Goal: Book appointment/travel/reservation

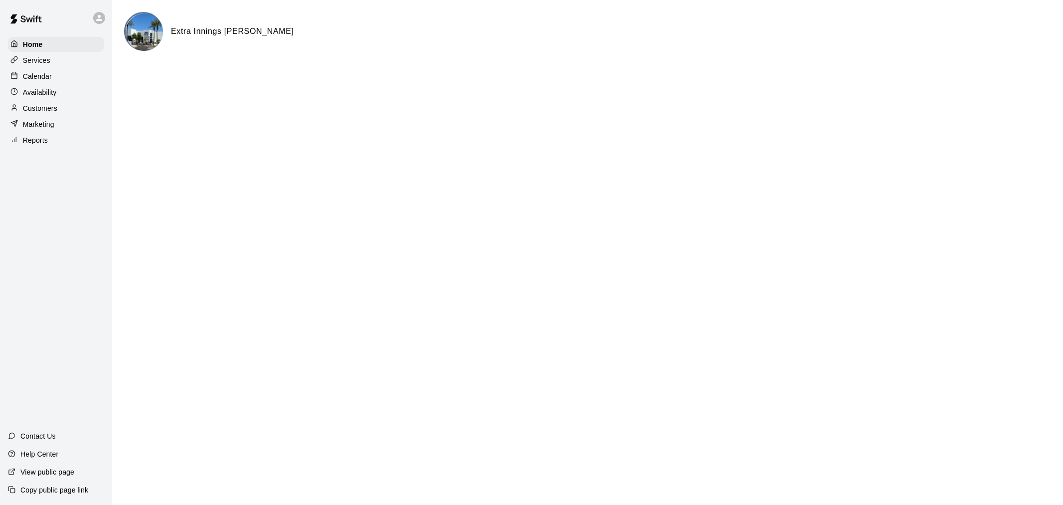
click at [84, 78] on div "Calendar" at bounding box center [56, 76] width 96 height 15
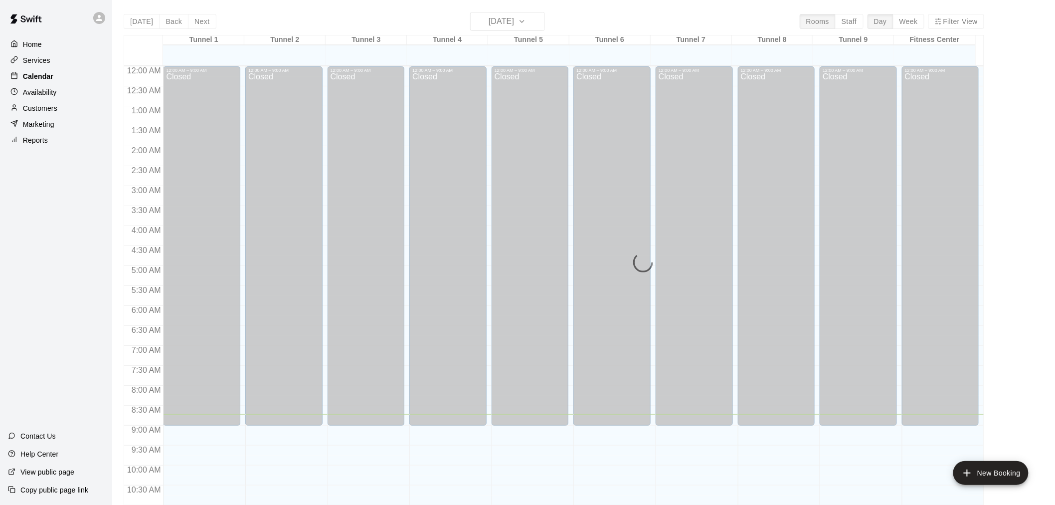
scroll to position [348, 0]
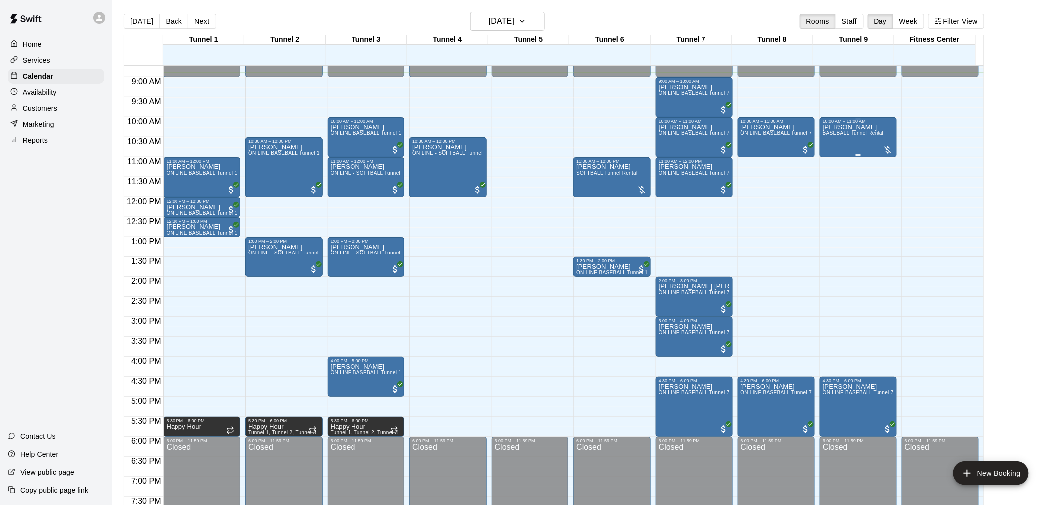
click at [848, 122] on div "10:00 AM – 11:00 AM" at bounding box center [858, 121] width 71 height 5
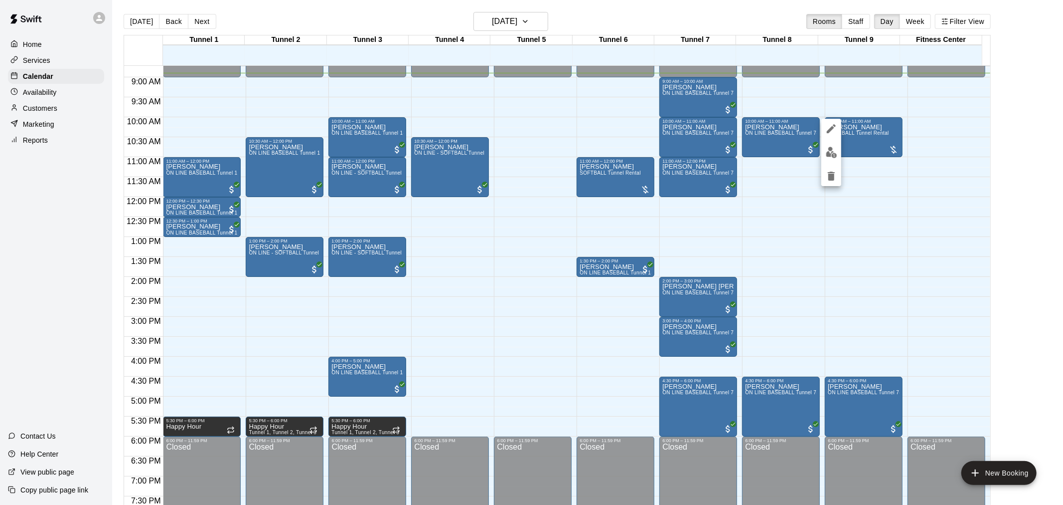
click at [834, 157] on img "edit" at bounding box center [831, 152] width 11 height 11
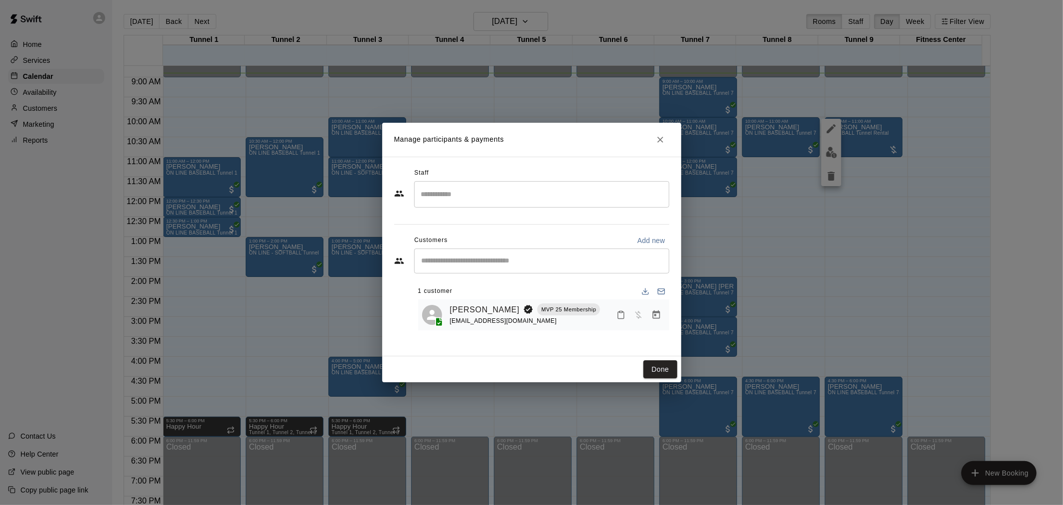
click at [659, 318] on icon "Manage bookings & payment" at bounding box center [657, 315] width 10 height 10
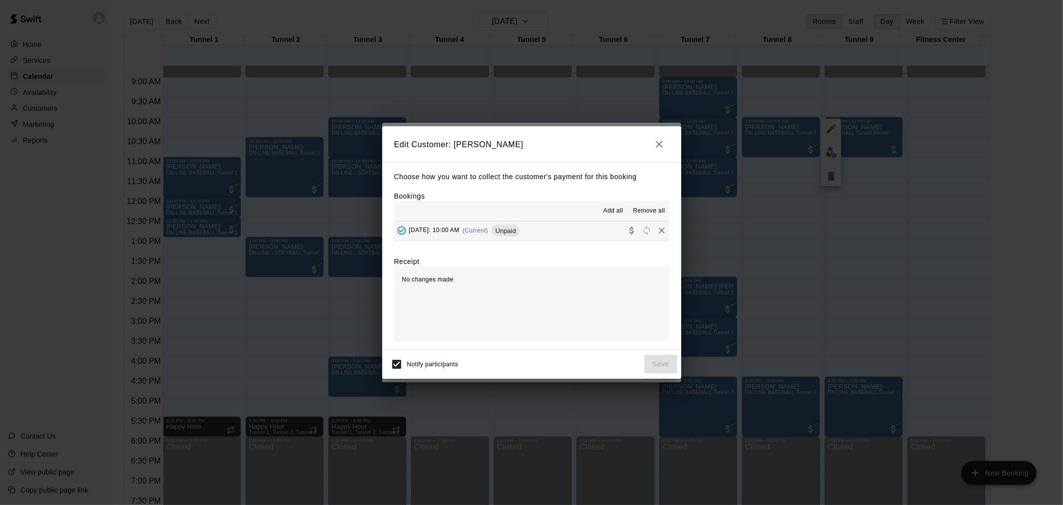
click at [520, 226] on div "Unpaid" at bounding box center [506, 230] width 28 height 12
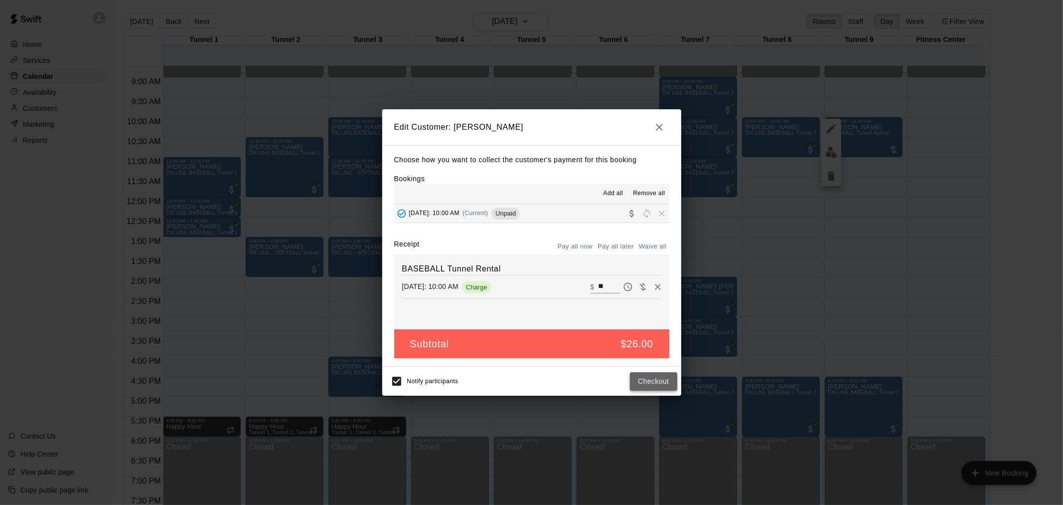
click at [643, 382] on button "Checkout" at bounding box center [653, 381] width 47 height 18
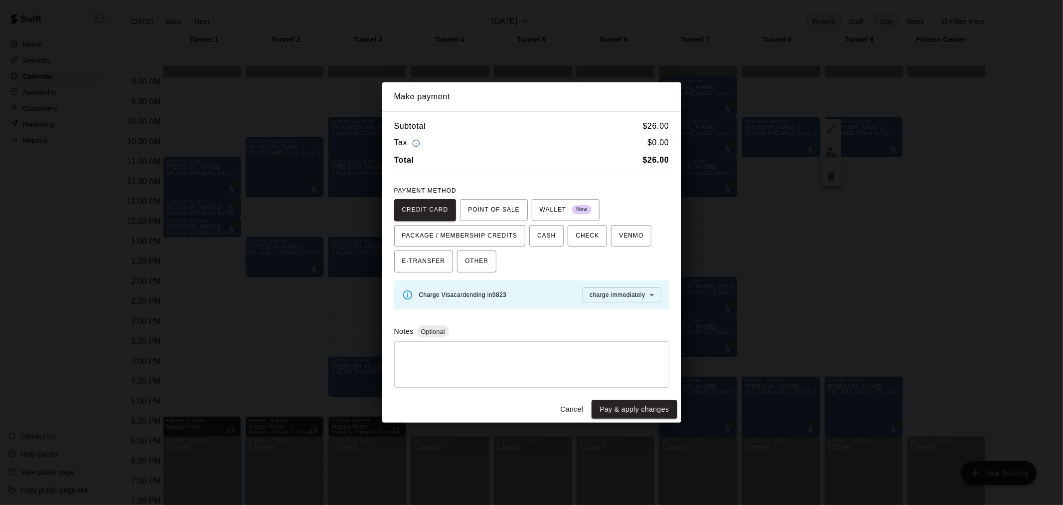
click at [622, 404] on button "Pay & apply changes" at bounding box center [634, 409] width 85 height 18
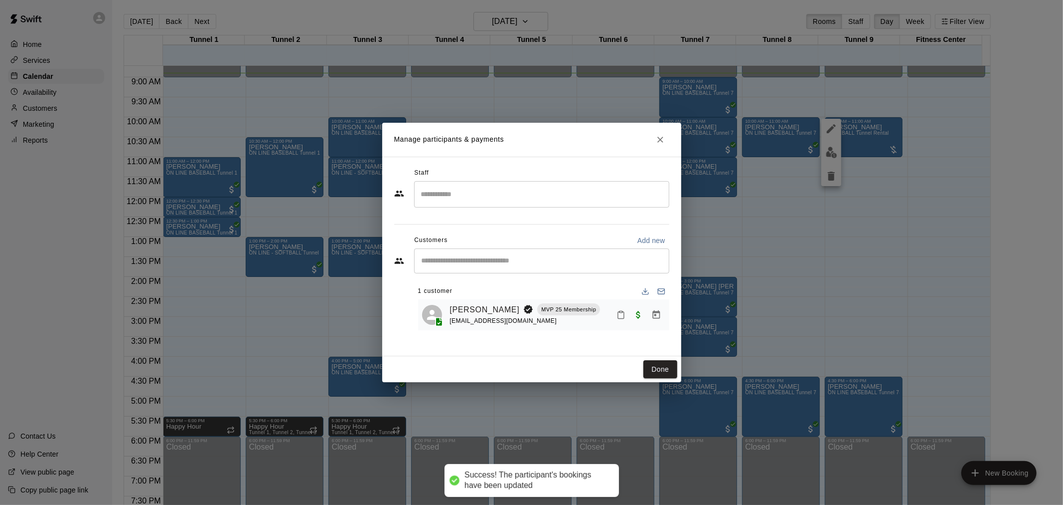
drag, startPoint x: 622, startPoint y: 404, endPoint x: 581, endPoint y: 367, distance: 54.7
click at [581, 367] on div "Done" at bounding box center [531, 369] width 299 height 26
click at [660, 374] on button "Done" at bounding box center [660, 369] width 33 height 18
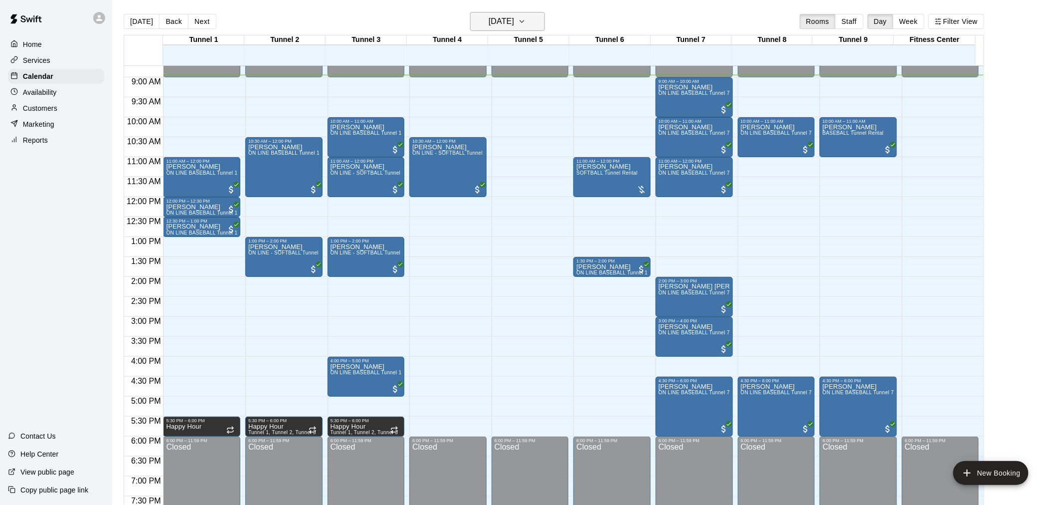
click at [496, 25] on h6 "[DATE]" at bounding box center [501, 21] width 25 height 14
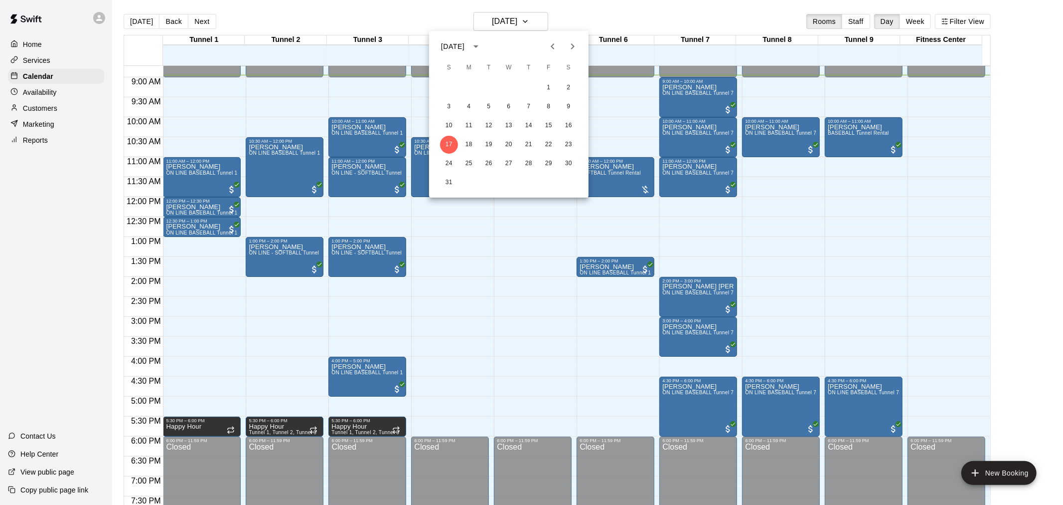
click at [580, 19] on div at bounding box center [531, 252] width 1063 height 505
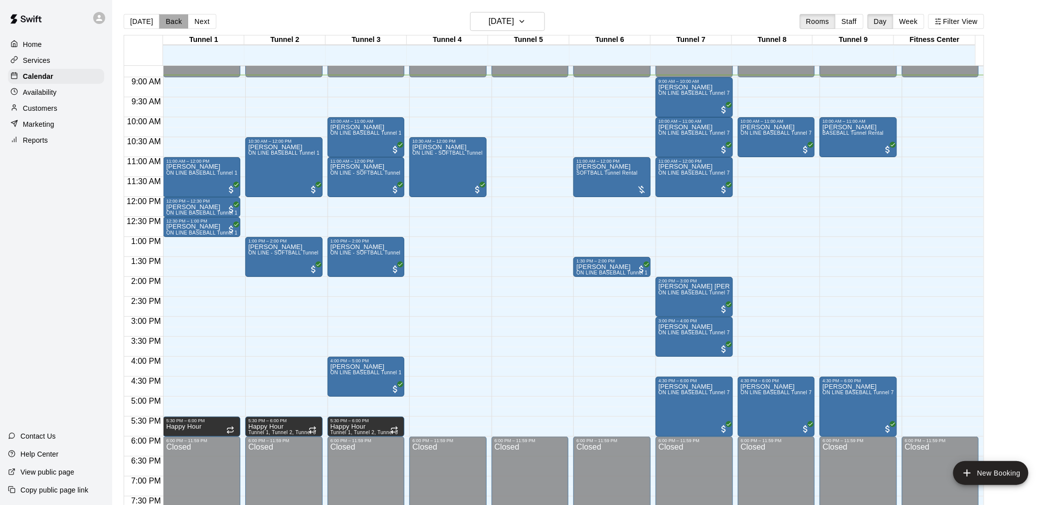
click at [172, 23] on button "Back" at bounding box center [173, 21] width 29 height 15
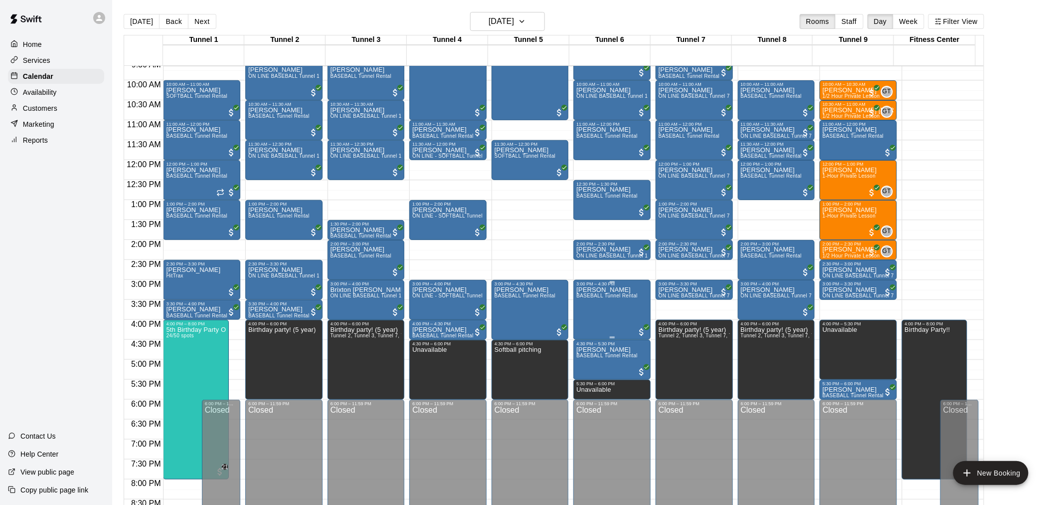
scroll to position [404, 0]
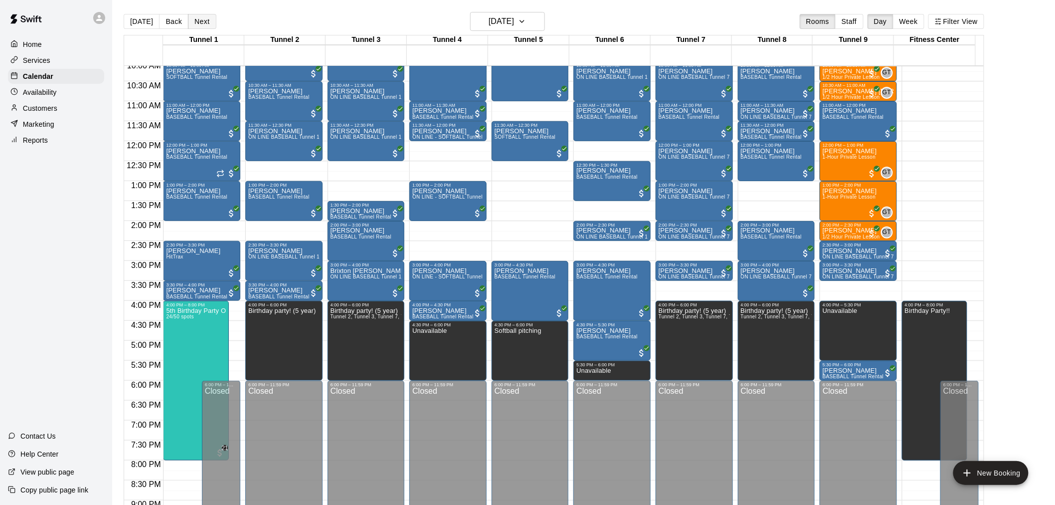
click at [206, 25] on button "Next" at bounding box center [202, 21] width 28 height 15
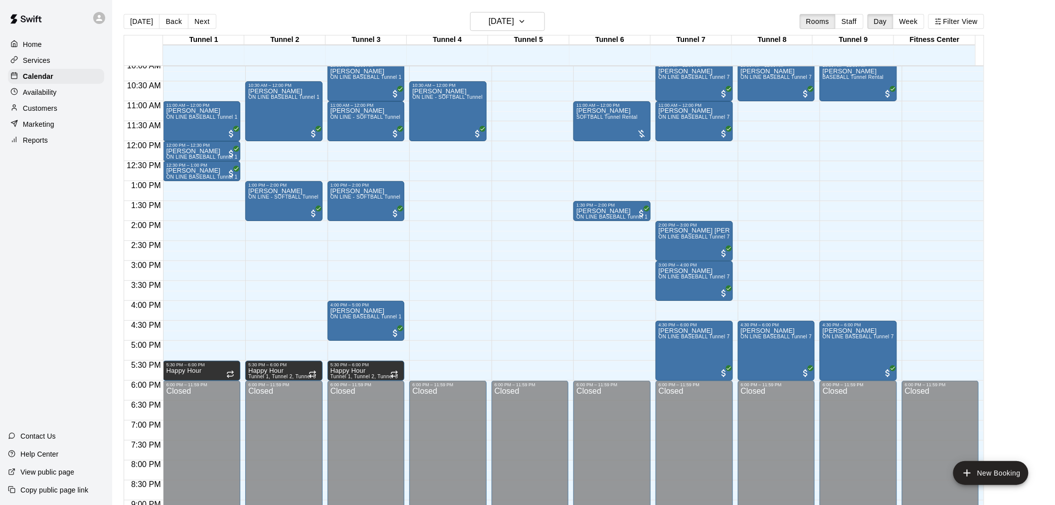
click at [188, 14] on button "Next" at bounding box center [202, 21] width 28 height 15
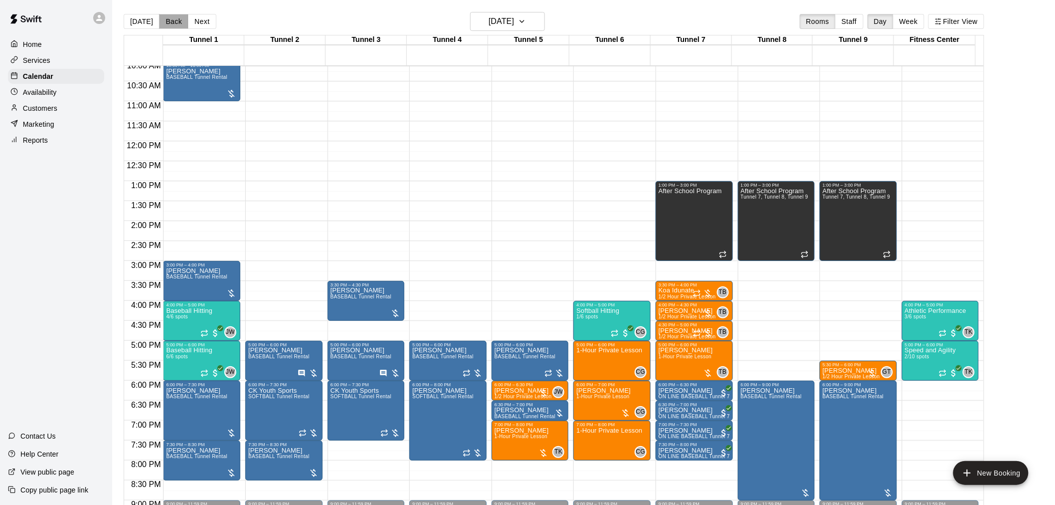
click at [167, 23] on button "Back" at bounding box center [173, 21] width 29 height 15
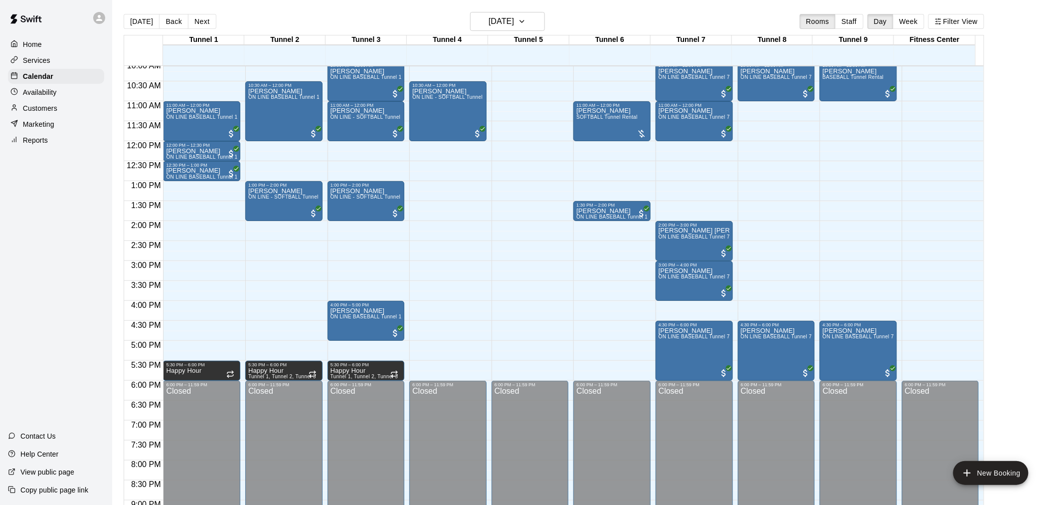
scroll to position [293, 0]
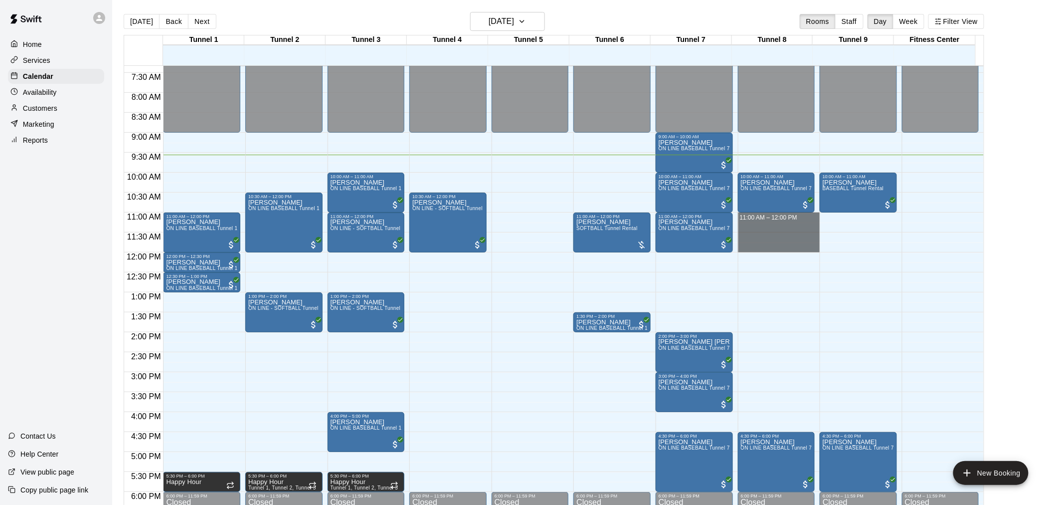
drag, startPoint x: 754, startPoint y: 215, endPoint x: 755, endPoint y: 246, distance: 30.4
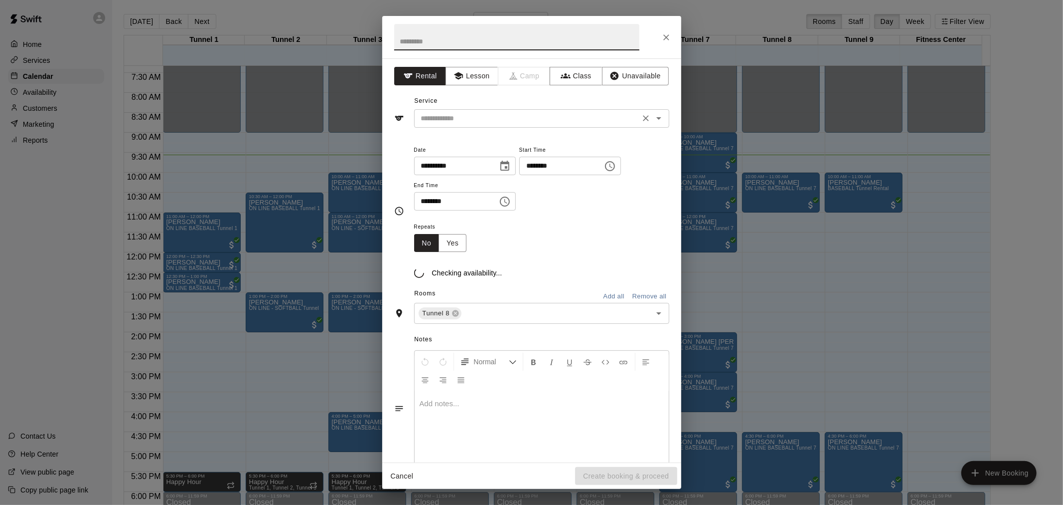
click at [505, 117] on input "text" at bounding box center [527, 118] width 220 height 12
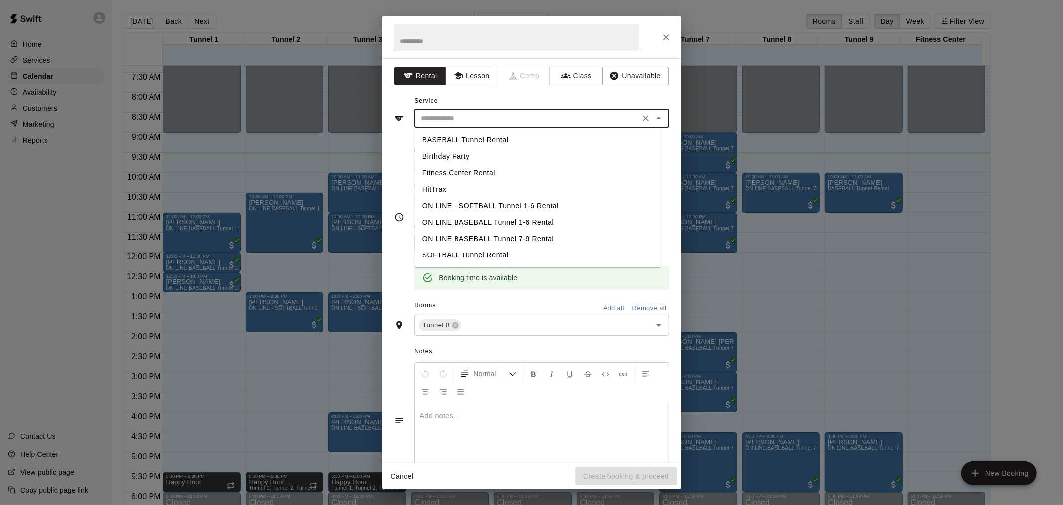
click at [504, 140] on li "BASEBALL Tunnel Rental" at bounding box center [537, 140] width 247 height 16
type input "**********"
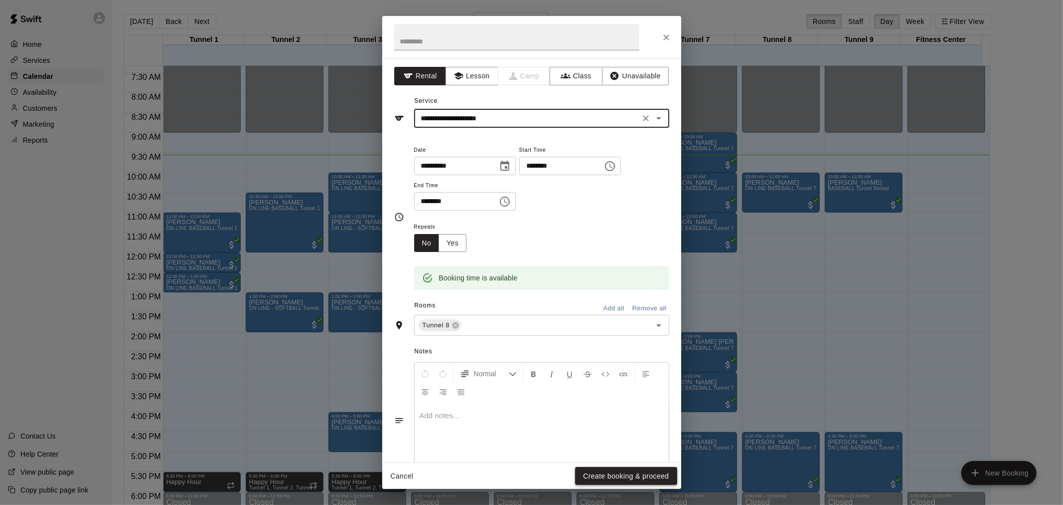
click at [636, 474] on button "Create booking & proceed" at bounding box center [626, 476] width 102 height 18
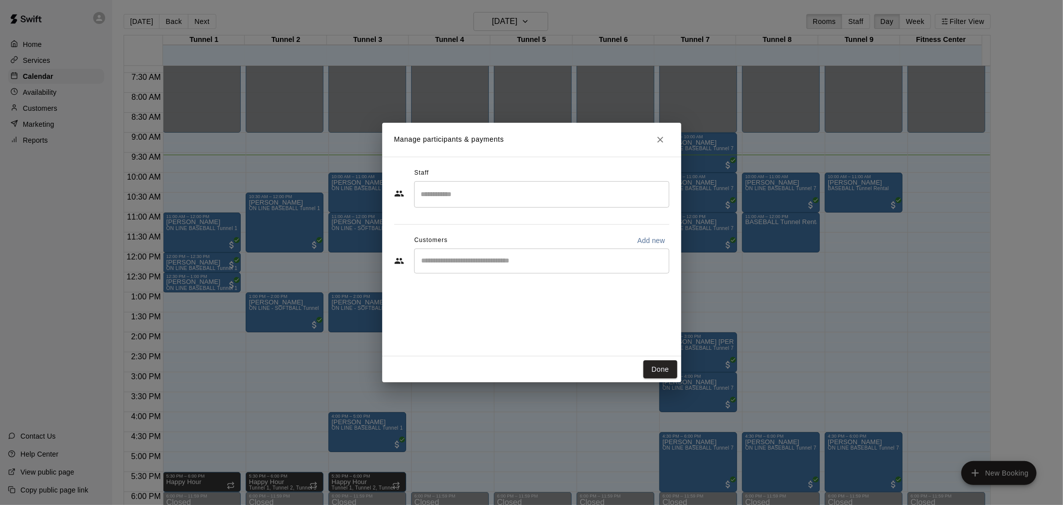
click at [517, 269] on div "​" at bounding box center [541, 260] width 255 height 25
type input "*******"
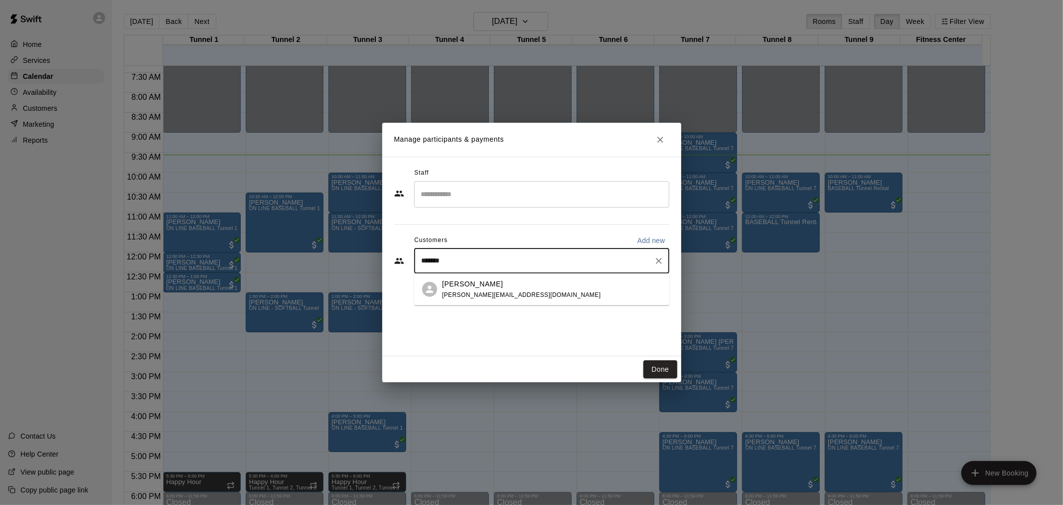
click at [512, 301] on div "[PERSON_NAME] [PERSON_NAME][EMAIL_ADDRESS][DOMAIN_NAME]" at bounding box center [541, 289] width 255 height 32
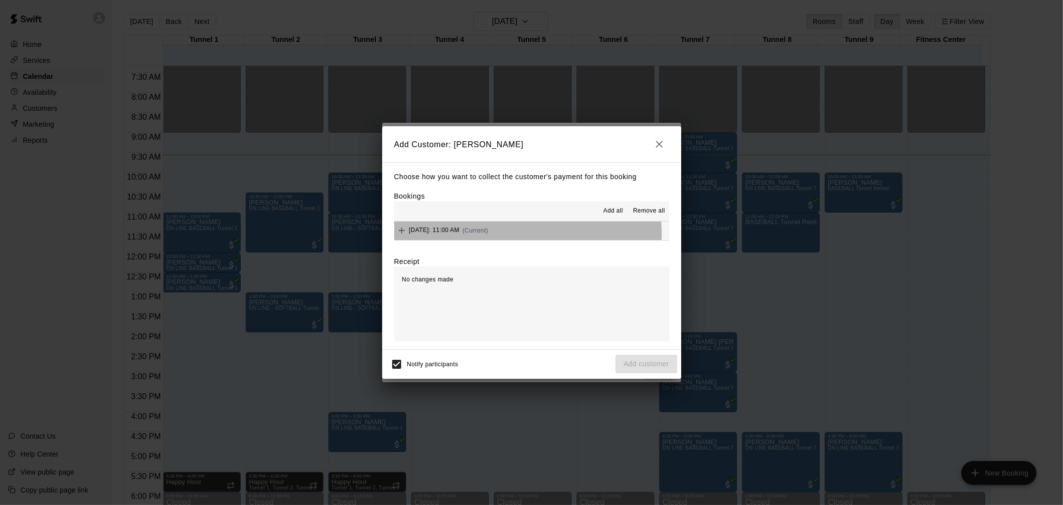
click at [523, 234] on button "[DATE]: 11:00 AM (Current)" at bounding box center [531, 230] width 275 height 18
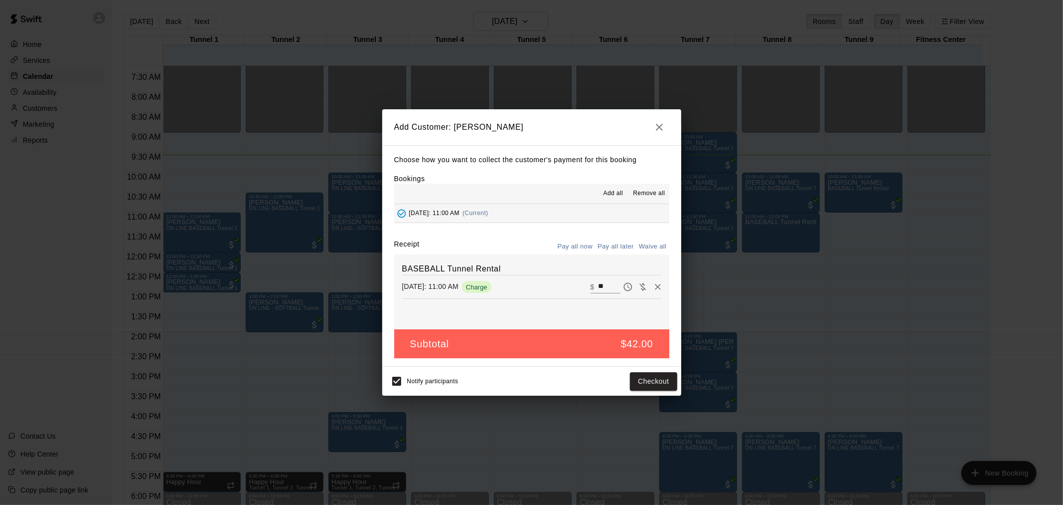
click at [609, 245] on button "Pay all later" at bounding box center [615, 246] width 41 height 15
click at [642, 379] on button "Add customer" at bounding box center [646, 381] width 61 height 18
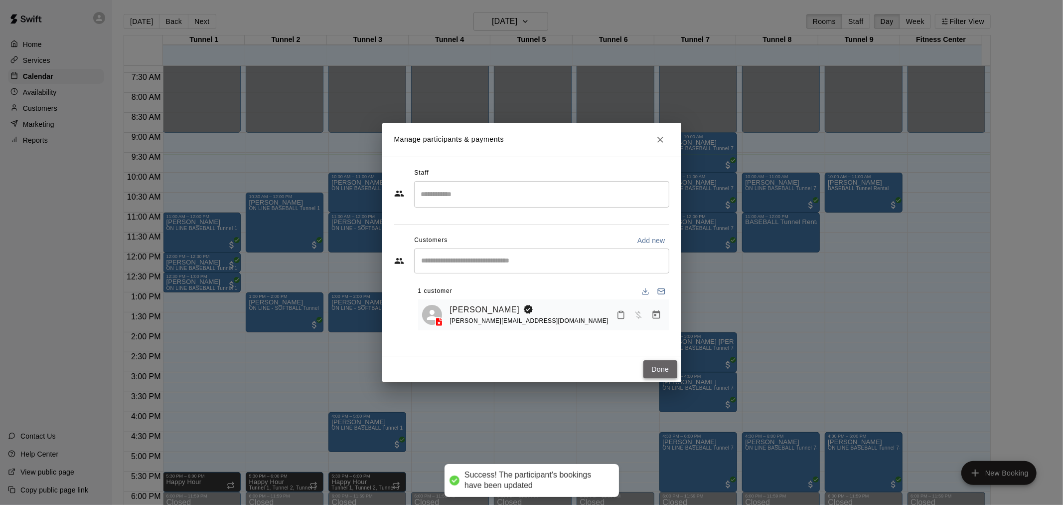
click at [653, 371] on button "Done" at bounding box center [660, 369] width 33 height 18
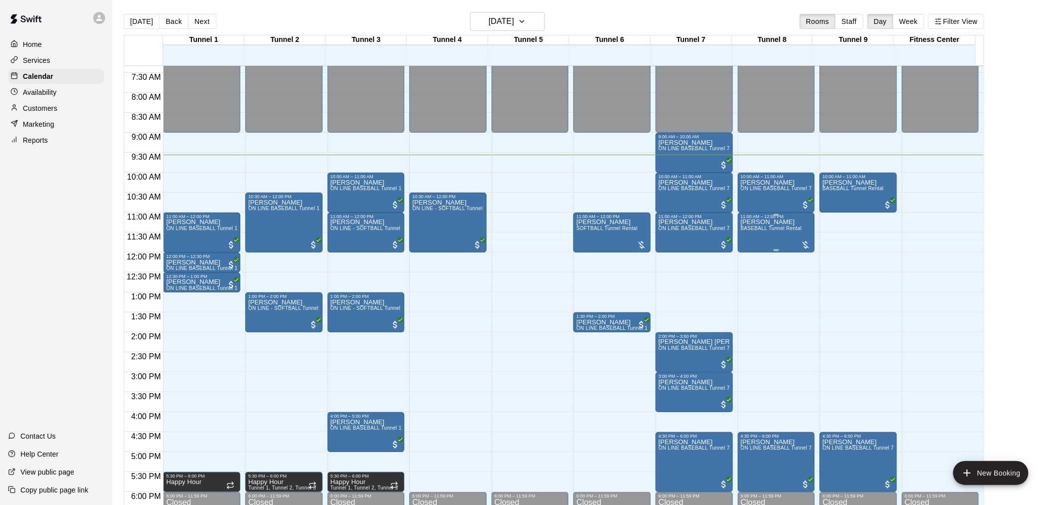
click at [758, 226] on span "BASEBALL Tunnel Rental" at bounding box center [771, 227] width 61 height 5
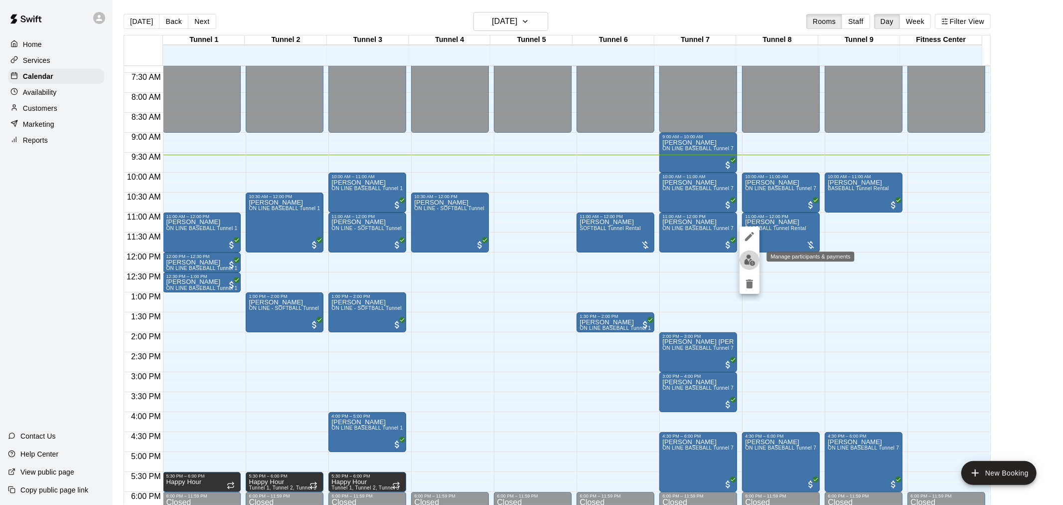
click at [759, 256] on button "edit" at bounding box center [750, 259] width 20 height 19
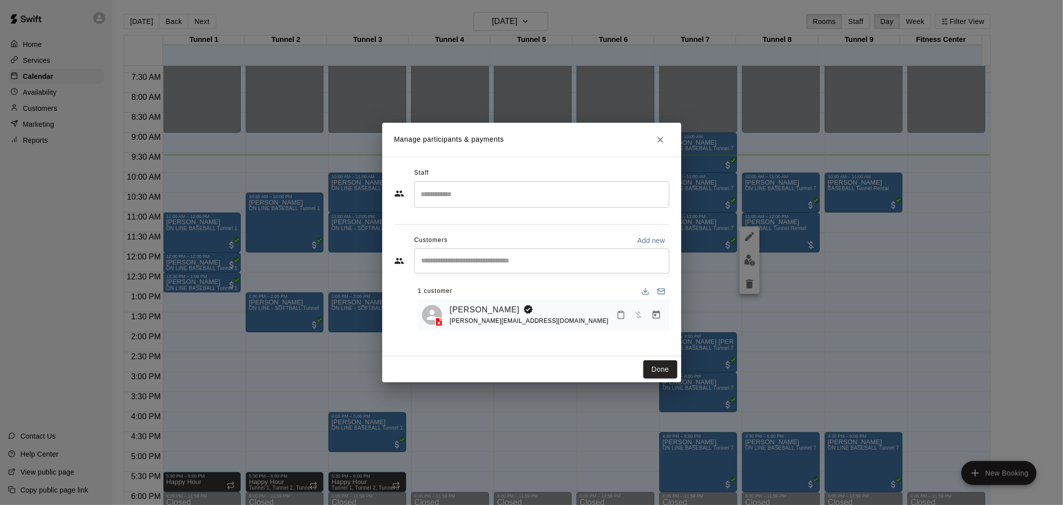
click at [430, 327] on div "[PERSON_NAME] [PERSON_NAME][EMAIL_ADDRESS][DOMAIN_NAME]" at bounding box center [543, 314] width 243 height 23
click at [447, 325] on div "[PERSON_NAME] [PERSON_NAME][EMAIL_ADDRESS][DOMAIN_NAME]" at bounding box center [543, 314] width 243 height 23
click at [441, 325] on icon at bounding box center [439, 322] width 6 height 8
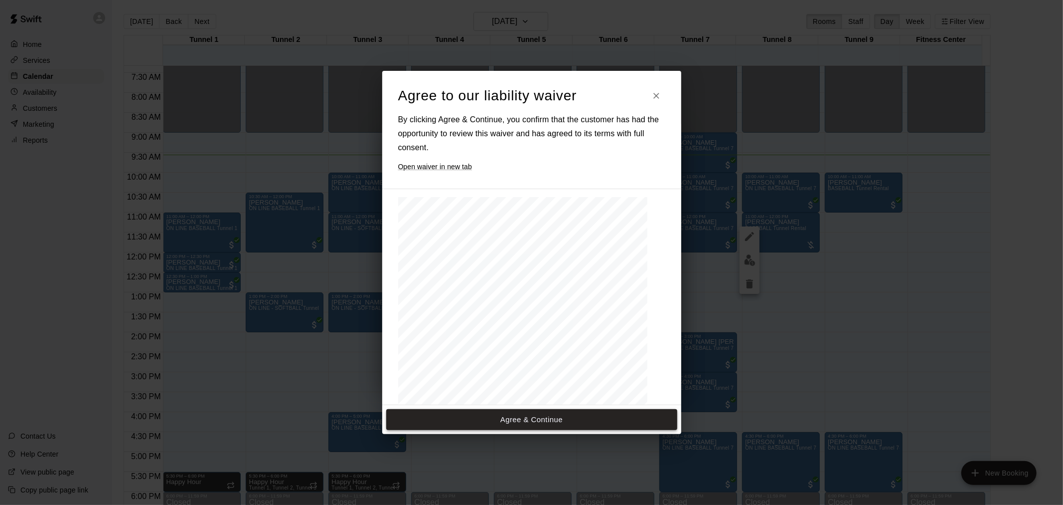
click at [568, 427] on button "Agree & Continue" at bounding box center [531, 419] width 291 height 21
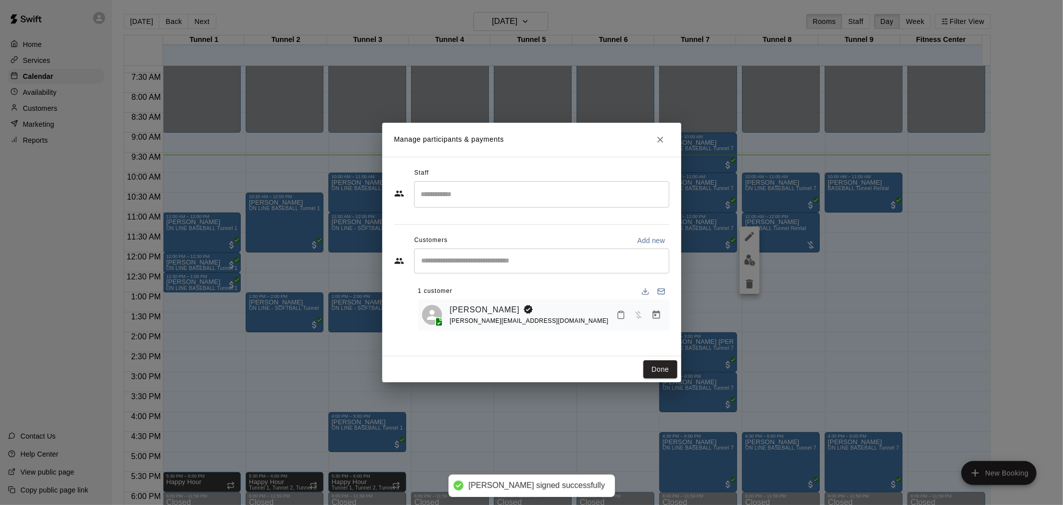
click at [636, 369] on div "Done" at bounding box center [531, 369] width 299 height 26
click at [643, 368] on div "Done" at bounding box center [531, 369] width 299 height 26
click at [646, 366] on button "Done" at bounding box center [660, 369] width 33 height 18
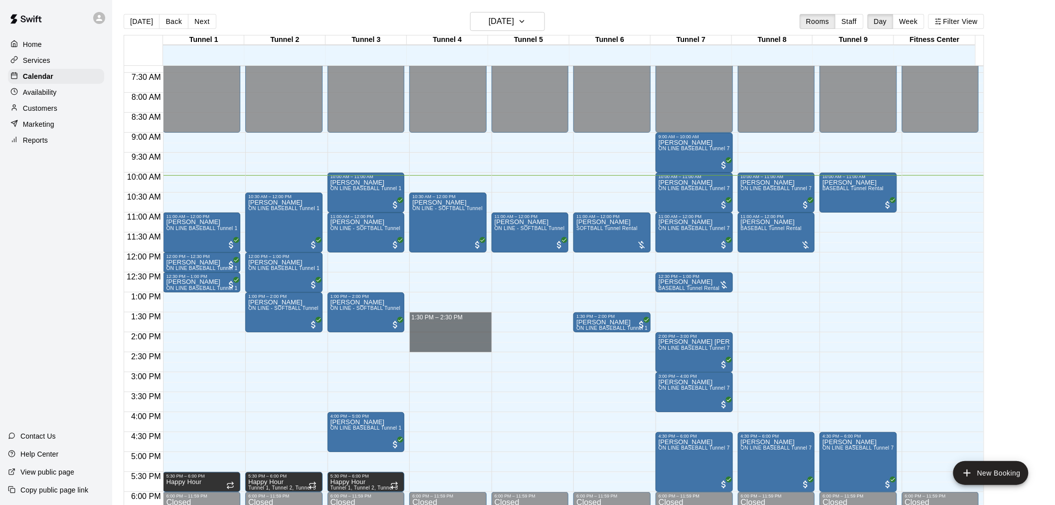
drag, startPoint x: 445, startPoint y: 316, endPoint x: 441, endPoint y: 349, distance: 34.1
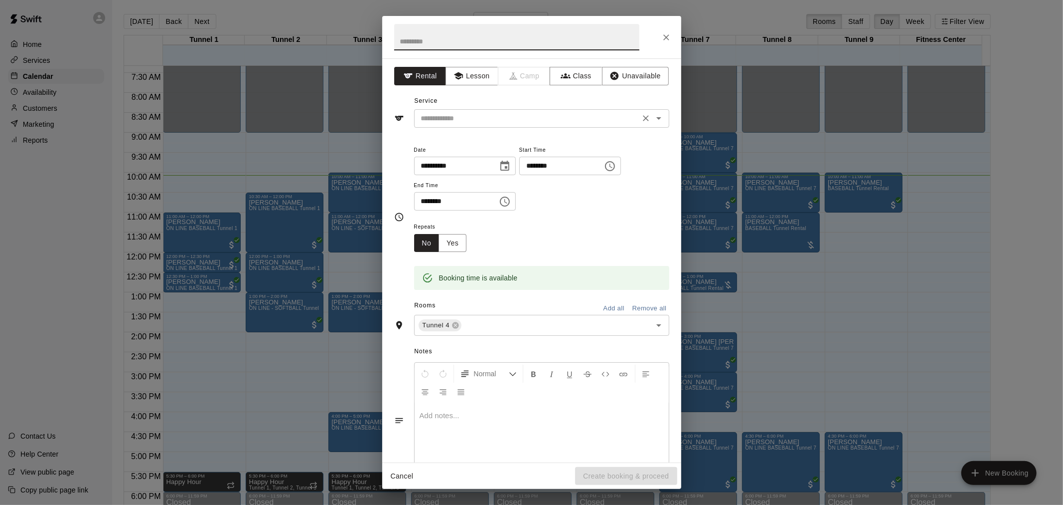
click at [517, 116] on input "text" at bounding box center [527, 118] width 220 height 12
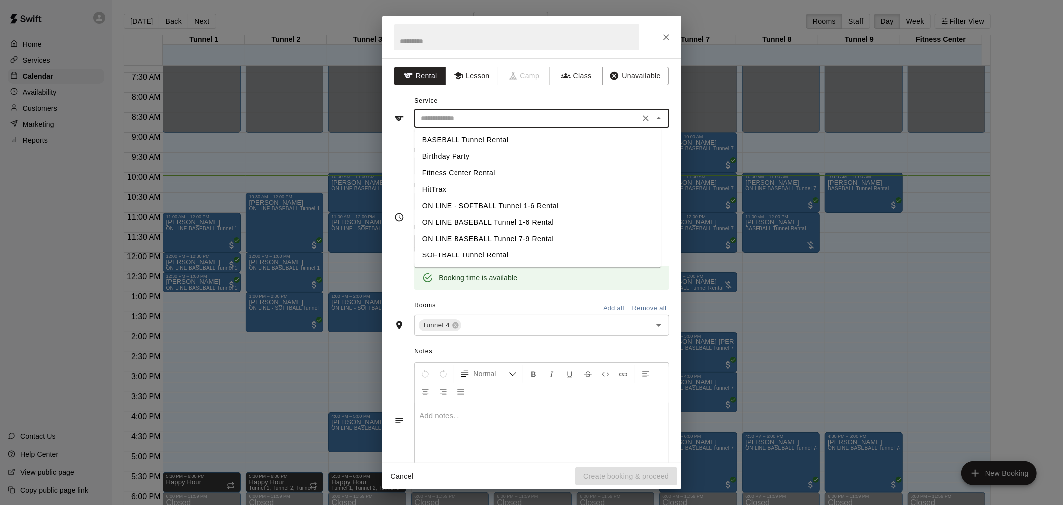
click at [513, 141] on li "BASEBALL Tunnel Rental" at bounding box center [537, 140] width 247 height 16
type input "**********"
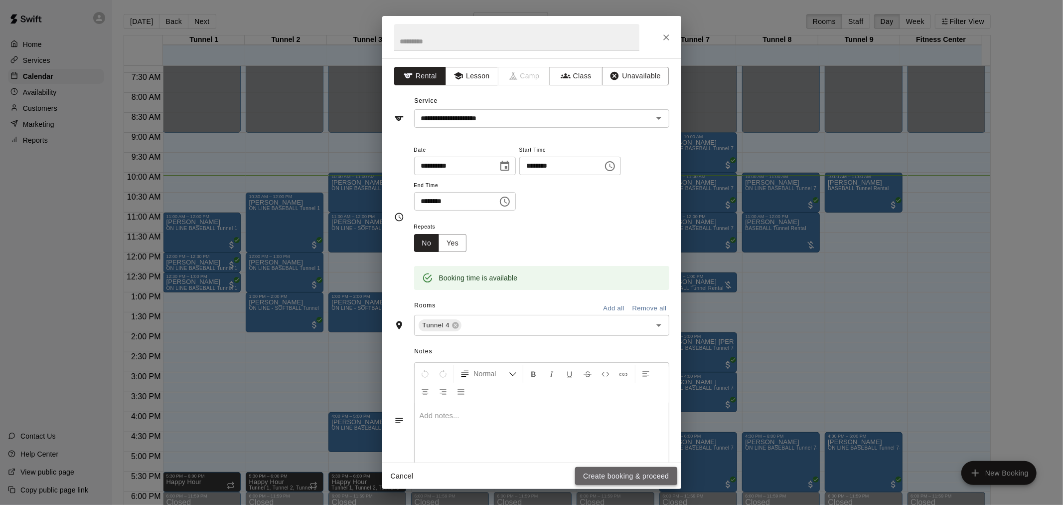
click at [638, 471] on button "Create booking & proceed" at bounding box center [626, 476] width 102 height 18
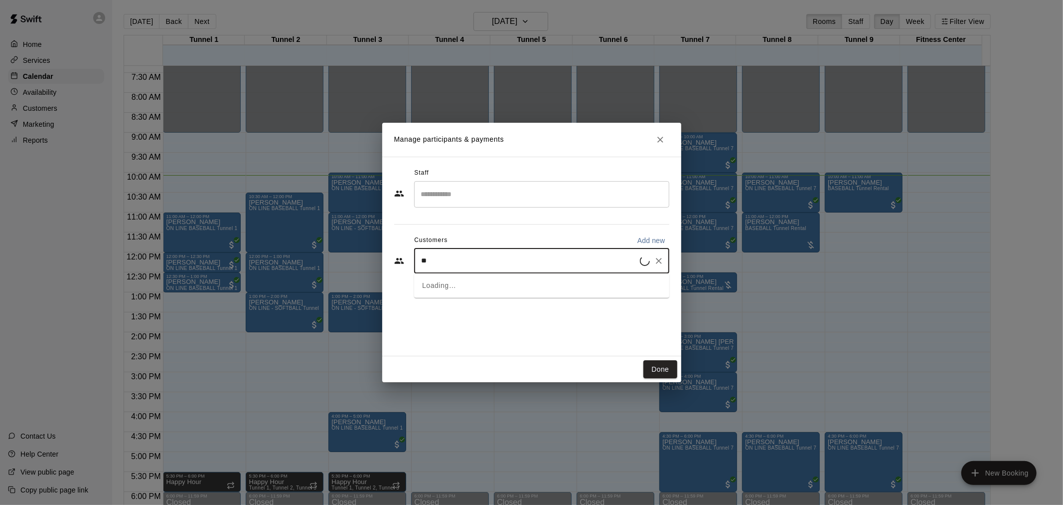
type input "*"
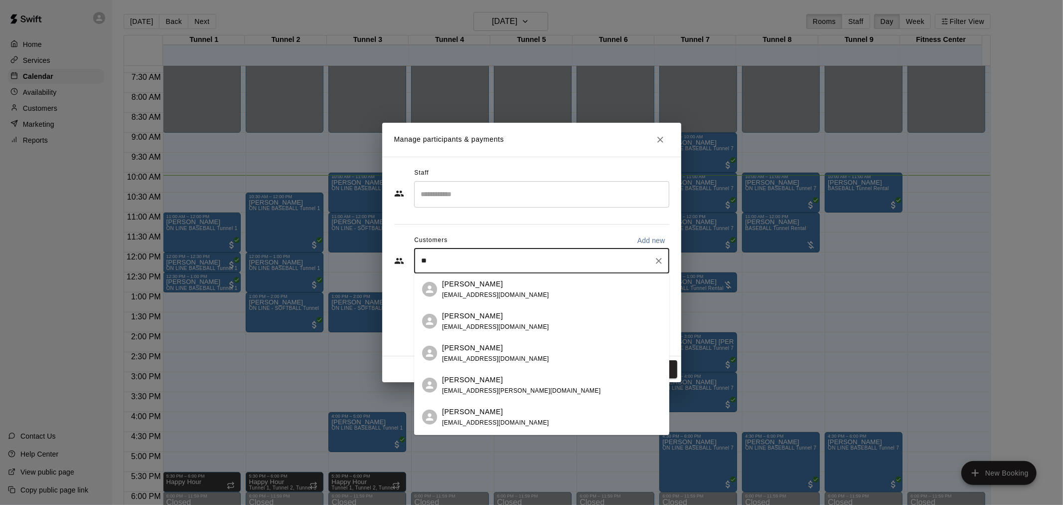
type input "*"
click at [507, 260] on input "Start typing to search customers..." at bounding box center [534, 261] width 231 height 10
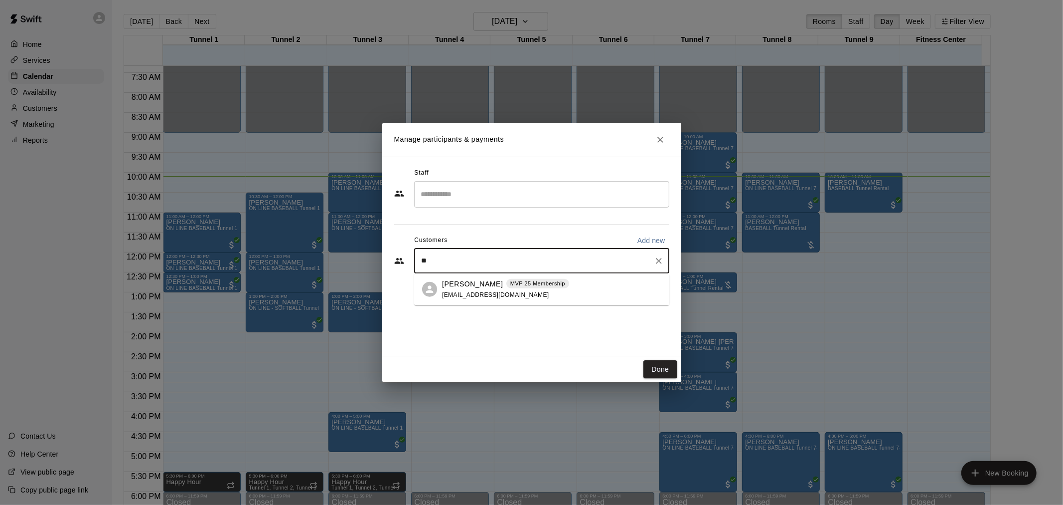
type input "***"
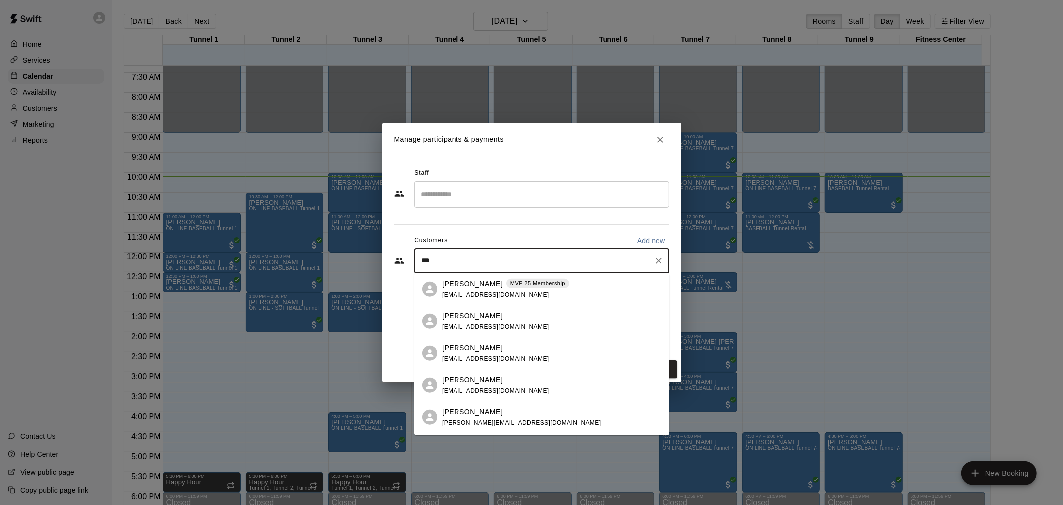
click at [589, 286] on div "[PERSON_NAME] MVP 25 Membership [EMAIL_ADDRESS][DOMAIN_NAME]" at bounding box center [551, 288] width 219 height 21
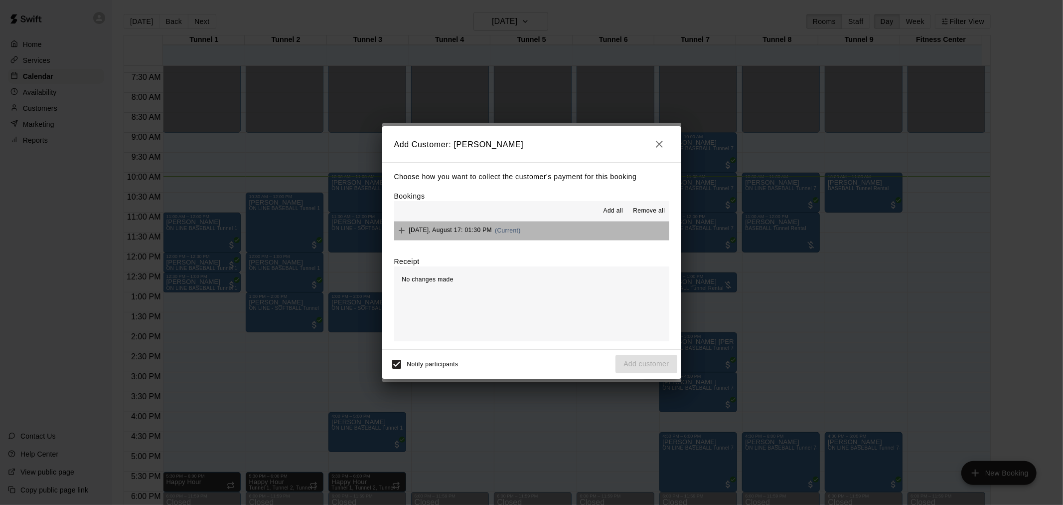
click at [542, 231] on button "[DATE], August 17: 01:30 PM (Current)" at bounding box center [531, 230] width 275 height 18
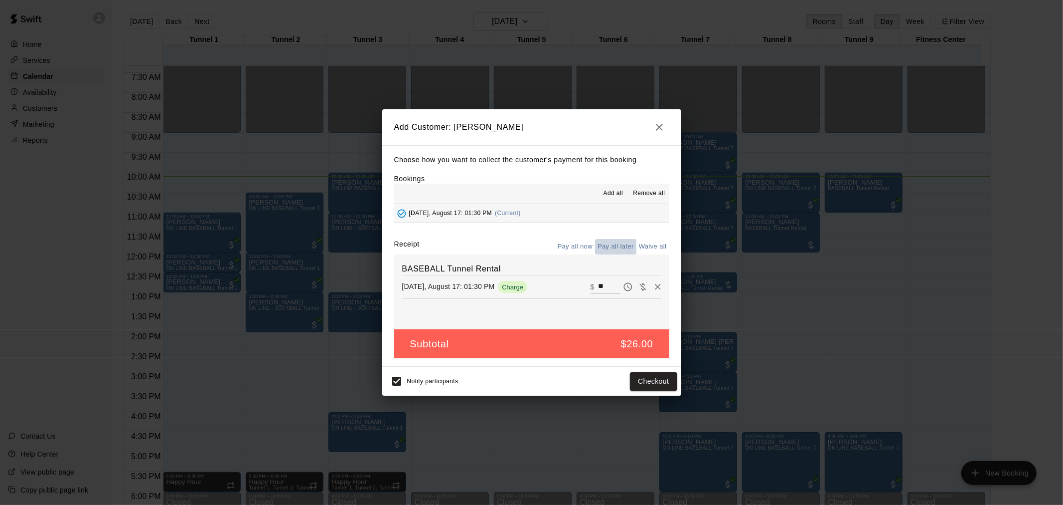
click at [621, 248] on button "Pay all later" at bounding box center [615, 246] width 41 height 15
click at [656, 377] on button "Add customer" at bounding box center [646, 381] width 61 height 18
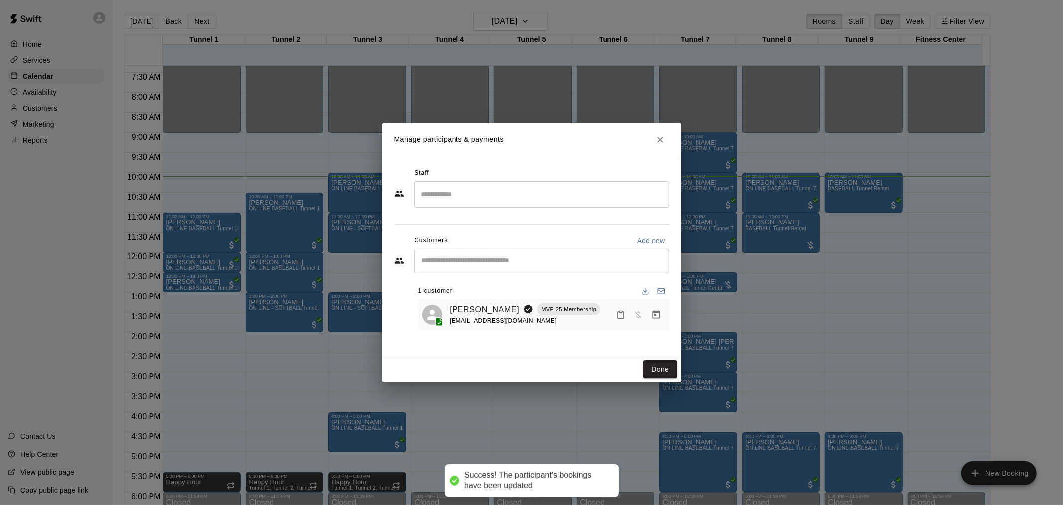
click at [650, 313] on button "Manage bookings & payment" at bounding box center [657, 315] width 18 height 18
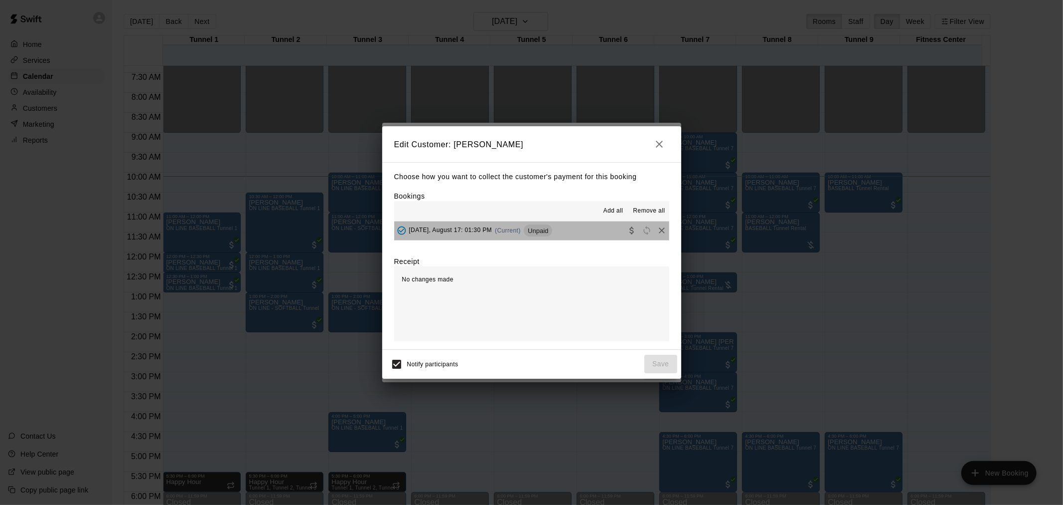
click at [542, 228] on span "Unpaid" at bounding box center [538, 230] width 28 height 7
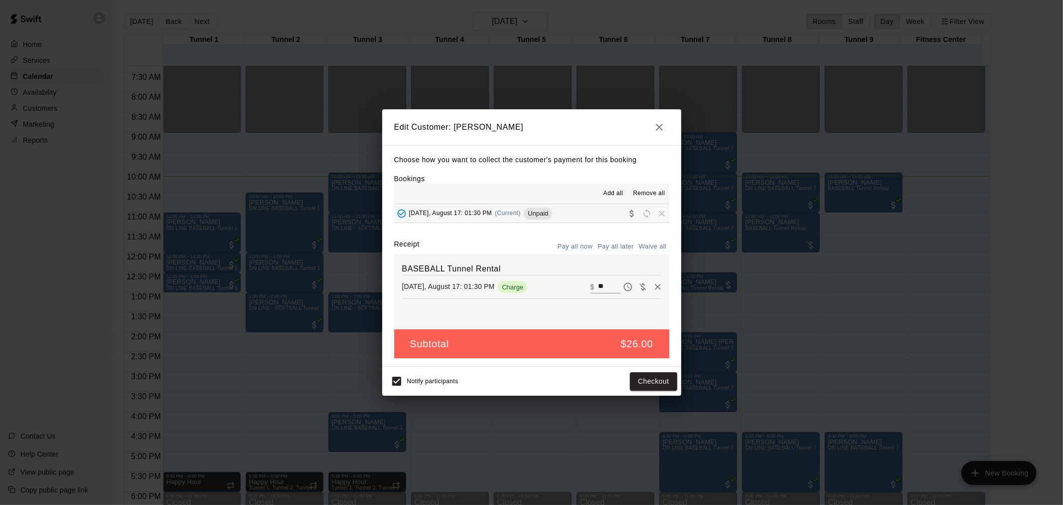
click at [666, 369] on div "Notify participants Checkout" at bounding box center [531, 380] width 299 height 29
click at [670, 380] on button "Checkout" at bounding box center [653, 381] width 47 height 18
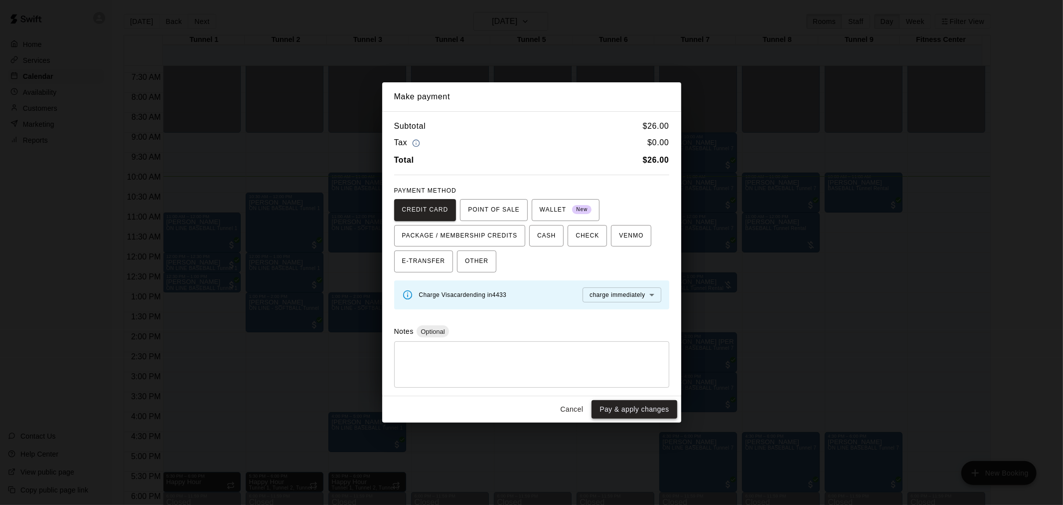
click at [657, 414] on button "Pay & apply changes" at bounding box center [634, 409] width 85 height 18
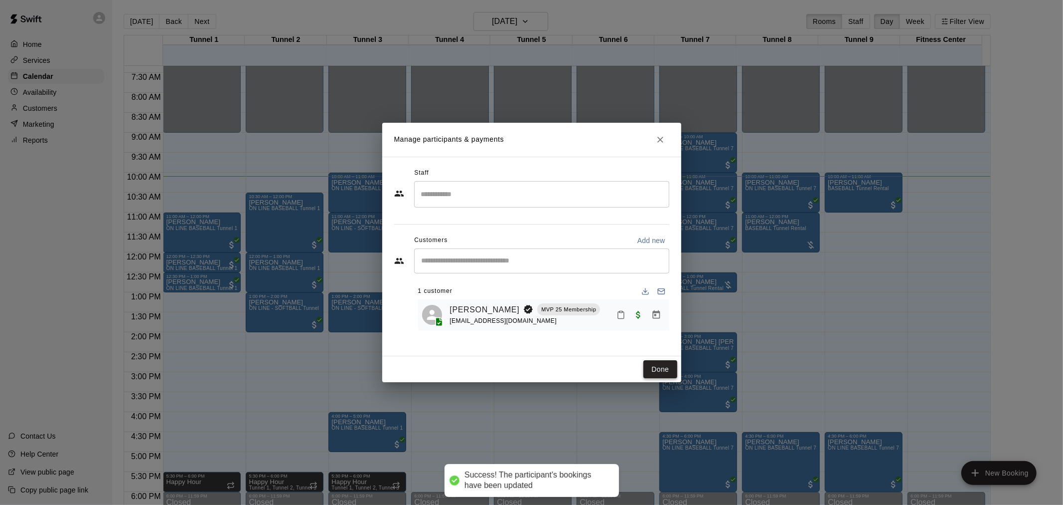
click at [659, 366] on button "Done" at bounding box center [660, 369] width 33 height 18
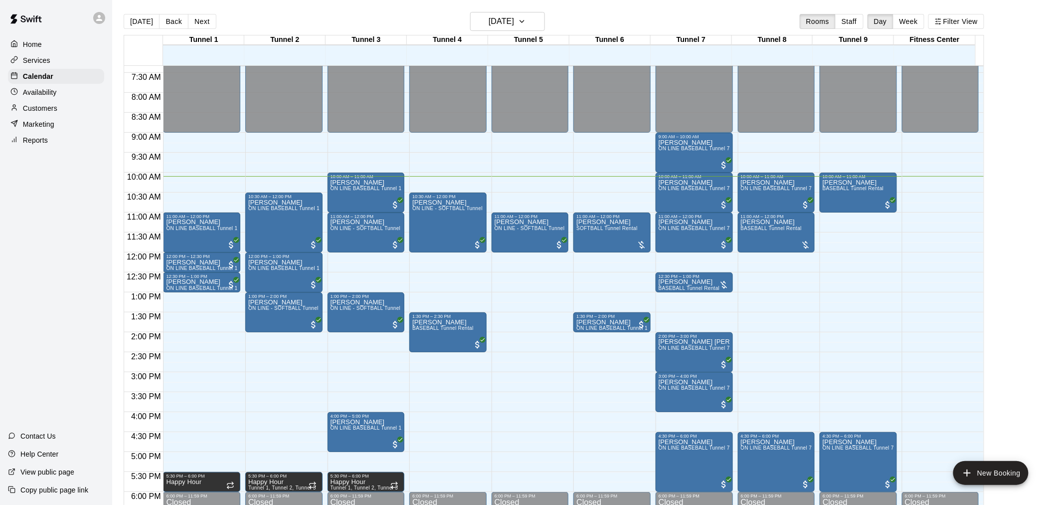
scroll to position [348, 0]
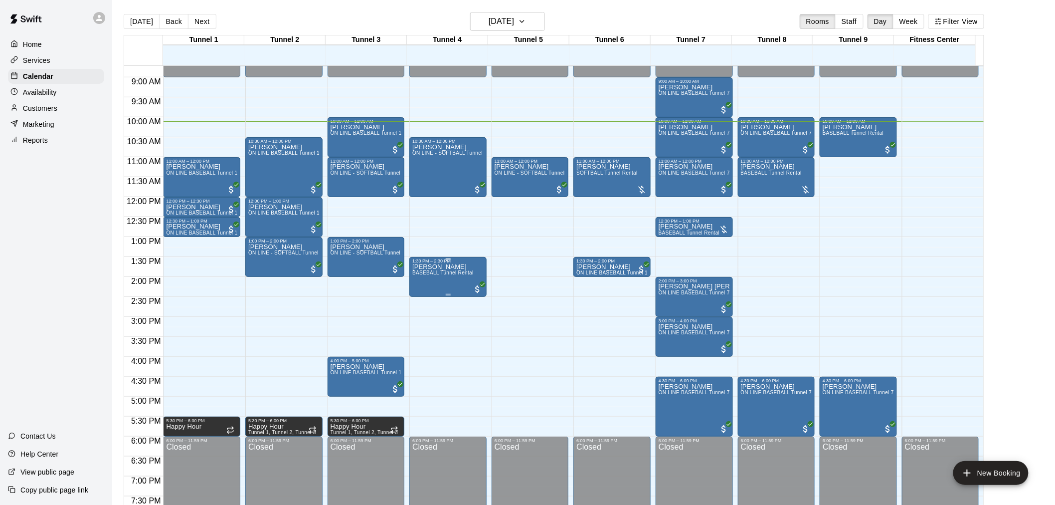
drag, startPoint x: 354, startPoint y: 226, endPoint x: 449, endPoint y: 258, distance: 100.6
click at [424, 258] on div "12:00 AM 12:30 AM 1:00 AM 1:30 AM 2:00 AM 2:30 AM 3:00 AM 3:30 AM 4:00 AM 4:30 …" at bounding box center [554, 290] width 860 height 451
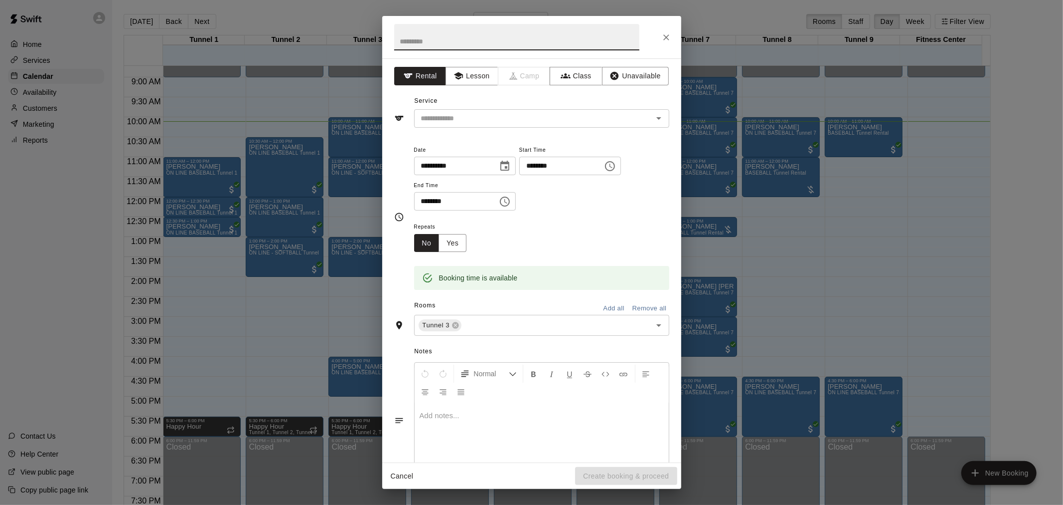
click at [666, 31] on button "Close" at bounding box center [667, 37] width 18 height 18
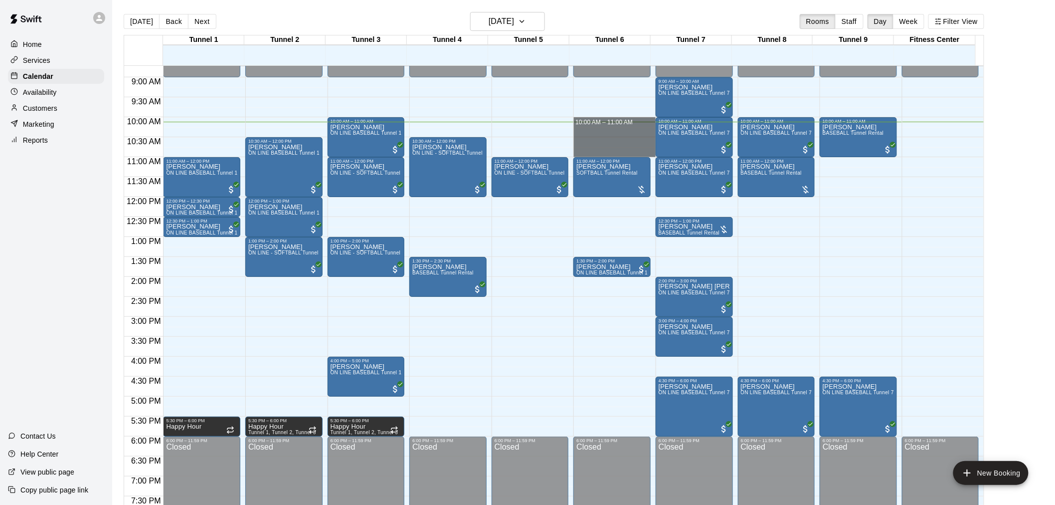
drag, startPoint x: 613, startPoint y: 124, endPoint x: 610, endPoint y: 151, distance: 27.1
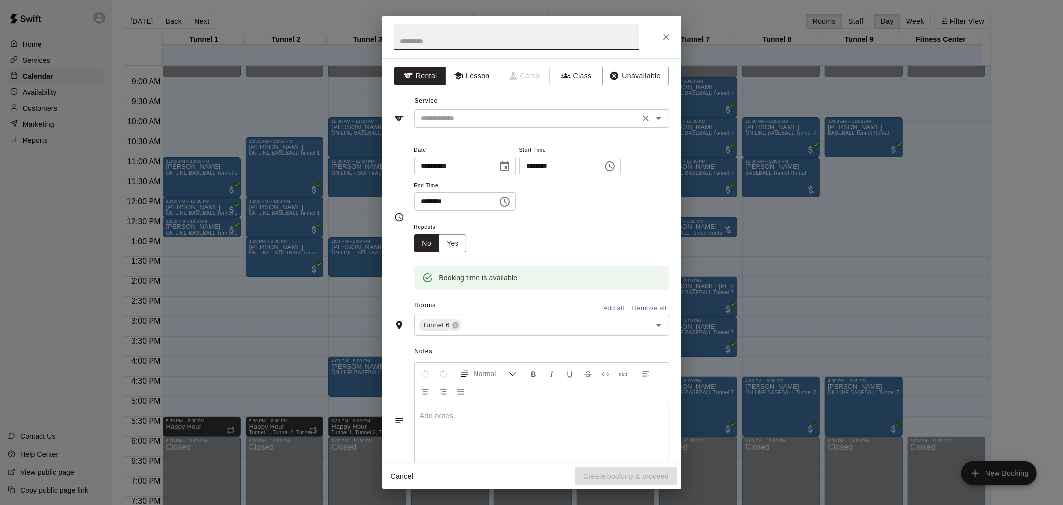
click at [516, 111] on div "​" at bounding box center [541, 118] width 255 height 18
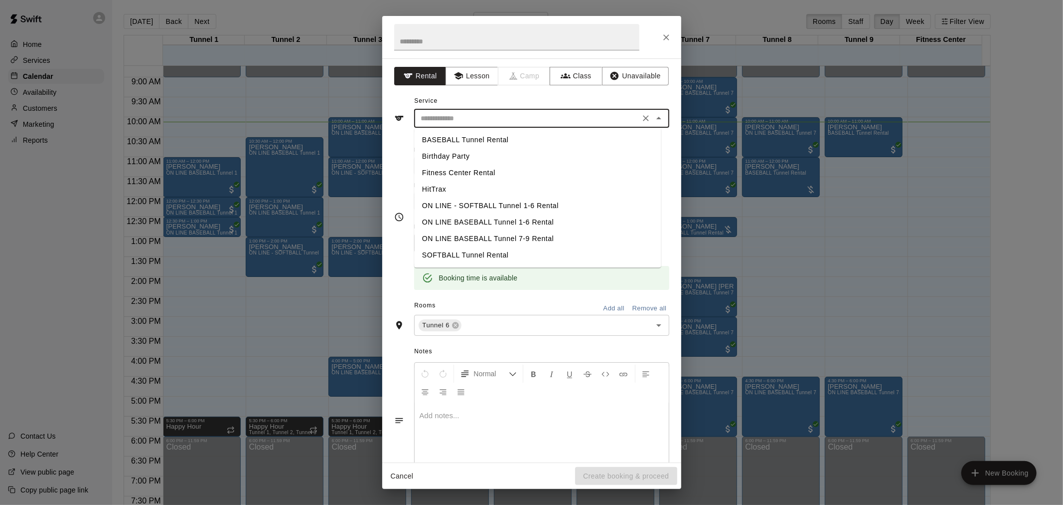
click at [505, 133] on li "BASEBALL Tunnel Rental" at bounding box center [537, 140] width 247 height 16
type input "**********"
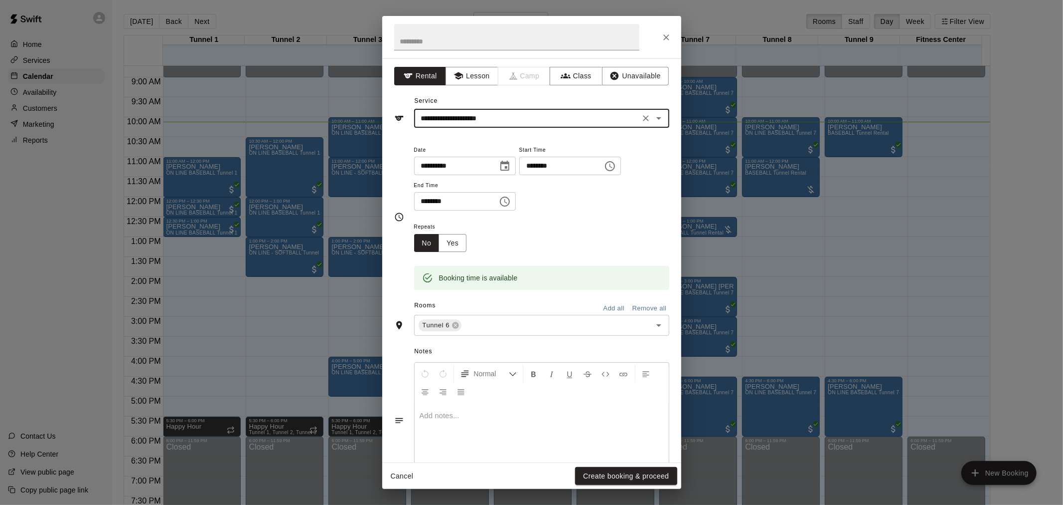
drag, startPoint x: 613, startPoint y: 476, endPoint x: 617, endPoint y: 466, distance: 10.7
click at [614, 476] on button "Create booking & proceed" at bounding box center [626, 476] width 102 height 18
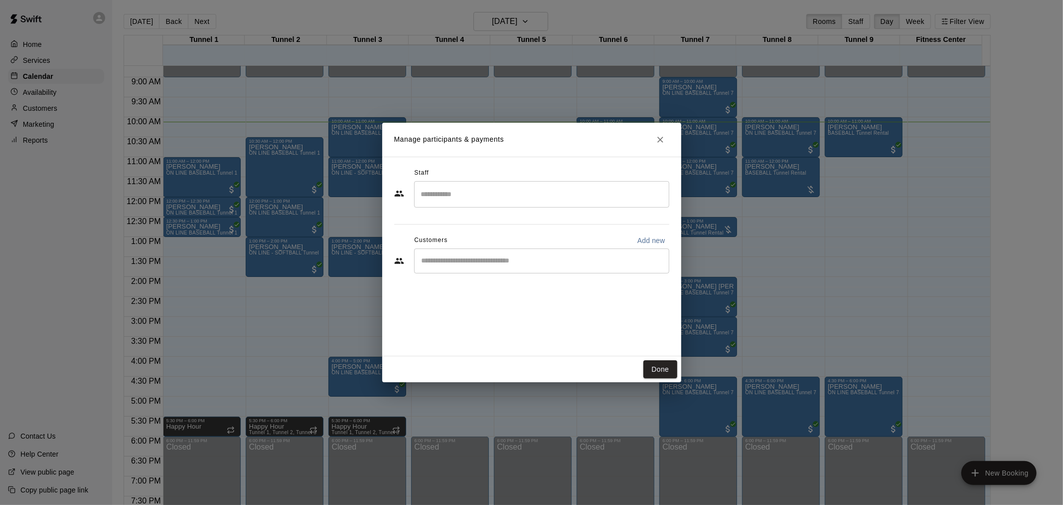
click at [560, 267] on div "​" at bounding box center [541, 260] width 255 height 25
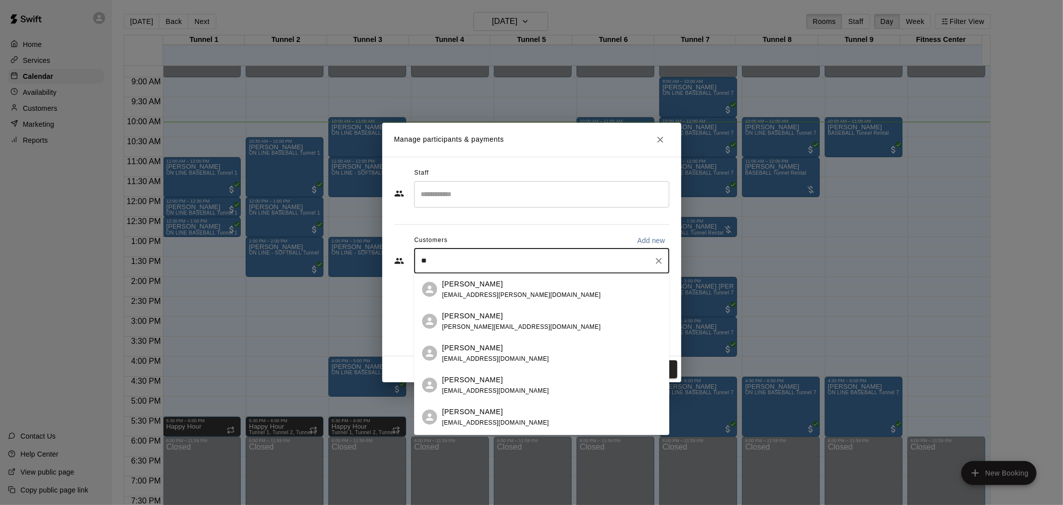
type input "*"
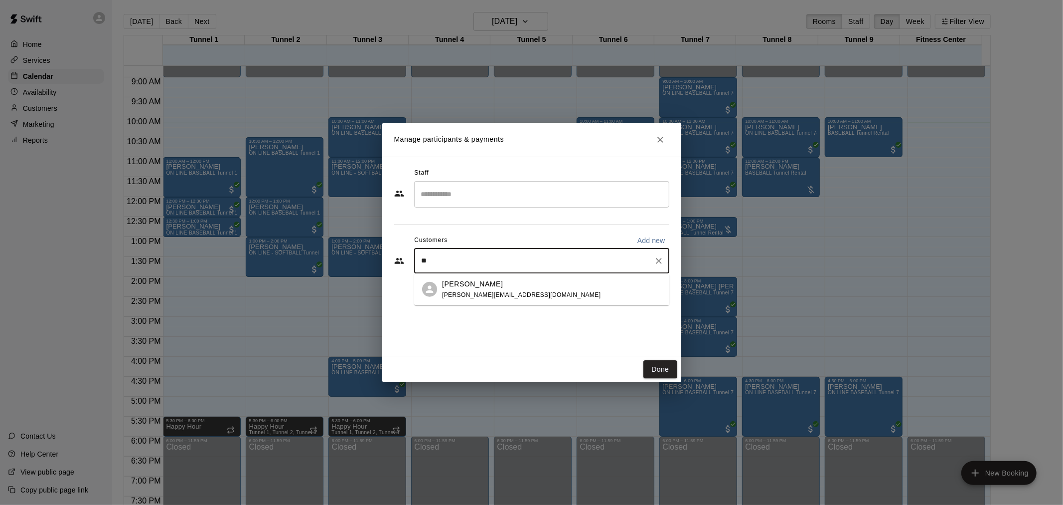
type input "*"
type input "***"
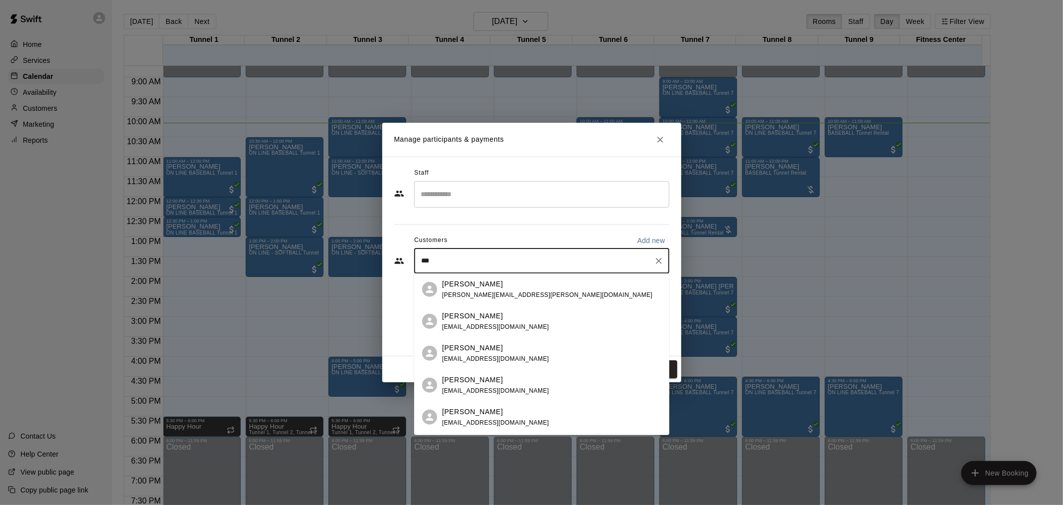
click at [458, 353] on div "[PERSON_NAME] [EMAIL_ADDRESS][DOMAIN_NAME]" at bounding box center [495, 352] width 107 height 21
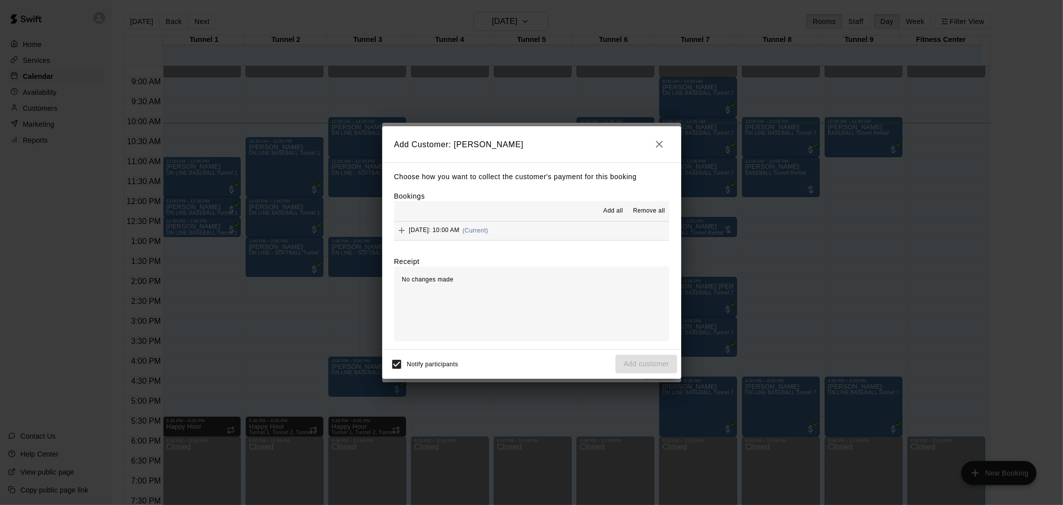
click at [540, 226] on button "[DATE]: 10:00 AM (Current)" at bounding box center [531, 230] width 275 height 18
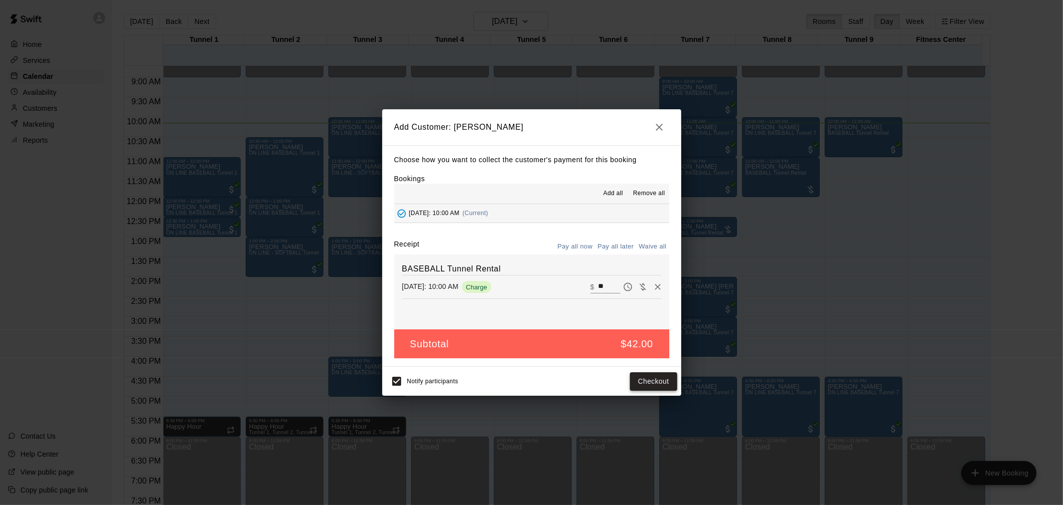
click at [651, 382] on button "Checkout" at bounding box center [653, 381] width 47 height 18
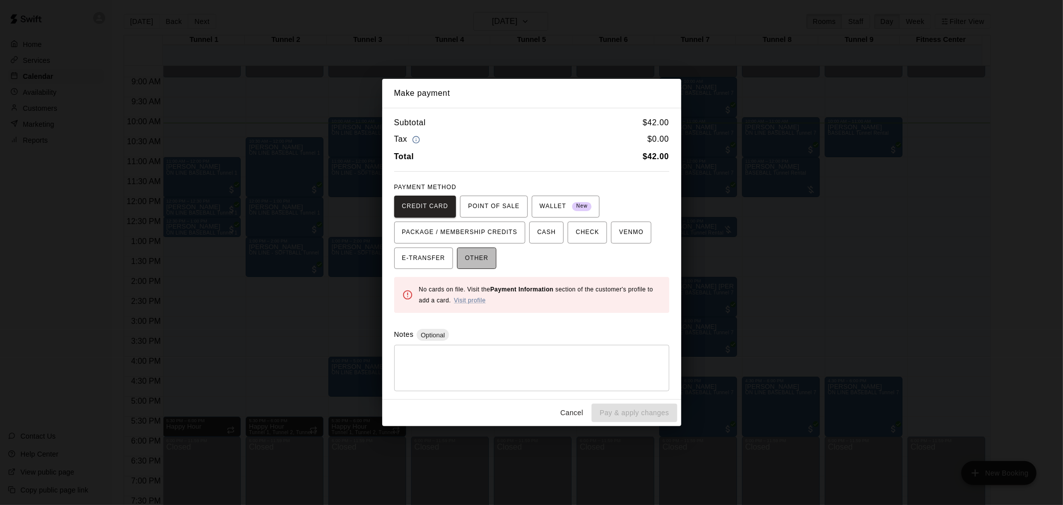
click at [477, 260] on span "OTHER" at bounding box center [476, 258] width 23 height 16
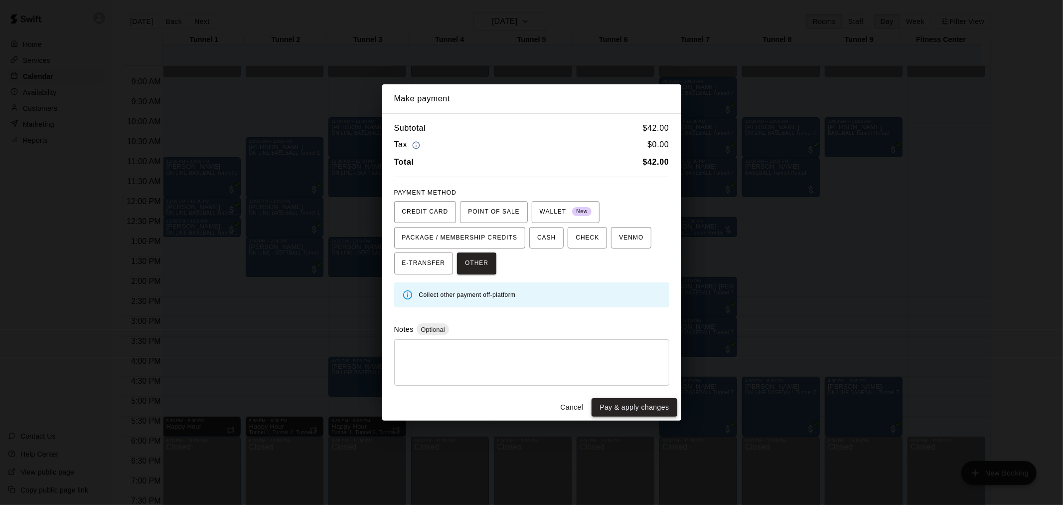
click at [652, 413] on button "Pay & apply changes" at bounding box center [634, 407] width 85 height 18
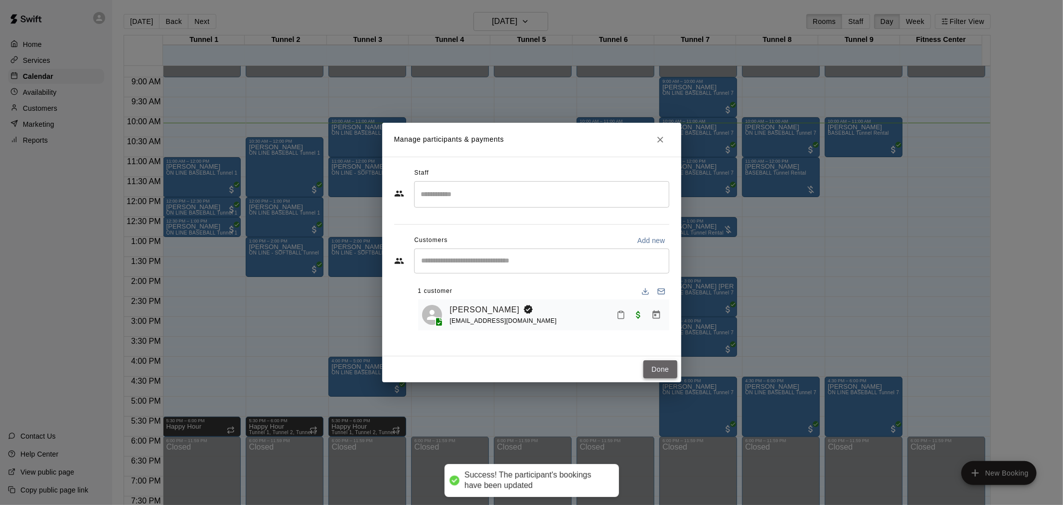
click at [655, 371] on button "Done" at bounding box center [660, 369] width 33 height 18
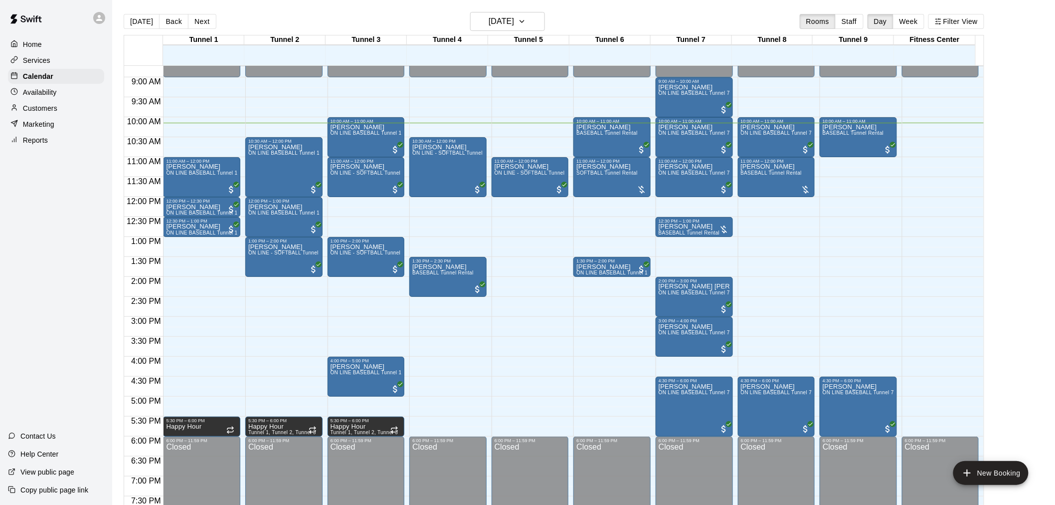
scroll to position [293, 0]
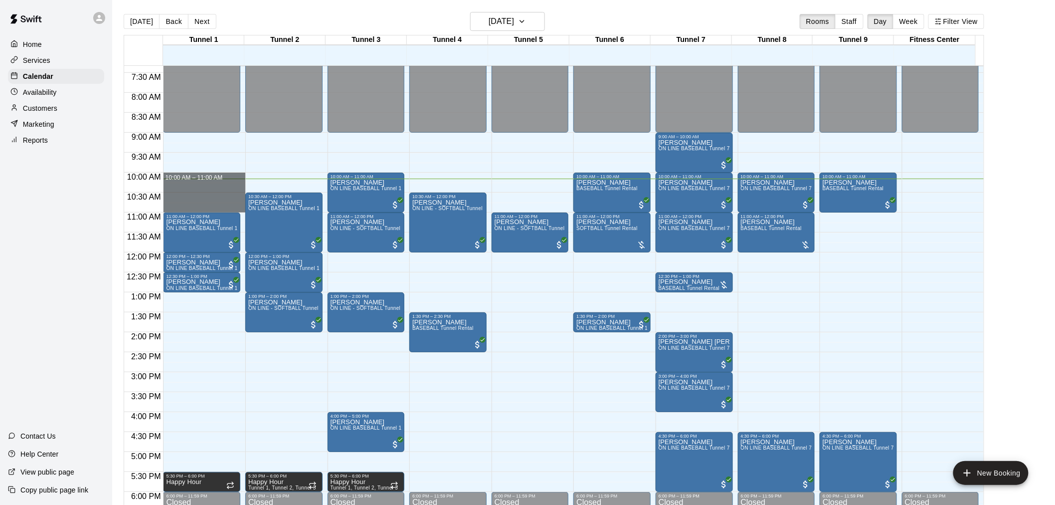
drag, startPoint x: 219, startPoint y: 176, endPoint x: 218, endPoint y: 209, distance: 32.9
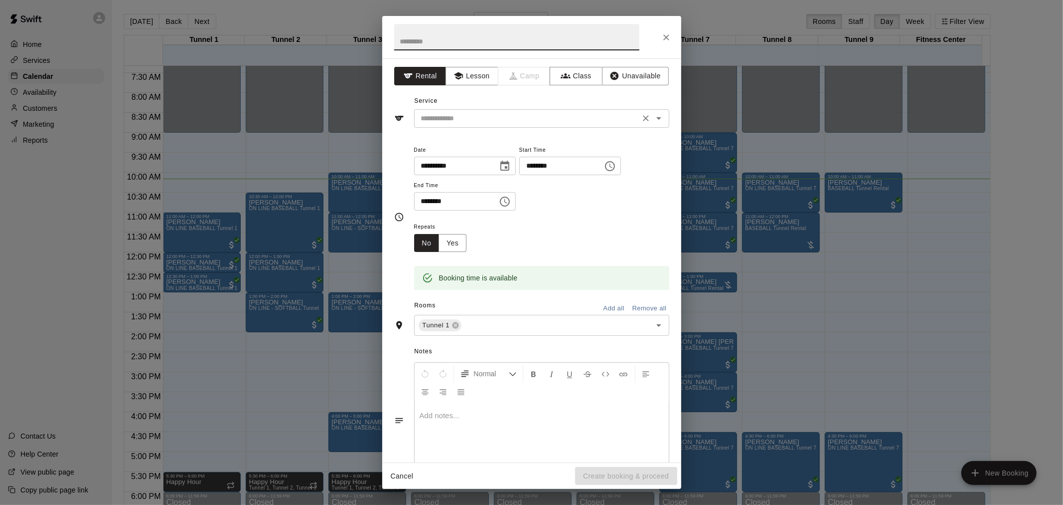
click at [512, 115] on input "text" at bounding box center [527, 118] width 220 height 12
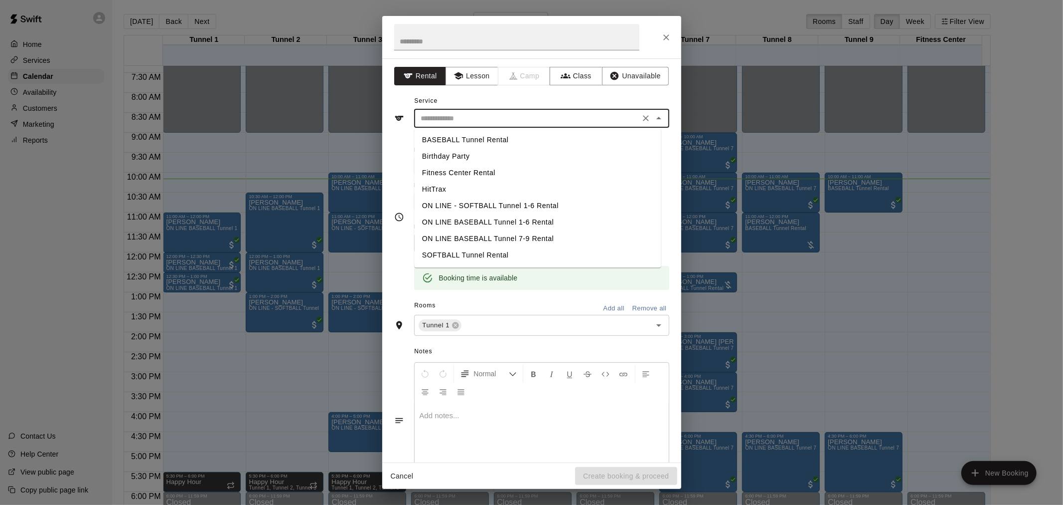
click at [509, 137] on li "BASEBALL Tunnel Rental" at bounding box center [537, 140] width 247 height 16
type input "**********"
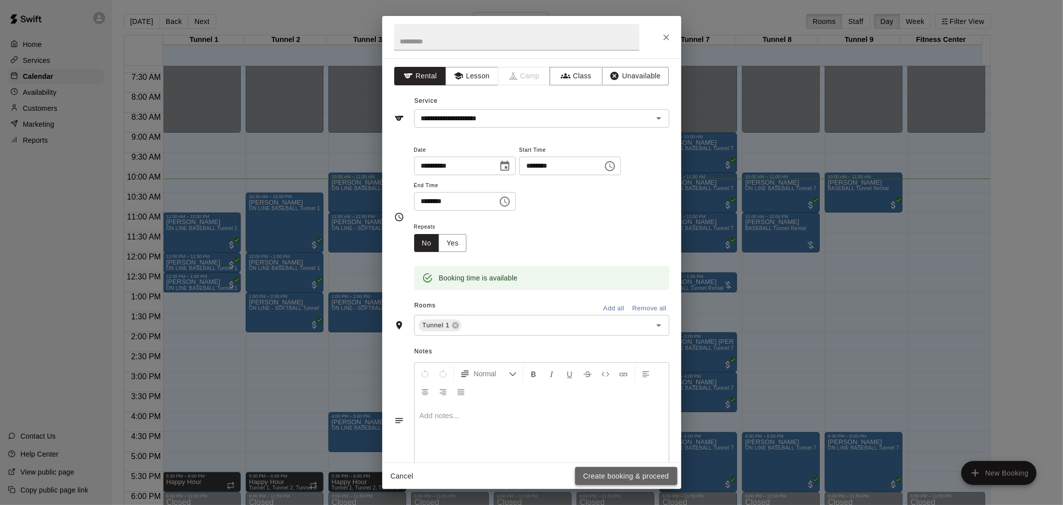
click at [655, 471] on button "Create booking & proceed" at bounding box center [626, 476] width 102 height 18
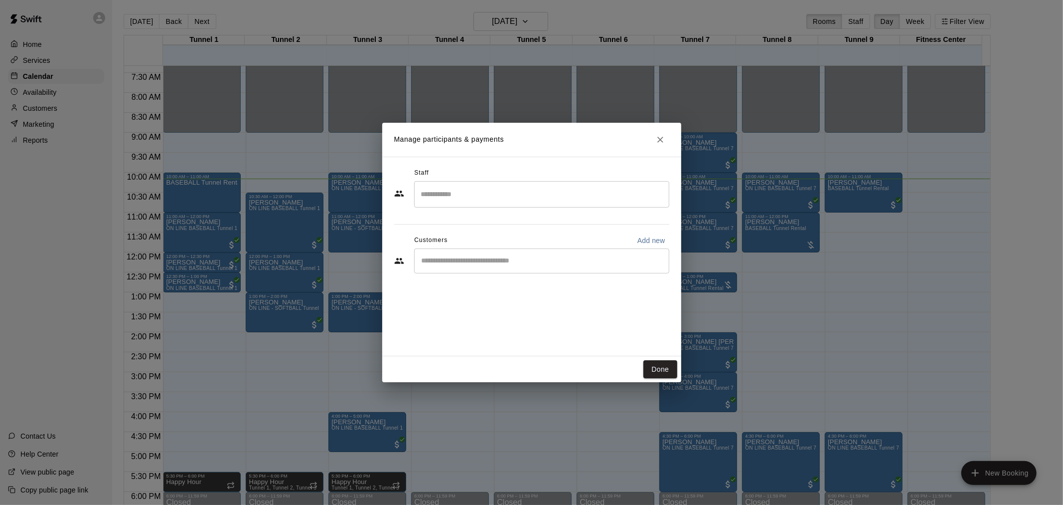
click at [495, 266] on div "​" at bounding box center [541, 260] width 255 height 25
type input "****"
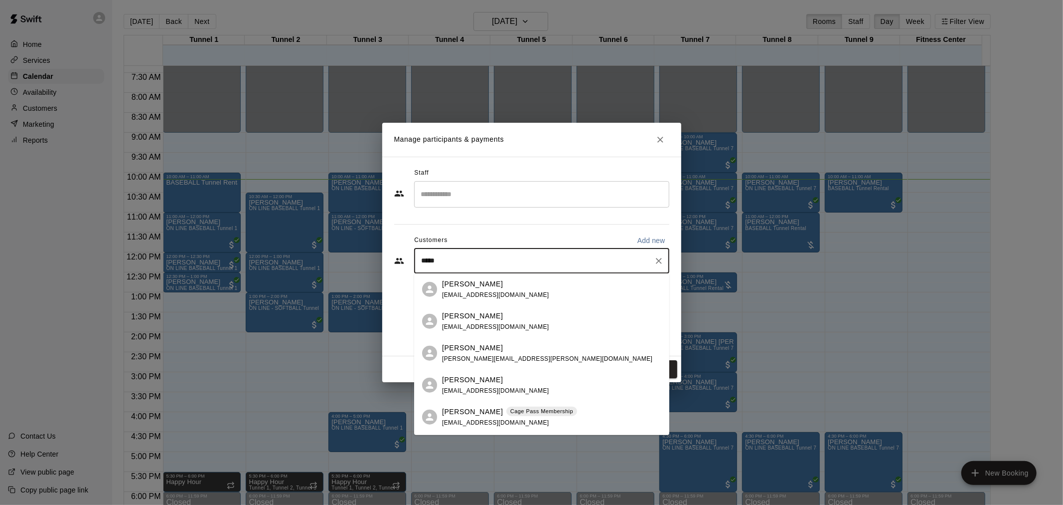
click at [502, 416] on div "[PERSON_NAME] Cage Pass Membership" at bounding box center [509, 411] width 135 height 10
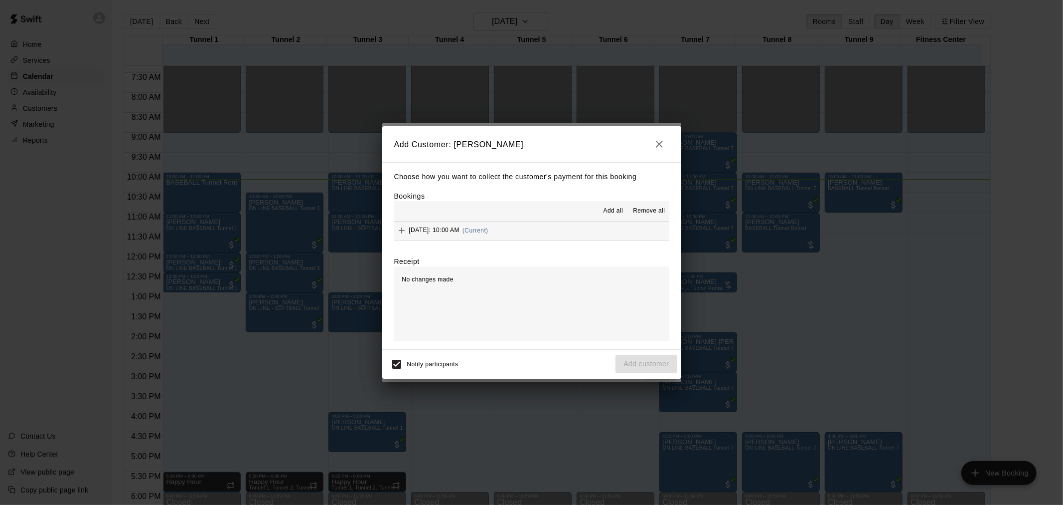
click at [525, 228] on button "[DATE]: 10:00 AM (Current)" at bounding box center [531, 230] width 275 height 18
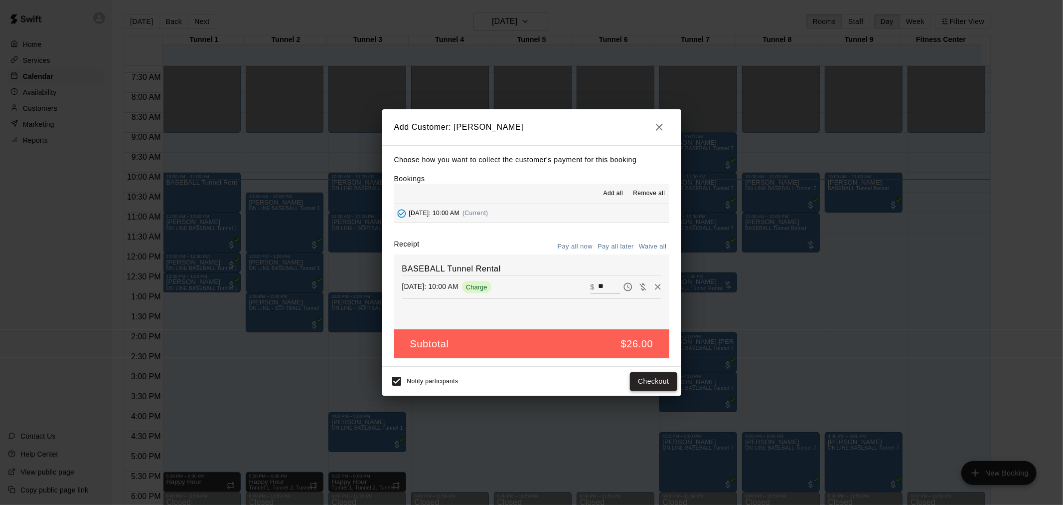
click at [650, 374] on button "Checkout" at bounding box center [653, 381] width 47 height 18
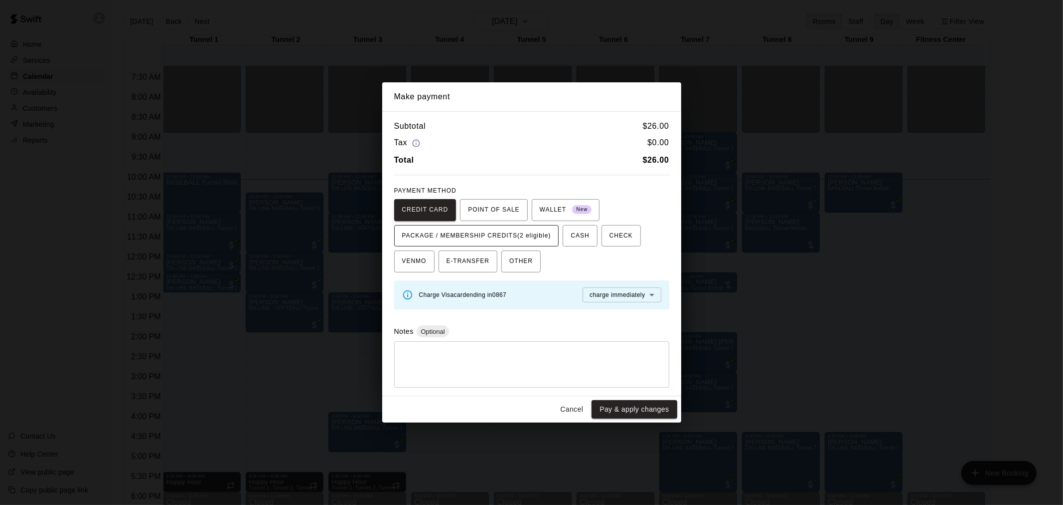
click at [491, 238] on span "PACKAGE / MEMBERSHIP CREDITS (2 eligible)" at bounding box center [476, 236] width 149 height 16
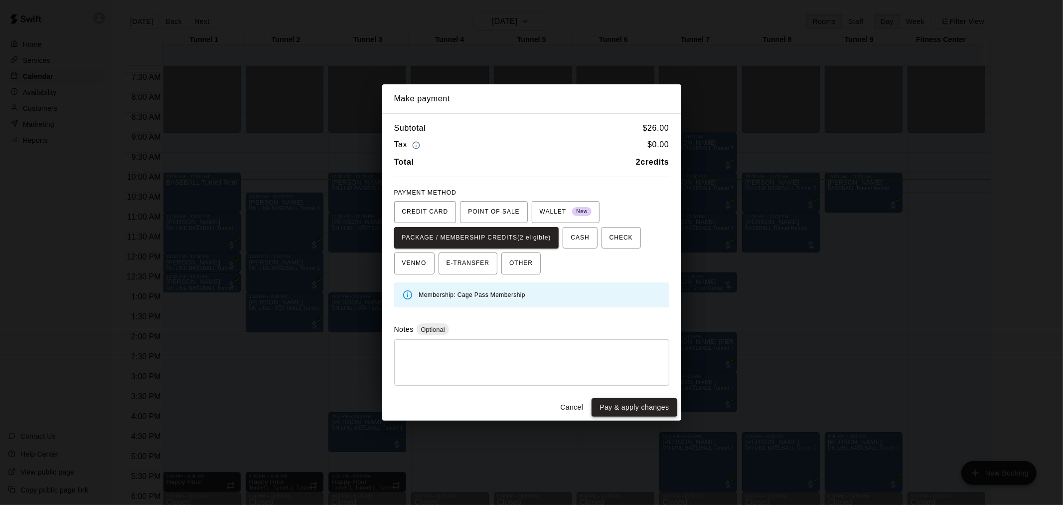
click at [652, 405] on button "Pay & apply changes" at bounding box center [634, 407] width 85 height 18
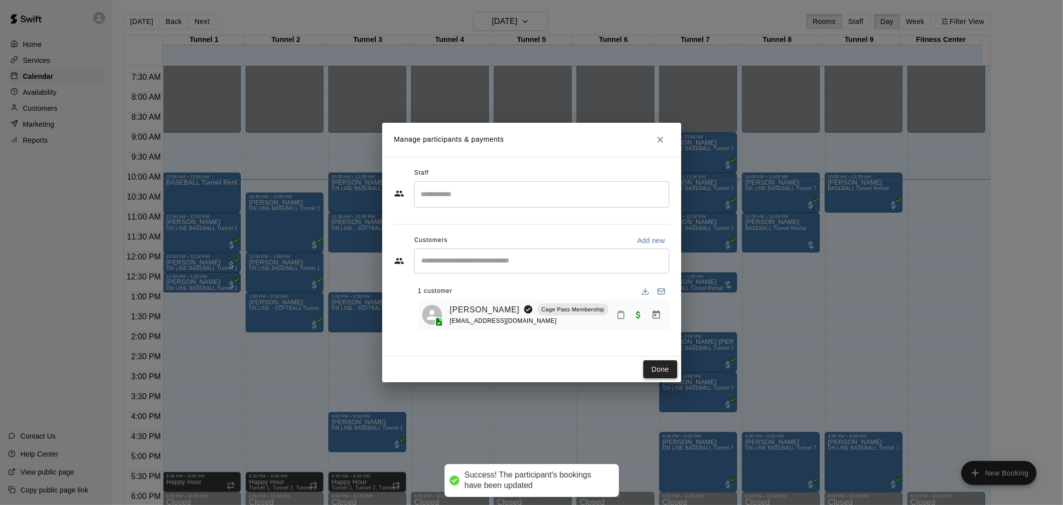
click at [653, 367] on button "Done" at bounding box center [660, 369] width 33 height 18
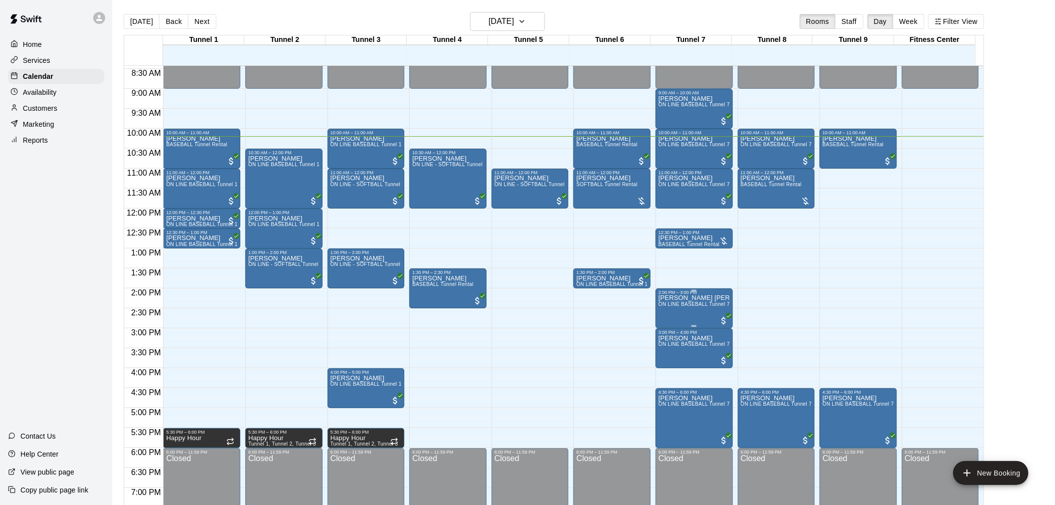
scroll to position [348, 0]
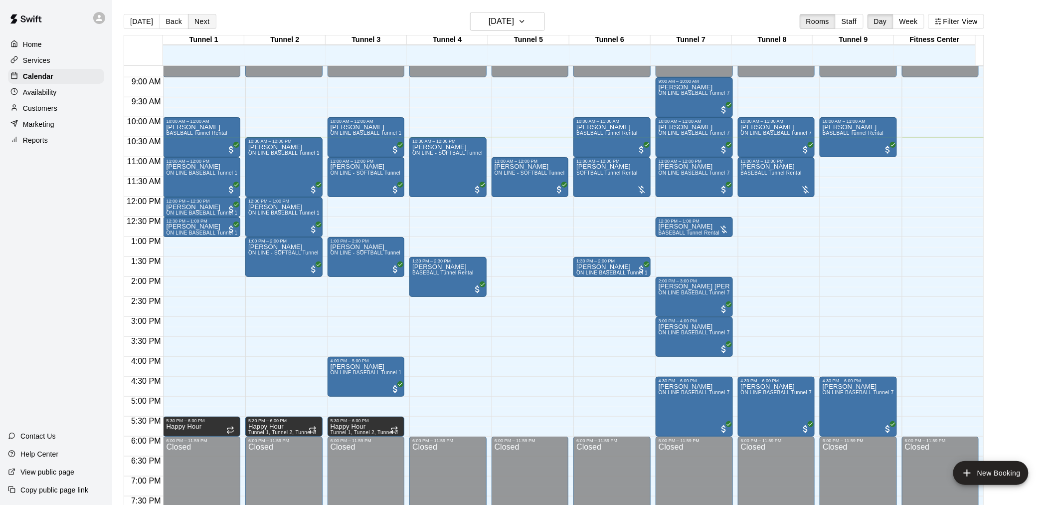
click at [196, 16] on button "Next" at bounding box center [202, 21] width 28 height 15
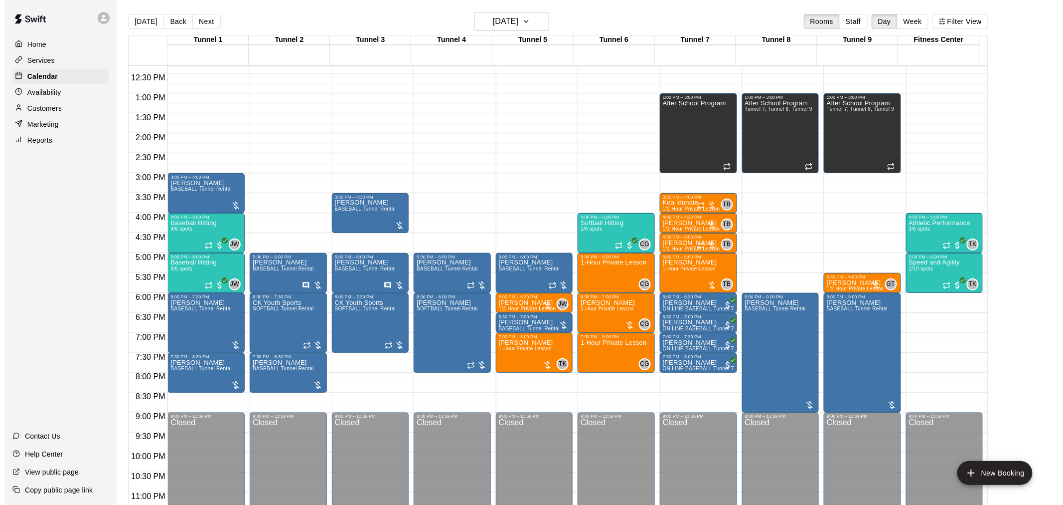
scroll to position [507, 0]
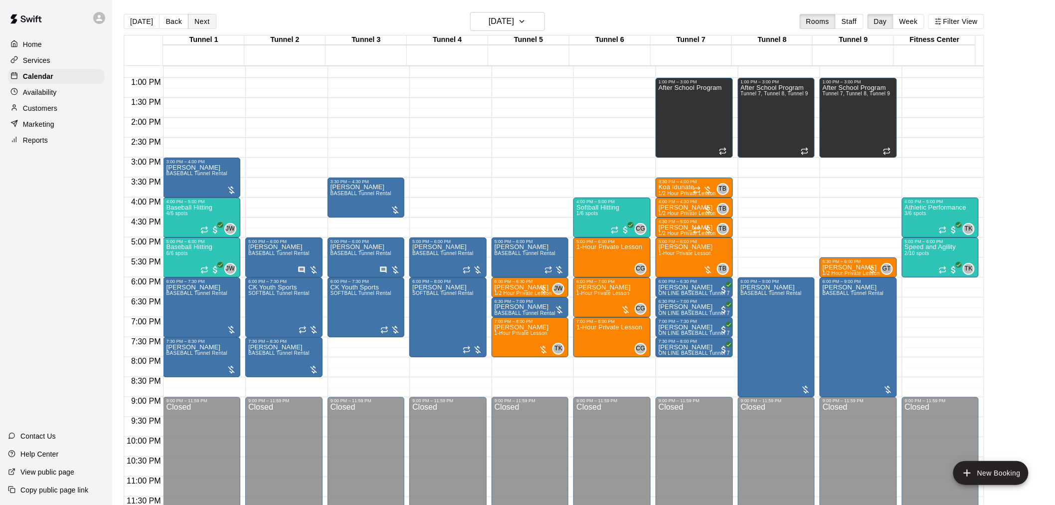
click at [198, 22] on button "Next" at bounding box center [202, 21] width 28 height 15
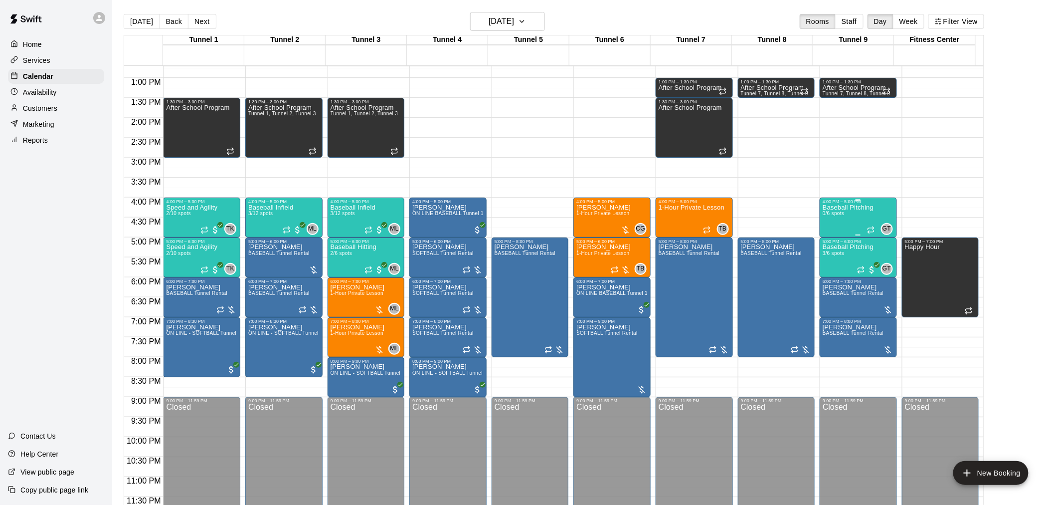
click at [849, 217] on div "Baseball Pitching 0/6 spots" at bounding box center [848, 456] width 51 height 505
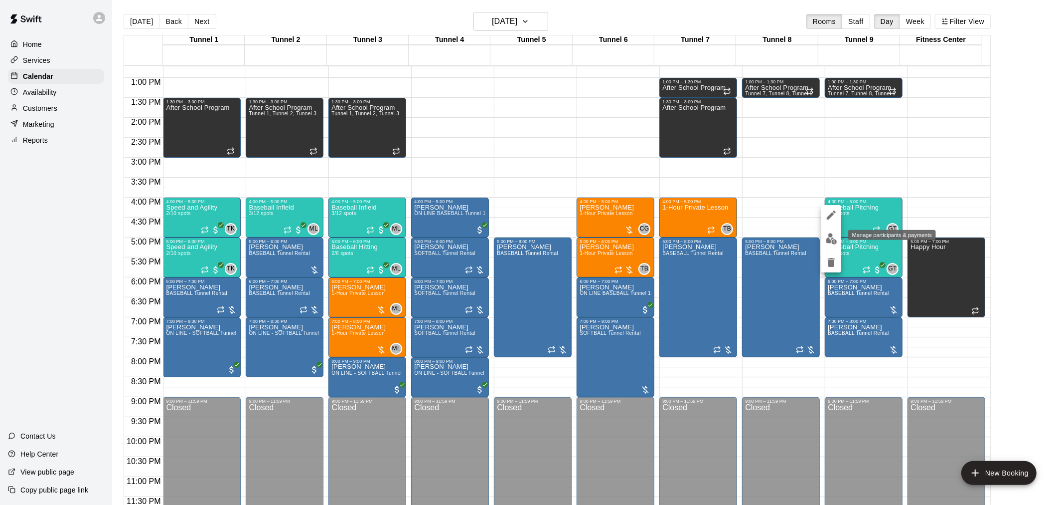
click at [831, 230] on button "edit" at bounding box center [832, 238] width 20 height 19
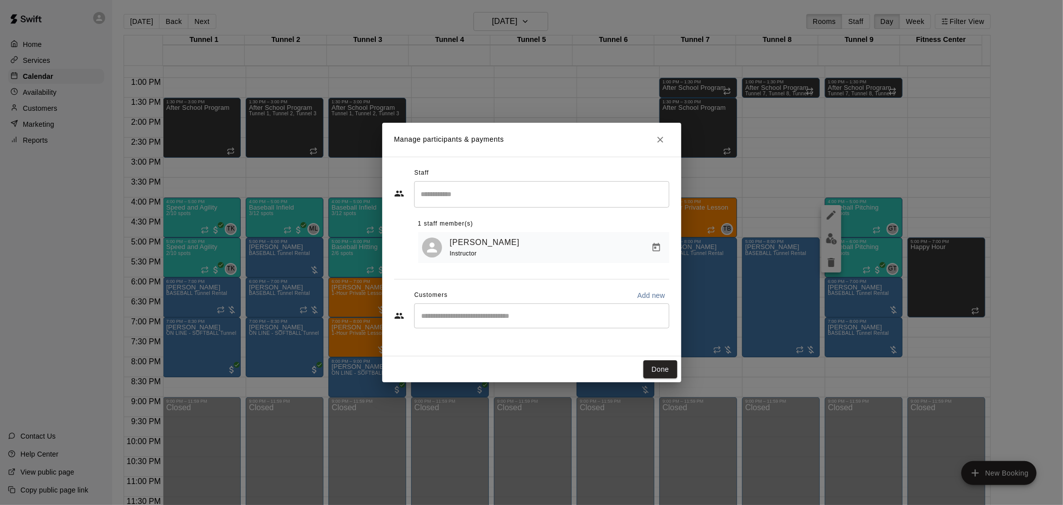
click at [543, 328] on div "​" at bounding box center [541, 315] width 255 height 25
type input "*********"
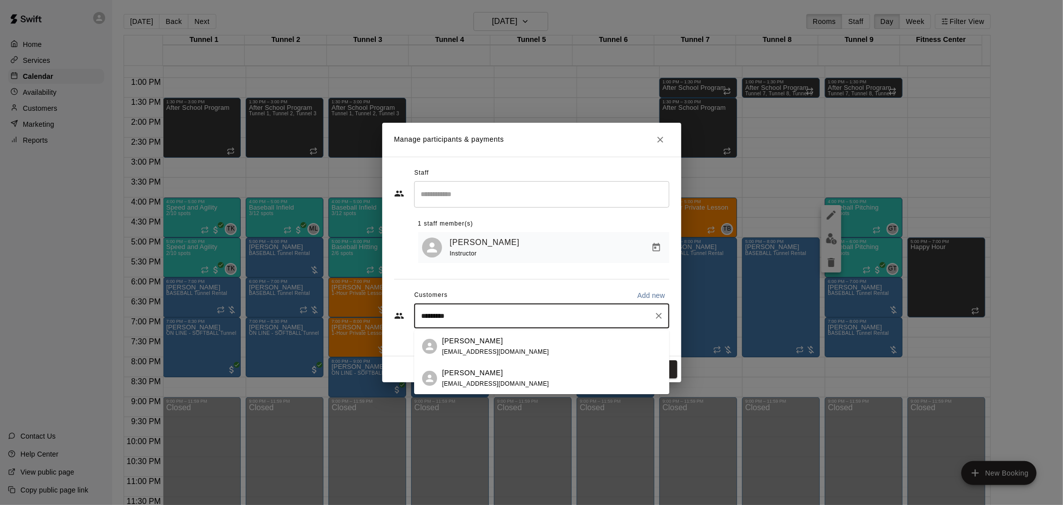
click at [540, 351] on div "[PERSON_NAME] [EMAIL_ADDRESS][DOMAIN_NAME]" at bounding box center [551, 346] width 219 height 21
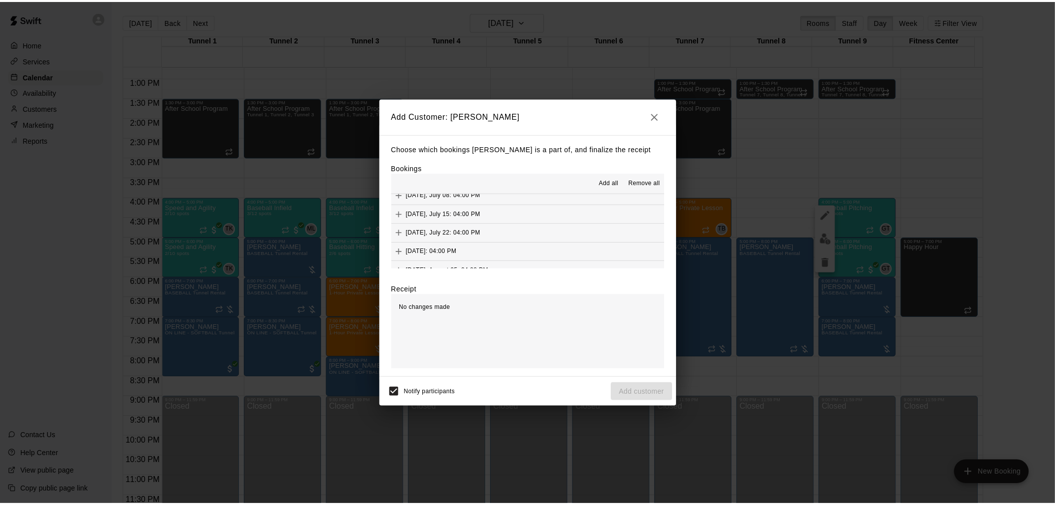
scroll to position [720, 0]
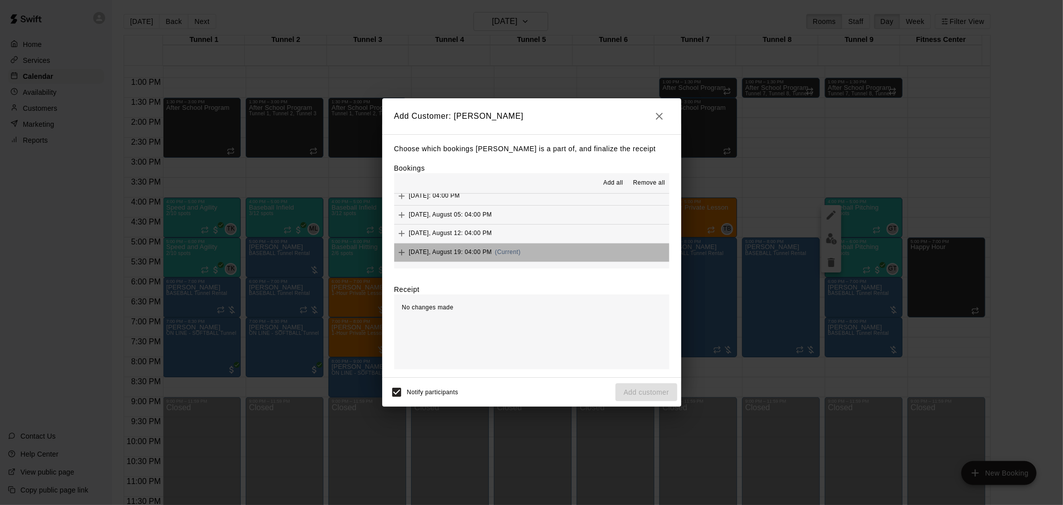
click at [553, 251] on button "[DATE], August 19: 04:00 PM (Current)" at bounding box center [531, 252] width 275 height 18
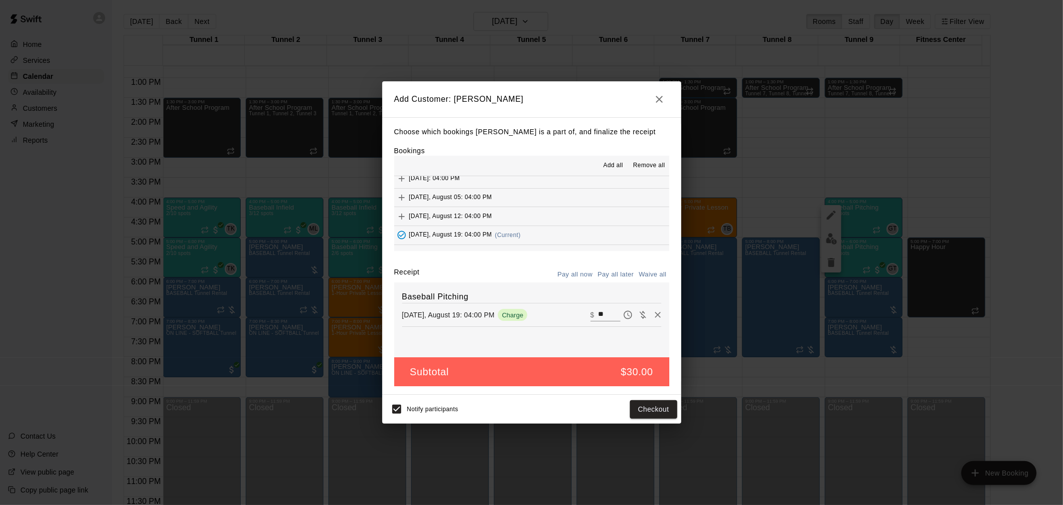
click at [614, 272] on button "Pay all later" at bounding box center [615, 274] width 41 height 15
click at [660, 409] on button "Add customer" at bounding box center [646, 409] width 61 height 18
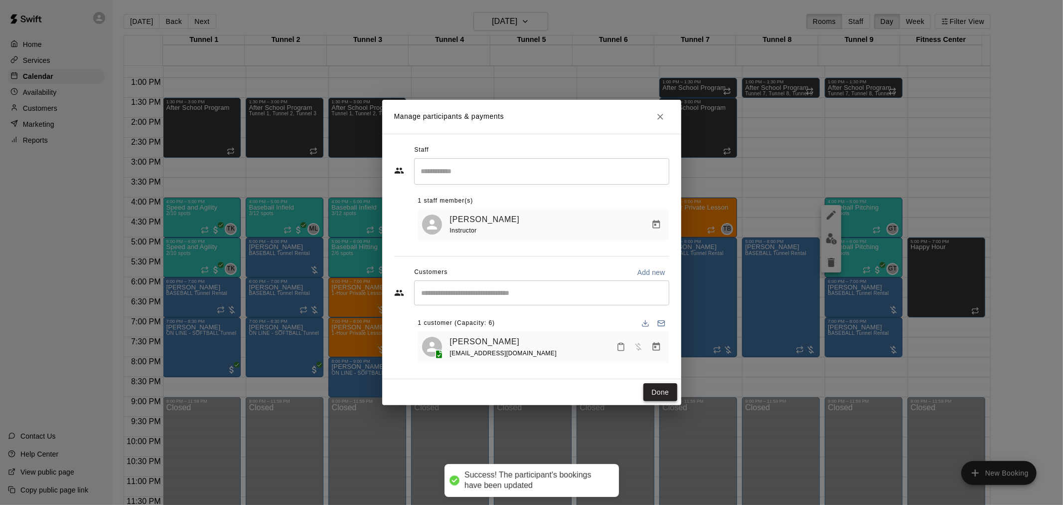
click at [658, 393] on button "Done" at bounding box center [660, 392] width 33 height 18
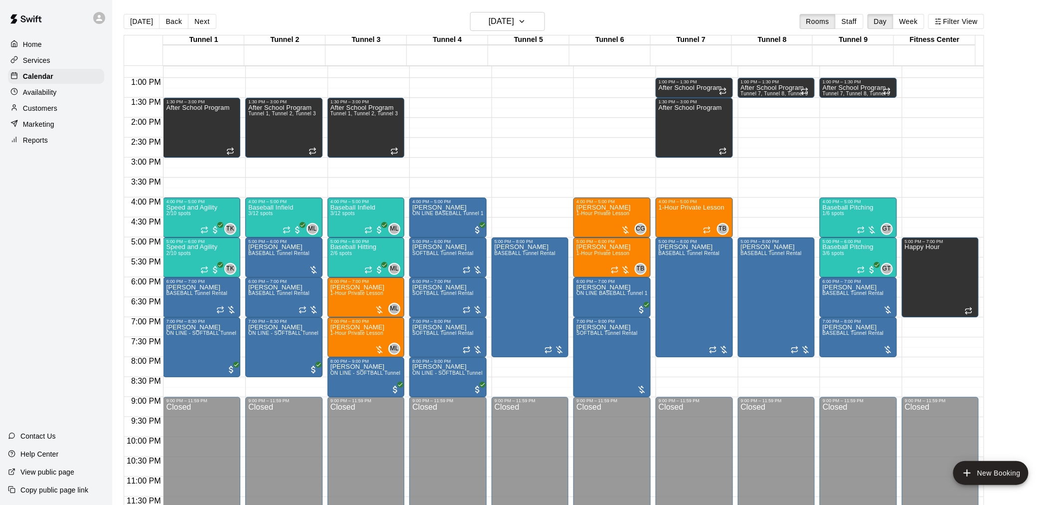
click at [595, 22] on div "[DATE] Back [DATE][DATE] Rooms Staff Day Week Filter View" at bounding box center [554, 23] width 861 height 23
click at [512, 19] on h6 "[DATE]" at bounding box center [501, 21] width 25 height 14
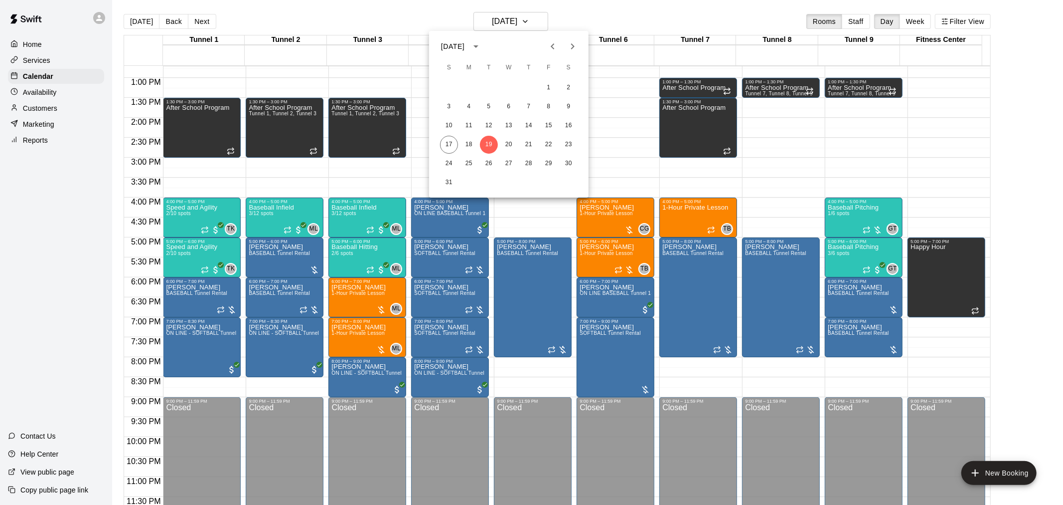
click at [846, 378] on div at bounding box center [531, 252] width 1063 height 505
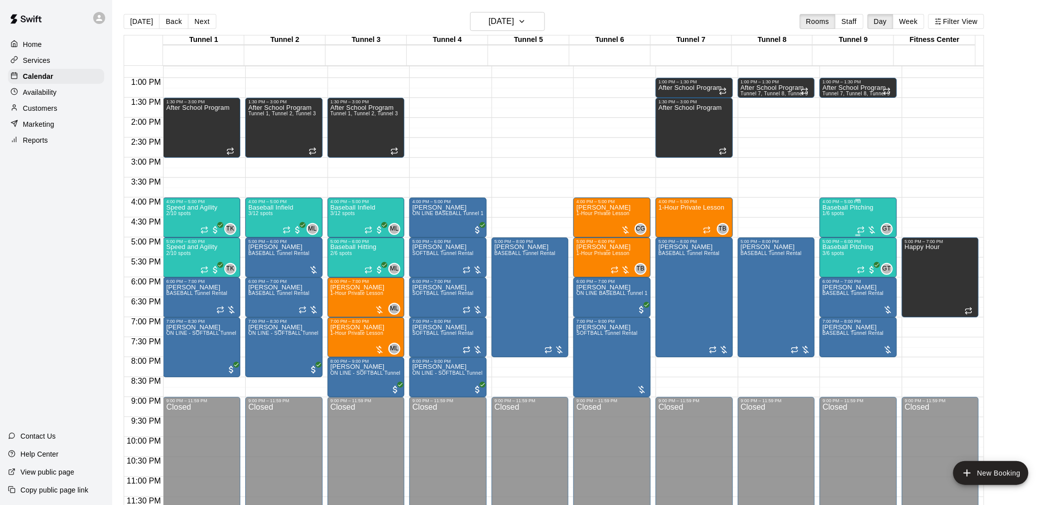
click at [840, 210] on div "Baseball Pitching 1/6 spots" at bounding box center [848, 456] width 51 height 505
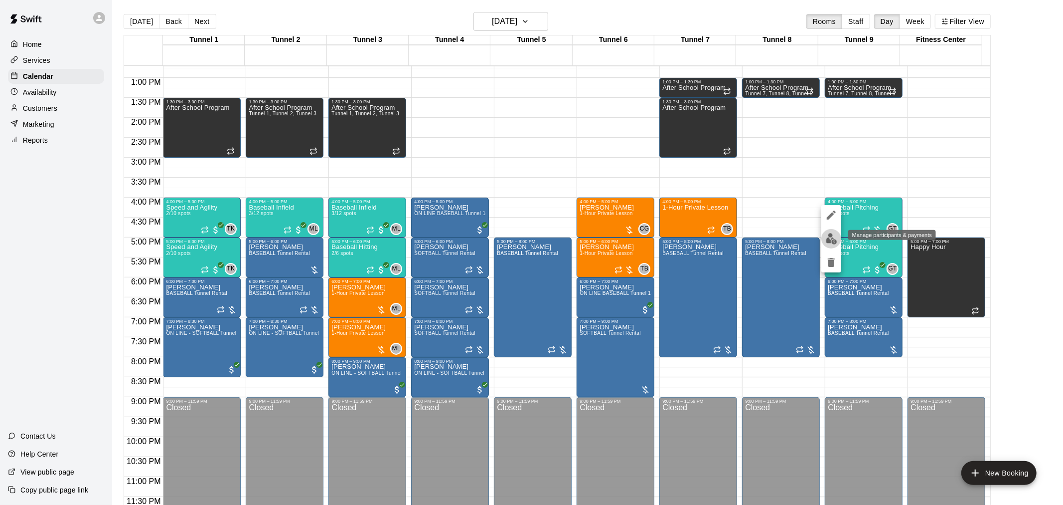
click at [834, 237] on img "edit" at bounding box center [831, 238] width 11 height 11
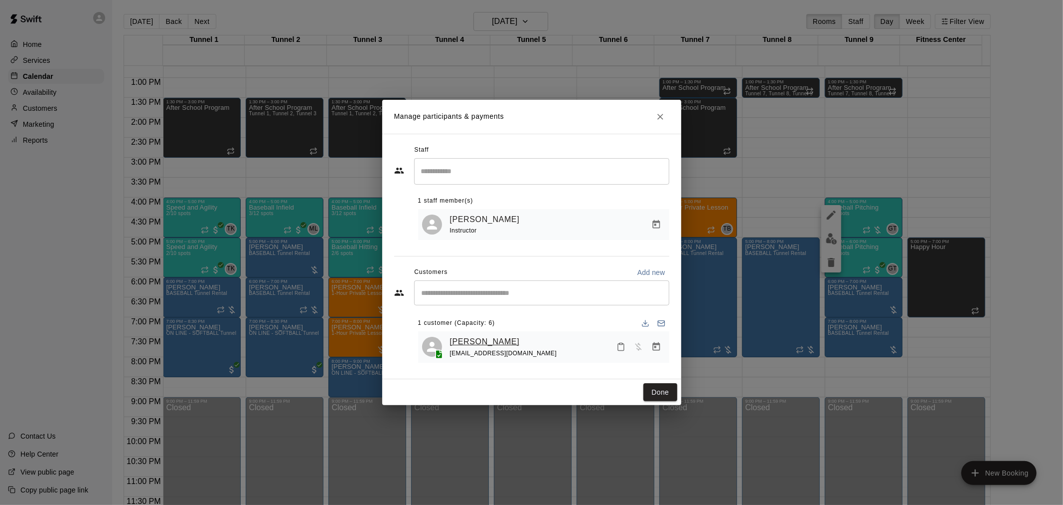
click at [475, 348] on div "[EMAIL_ADDRESS][DOMAIN_NAME]" at bounding box center [503, 353] width 107 height 10
click at [481, 339] on link "[PERSON_NAME]" at bounding box center [485, 341] width 70 height 13
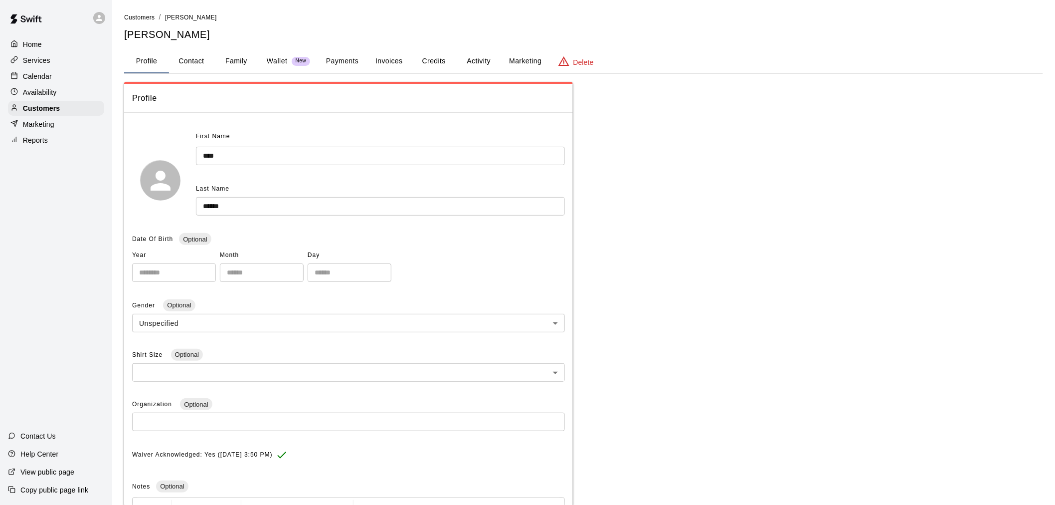
click at [204, 60] on button "Contact" at bounding box center [191, 61] width 45 height 24
select select "**"
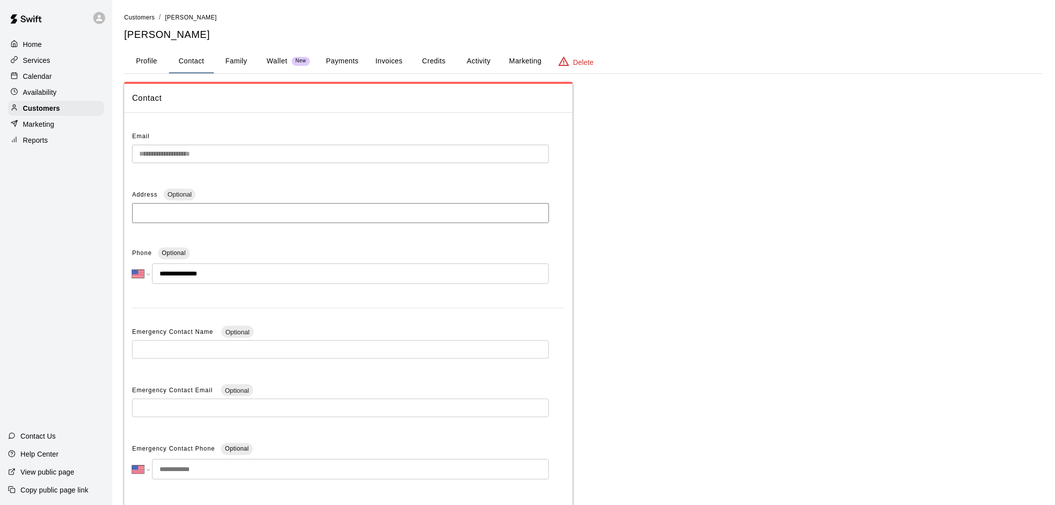
click at [346, 61] on button "Payments" at bounding box center [342, 61] width 48 height 24
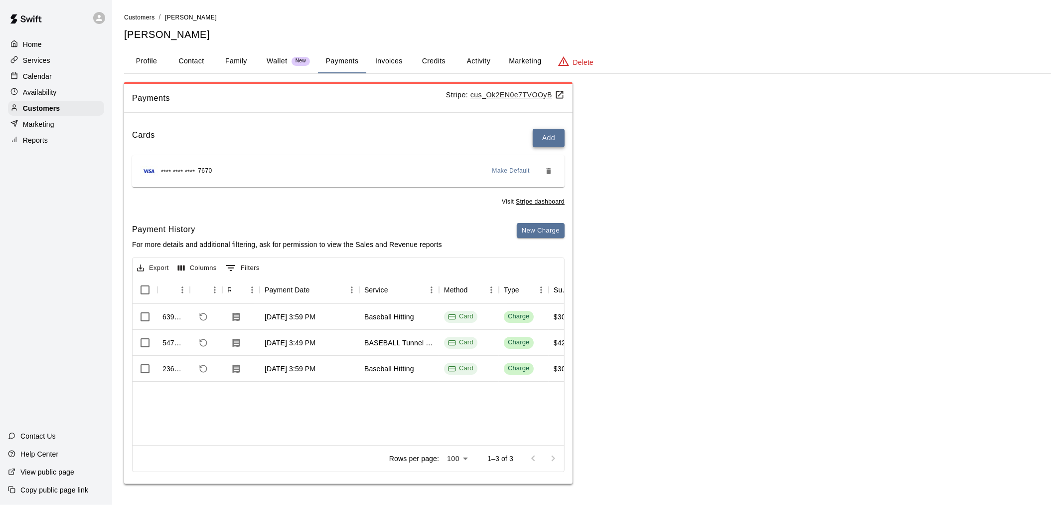
click at [548, 139] on button "Add" at bounding box center [549, 138] width 32 height 18
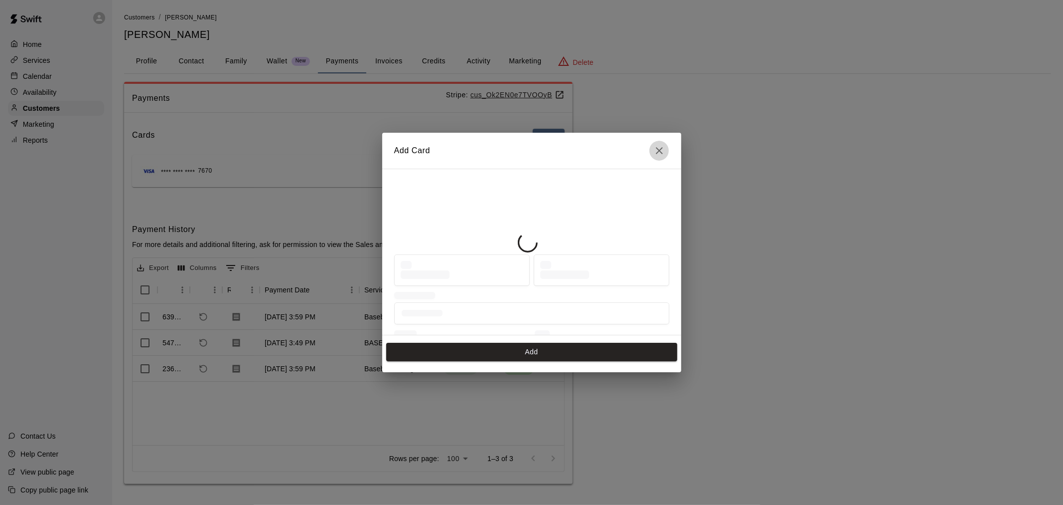
click at [659, 152] on icon "Close" at bounding box center [659, 150] width 7 height 7
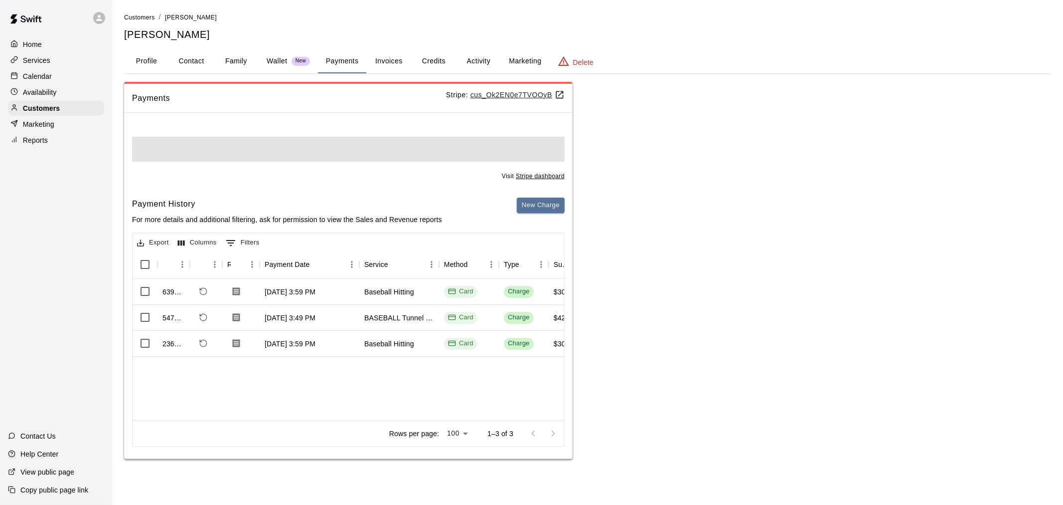
click at [397, 61] on button "Invoices" at bounding box center [388, 61] width 45 height 24
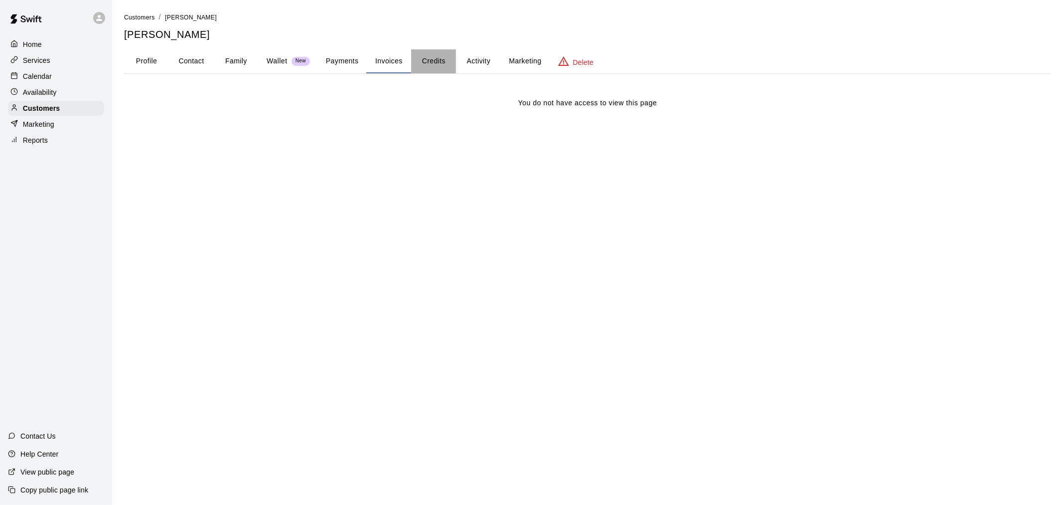
click at [426, 63] on button "Credits" at bounding box center [433, 61] width 45 height 24
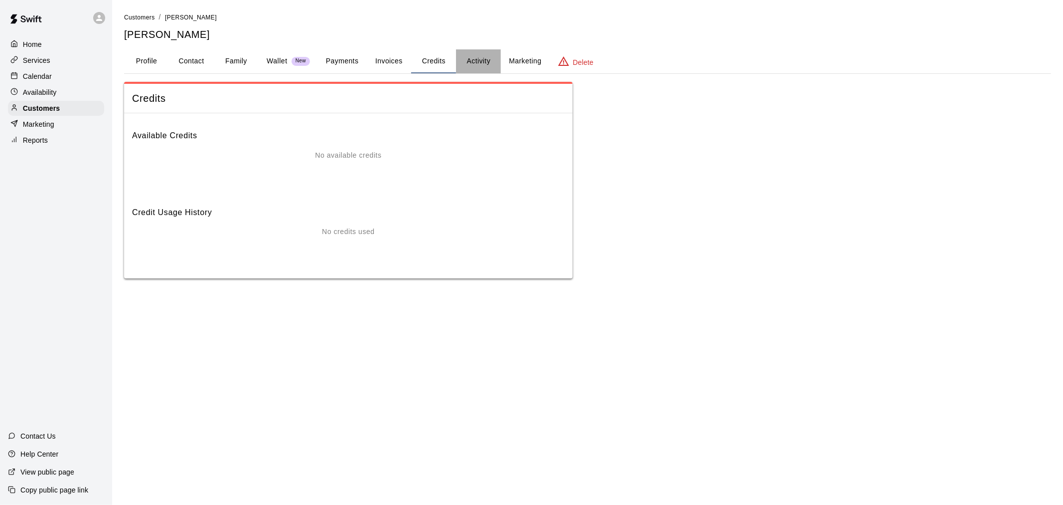
click at [467, 61] on button "Activity" at bounding box center [478, 61] width 45 height 24
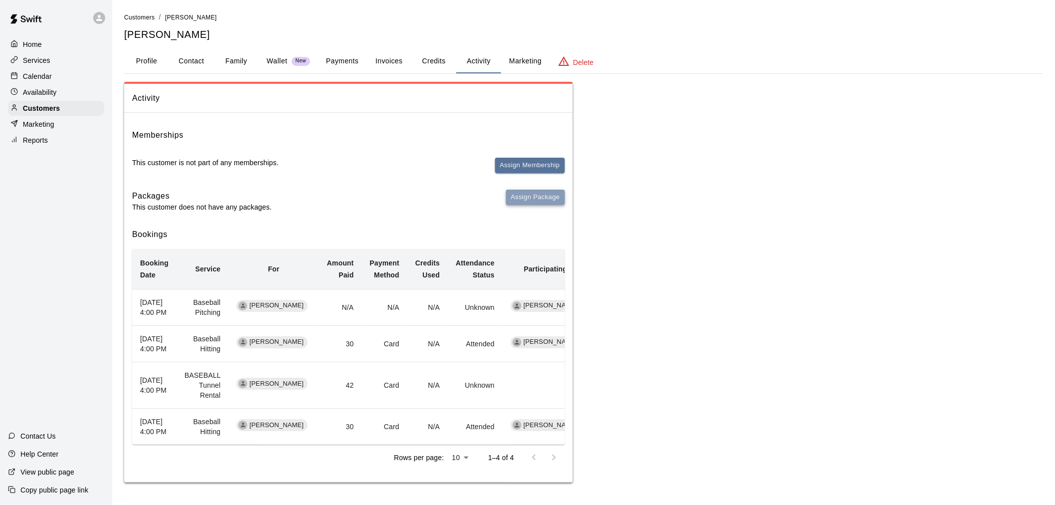
click at [540, 197] on button "Assign Package" at bounding box center [535, 196] width 59 height 15
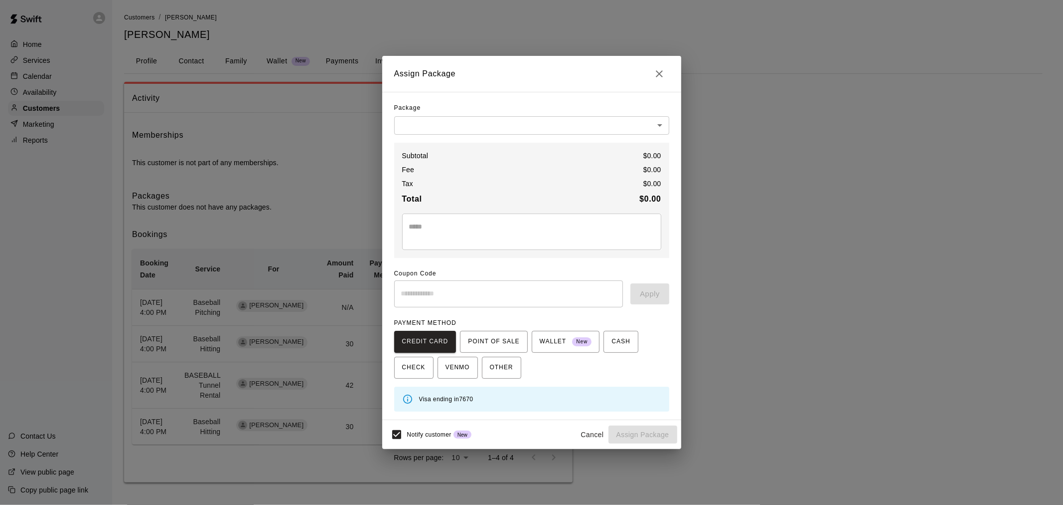
click at [535, 118] on body "Home Services Calendar Availability Customers Marketing Reports Contact Us Help…" at bounding box center [531, 251] width 1063 height 502
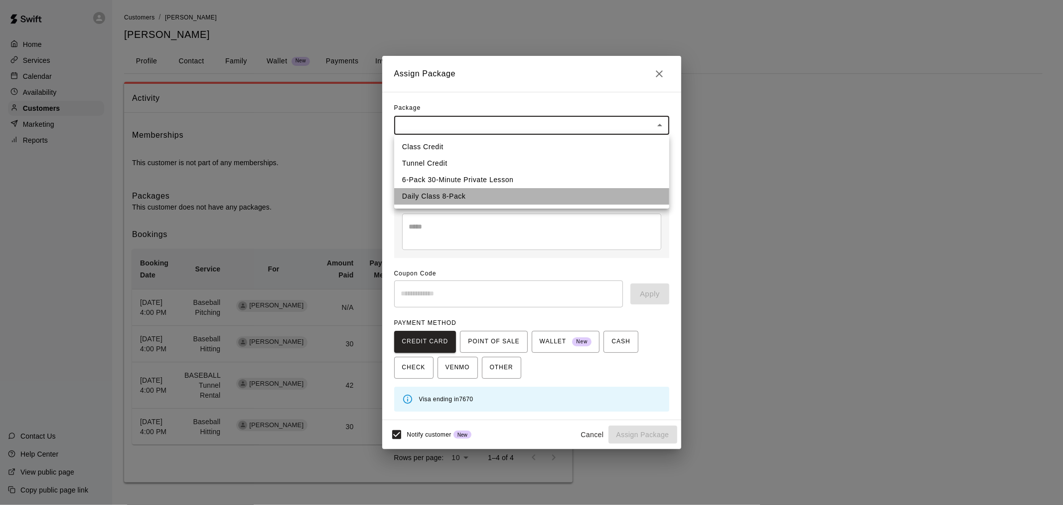
click at [491, 195] on li "Daily Class 8-Pack" at bounding box center [531, 196] width 275 height 16
type input "**********"
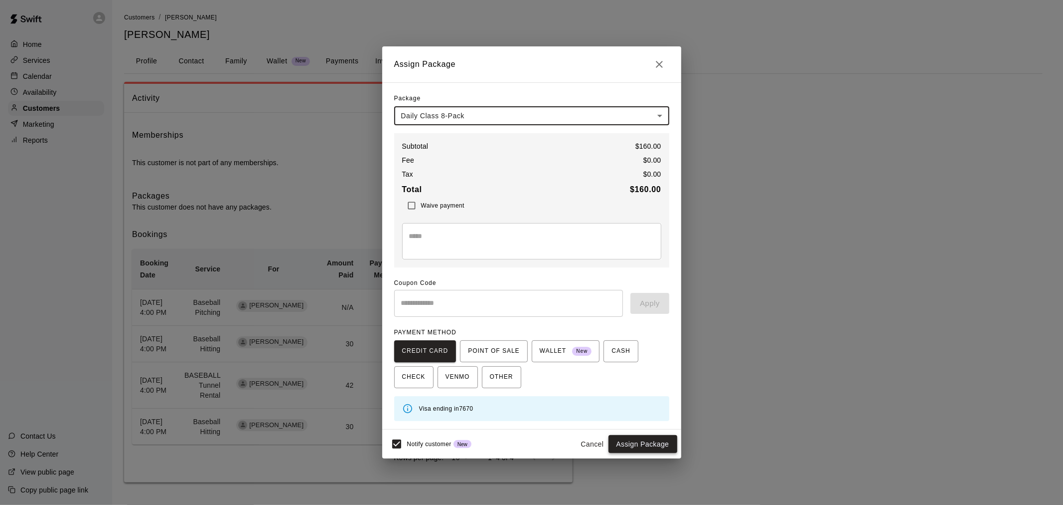
click at [634, 443] on button "Assign Package" at bounding box center [643, 444] width 69 height 18
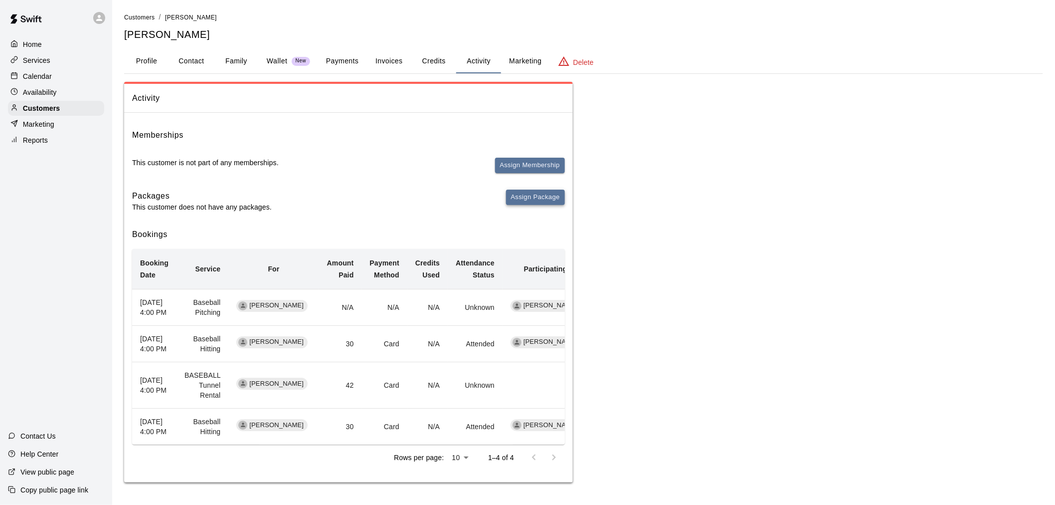
click at [552, 194] on button "Assign Package" at bounding box center [535, 196] width 59 height 15
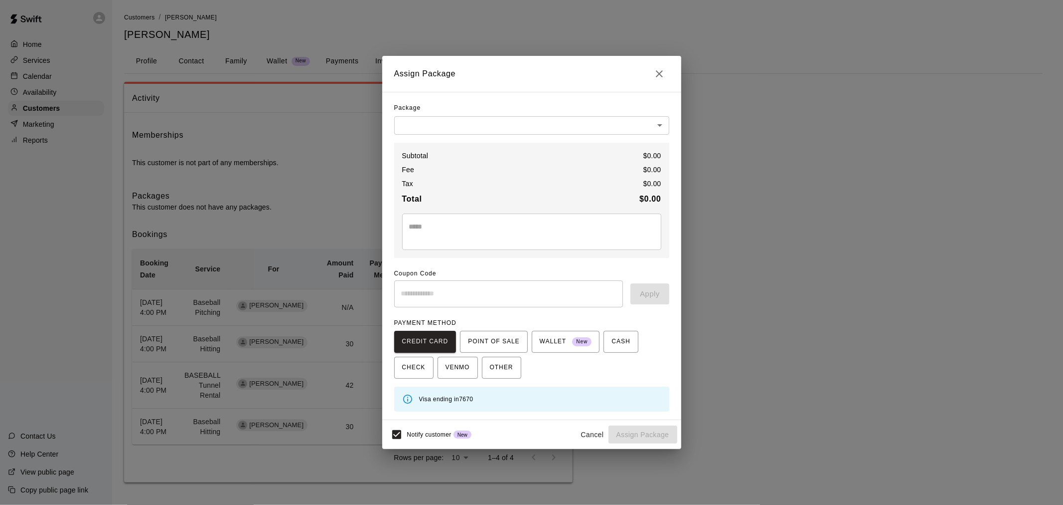
click at [500, 123] on body "Home Services Calendar Availability Customers Marketing Reports Contact Us Help…" at bounding box center [531, 251] width 1063 height 502
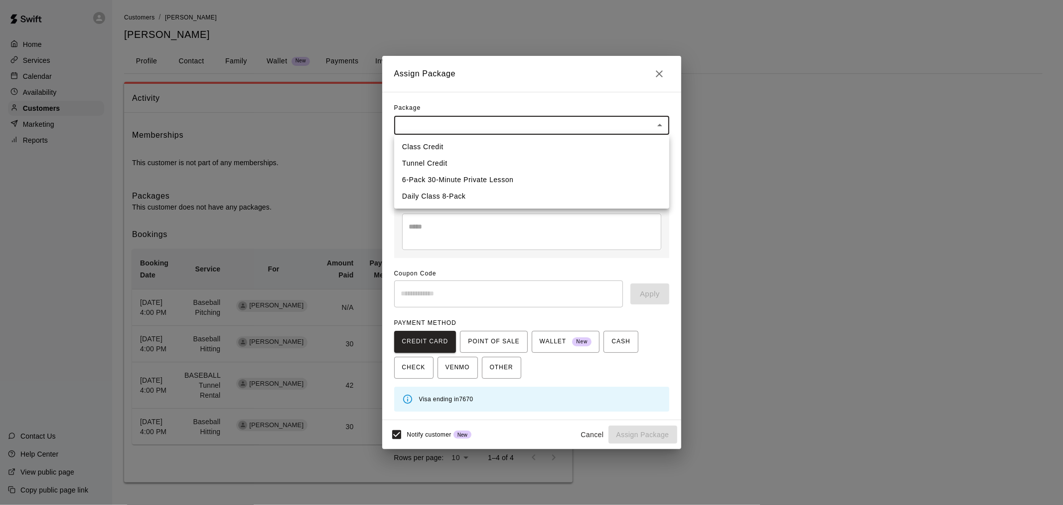
click at [532, 196] on li "Daily Class 8-Pack" at bounding box center [531, 196] width 275 height 16
type input "**********"
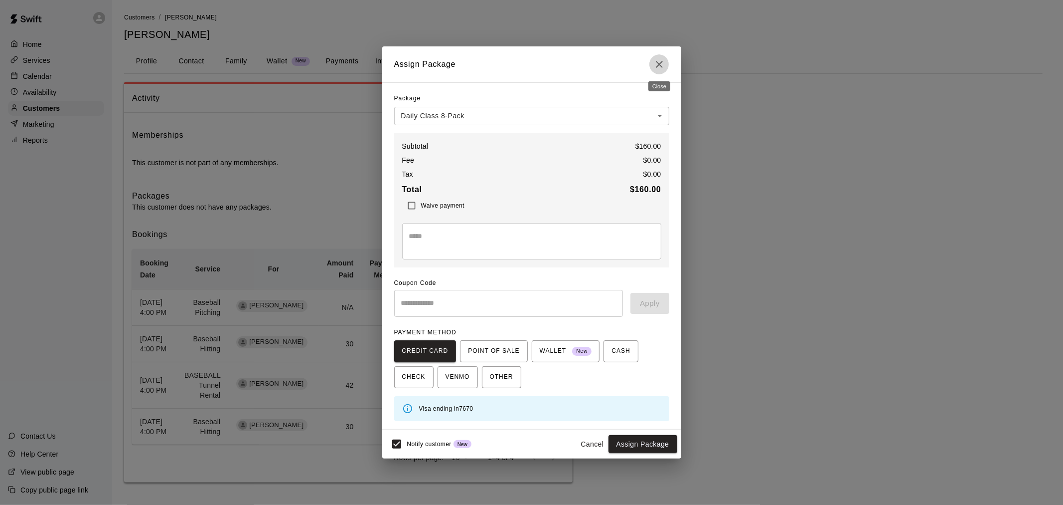
click at [661, 58] on icon "Close" at bounding box center [660, 64] width 12 height 12
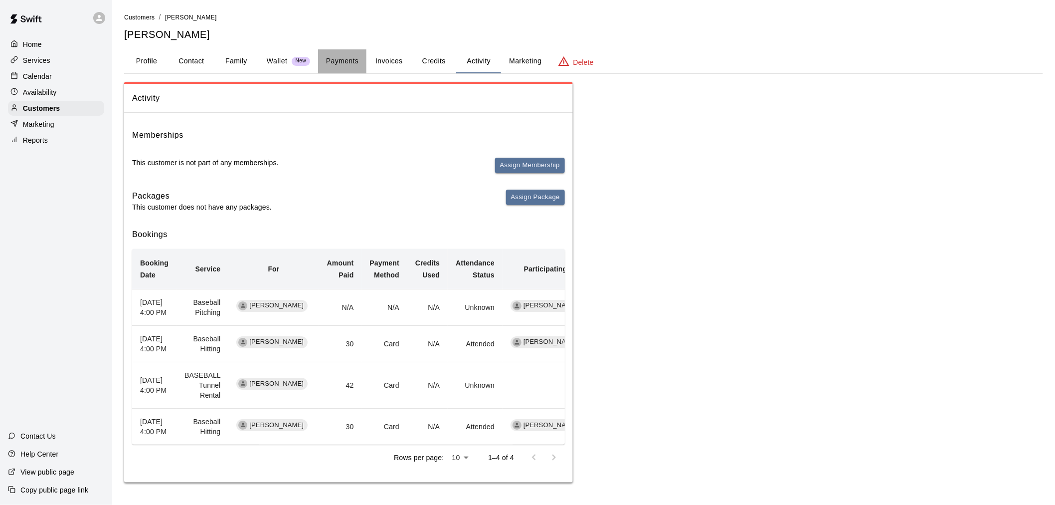
click at [343, 64] on button "Payments" at bounding box center [342, 61] width 48 height 24
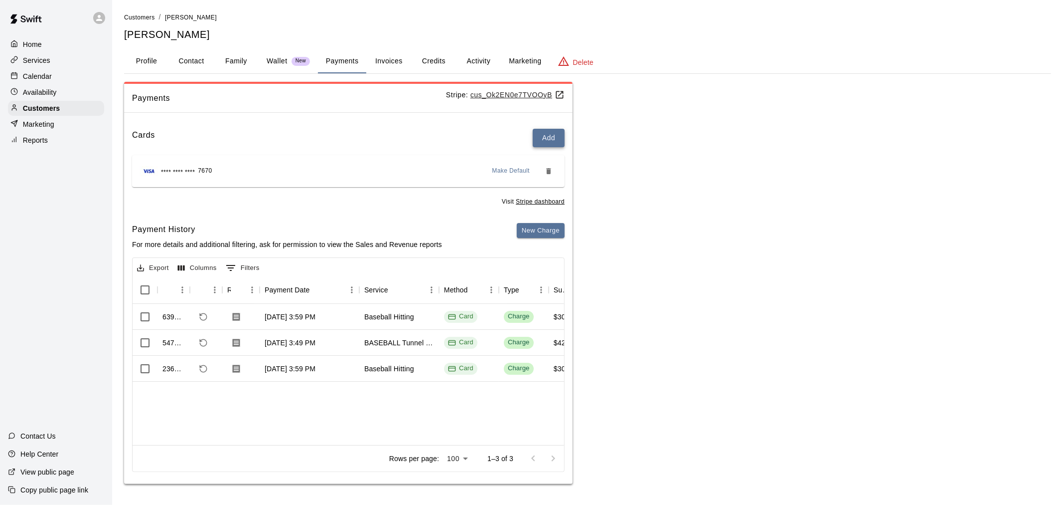
click at [550, 133] on button "Add" at bounding box center [549, 138] width 32 height 18
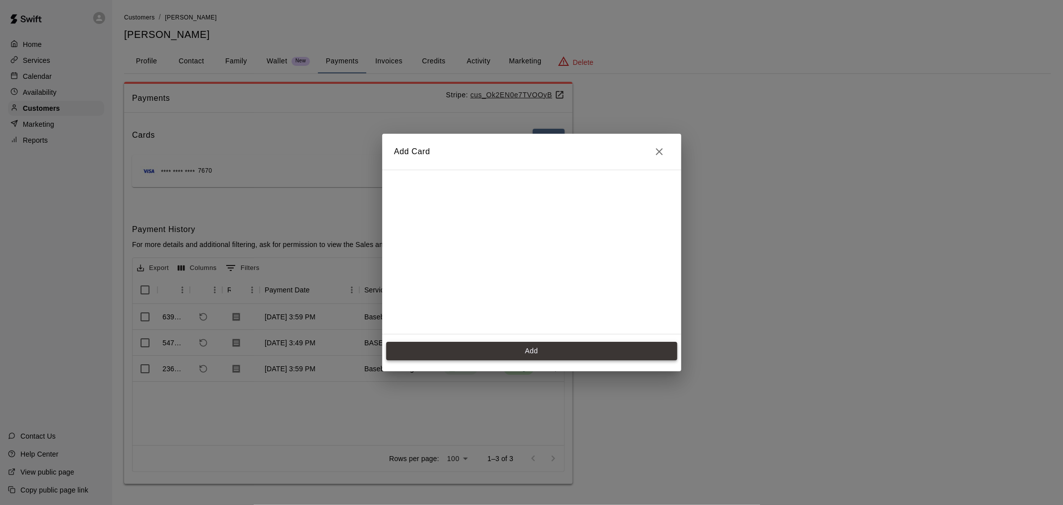
click at [512, 354] on button "Add" at bounding box center [531, 351] width 291 height 18
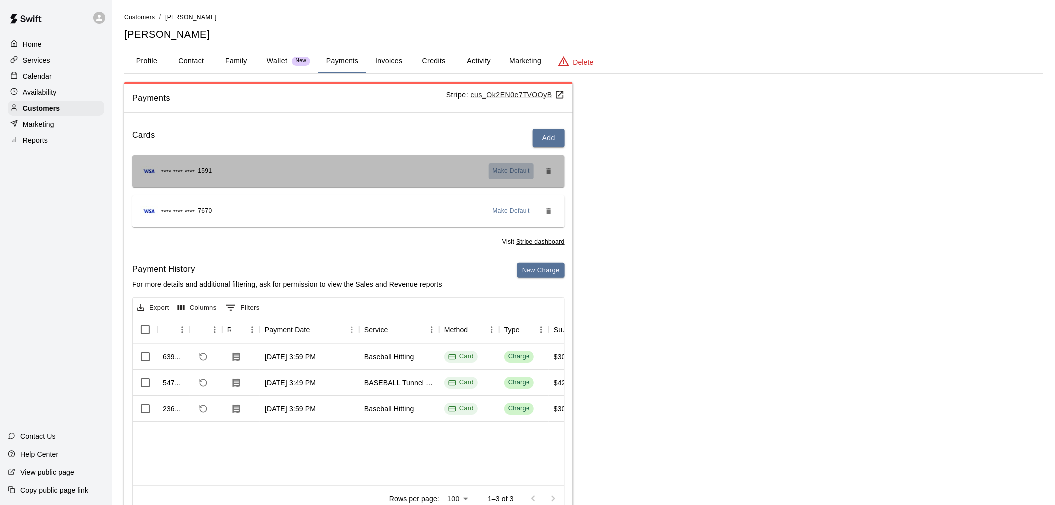
click at [520, 167] on span "Make Default" at bounding box center [512, 171] width 38 height 10
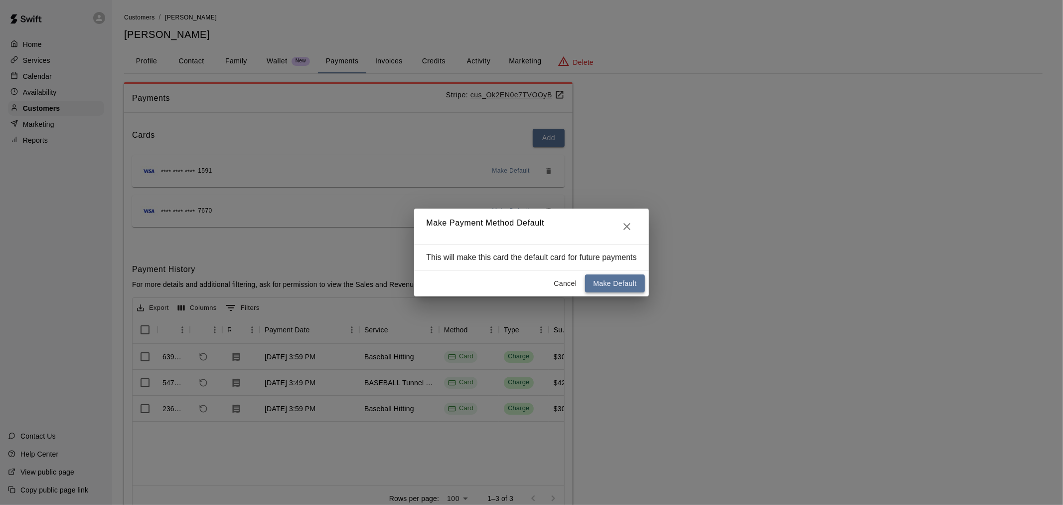
click at [609, 284] on button "Make Default" at bounding box center [614, 283] width 59 height 18
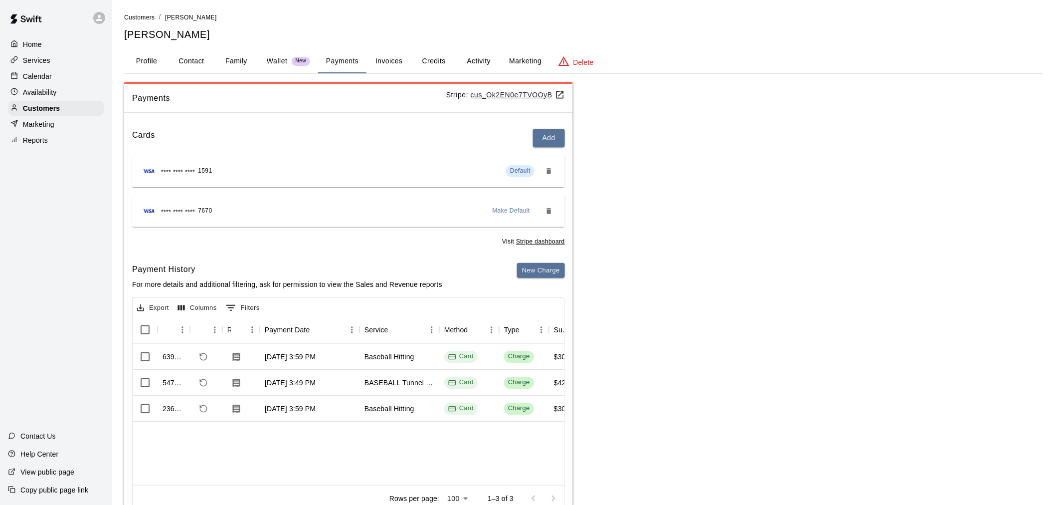
click at [489, 68] on button "Activity" at bounding box center [478, 61] width 45 height 24
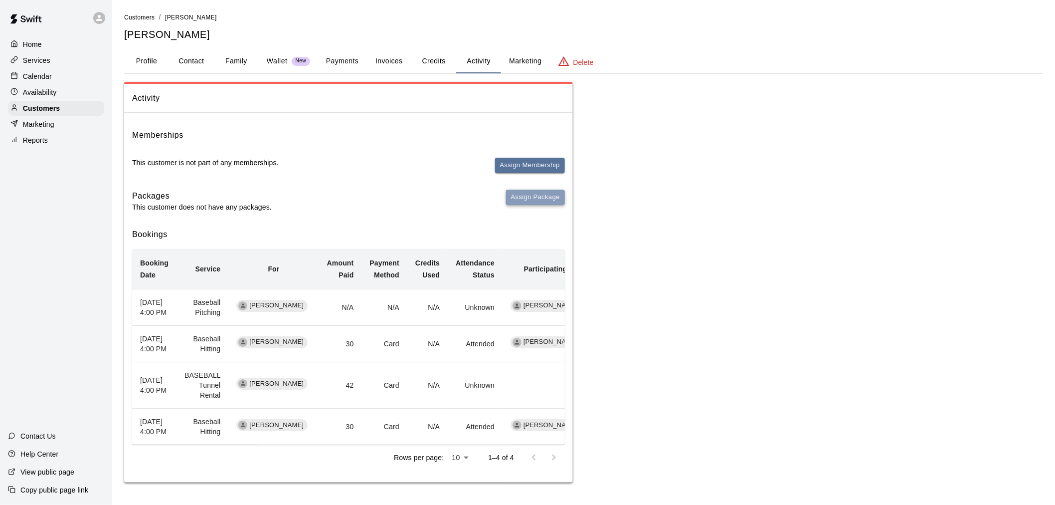
click at [534, 193] on button "Assign Package" at bounding box center [535, 196] width 59 height 15
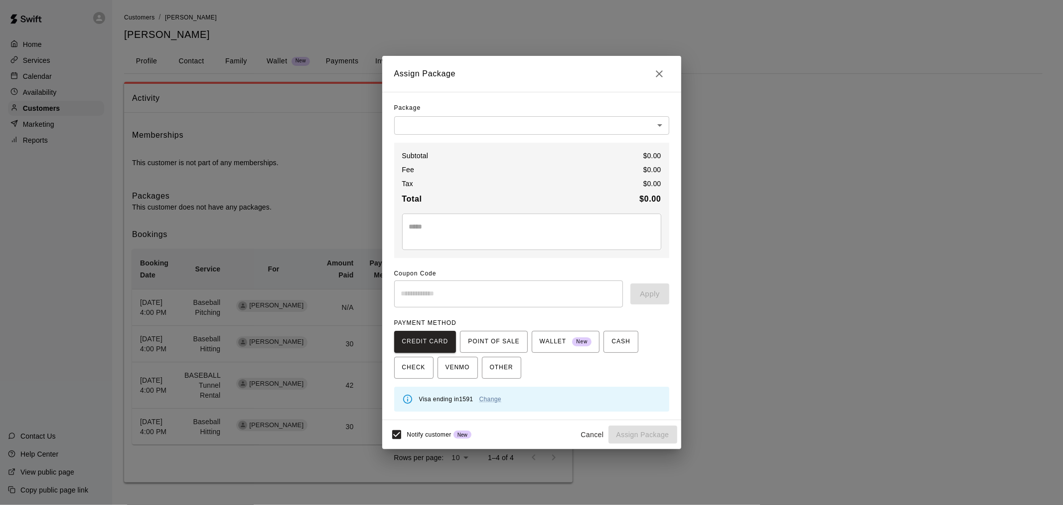
click at [499, 132] on body "Home Services Calendar Availability Customers Marketing Reports Contact Us Help…" at bounding box center [531, 251] width 1063 height 502
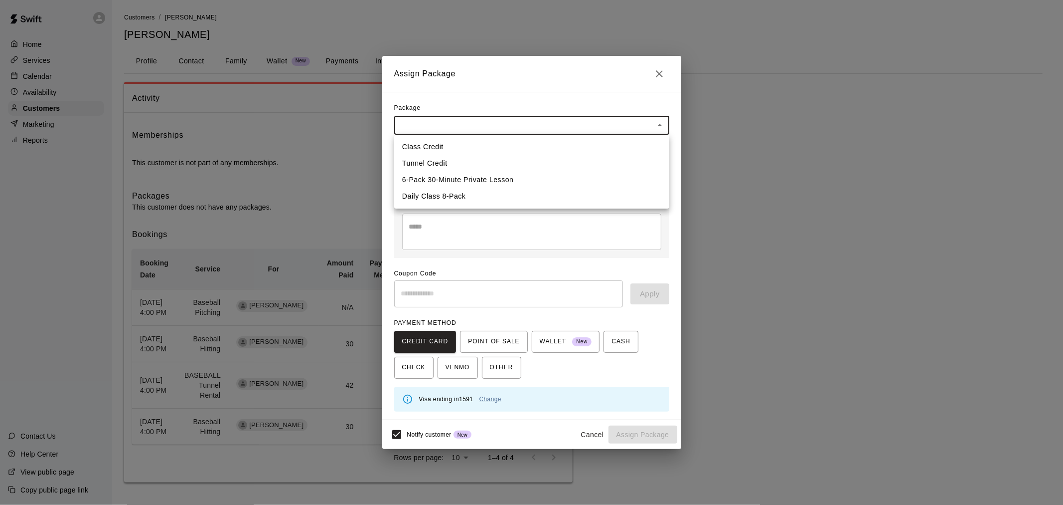
click at [484, 193] on li "Daily Class 8-Pack" at bounding box center [531, 196] width 275 height 16
type input "**********"
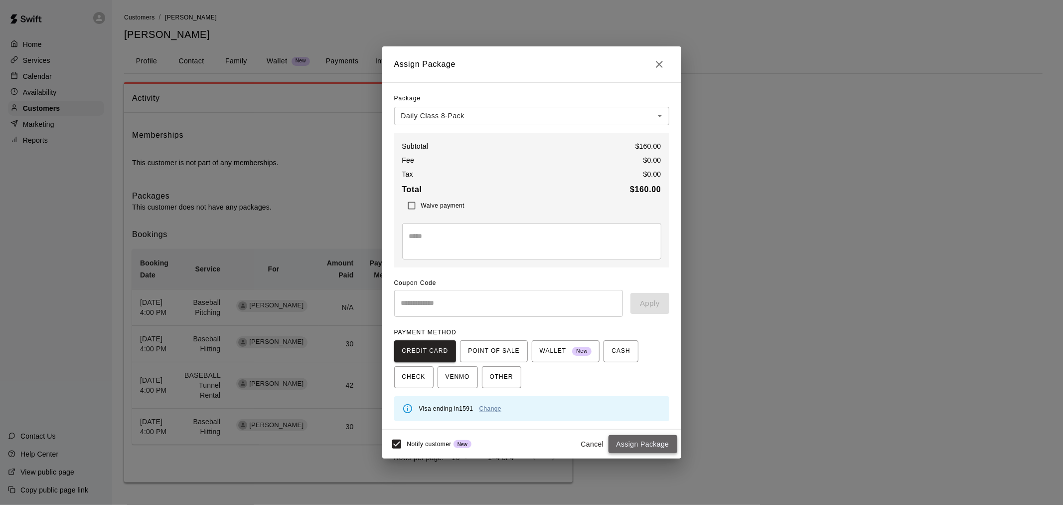
click at [632, 441] on button "Assign Package" at bounding box center [643, 444] width 69 height 18
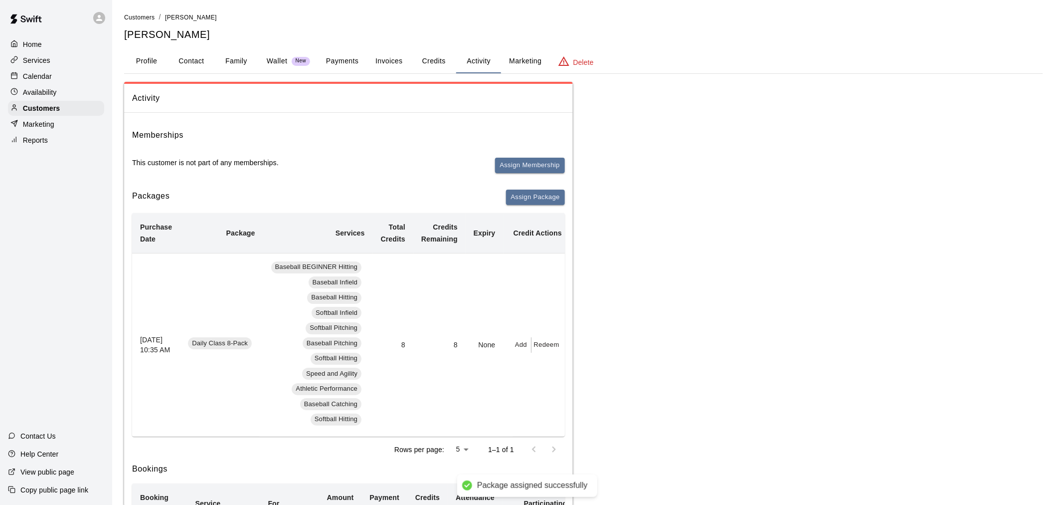
click at [40, 77] on p "Calendar" at bounding box center [37, 76] width 29 height 10
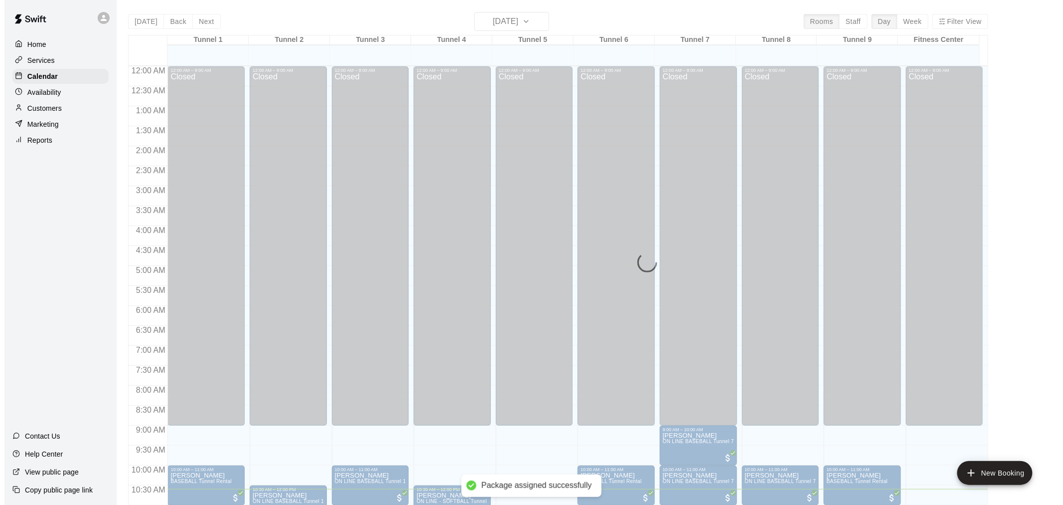
scroll to position [422, 0]
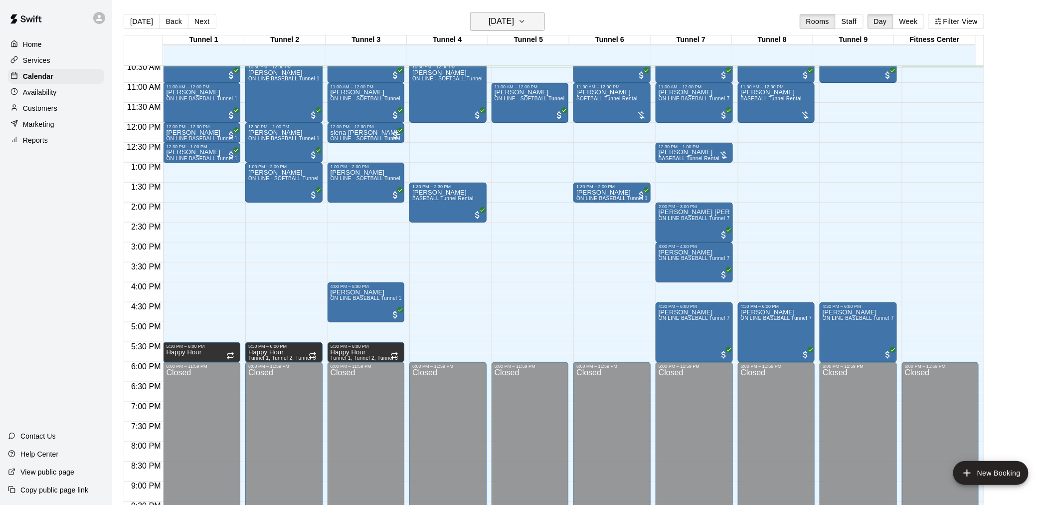
click at [500, 25] on h6 "[DATE]" at bounding box center [501, 21] width 25 height 14
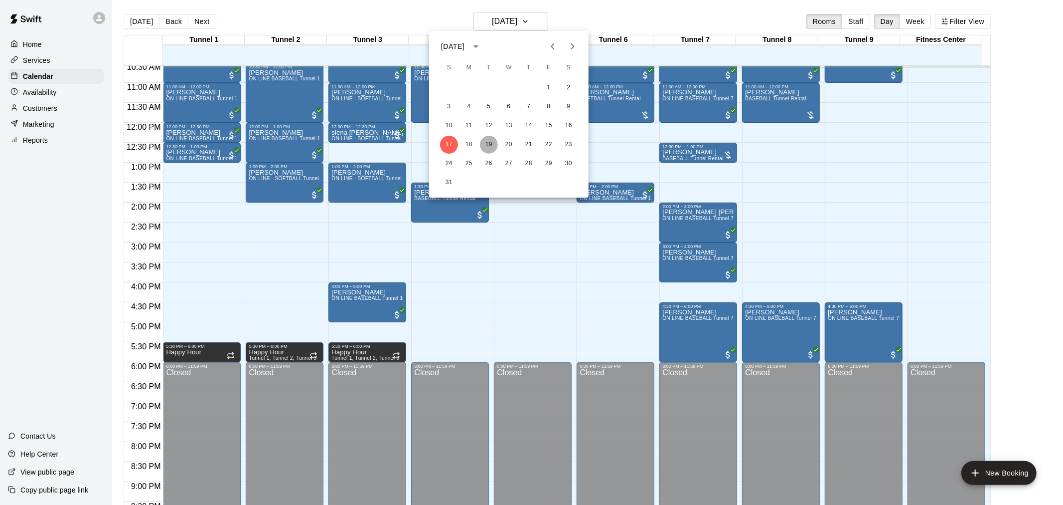
click at [486, 145] on button "19" at bounding box center [489, 145] width 18 height 18
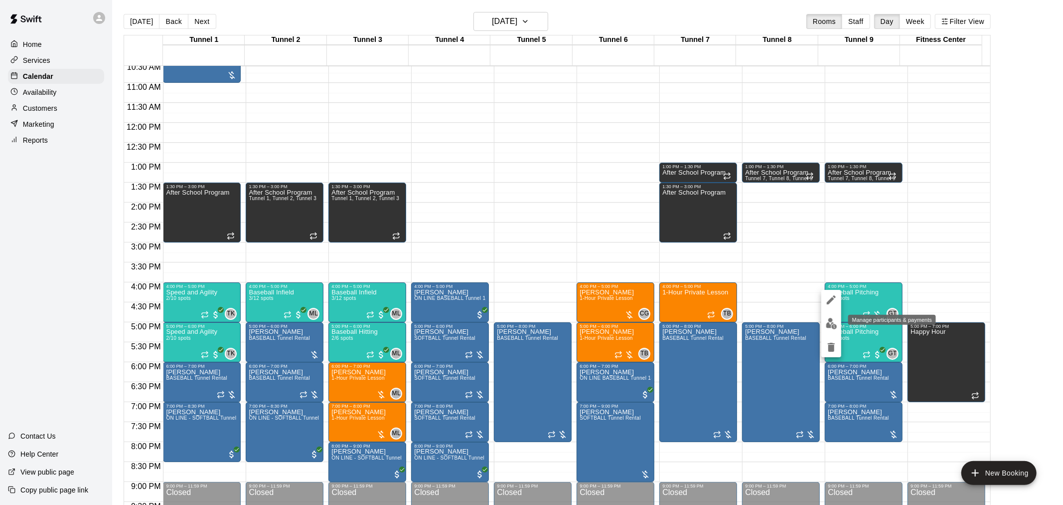
click at [836, 325] on img "edit" at bounding box center [831, 323] width 11 height 11
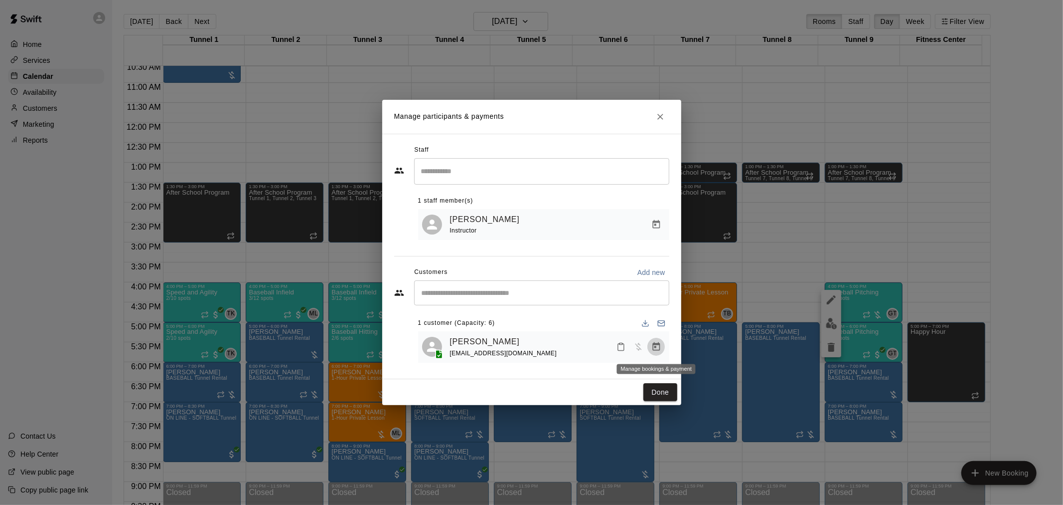
click at [654, 349] on icon "Manage bookings & payment" at bounding box center [657, 347] width 10 height 10
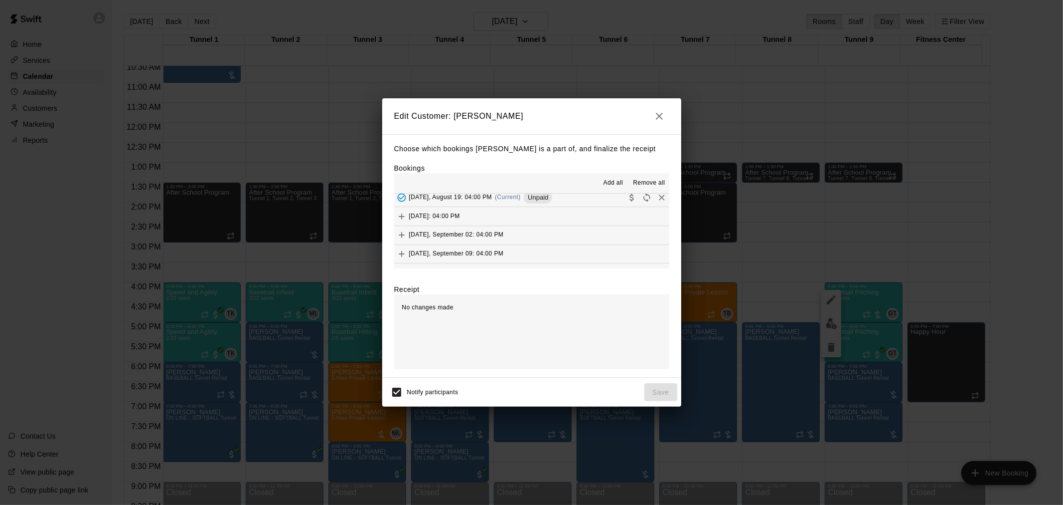
scroll to position [775, 0]
click at [655, 203] on div "Remove" at bounding box center [654, 212] width 30 height 18
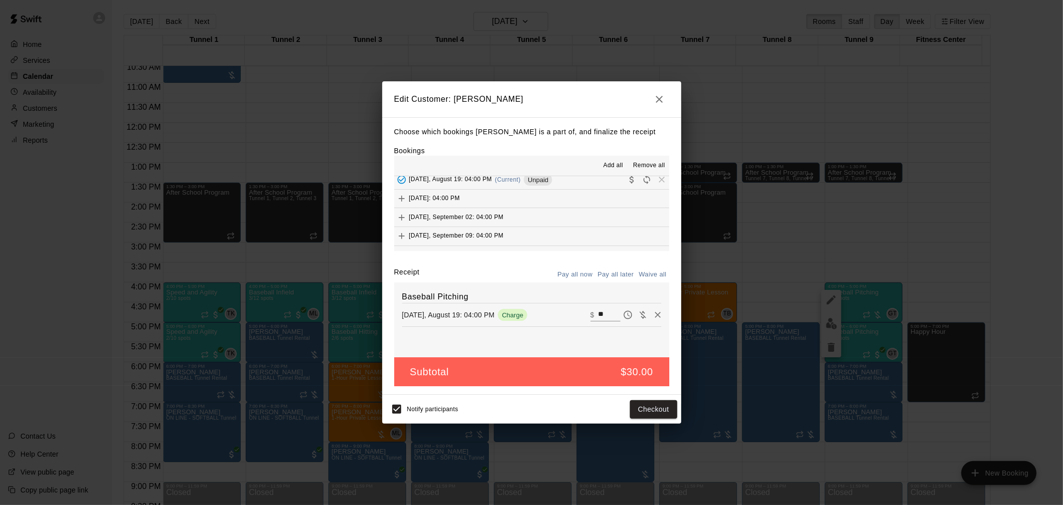
click at [655, 178] on span "Remove" at bounding box center [662, 178] width 15 height 7
click at [655, 181] on span "Remove" at bounding box center [662, 178] width 15 height 7
click at [662, 100] on icon "button" at bounding box center [659, 99] width 7 height 7
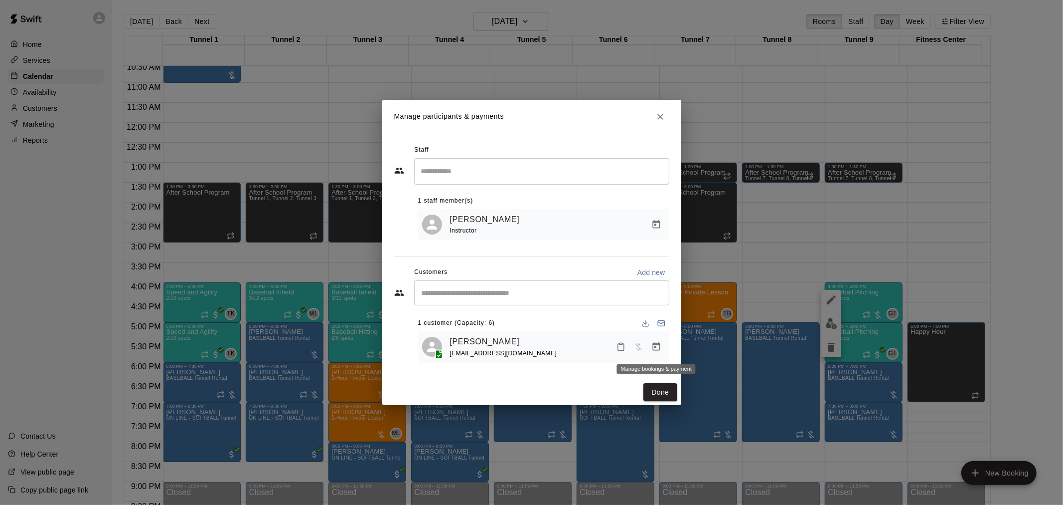
click at [654, 353] on button "Manage bookings & payment" at bounding box center [657, 347] width 18 height 18
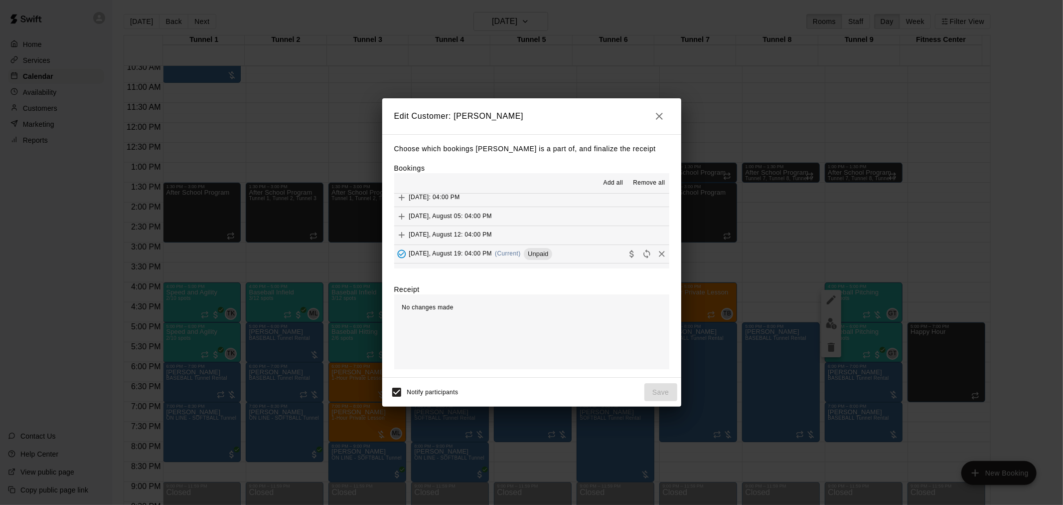
scroll to position [717, 0]
click at [659, 258] on icon "Remove" at bounding box center [662, 255] width 6 height 6
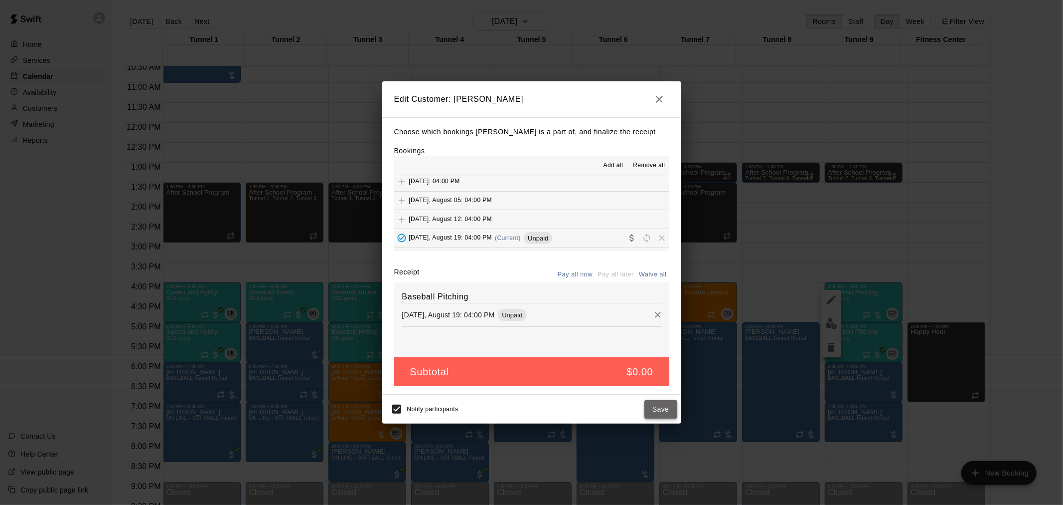
click at [657, 402] on button "Save" at bounding box center [661, 409] width 33 height 18
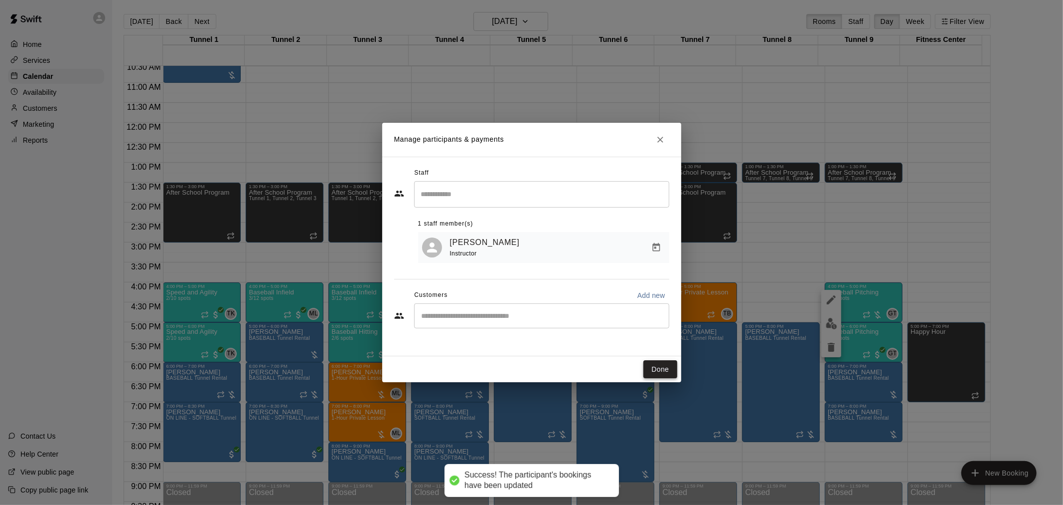
click at [656, 371] on button "Done" at bounding box center [660, 369] width 33 height 18
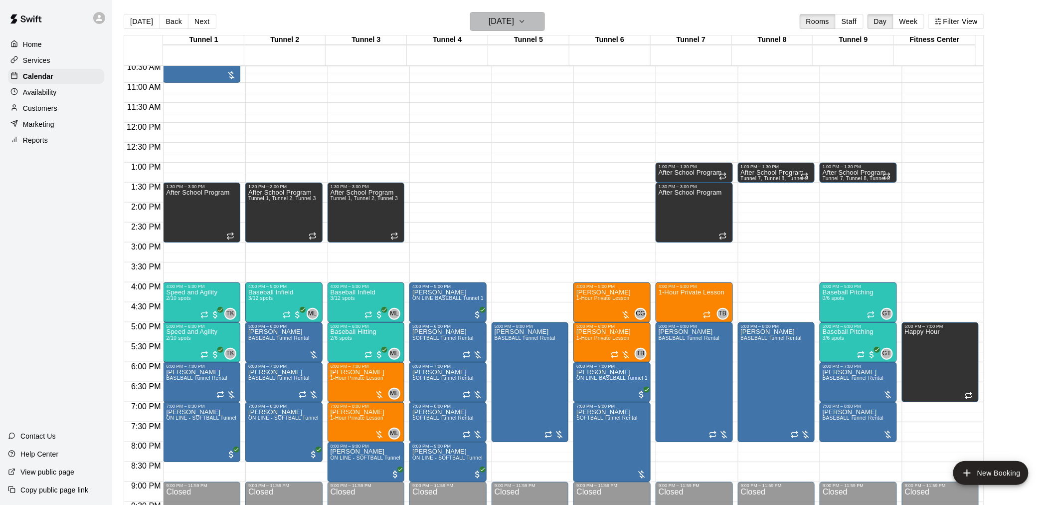
click at [530, 28] on button "[DATE]" at bounding box center [507, 21] width 75 height 19
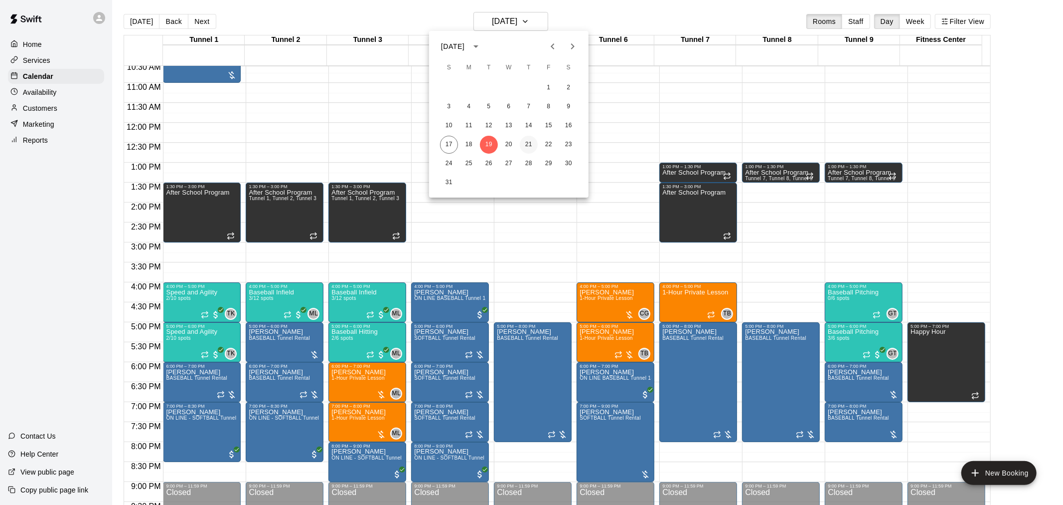
click at [534, 147] on button "21" at bounding box center [529, 145] width 18 height 18
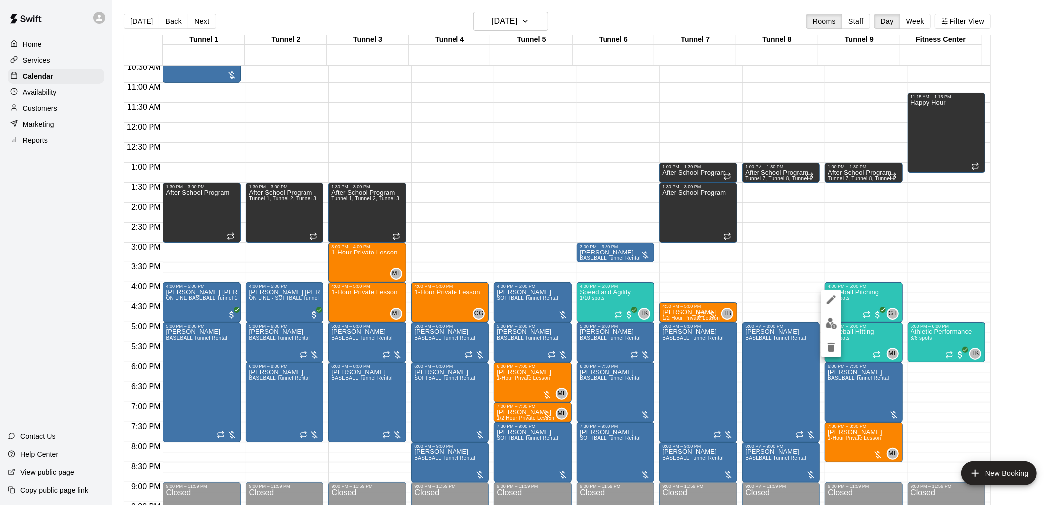
click at [834, 326] on img "edit" at bounding box center [831, 323] width 11 height 11
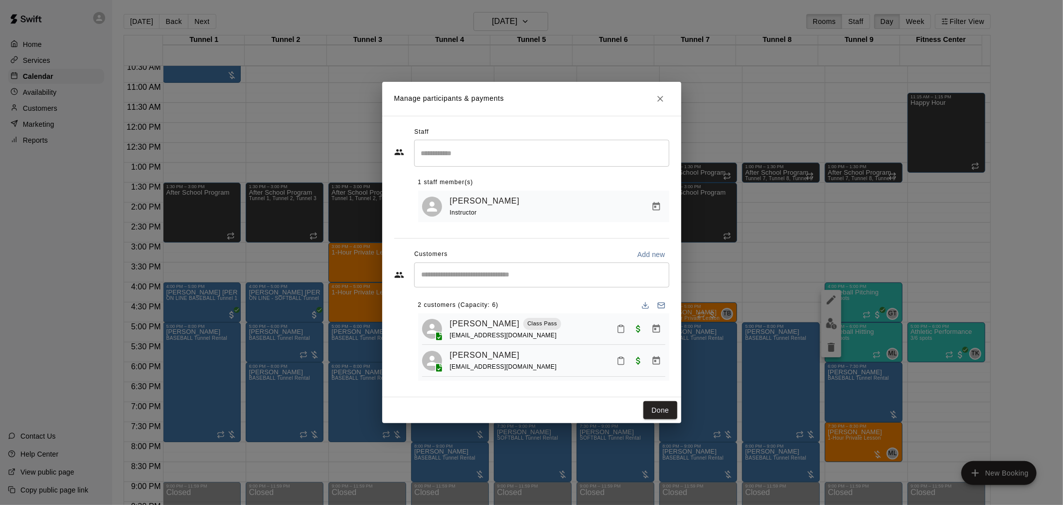
click at [512, 281] on div "​" at bounding box center [541, 274] width 255 height 25
type input "*******"
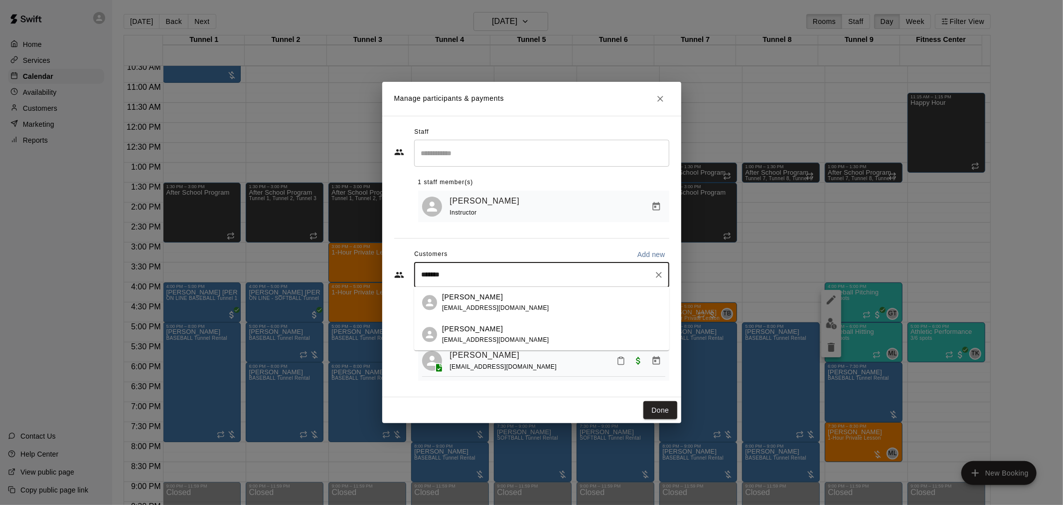
click at [518, 299] on div "[PERSON_NAME] [EMAIL_ADDRESS][DOMAIN_NAME]" at bounding box center [551, 302] width 219 height 21
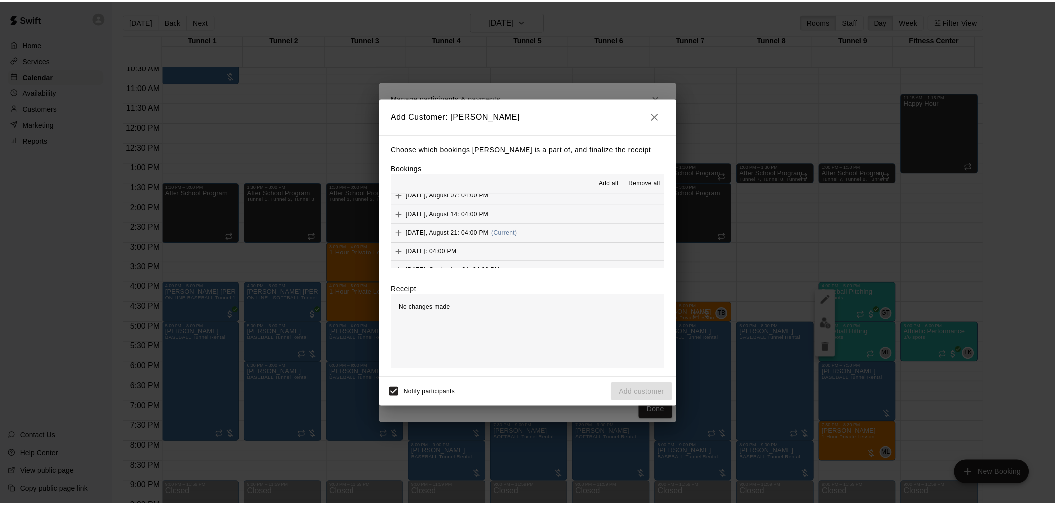
scroll to position [645, 0]
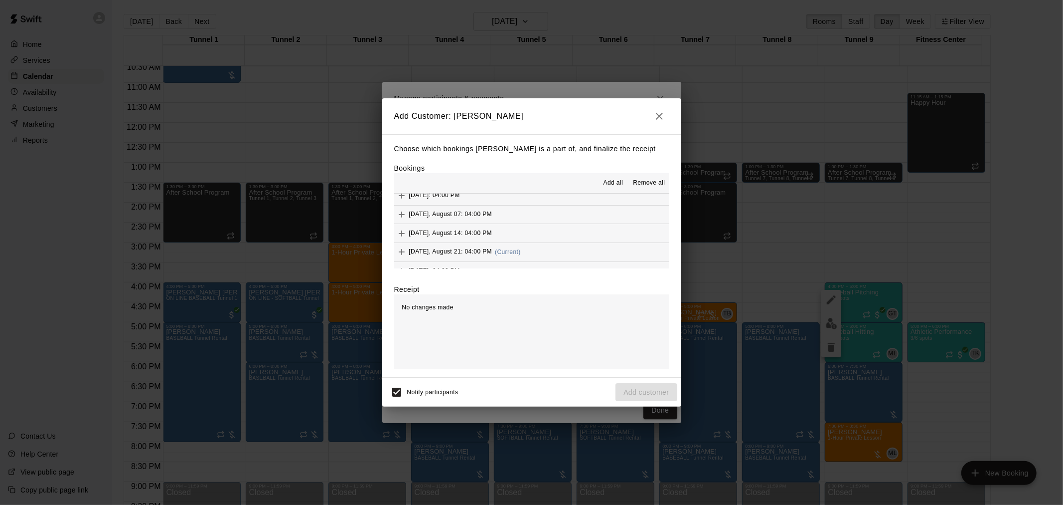
click at [538, 251] on button "[DATE], August 21: 04:00 PM (Current)" at bounding box center [531, 252] width 275 height 18
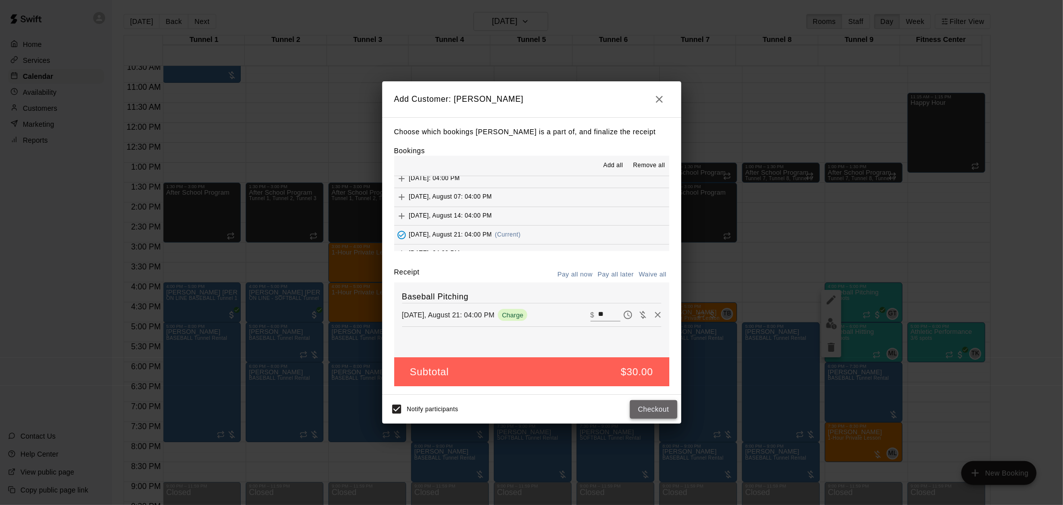
click at [647, 413] on button "Checkout" at bounding box center [653, 409] width 47 height 18
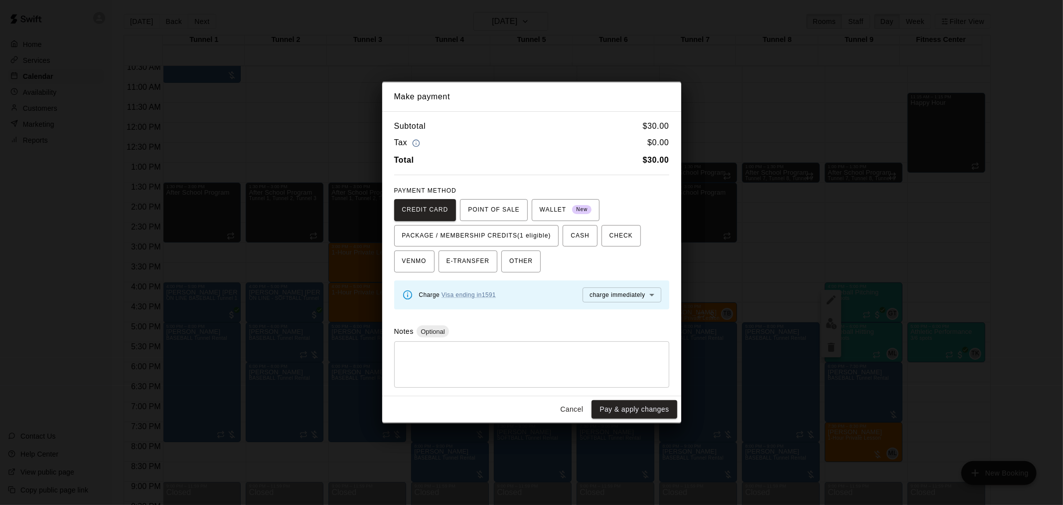
click at [572, 401] on button "Cancel" at bounding box center [572, 409] width 32 height 18
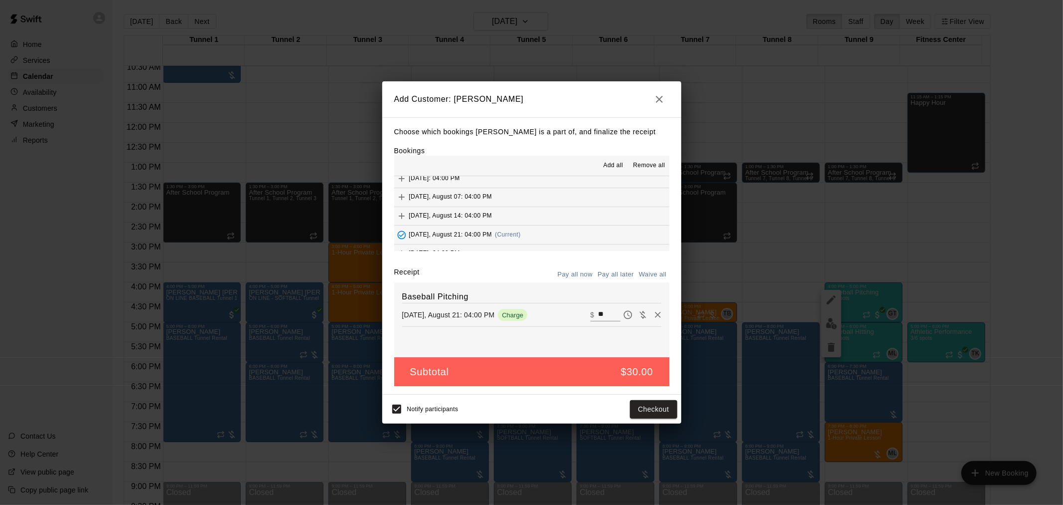
click at [613, 272] on button "Pay all later" at bounding box center [615, 274] width 41 height 15
click at [641, 409] on button "Add customer" at bounding box center [646, 409] width 61 height 18
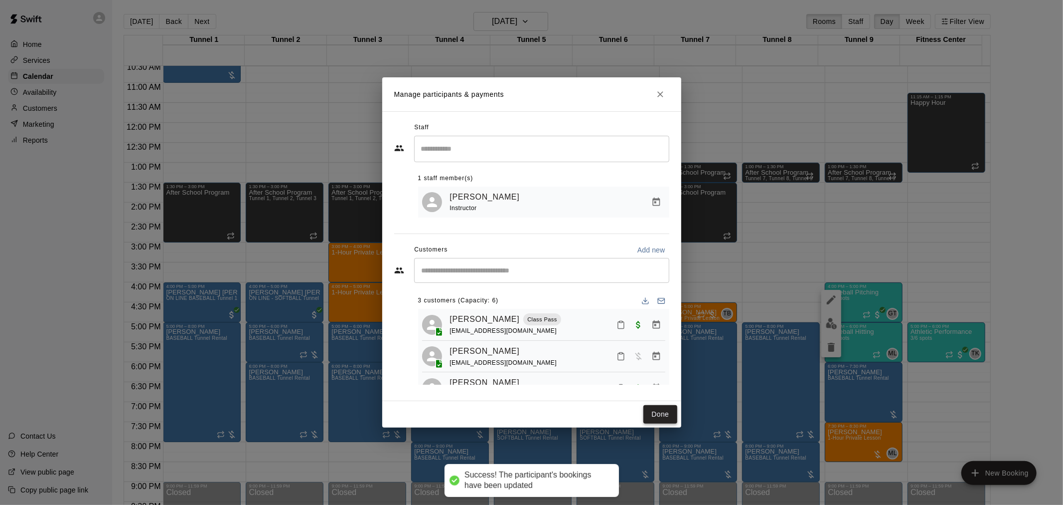
click at [660, 414] on button "Done" at bounding box center [660, 414] width 33 height 18
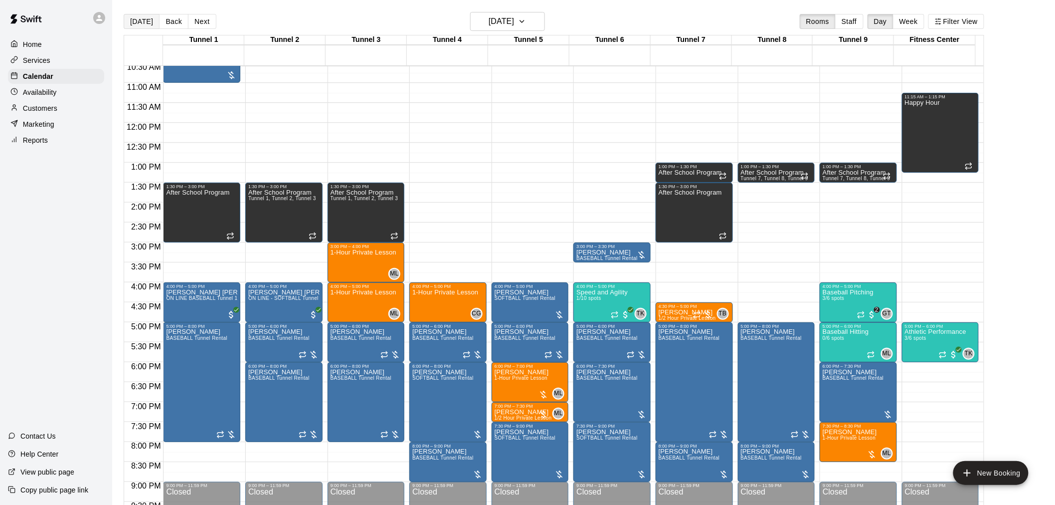
click at [142, 22] on button "[DATE]" at bounding box center [142, 21] width 36 height 15
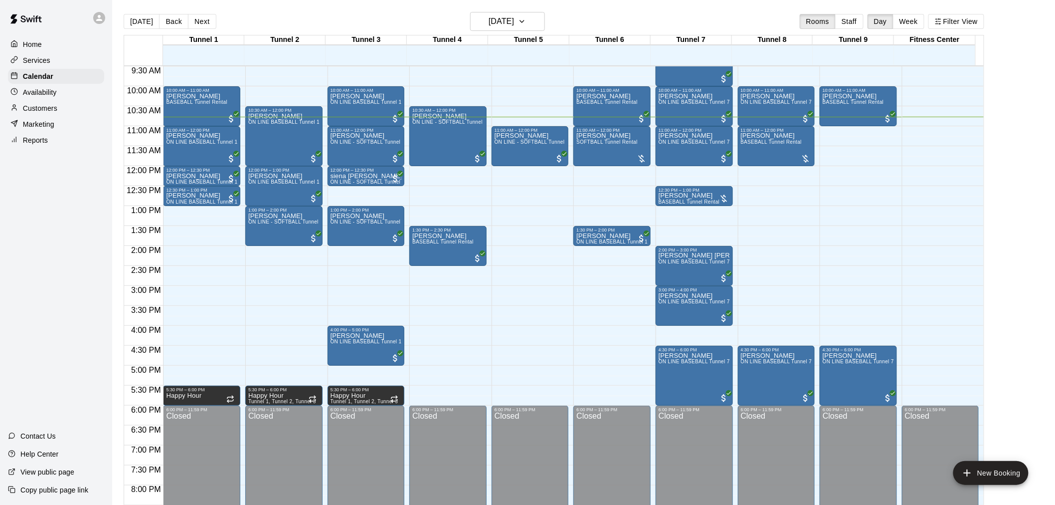
scroll to position [367, 0]
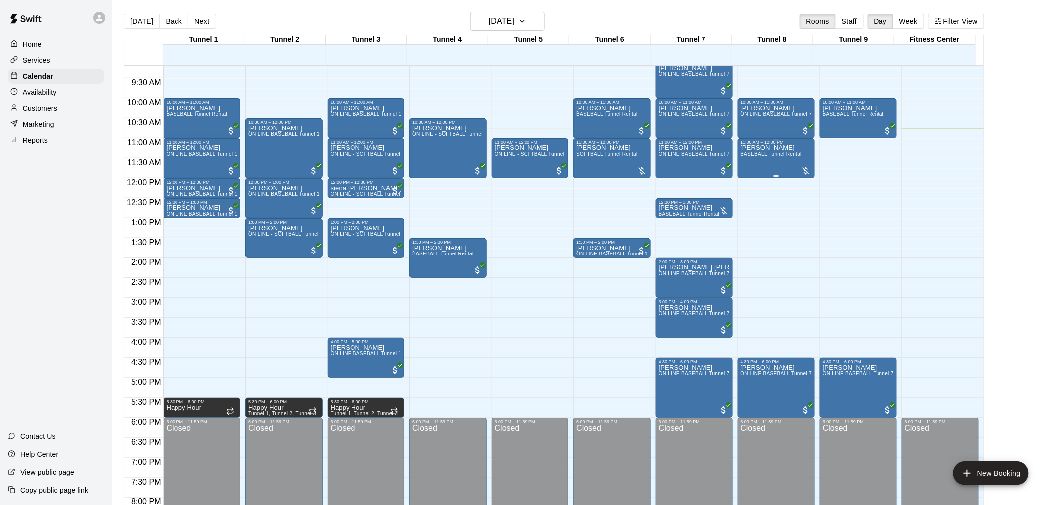
click at [776, 153] on span "BASEBALL Tunnel Rental" at bounding box center [771, 153] width 61 height 5
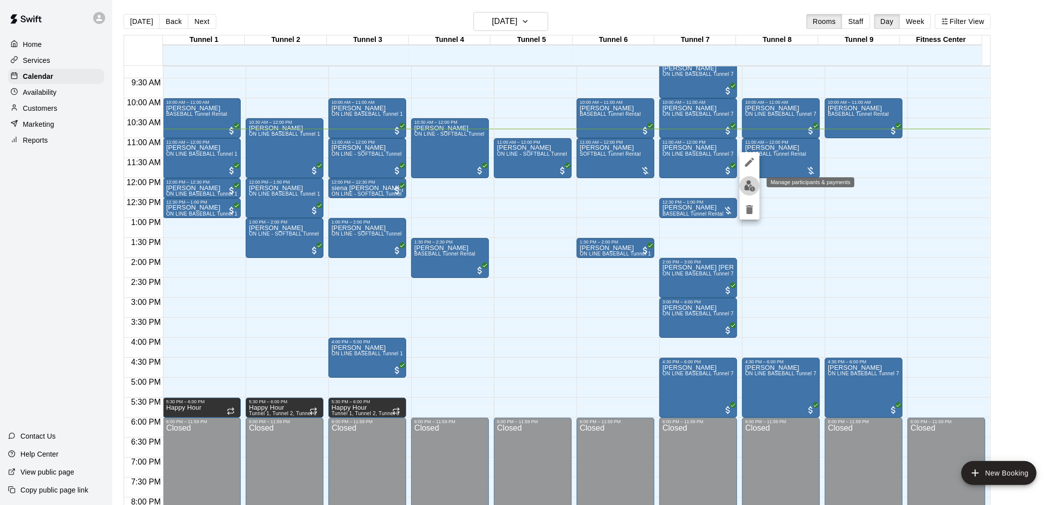
click at [756, 181] on button "edit" at bounding box center [750, 185] width 20 height 19
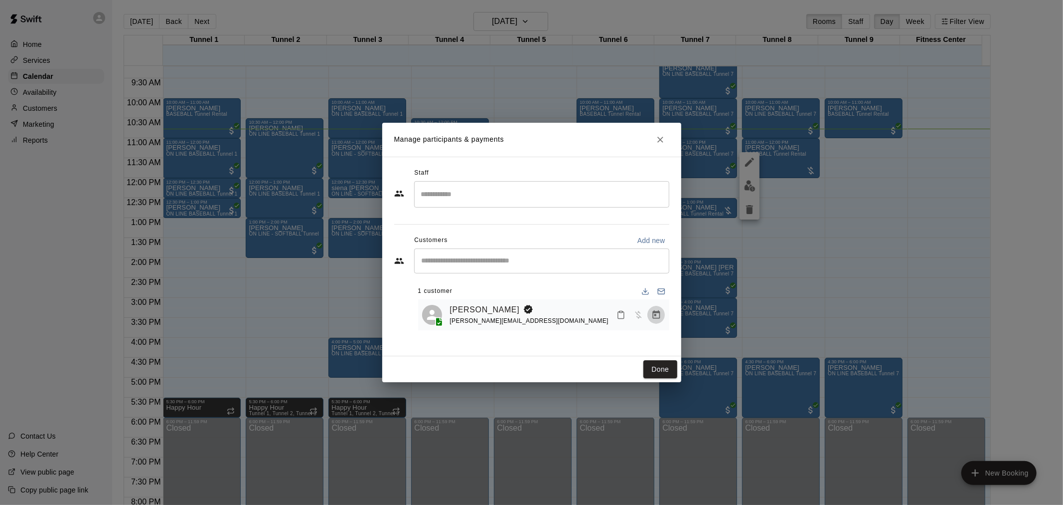
click at [659, 313] on icon "Manage bookings & payment" at bounding box center [656, 314] width 7 height 8
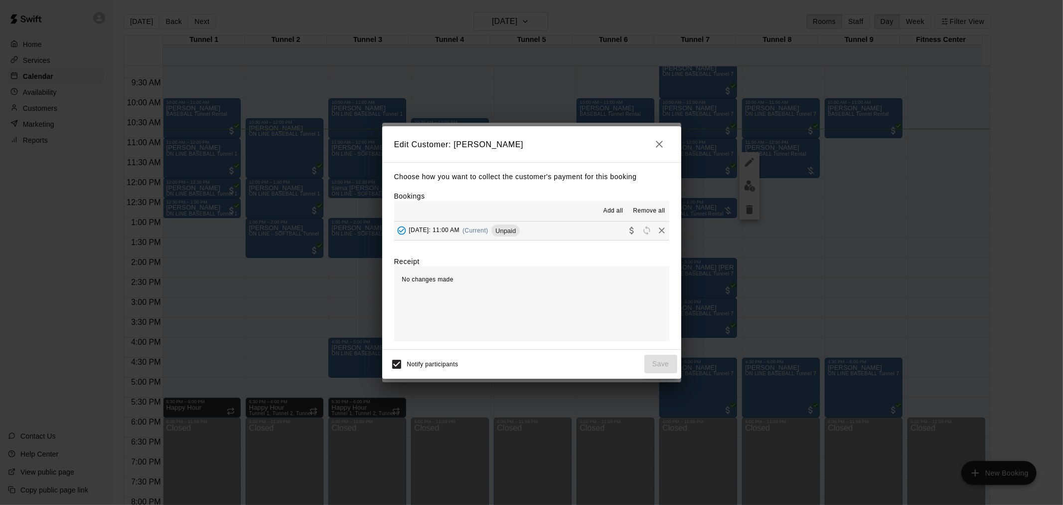
click at [520, 238] on div "[DATE]: 11:00 AM (Current) Unpaid" at bounding box center [457, 230] width 126 height 15
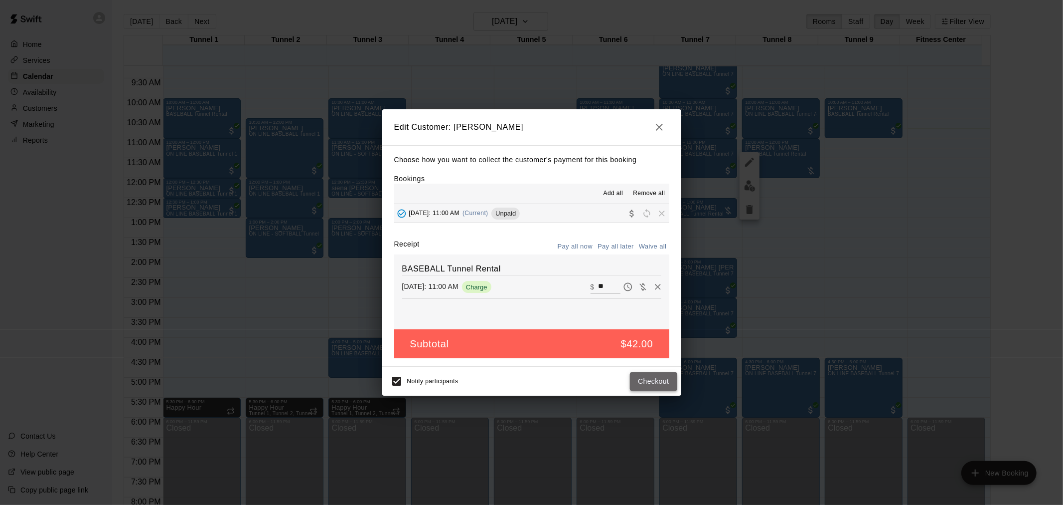
click at [675, 385] on button "Checkout" at bounding box center [653, 381] width 47 height 18
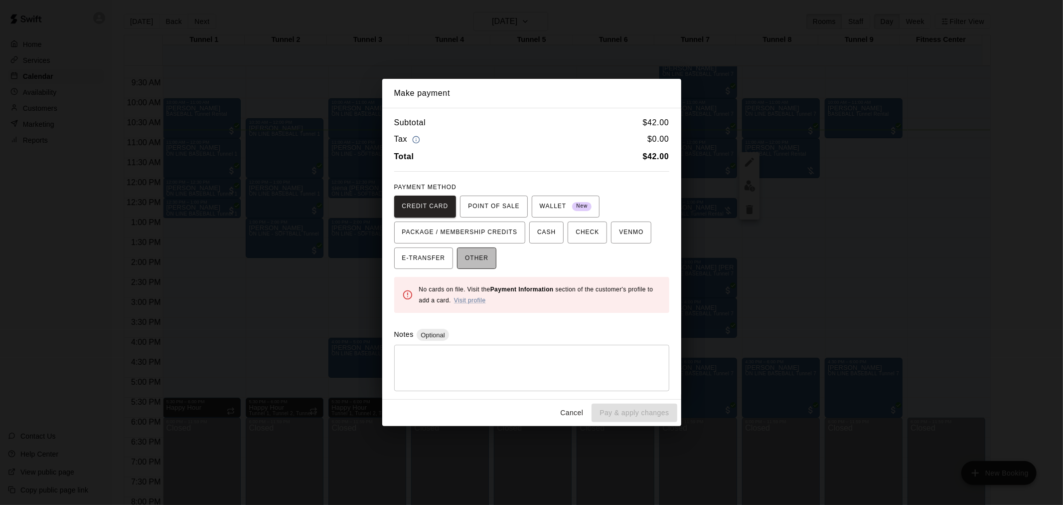
click at [476, 255] on span "OTHER" at bounding box center [476, 258] width 23 height 16
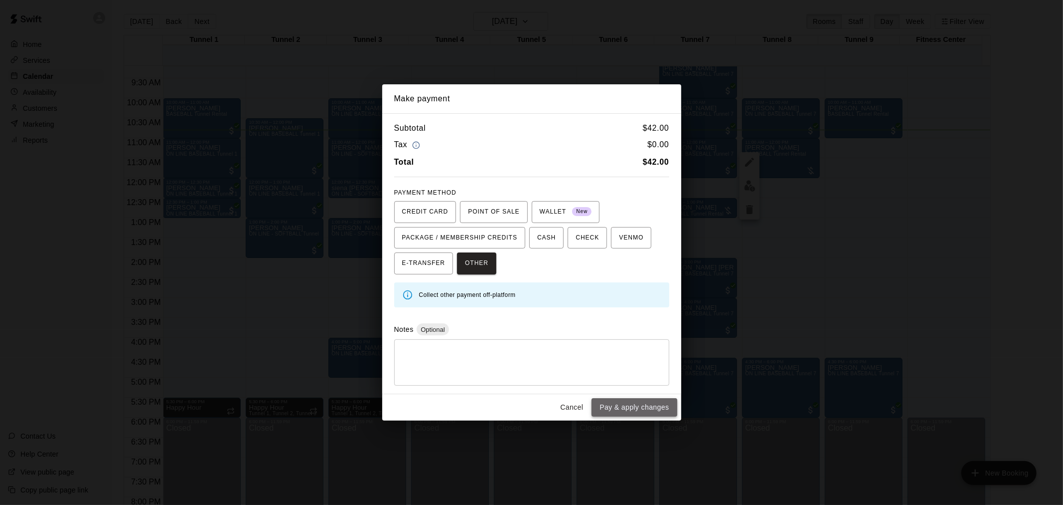
click at [637, 414] on button "Pay & apply changes" at bounding box center [634, 407] width 85 height 18
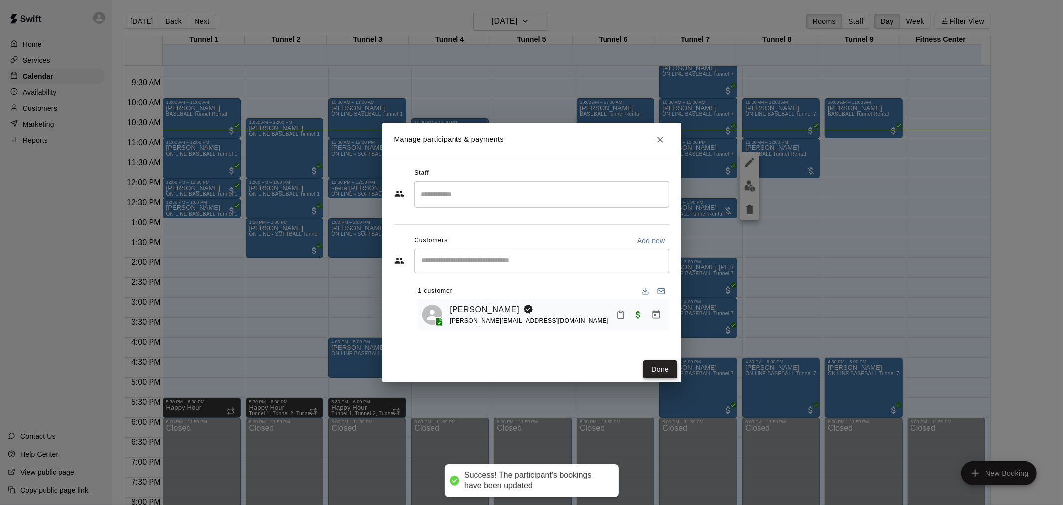
click at [672, 366] on button "Done" at bounding box center [660, 369] width 33 height 18
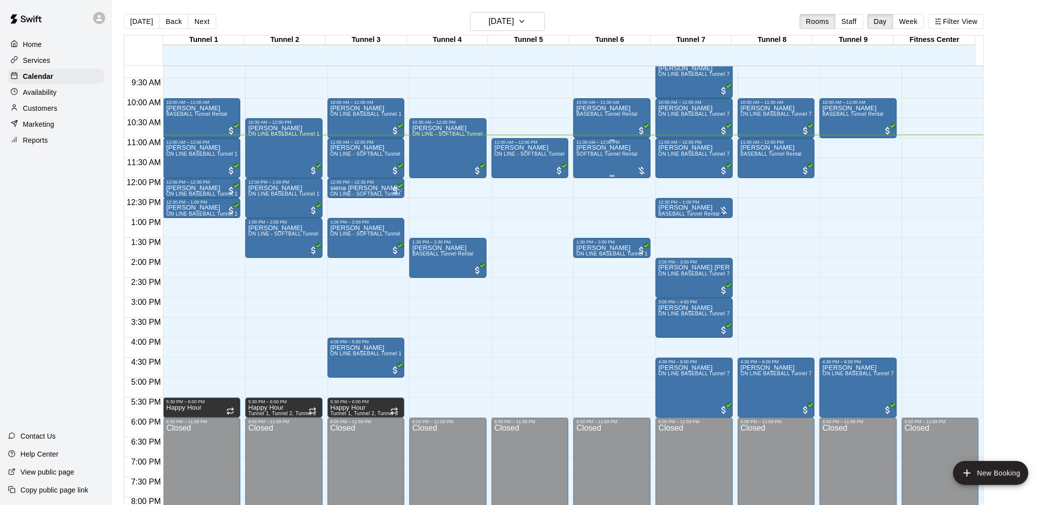
click at [597, 157] on span "SOFTBALL Tunnel Rental" at bounding box center [606, 153] width 61 height 5
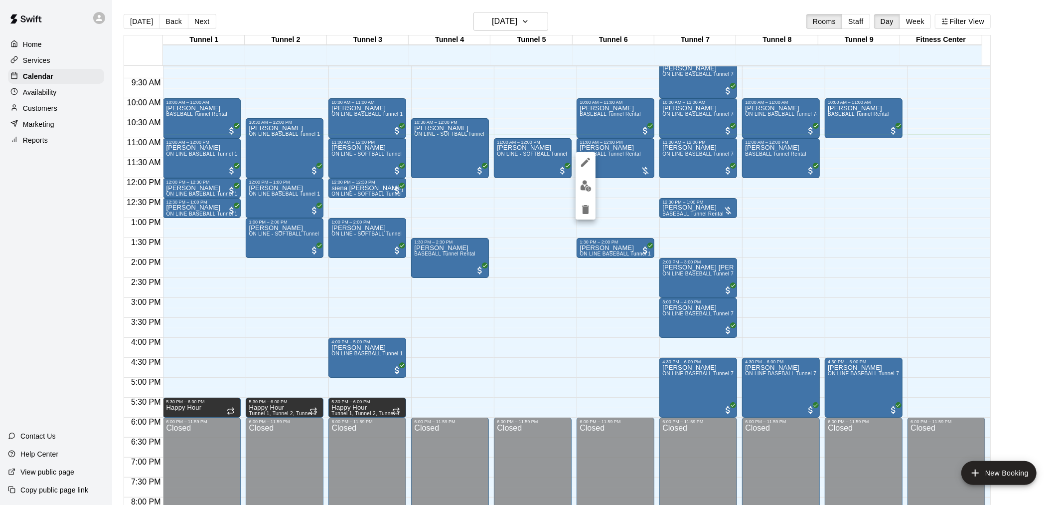
click at [585, 174] on div at bounding box center [586, 185] width 20 height 67
click at [584, 180] on img "edit" at bounding box center [585, 185] width 11 height 11
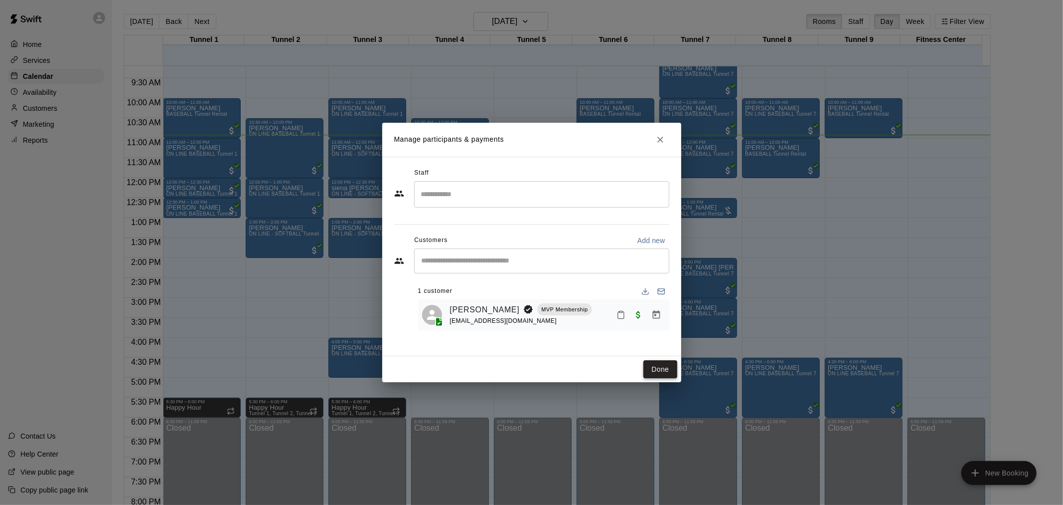
click at [651, 365] on button "Done" at bounding box center [660, 369] width 33 height 18
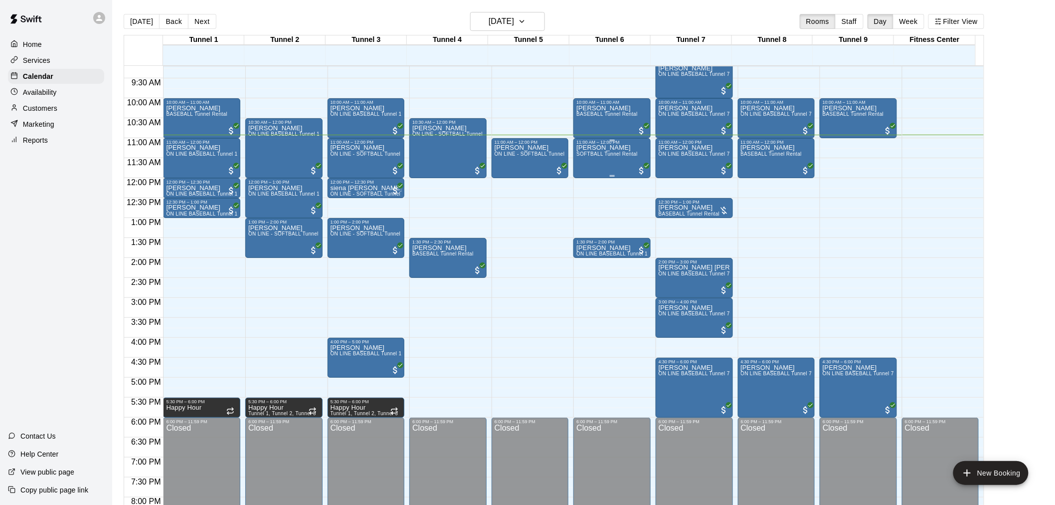
click at [604, 158] on div "[PERSON_NAME] SOFTBALL Tunnel Rental" at bounding box center [606, 397] width 61 height 505
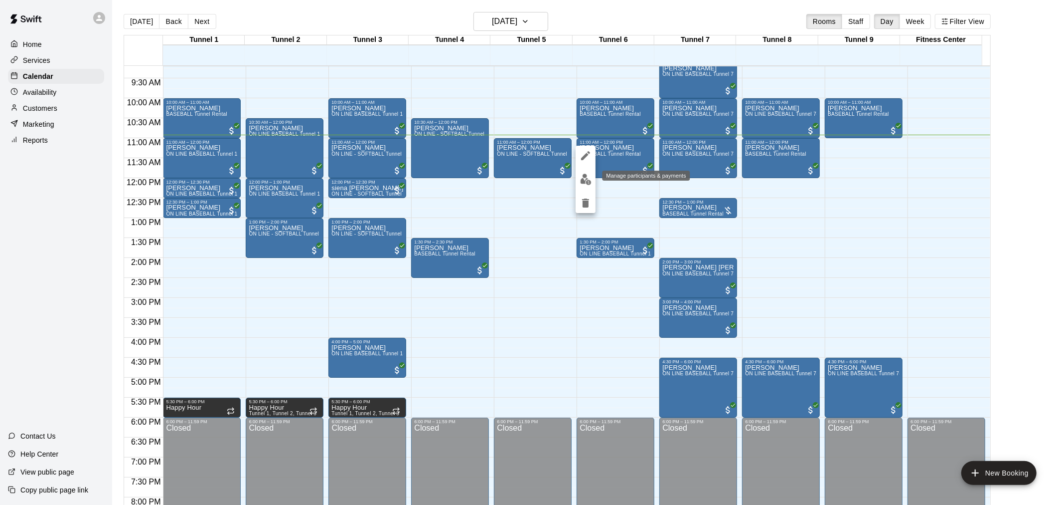
click at [589, 180] on img "edit" at bounding box center [585, 178] width 11 height 11
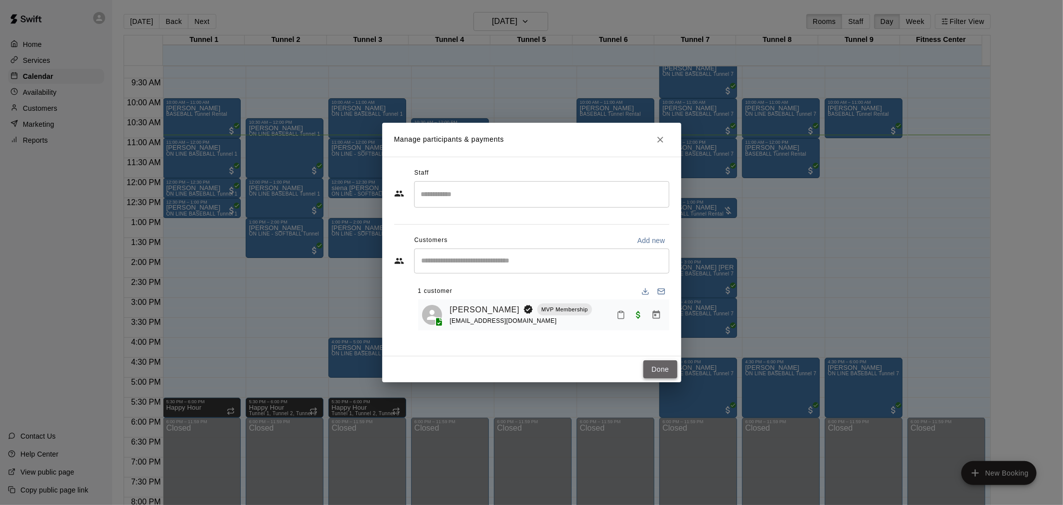
click at [661, 363] on button "Done" at bounding box center [660, 369] width 33 height 18
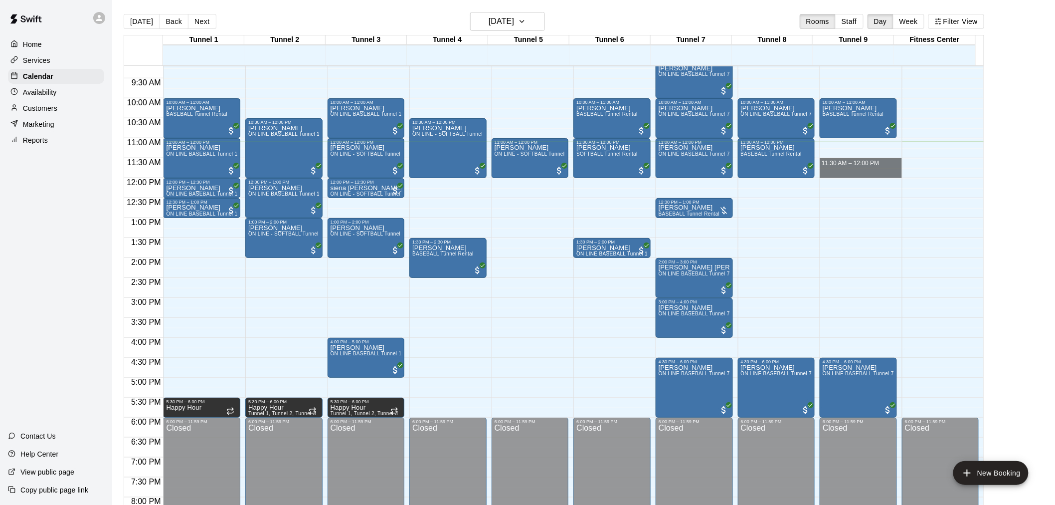
drag, startPoint x: 856, startPoint y: 166, endPoint x: 858, endPoint y: 171, distance: 5.7
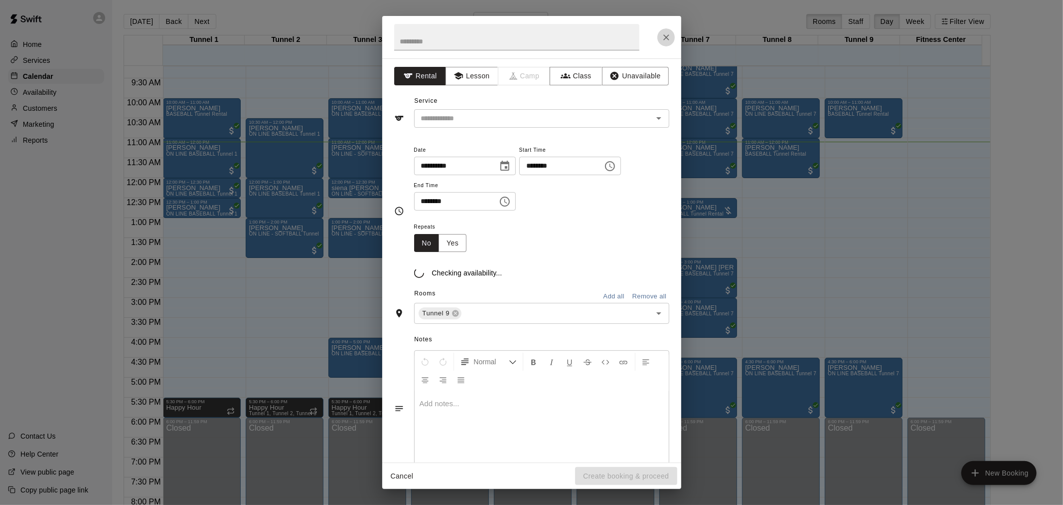
click at [671, 38] on icon "Close" at bounding box center [667, 37] width 10 height 10
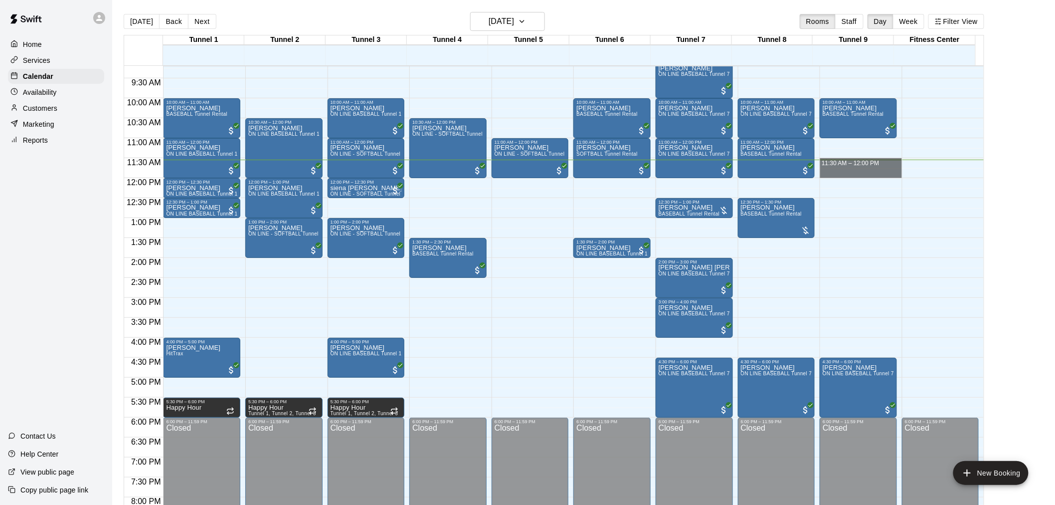
drag, startPoint x: 859, startPoint y: 160, endPoint x: 860, endPoint y: 169, distance: 9.0
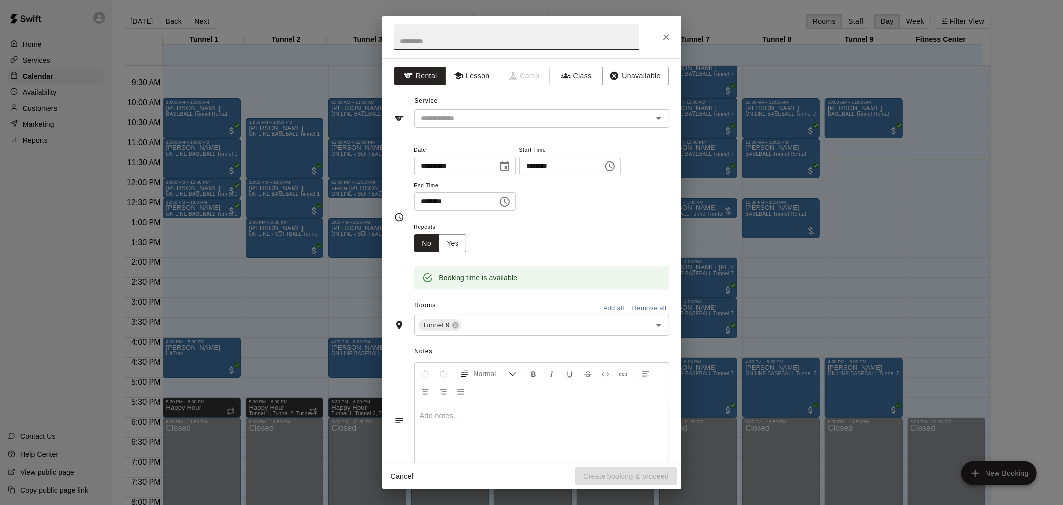
click at [457, 130] on div "**********" at bounding box center [531, 260] width 299 height 404
click at [460, 122] on input "text" at bounding box center [527, 118] width 220 height 12
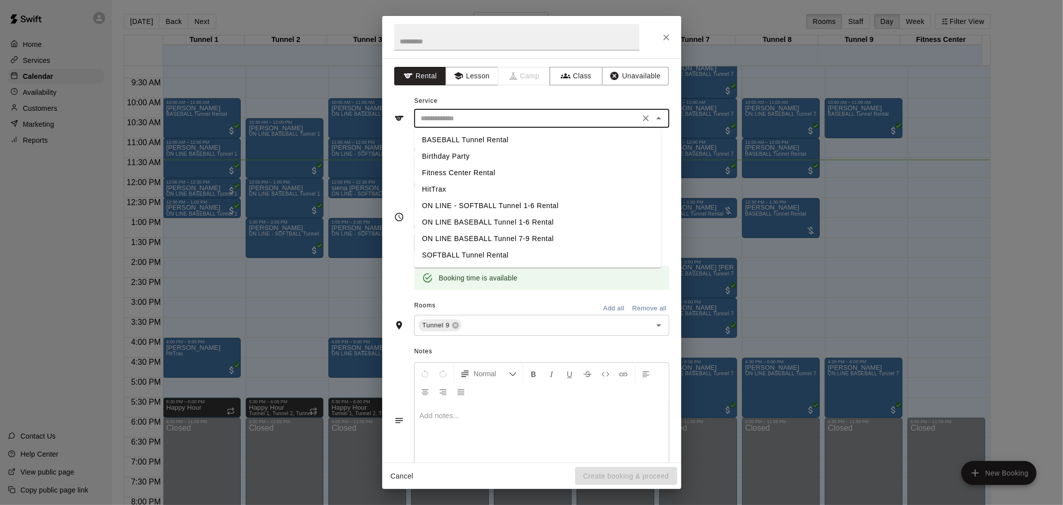
click at [500, 137] on li "BASEBALL Tunnel Rental" at bounding box center [537, 140] width 247 height 16
type input "**********"
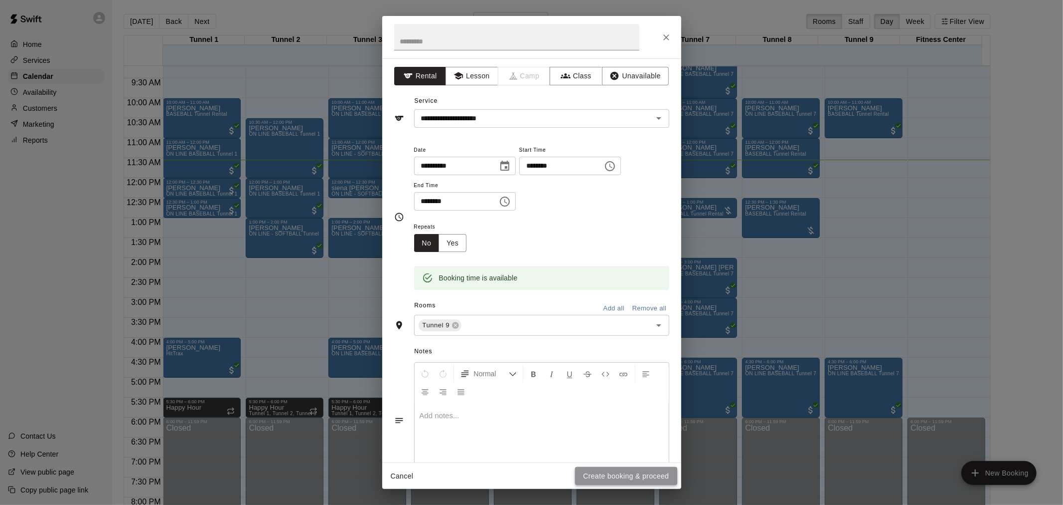
click at [647, 472] on button "Create booking & proceed" at bounding box center [626, 476] width 102 height 18
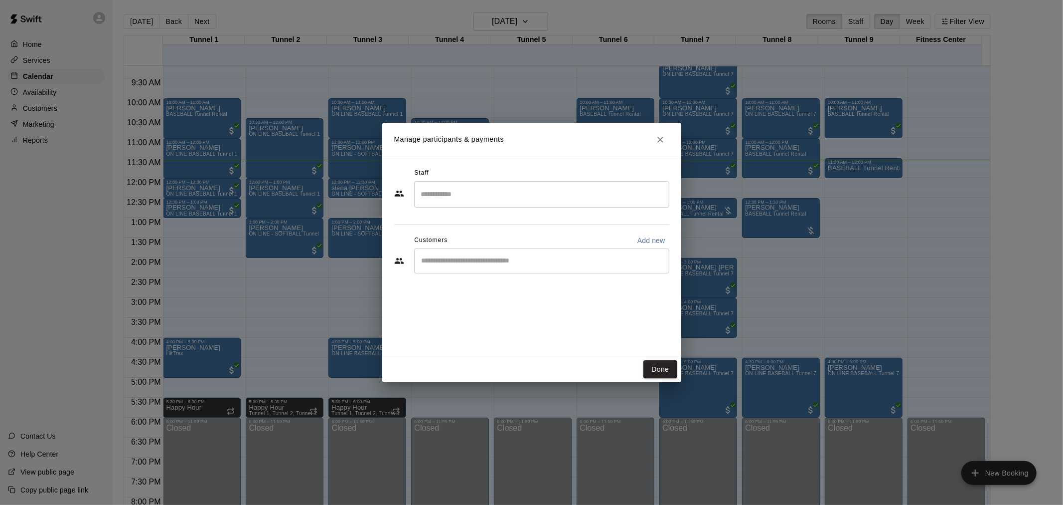
drag, startPoint x: 654, startPoint y: 472, endPoint x: 527, endPoint y: 257, distance: 250.1
click at [524, 266] on div "​" at bounding box center [541, 260] width 255 height 25
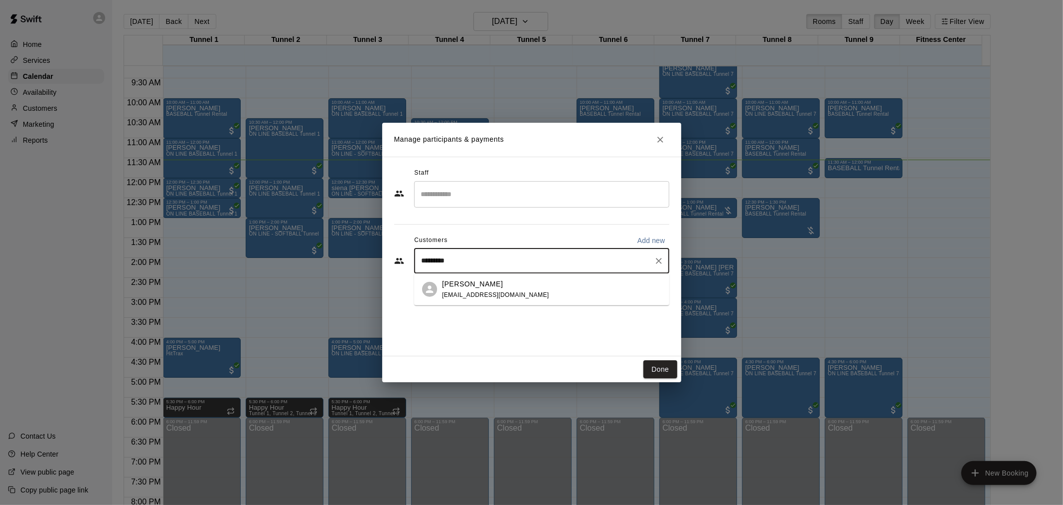
type input "**********"
click at [526, 280] on div "[PERSON_NAME] [PERSON_NAME][EMAIL_ADDRESS][DOMAIN_NAME]" at bounding box center [551, 288] width 219 height 21
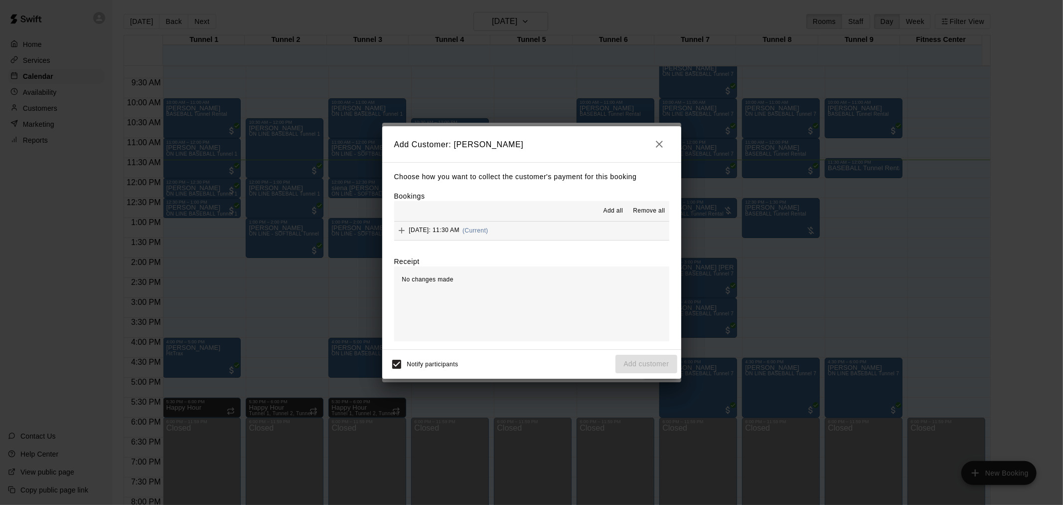
click at [525, 224] on button "[DATE]: 11:30 AM (Current)" at bounding box center [531, 230] width 275 height 18
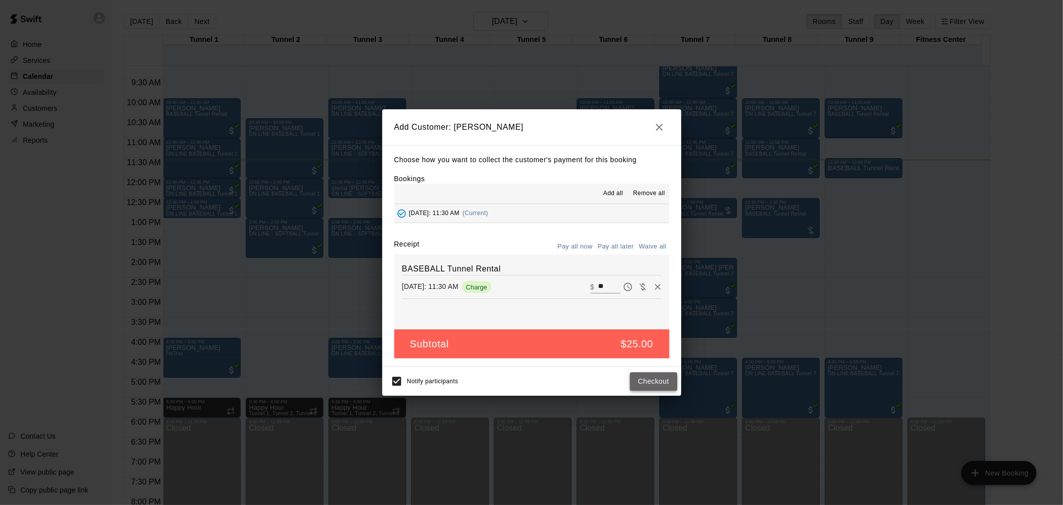
click at [647, 375] on button "Checkout" at bounding box center [653, 381] width 47 height 18
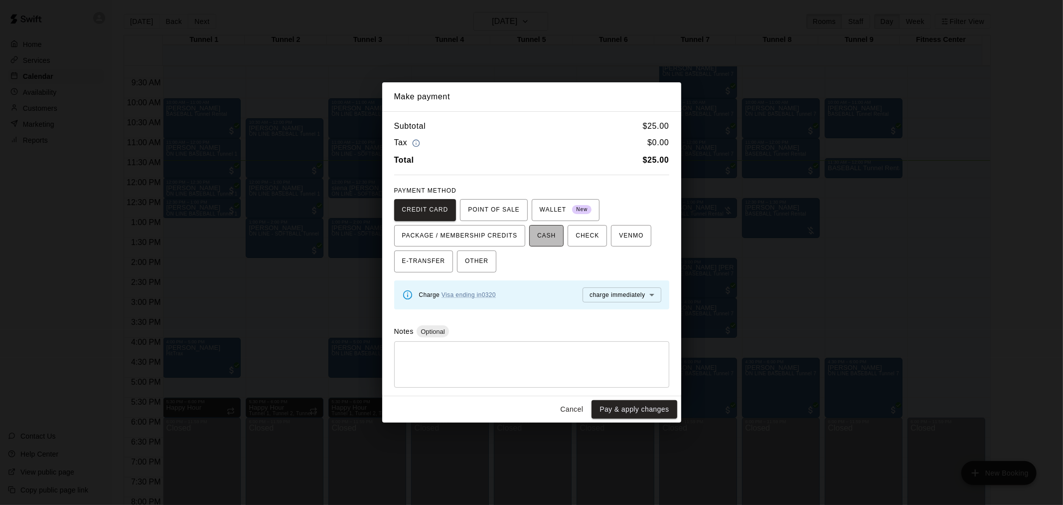
click at [547, 237] on span "CASH" at bounding box center [546, 236] width 18 height 16
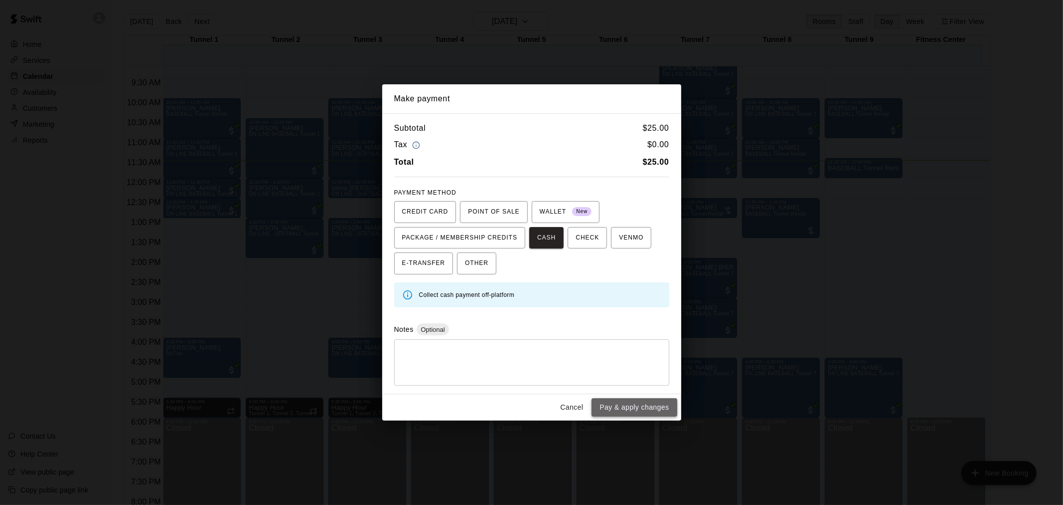
click at [638, 409] on button "Pay & apply changes" at bounding box center [634, 407] width 85 height 18
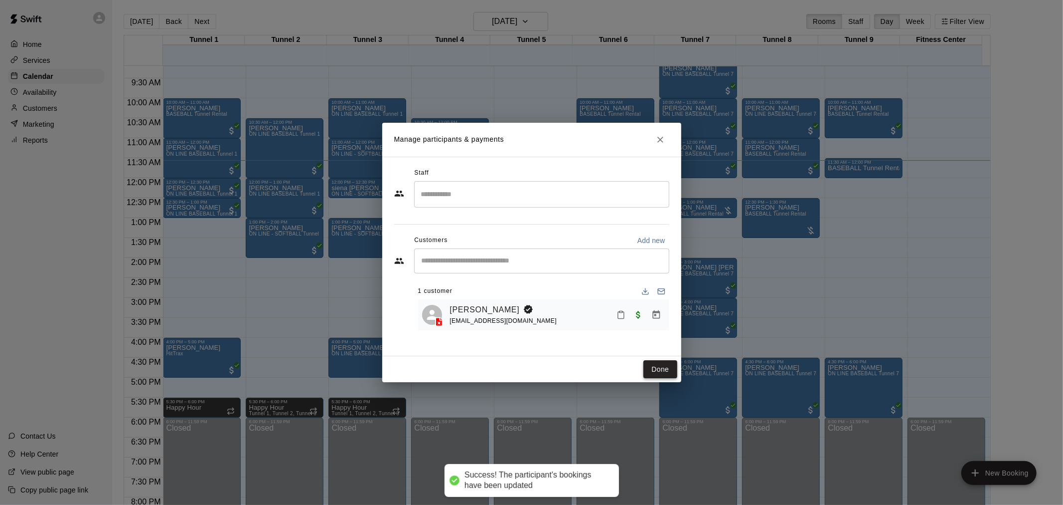
click at [656, 362] on button "Done" at bounding box center [660, 369] width 33 height 18
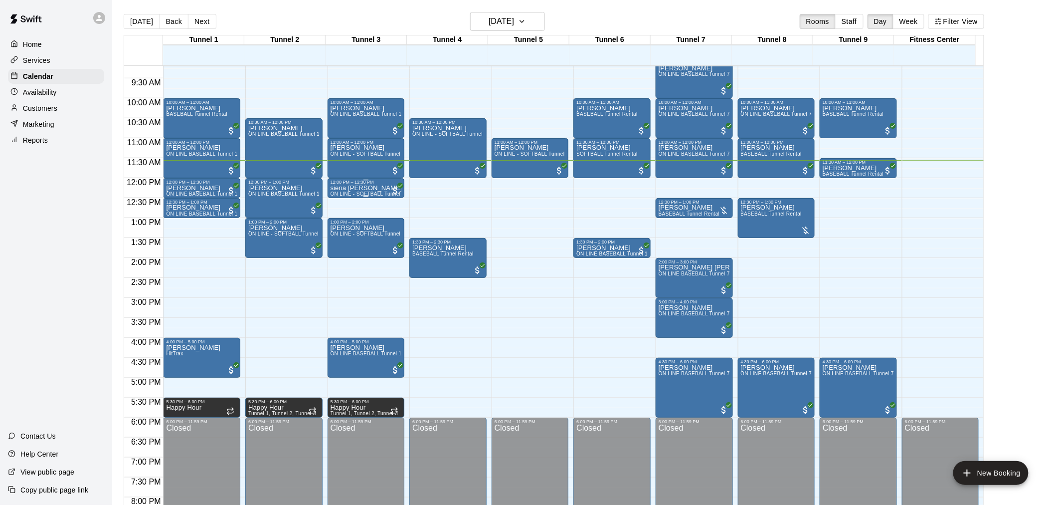
click at [350, 188] on p "siena [PERSON_NAME]" at bounding box center [366, 188] width 71 height 0
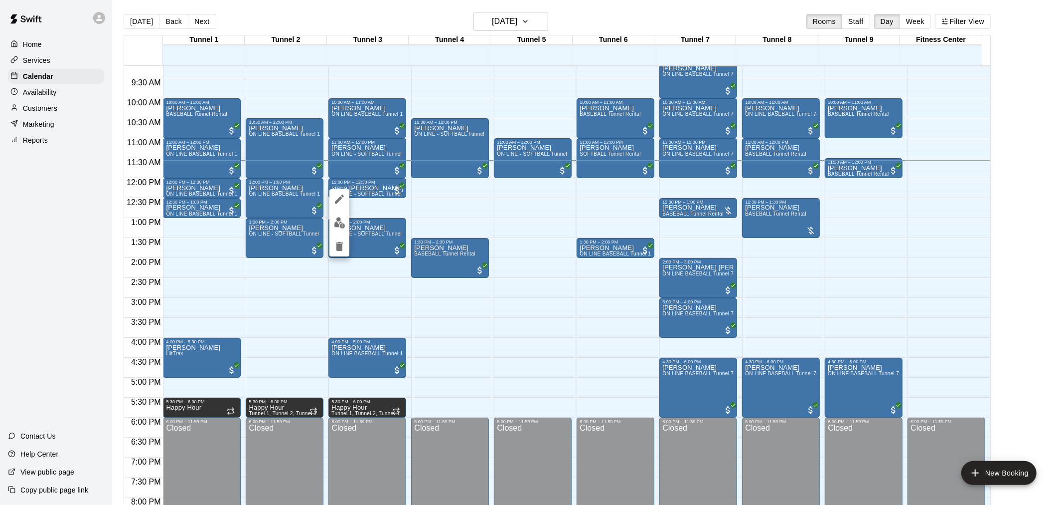
click at [552, 179] on div at bounding box center [531, 252] width 1063 height 505
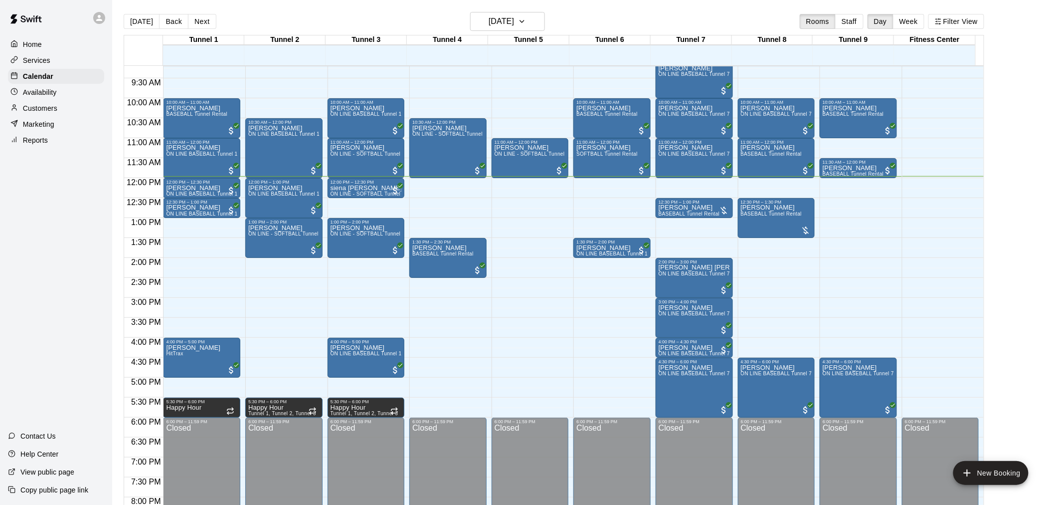
click at [89, 216] on div "Home Services Calendar Availability Customers Marketing Reports Contact Us Help…" at bounding box center [56, 252] width 112 height 505
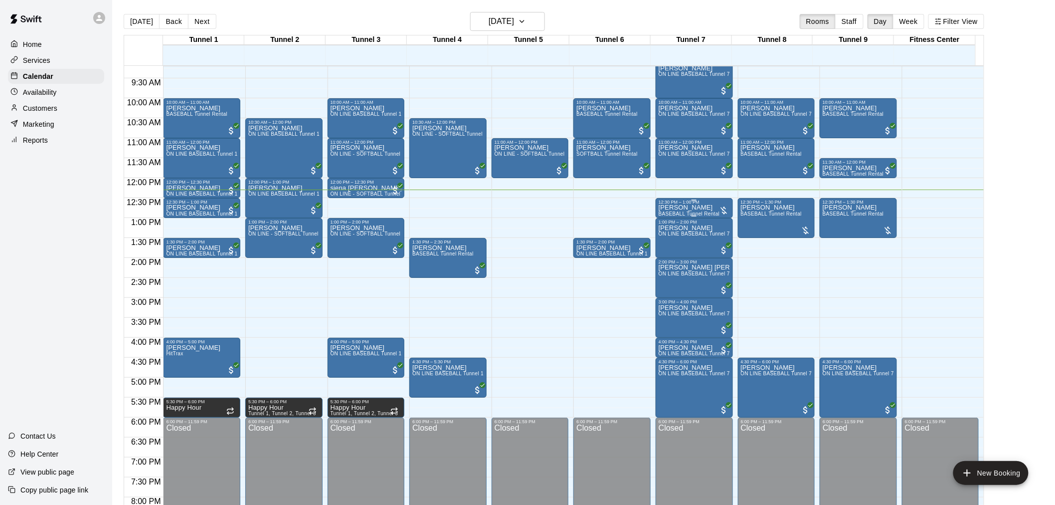
scroll to position [422, 0]
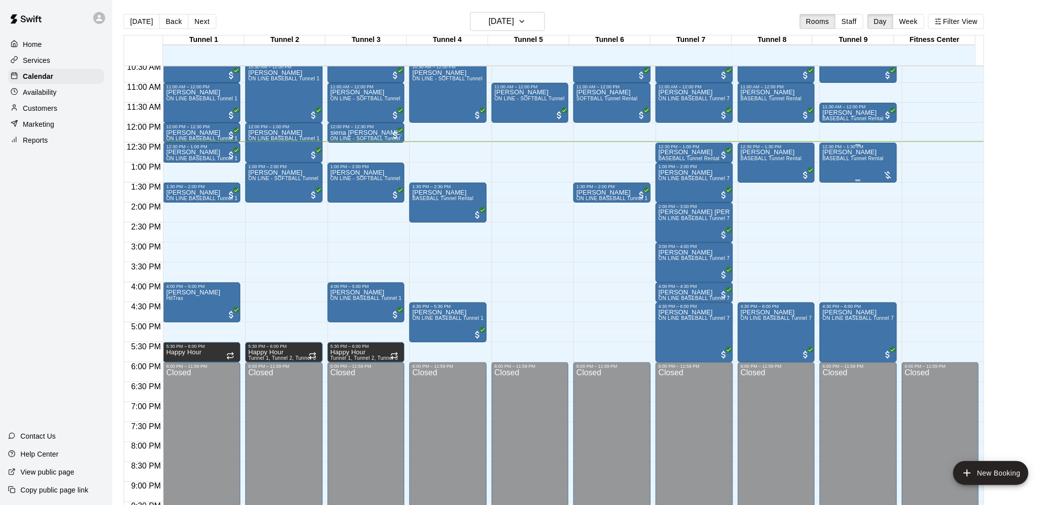
click at [851, 161] on span "BASEBALL Tunnel Rental" at bounding box center [853, 158] width 61 height 5
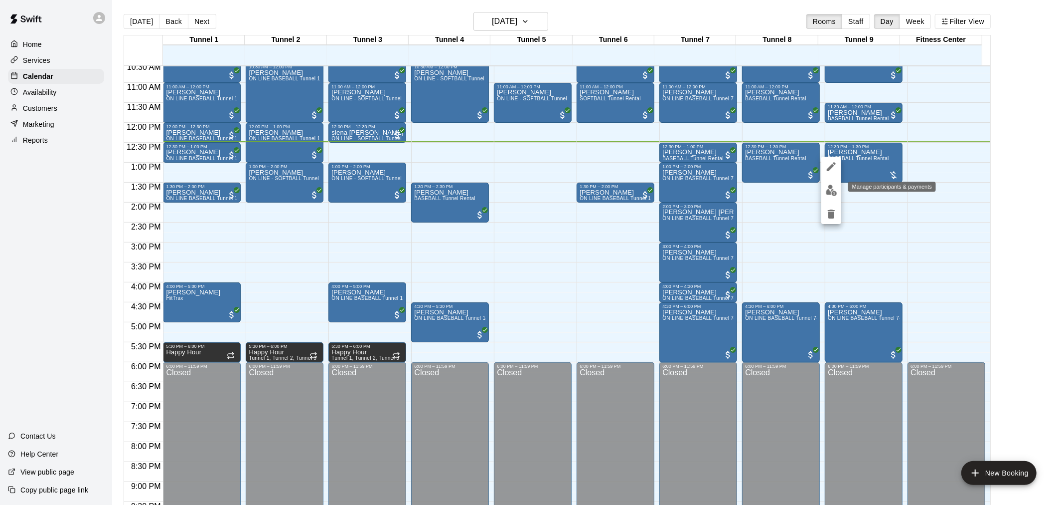
click at [833, 187] on img "edit" at bounding box center [831, 189] width 11 height 11
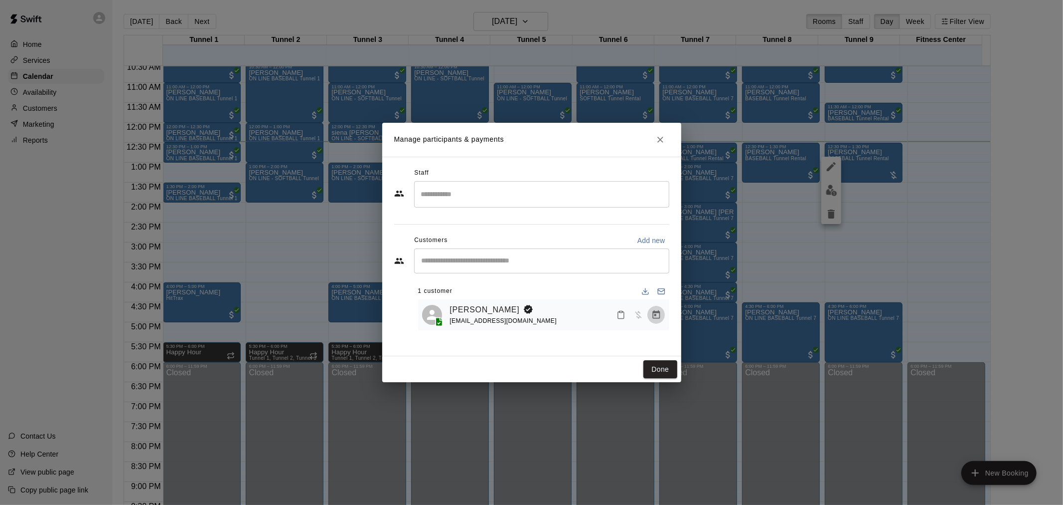
click at [657, 320] on icon "Manage bookings & payment" at bounding box center [657, 315] width 10 height 10
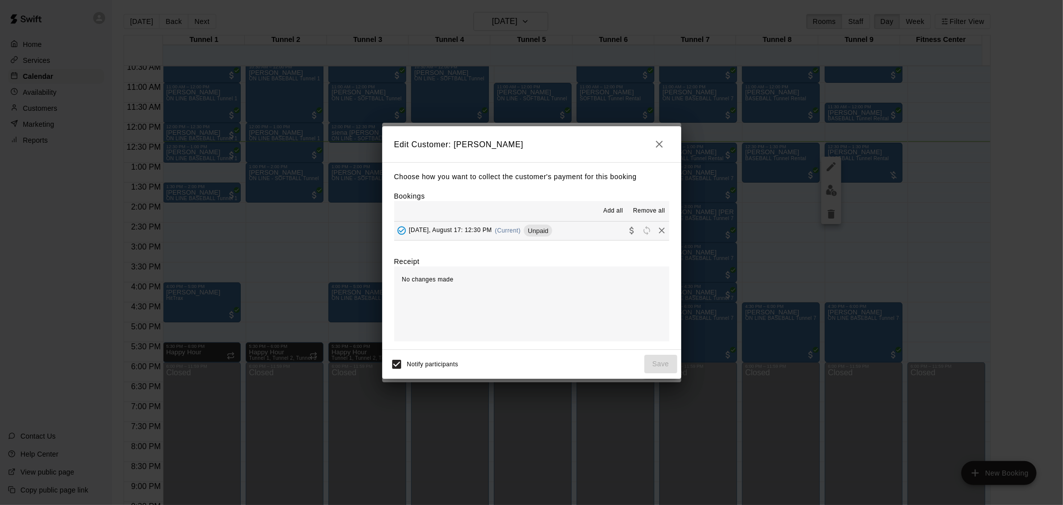
click at [525, 225] on div "[DATE], August 17: 12:30 PM (Current) Unpaid" at bounding box center [473, 230] width 159 height 15
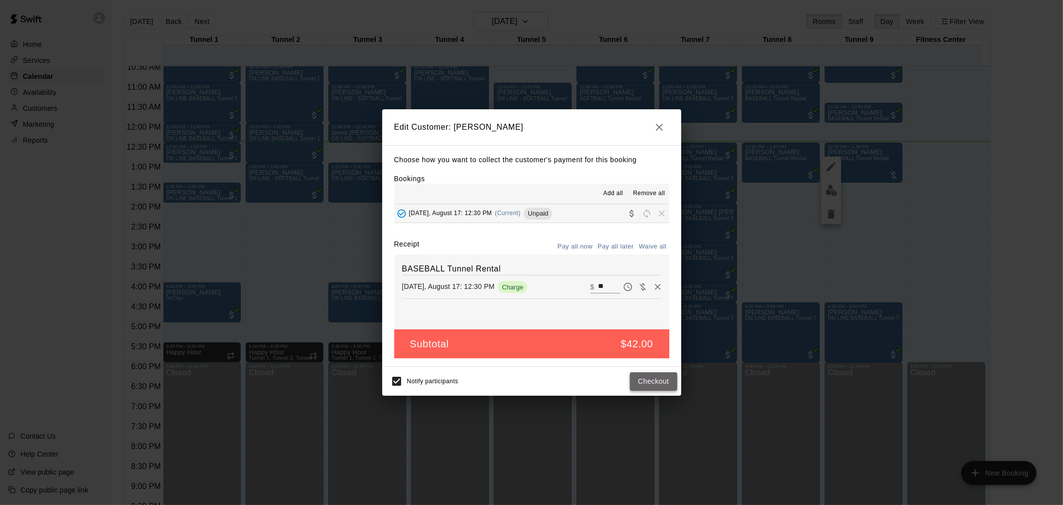
click at [660, 374] on button "Checkout" at bounding box center [653, 381] width 47 height 18
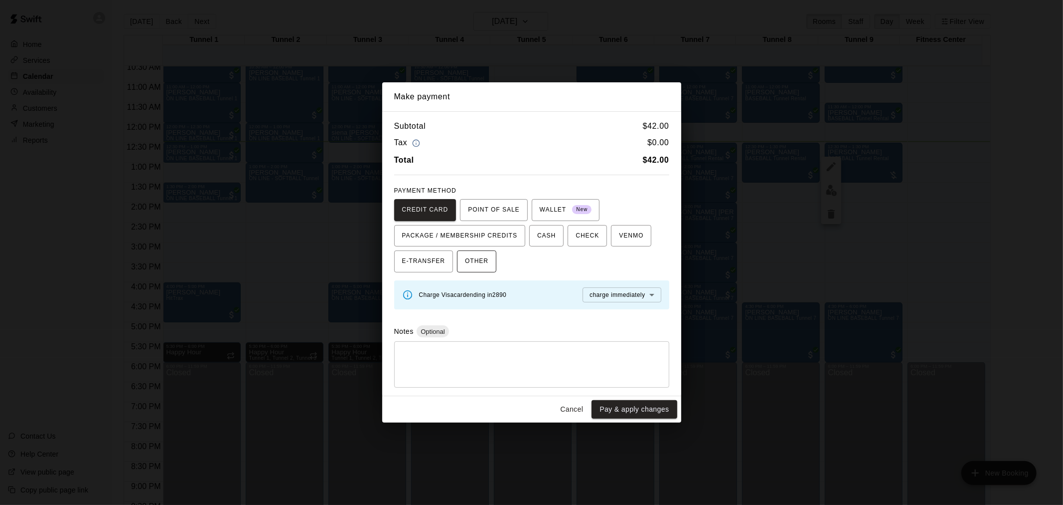
click at [485, 262] on span "OTHER" at bounding box center [476, 261] width 23 height 16
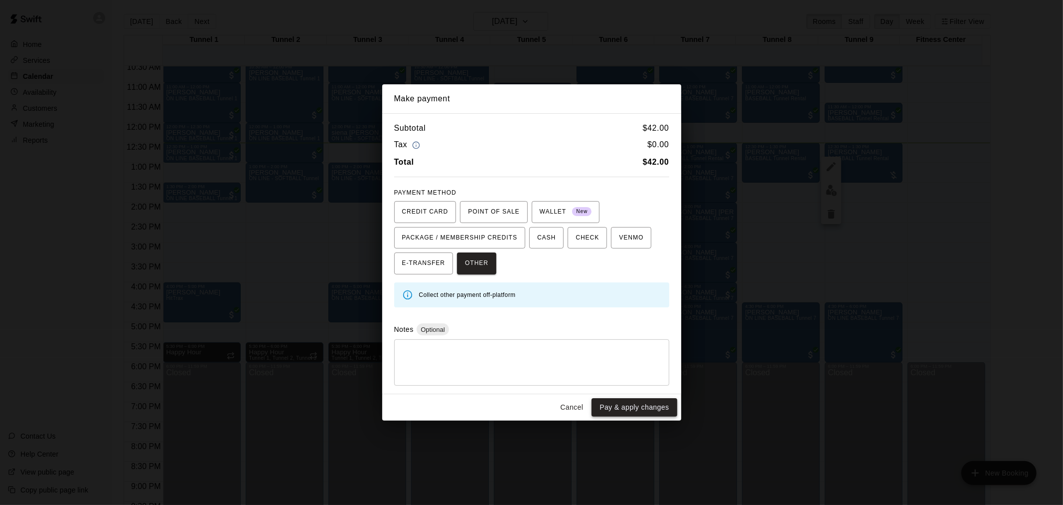
click at [626, 409] on button "Pay & apply changes" at bounding box center [634, 407] width 85 height 18
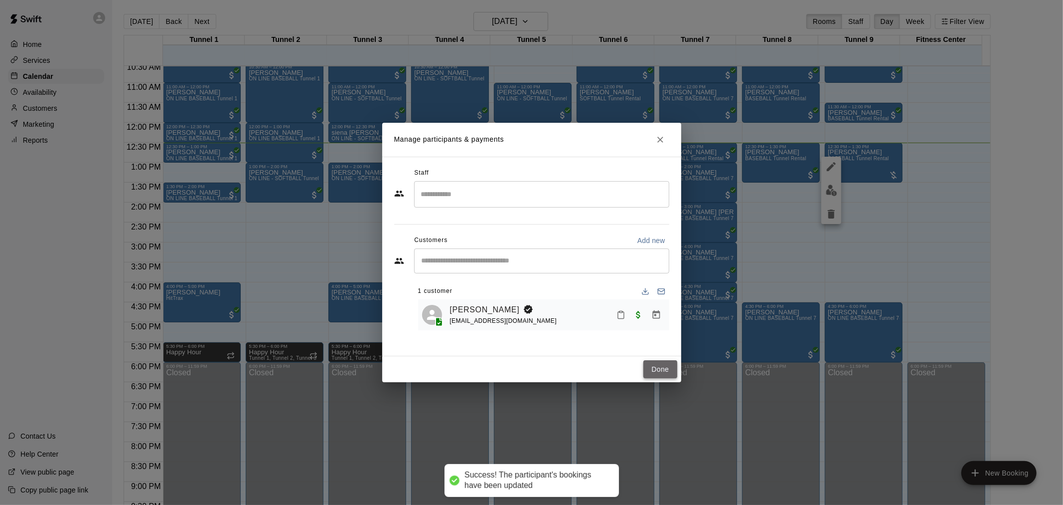
click at [657, 366] on button "Done" at bounding box center [660, 369] width 33 height 18
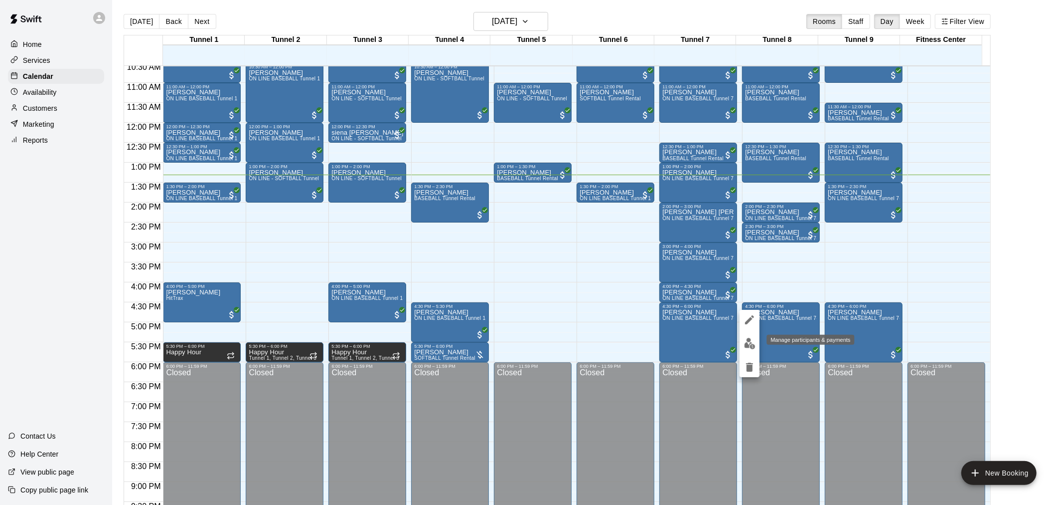
click at [749, 346] on img "edit" at bounding box center [749, 343] width 11 height 11
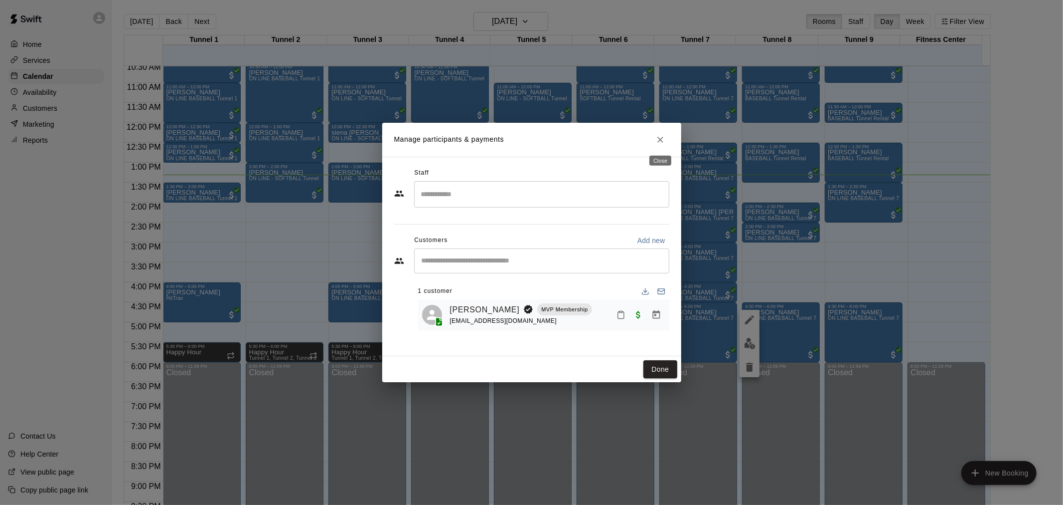
click at [665, 143] on icon "Close" at bounding box center [661, 140] width 10 height 10
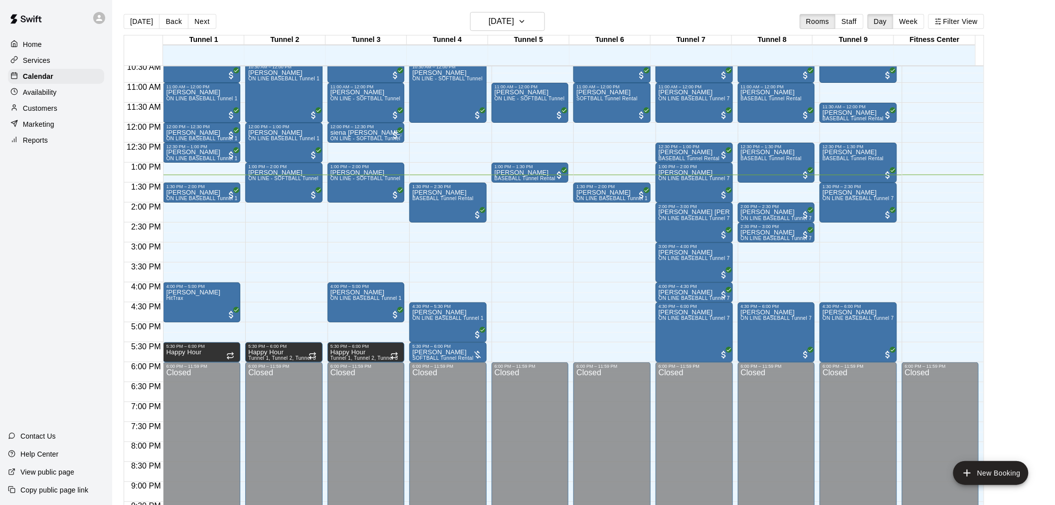
click at [522, 11] on main "[DATE] Back [DATE][DATE] Rooms Staff Day Week Filter View Tunnel 1 17 [GEOGRAPH…" at bounding box center [583, 260] width 943 height 520
click at [514, 16] on h6 "[DATE]" at bounding box center [501, 21] width 25 height 14
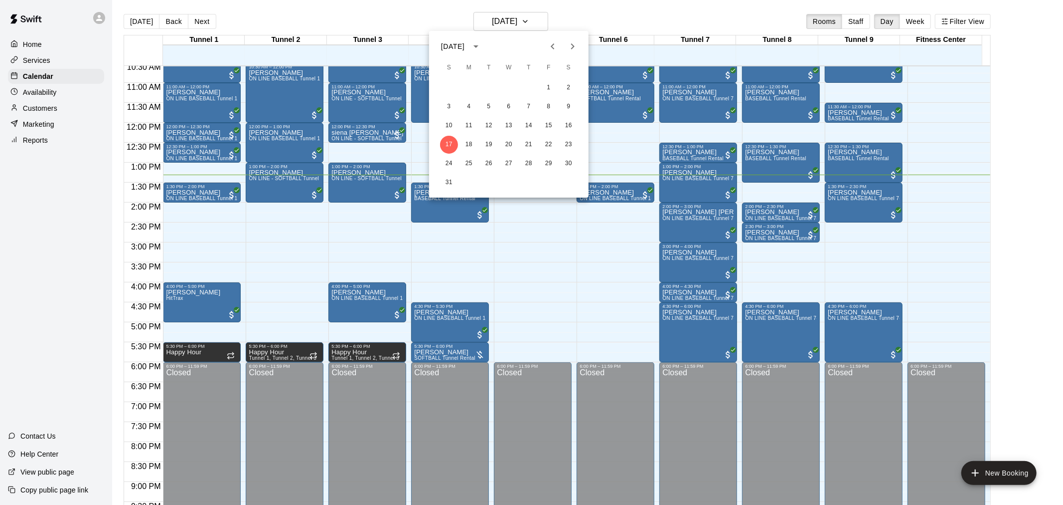
click at [583, 33] on div "[DATE] S M T W T F S 1 2 3 4 5 6 7 8 9 10 11 12 13 14 15 16 17 18 19 20 21 22 2…" at bounding box center [509, 114] width 160 height 167
click at [593, 26] on div at bounding box center [531, 252] width 1063 height 505
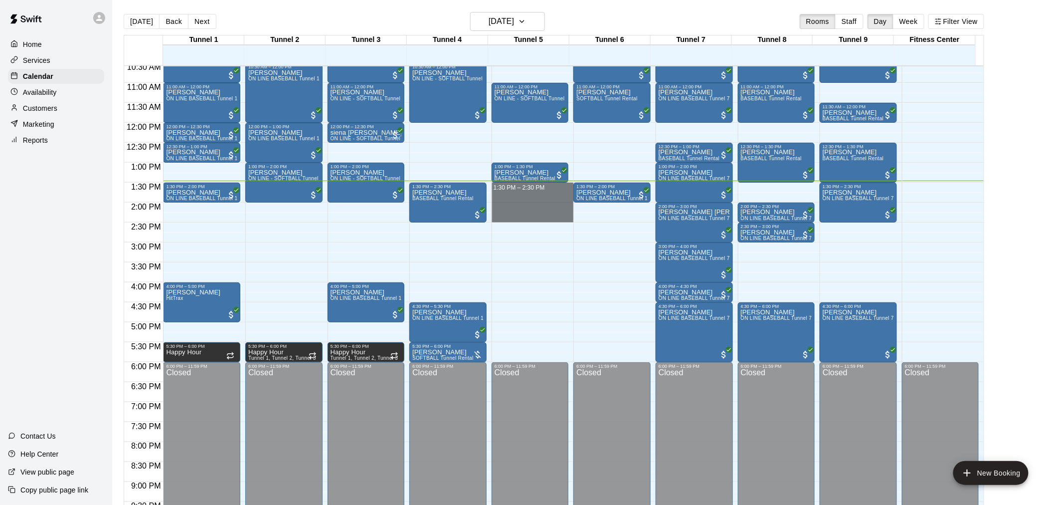
drag, startPoint x: 537, startPoint y: 186, endPoint x: 541, endPoint y: 217, distance: 31.7
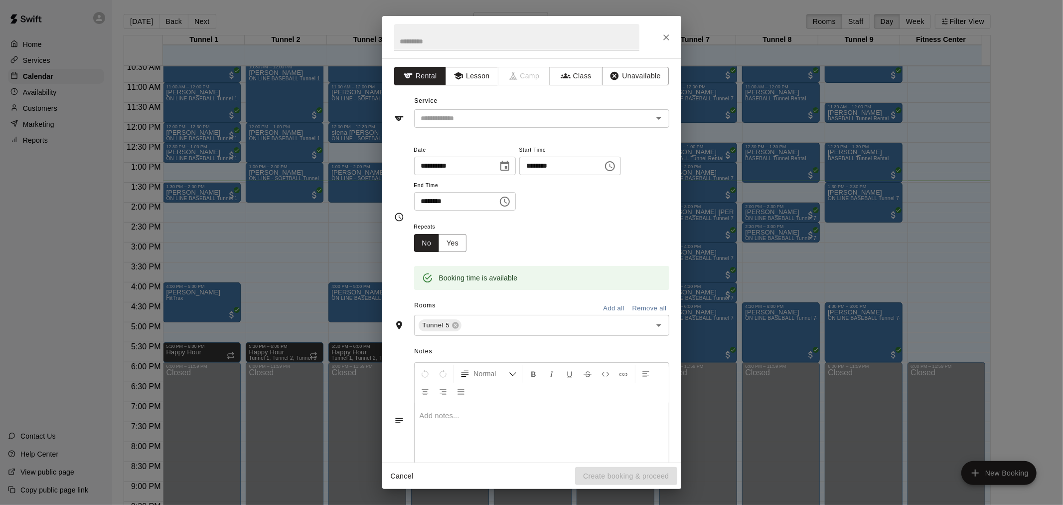
click at [529, 108] on div "Service ​" at bounding box center [531, 110] width 275 height 34
click at [532, 121] on input "text" at bounding box center [527, 118] width 220 height 12
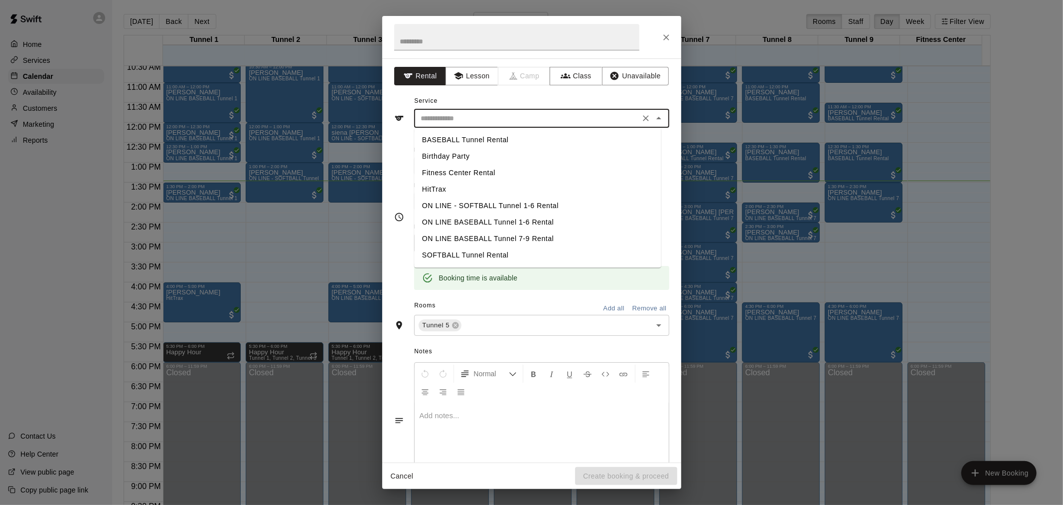
click at [514, 134] on li "BASEBALL Tunnel Rental" at bounding box center [537, 140] width 247 height 16
type input "**********"
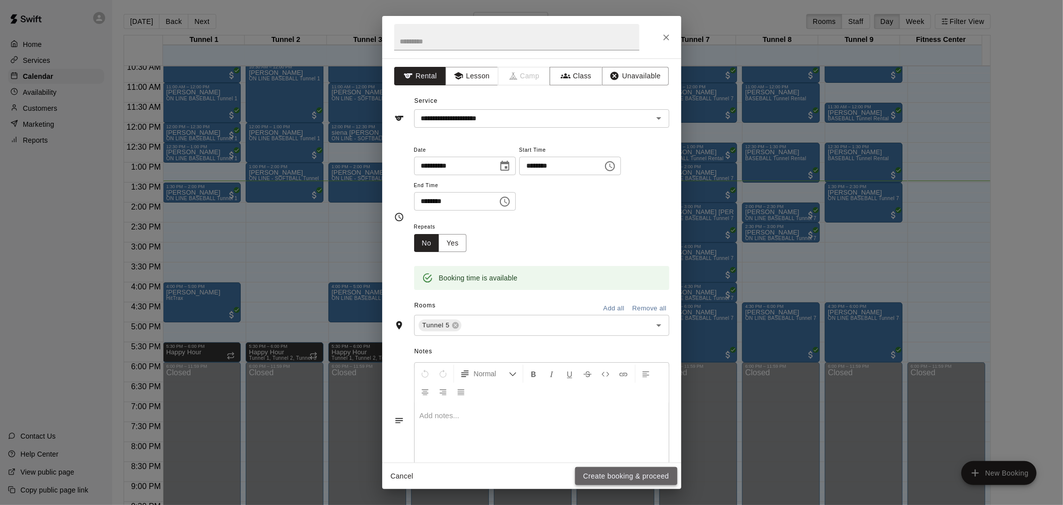
click at [657, 477] on button "Create booking & proceed" at bounding box center [626, 476] width 102 height 18
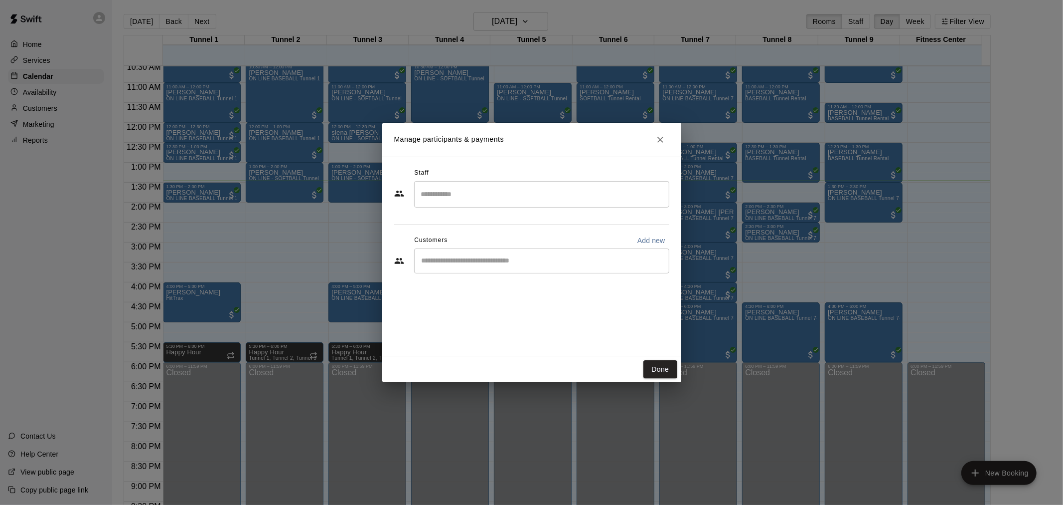
click at [583, 257] on input "Start typing to search customers..." at bounding box center [542, 261] width 246 height 10
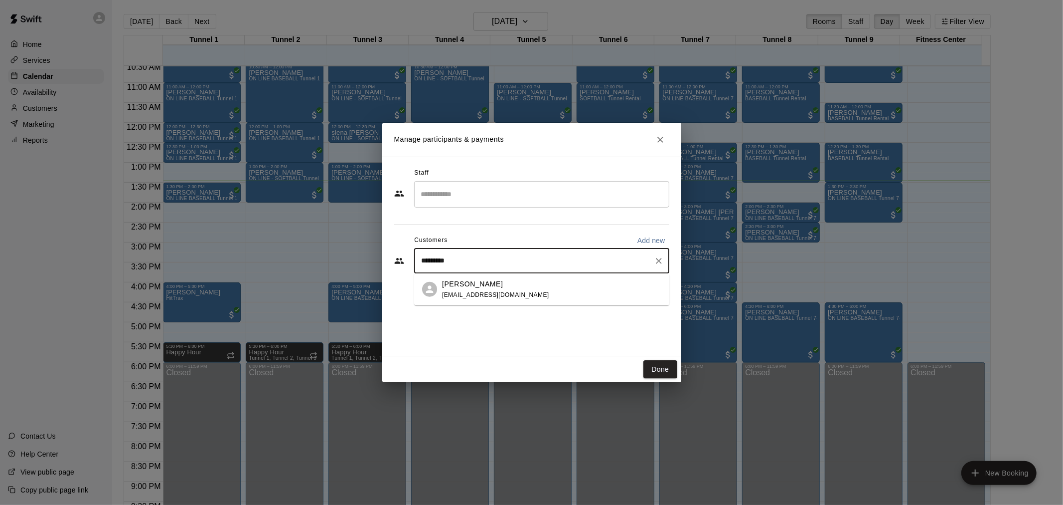
type input "**********"
click at [558, 292] on div "[PERSON_NAME] [EMAIL_ADDRESS][DOMAIN_NAME]" at bounding box center [551, 288] width 219 height 21
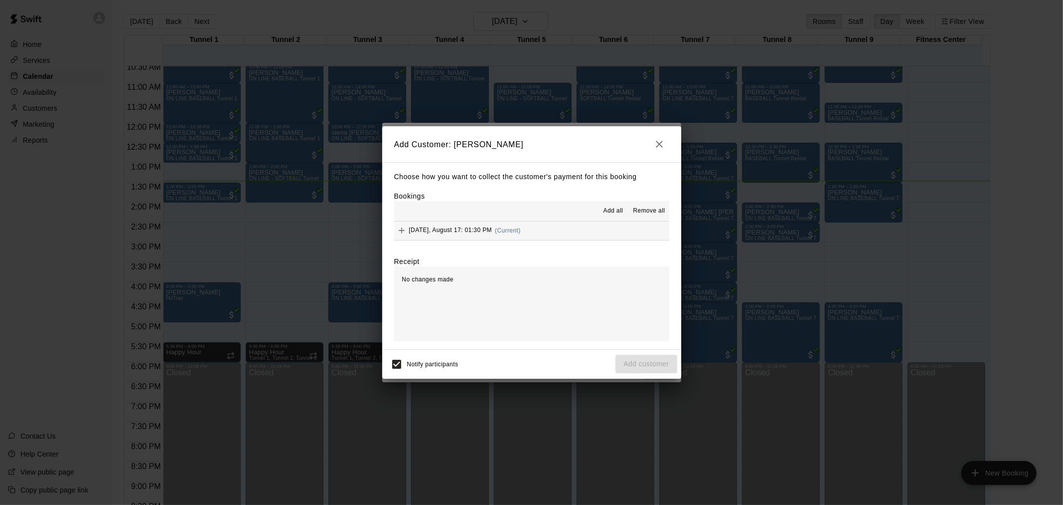
click at [534, 222] on button "[DATE], August 17: 01:30 PM (Current)" at bounding box center [531, 230] width 275 height 18
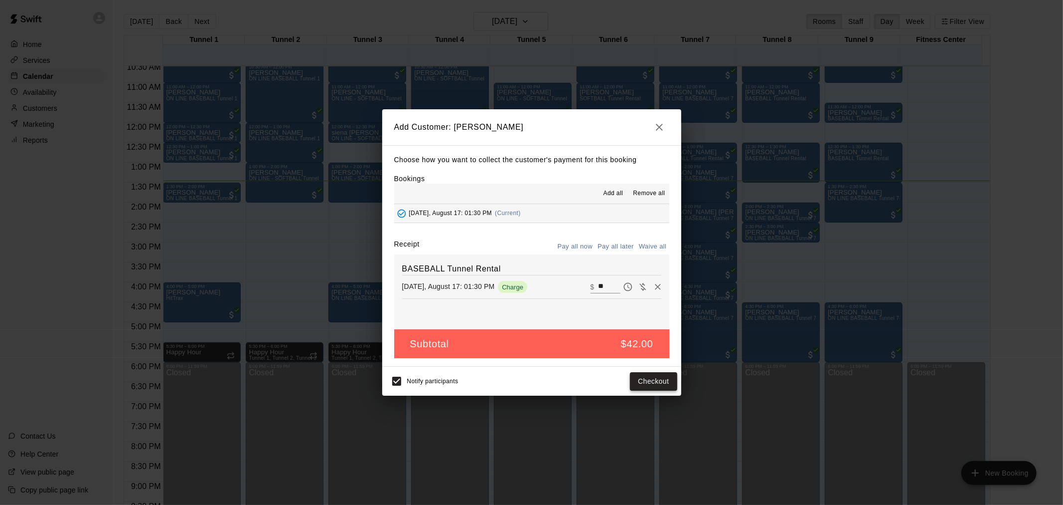
click at [665, 382] on button "Checkout" at bounding box center [653, 381] width 47 height 18
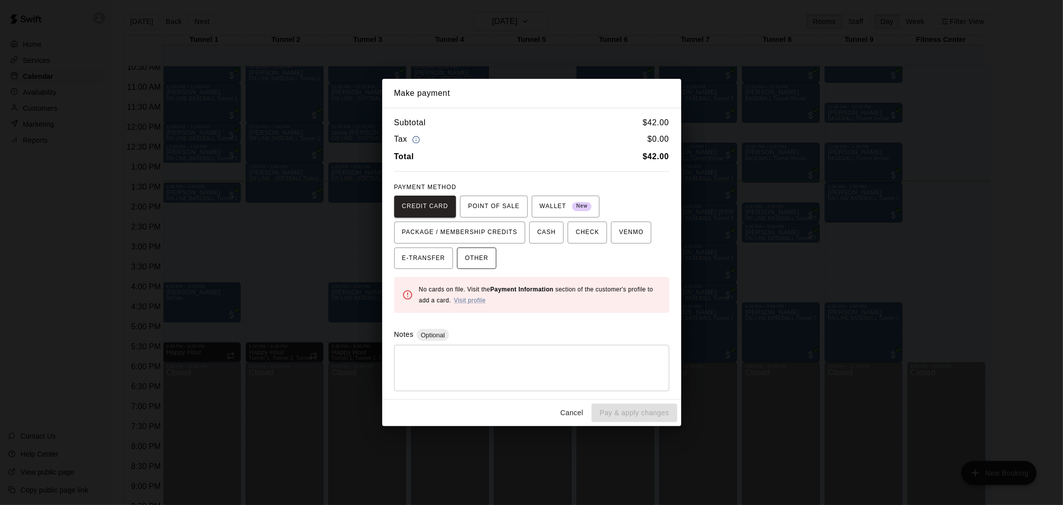
click at [465, 256] on button "OTHER" at bounding box center [476, 258] width 39 height 22
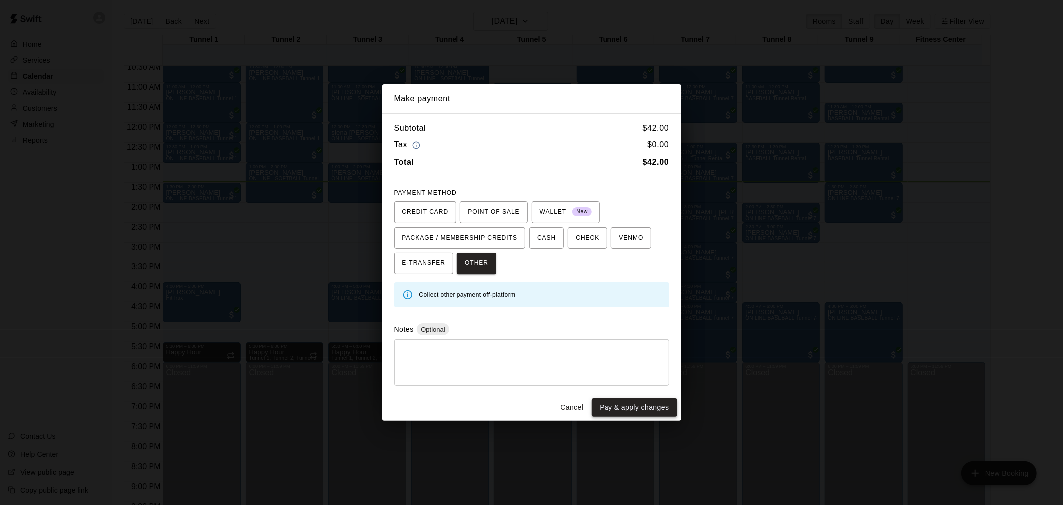
click at [646, 407] on button "Pay & apply changes" at bounding box center [634, 407] width 85 height 18
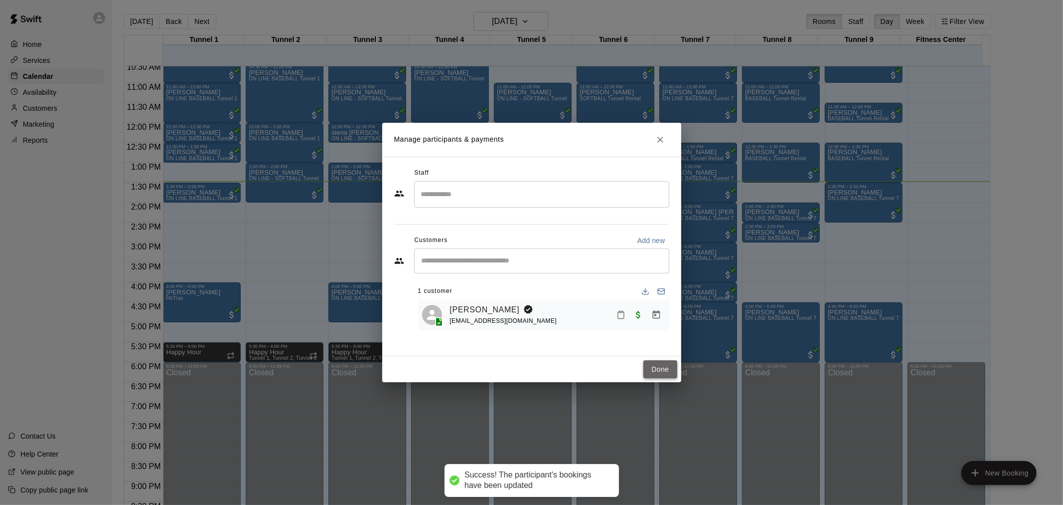
click at [654, 366] on button "Done" at bounding box center [660, 369] width 33 height 18
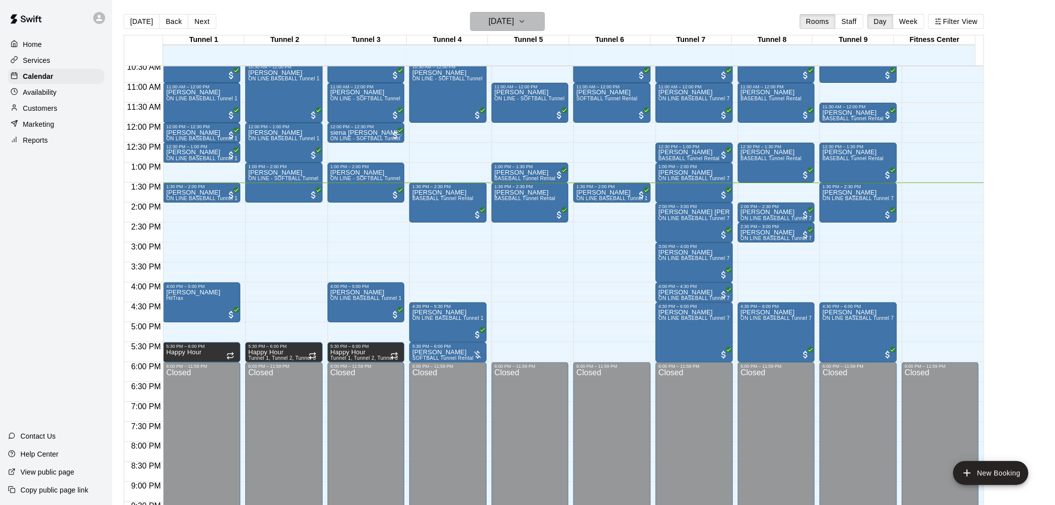
click at [497, 18] on h6 "[DATE]" at bounding box center [501, 21] width 25 height 14
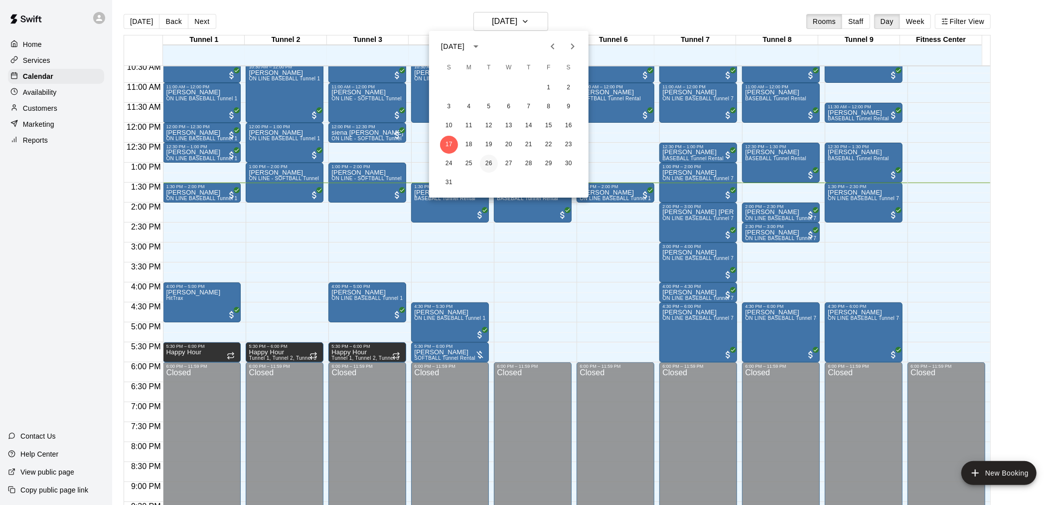
click at [487, 161] on button "26" at bounding box center [489, 164] width 18 height 18
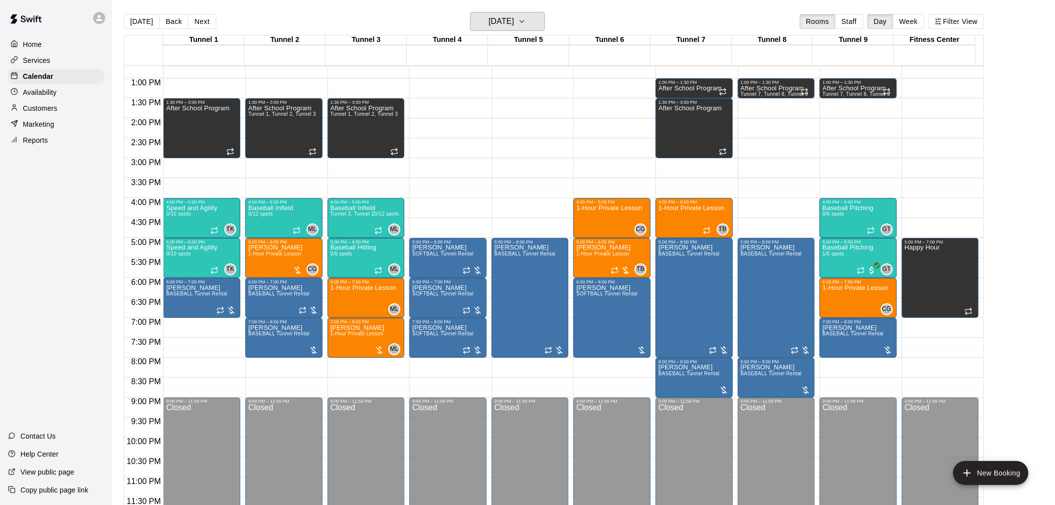
scroll to position [507, 0]
click at [545, 25] on button "[DATE]" at bounding box center [507, 21] width 75 height 19
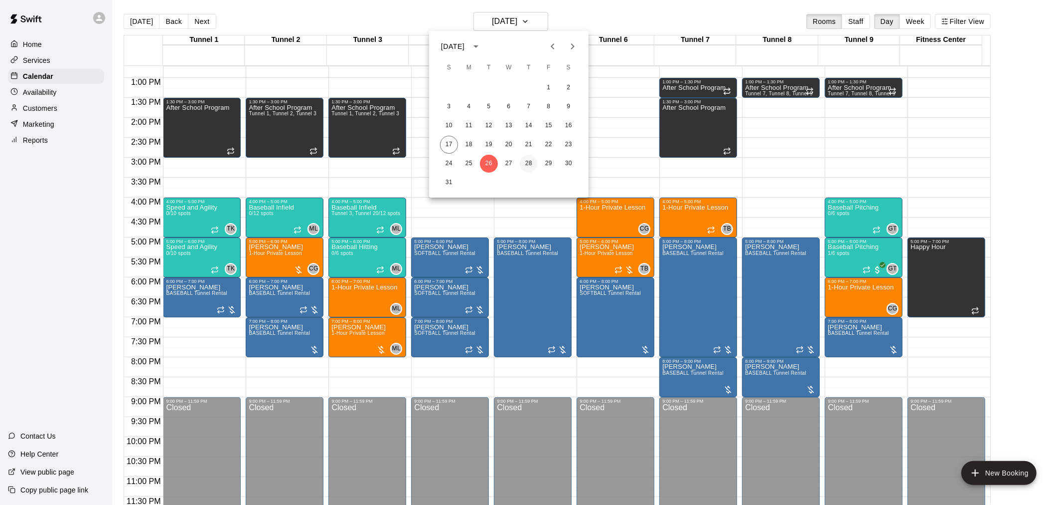
click at [531, 163] on button "28" at bounding box center [529, 164] width 18 height 18
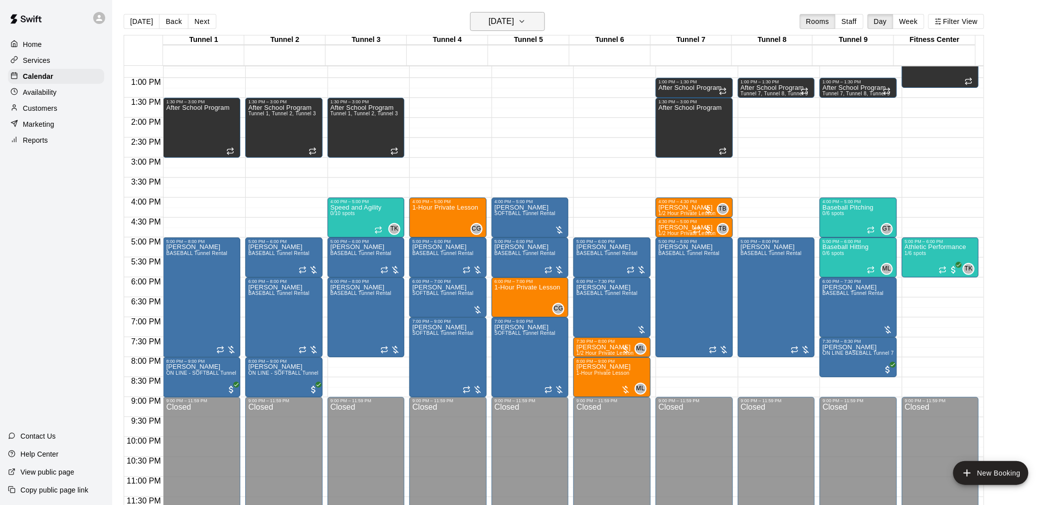
click at [514, 20] on h6 "[DATE]" at bounding box center [501, 21] width 25 height 14
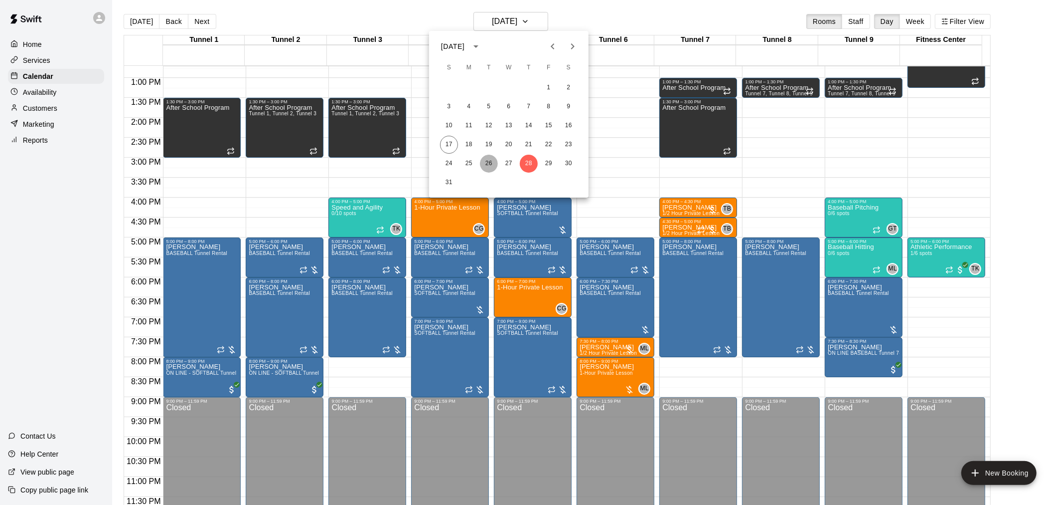
click at [490, 163] on button "26" at bounding box center [489, 164] width 18 height 18
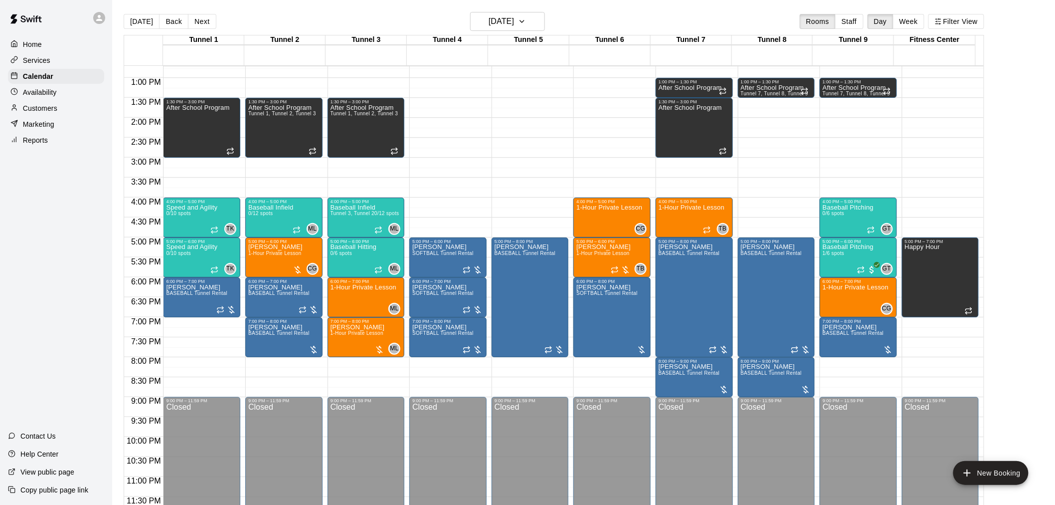
click at [519, 5] on main "[DATE] Back [DATE][DATE] Rooms Staff Day Week Filter View Tunnel 1 26 [GEOGRAPH…" at bounding box center [583, 260] width 943 height 520
click at [514, 21] on h6 "[DATE]" at bounding box center [501, 21] width 25 height 14
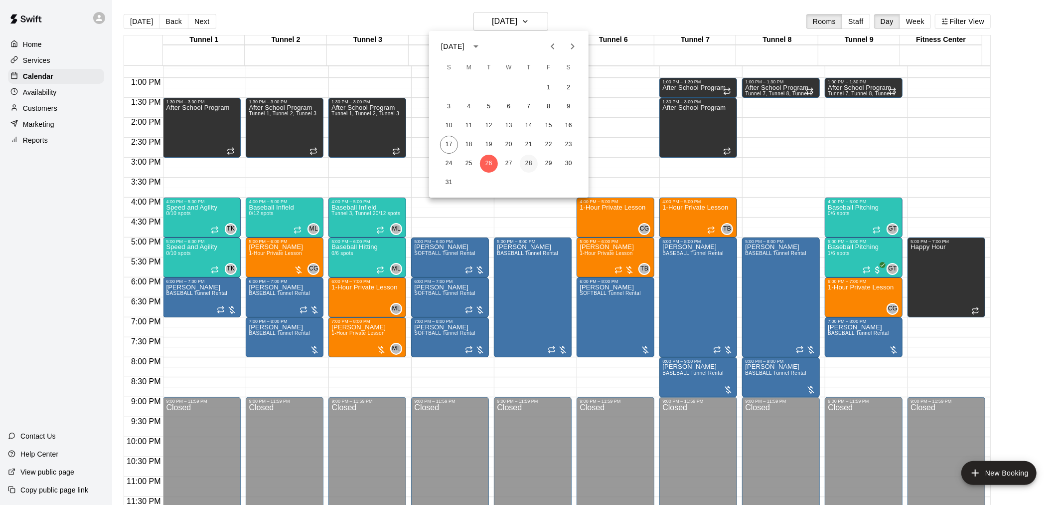
click at [523, 161] on button "28" at bounding box center [529, 164] width 18 height 18
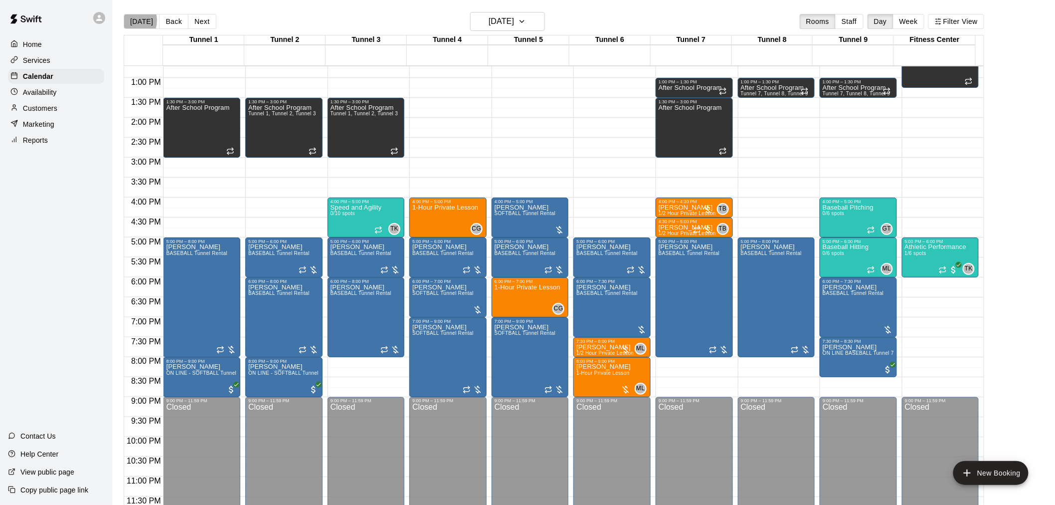
drag, startPoint x: 128, startPoint y: 20, endPoint x: 389, endPoint y: 146, distance: 290.1
click at [128, 20] on button "[DATE]" at bounding box center [142, 21] width 36 height 15
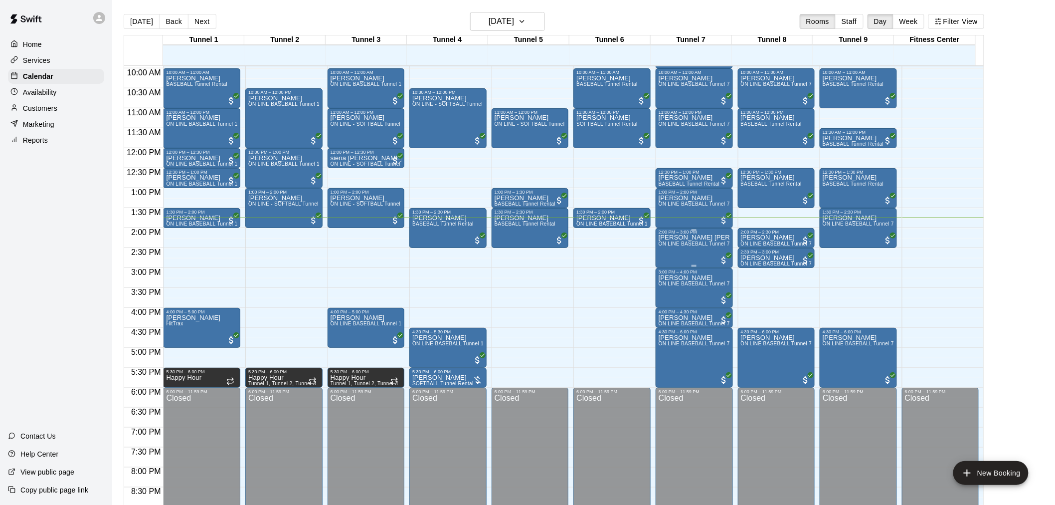
scroll to position [452, 0]
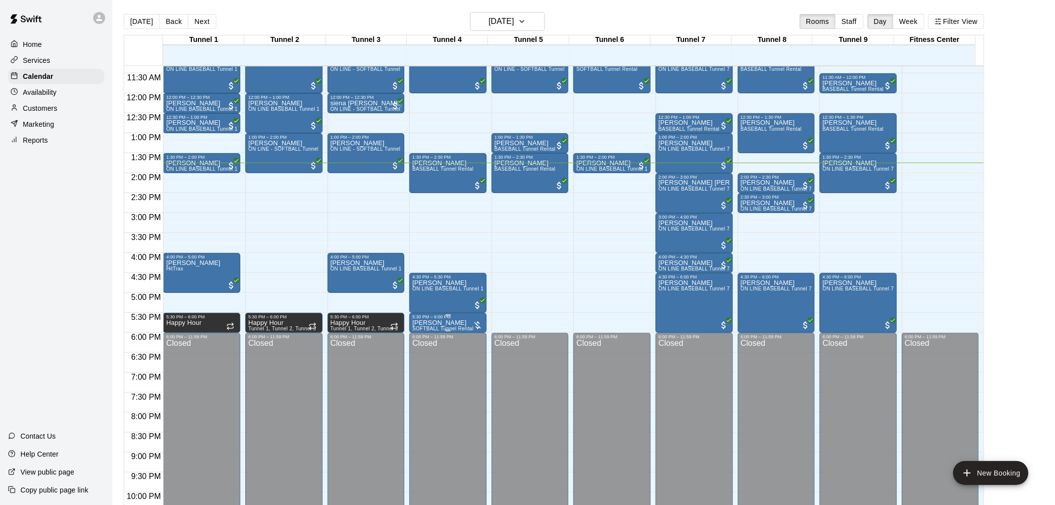
click at [425, 327] on span "SOFTBALL Tunnel Rental" at bounding box center [442, 328] width 61 height 5
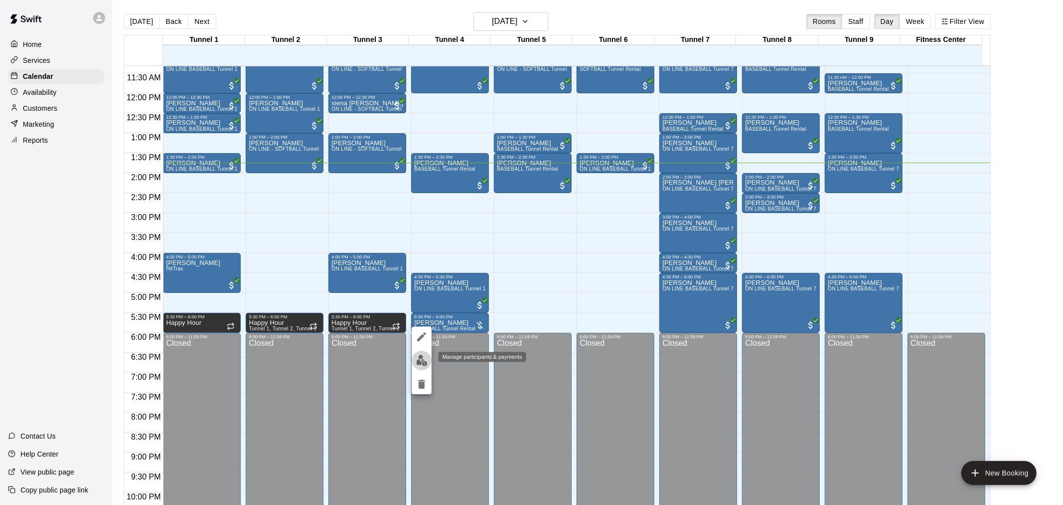
click at [421, 355] on img "edit" at bounding box center [421, 359] width 11 height 11
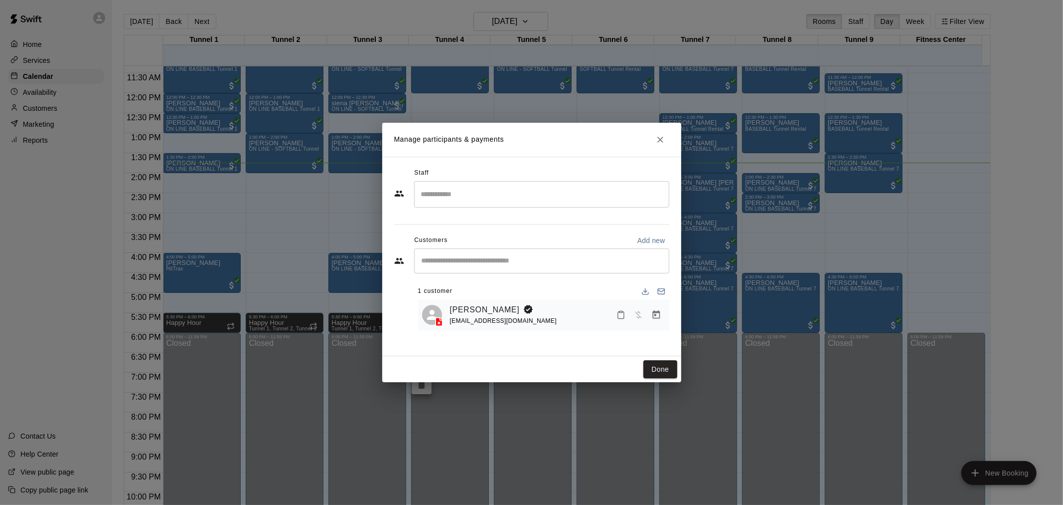
click at [651, 321] on button "Manage bookings & payment" at bounding box center [657, 315] width 18 height 18
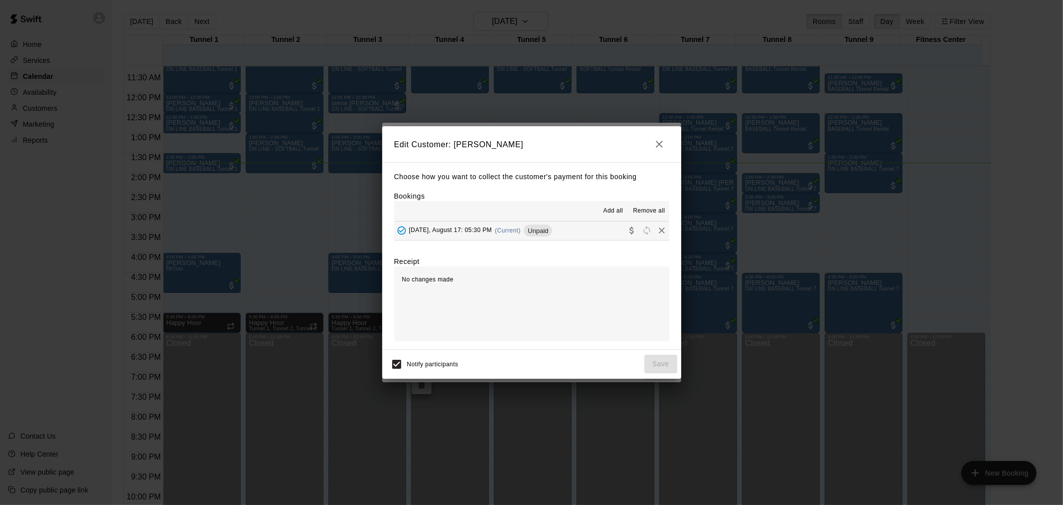
click at [542, 228] on span "Unpaid" at bounding box center [538, 230] width 28 height 7
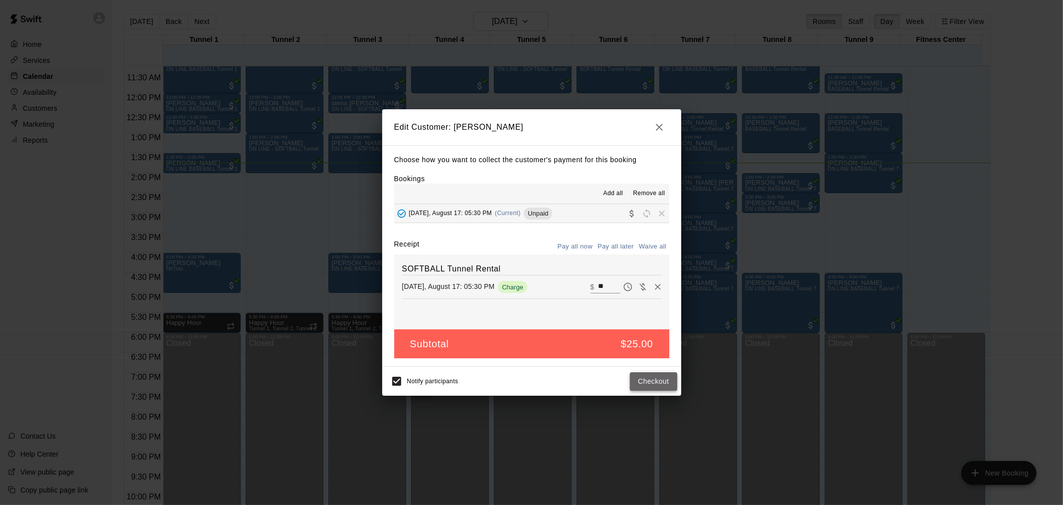
click at [669, 376] on button "Checkout" at bounding box center [653, 381] width 47 height 18
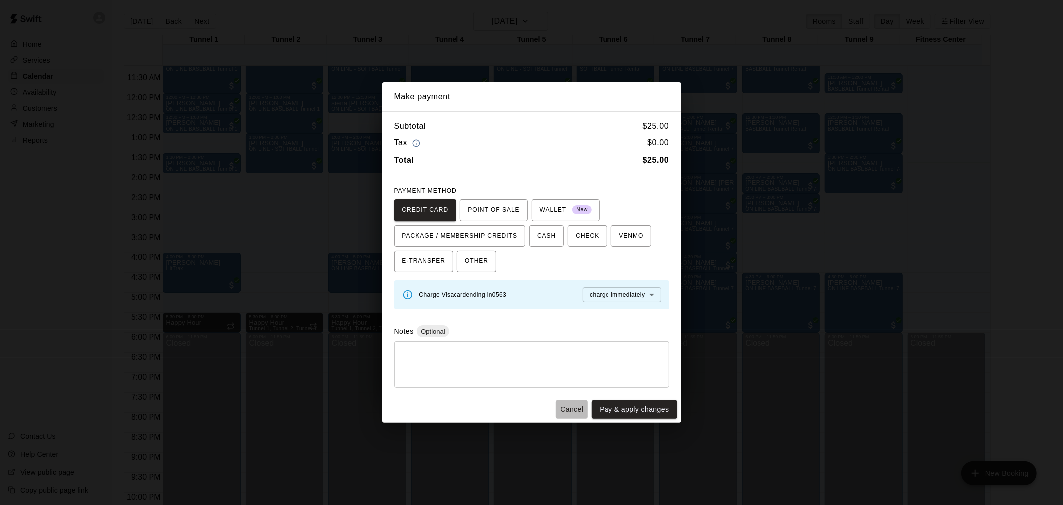
drag, startPoint x: 562, startPoint y: 407, endPoint x: 582, endPoint y: 390, distance: 26.1
click at [562, 408] on button "Cancel" at bounding box center [572, 409] width 32 height 18
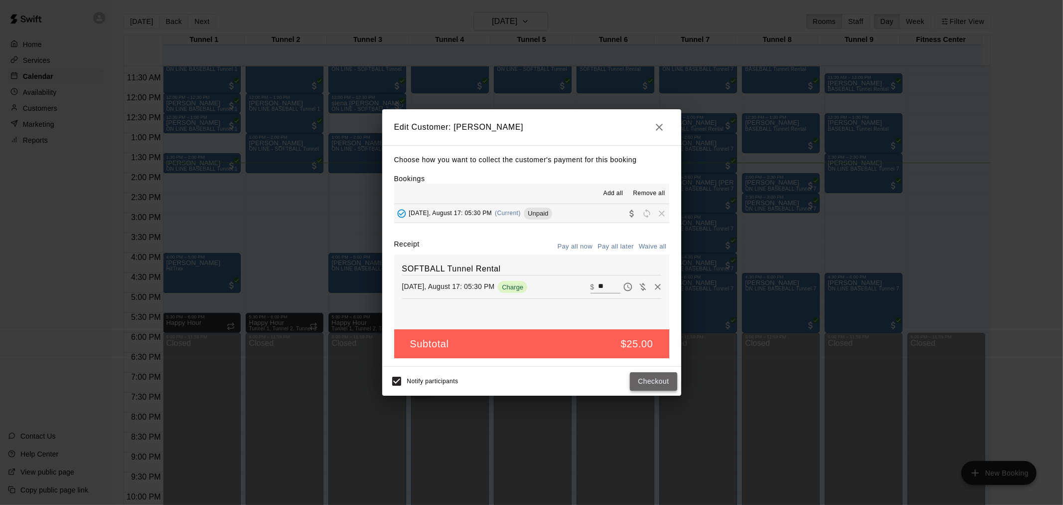
click at [663, 381] on button "Checkout" at bounding box center [653, 381] width 47 height 18
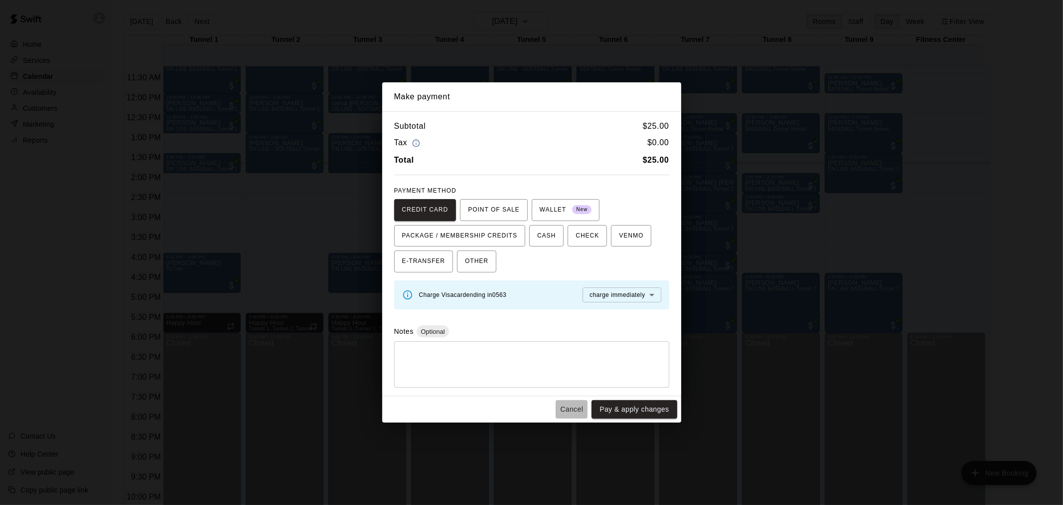
click at [572, 413] on button "Cancel" at bounding box center [572, 409] width 32 height 18
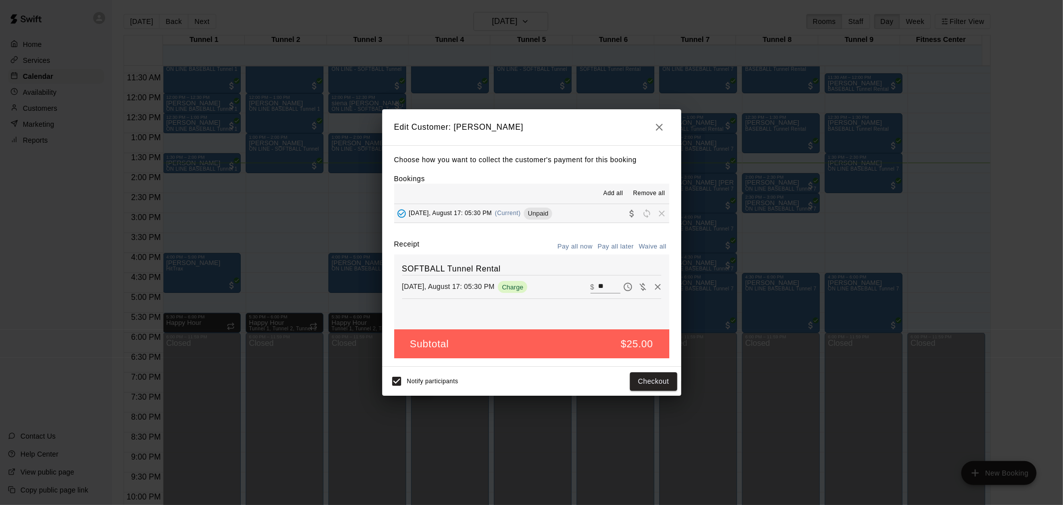
click at [658, 121] on icon "button" at bounding box center [660, 127] width 12 height 12
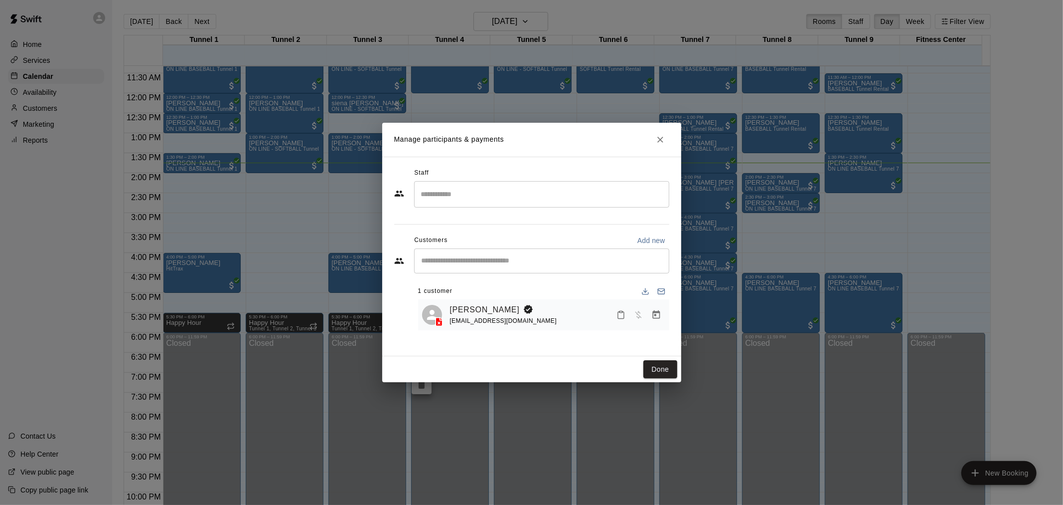
click at [435, 323] on icon at bounding box center [439, 322] width 10 height 10
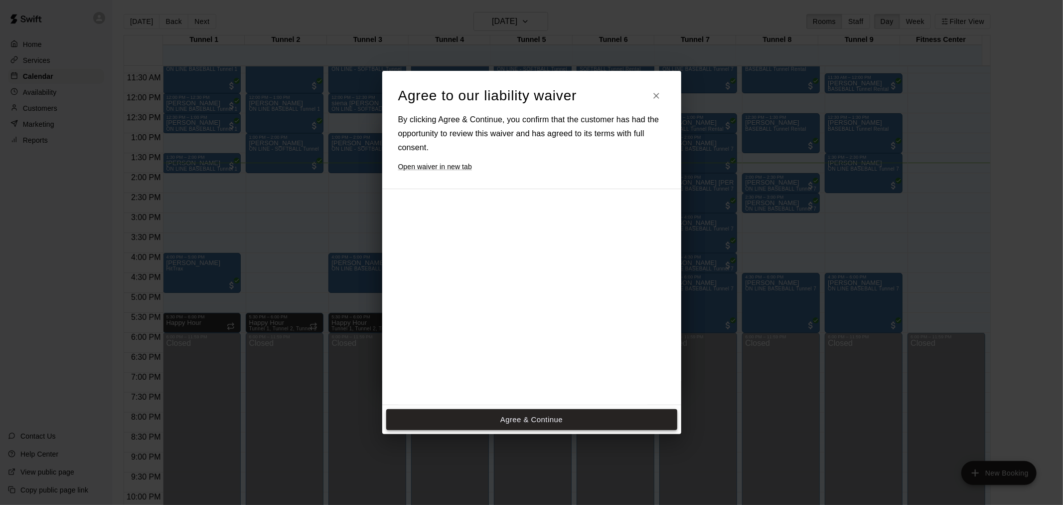
click at [552, 420] on button "Agree & Continue" at bounding box center [531, 419] width 291 height 21
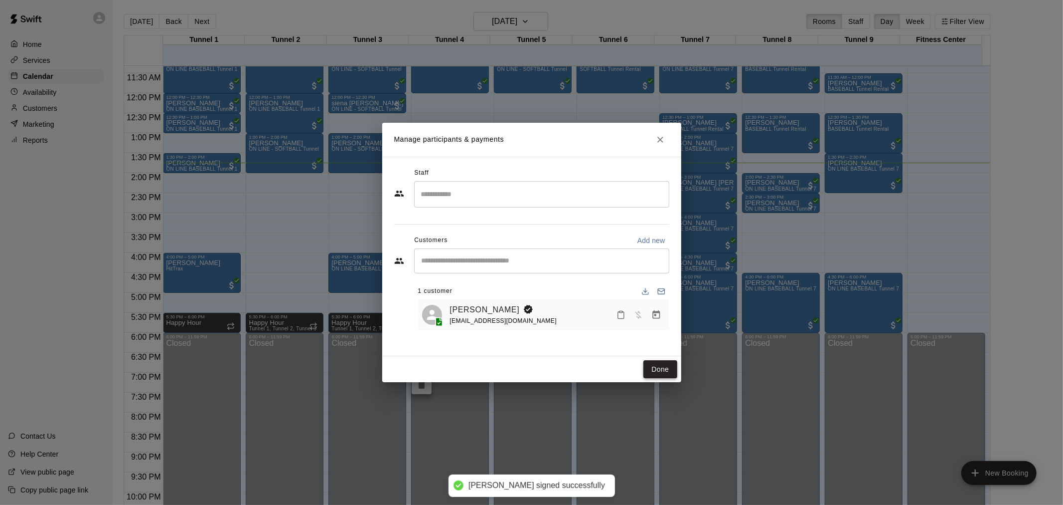
click at [665, 372] on button "Done" at bounding box center [660, 369] width 33 height 18
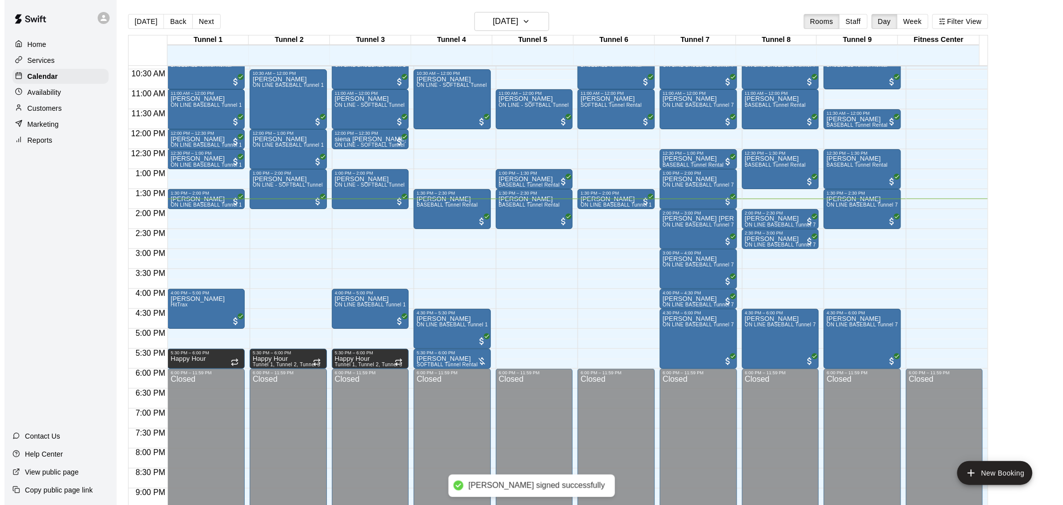
scroll to position [396, 0]
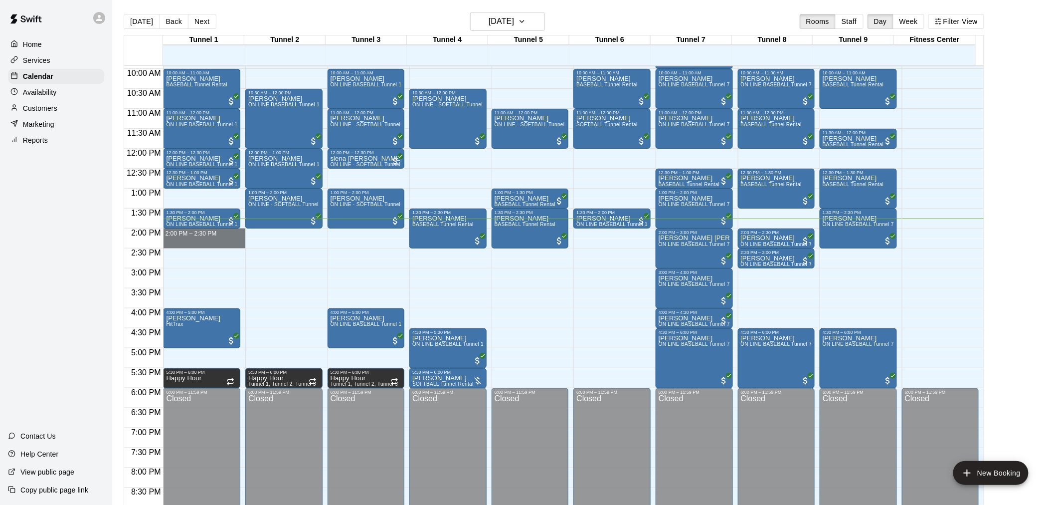
drag, startPoint x: 227, startPoint y: 232, endPoint x: 227, endPoint y: 243, distance: 10.5
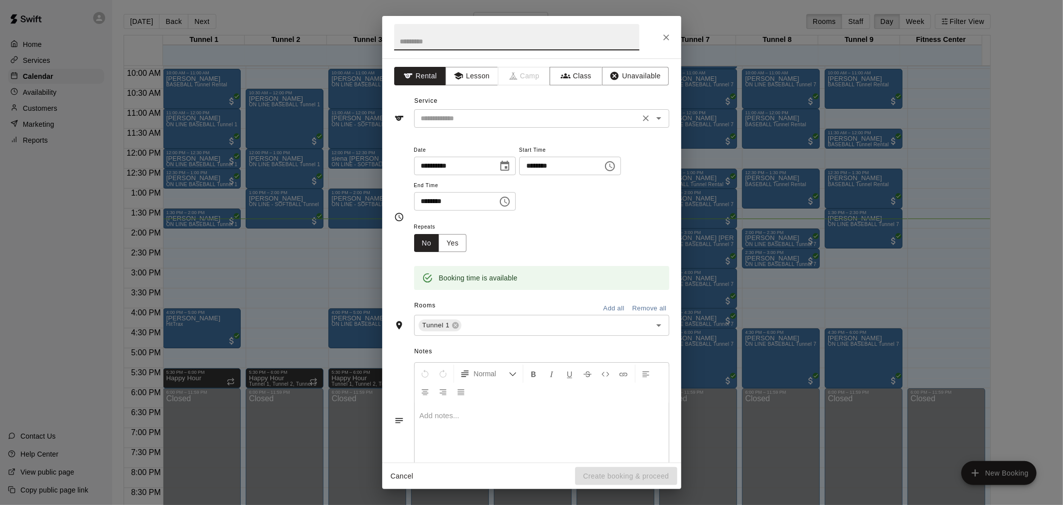
click at [547, 118] on input "text" at bounding box center [527, 118] width 220 height 12
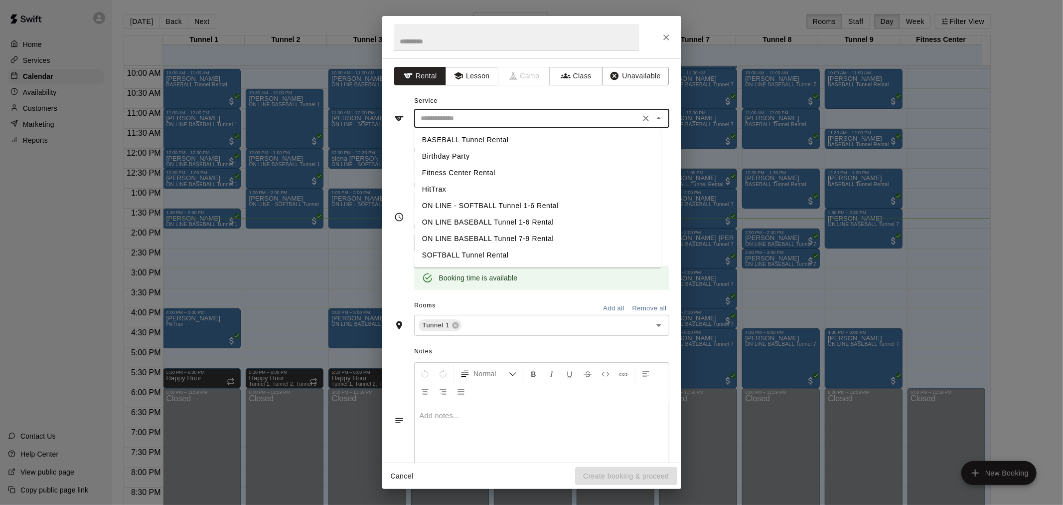
click at [531, 136] on li "BASEBALL Tunnel Rental" at bounding box center [537, 140] width 247 height 16
type input "**********"
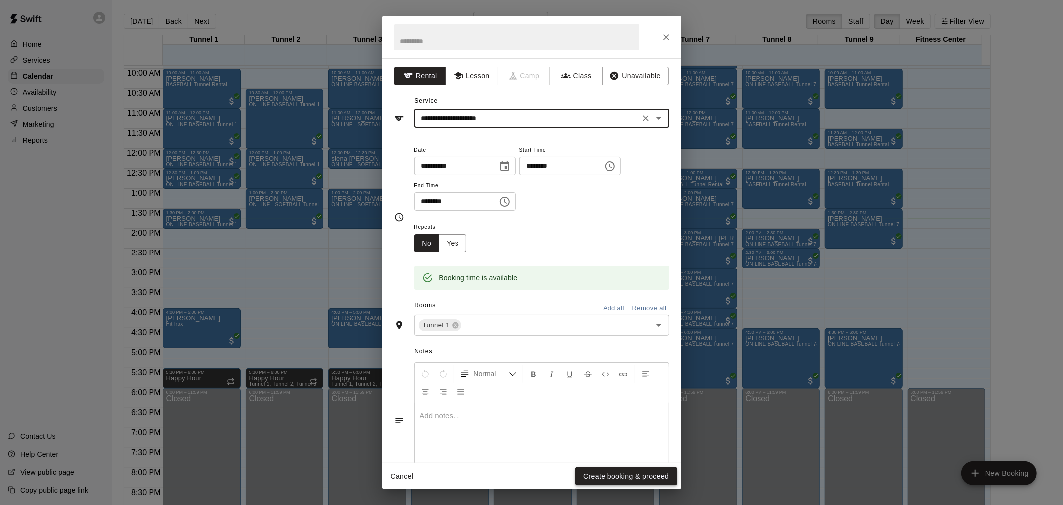
click at [625, 479] on button "Create booking & proceed" at bounding box center [626, 476] width 102 height 18
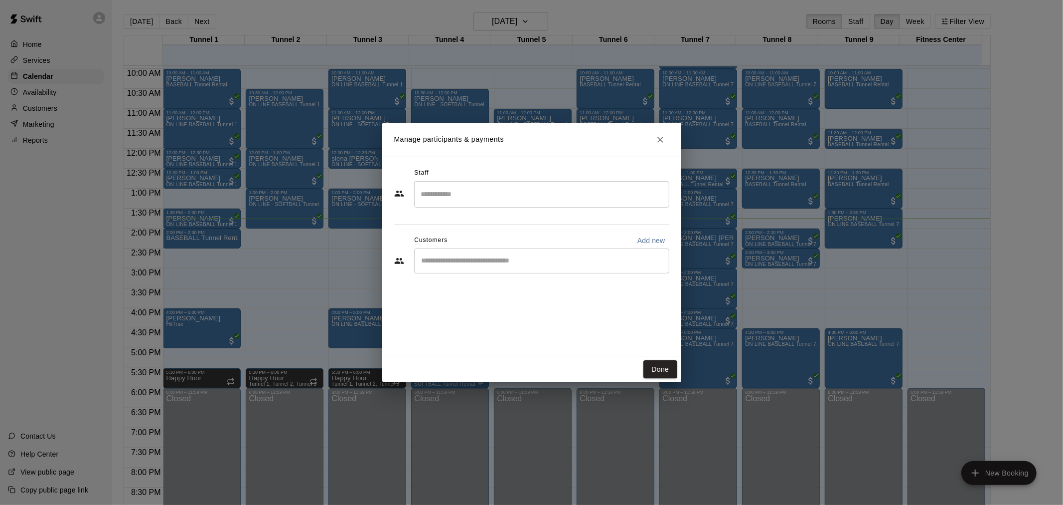
click at [507, 258] on input "Start typing to search customers..." at bounding box center [542, 261] width 246 height 10
click at [653, 233] on button "Add new" at bounding box center [652, 240] width 36 height 16
select select "**"
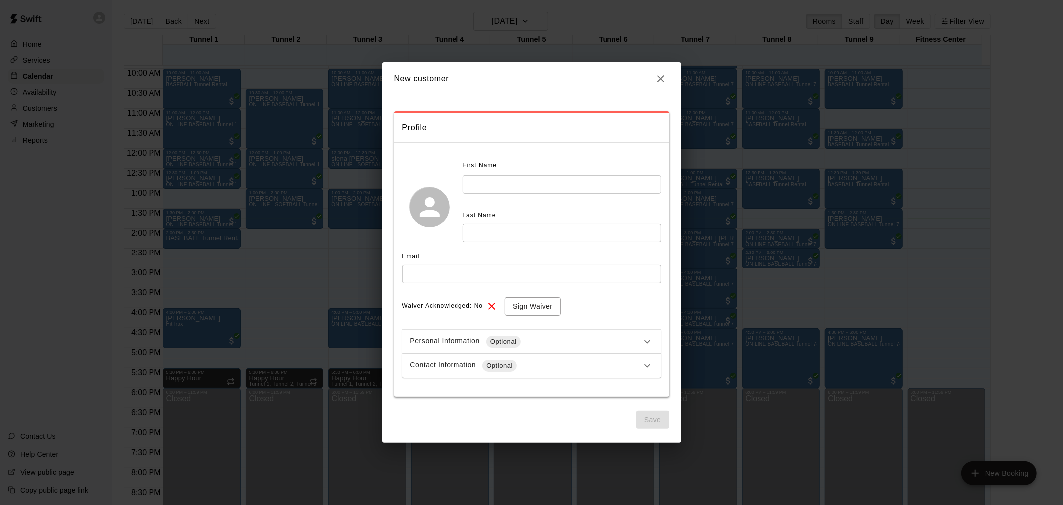
click at [499, 185] on input "text" at bounding box center [562, 184] width 198 height 18
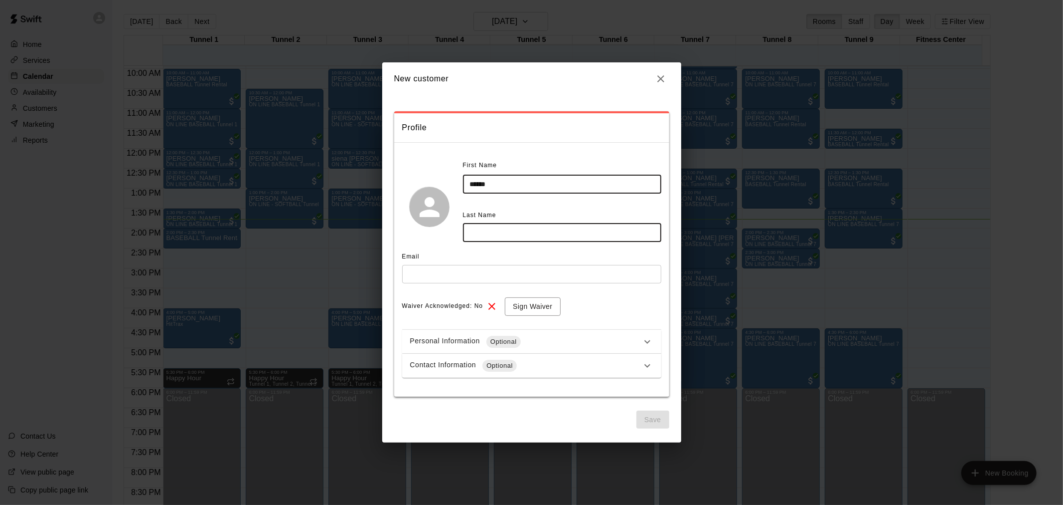
type input "******"
click at [515, 225] on input "text" at bounding box center [562, 232] width 198 height 18
type input "*****"
click at [502, 273] on input "text" at bounding box center [531, 274] width 259 height 18
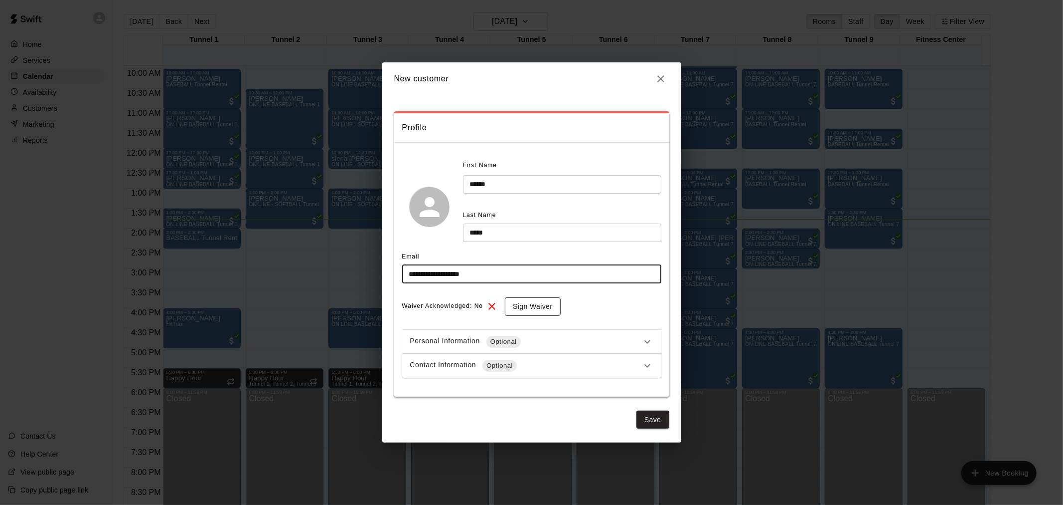
type input "**********"
click at [517, 297] on button "Sign Waiver" at bounding box center [532, 306] width 55 height 18
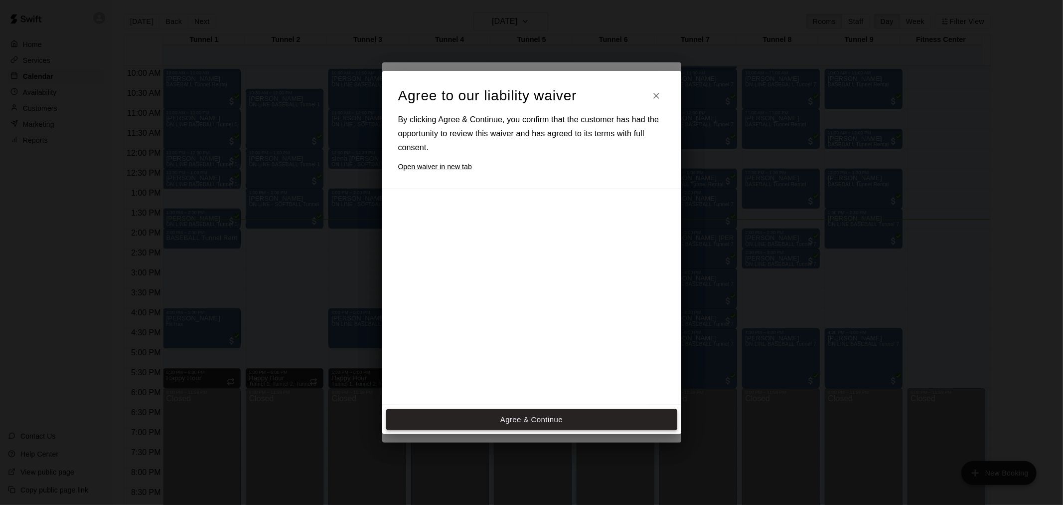
click at [534, 420] on button "Agree & Continue" at bounding box center [531, 419] width 291 height 21
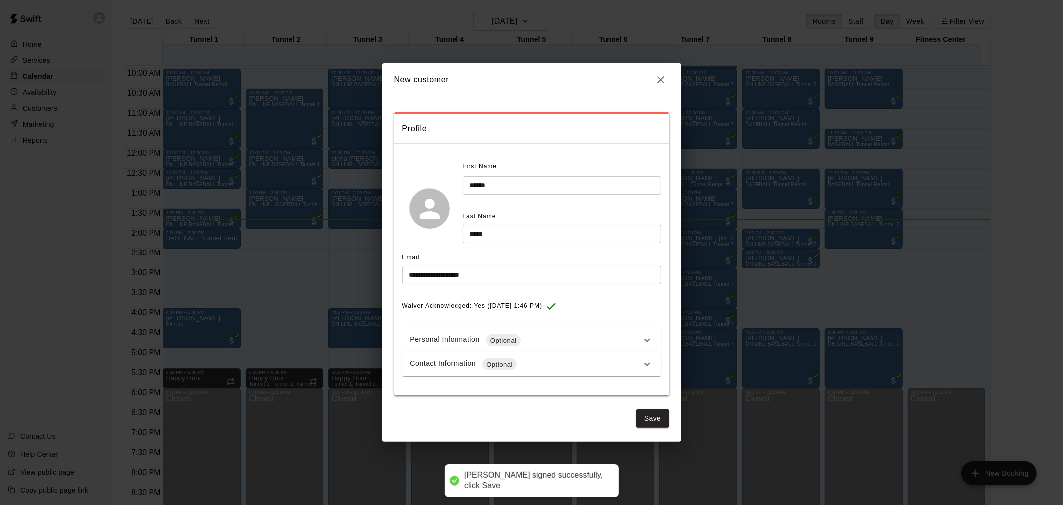
click at [550, 366] on div "Contact Information Optional" at bounding box center [525, 364] width 231 height 12
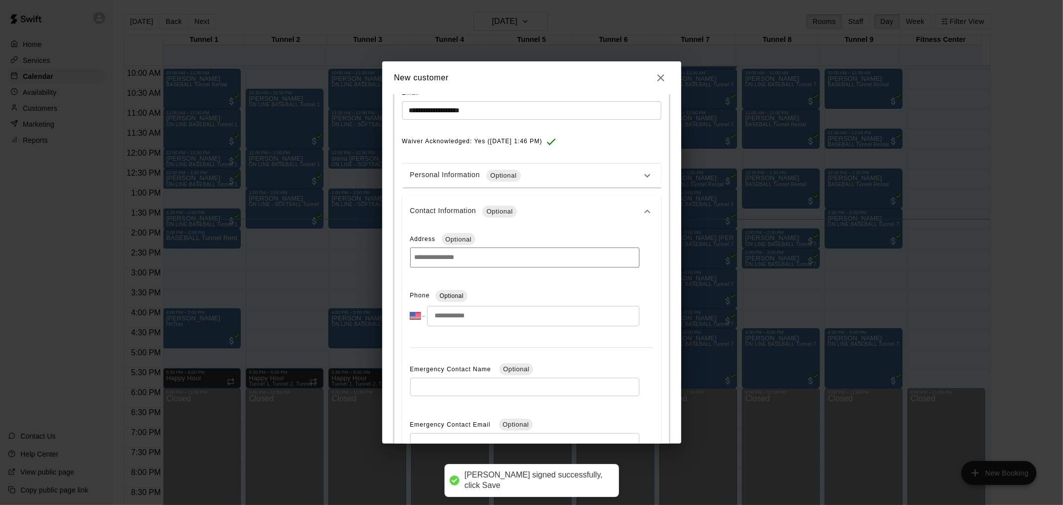
scroll to position [166, 0]
click at [520, 312] on input "tel" at bounding box center [533, 312] width 212 height 20
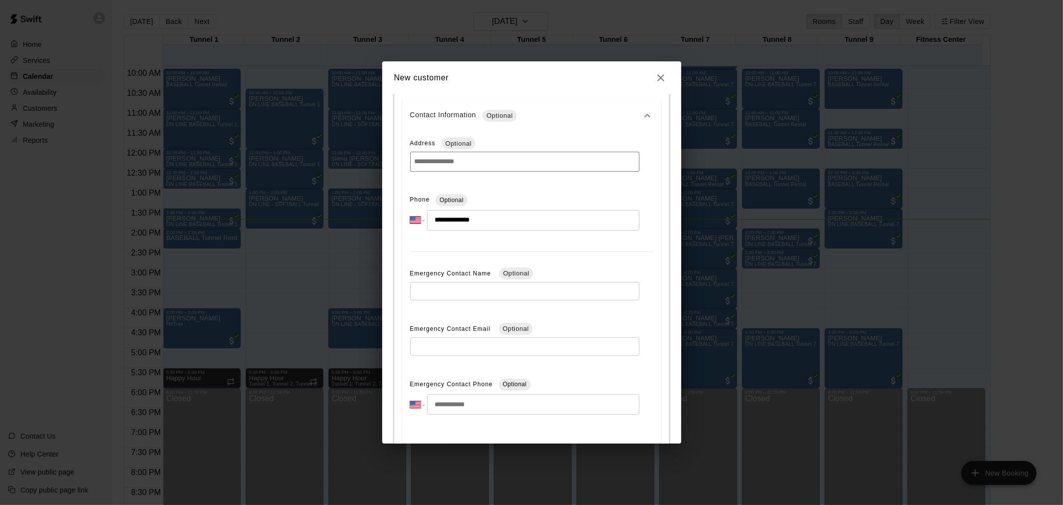
scroll to position [318, 0]
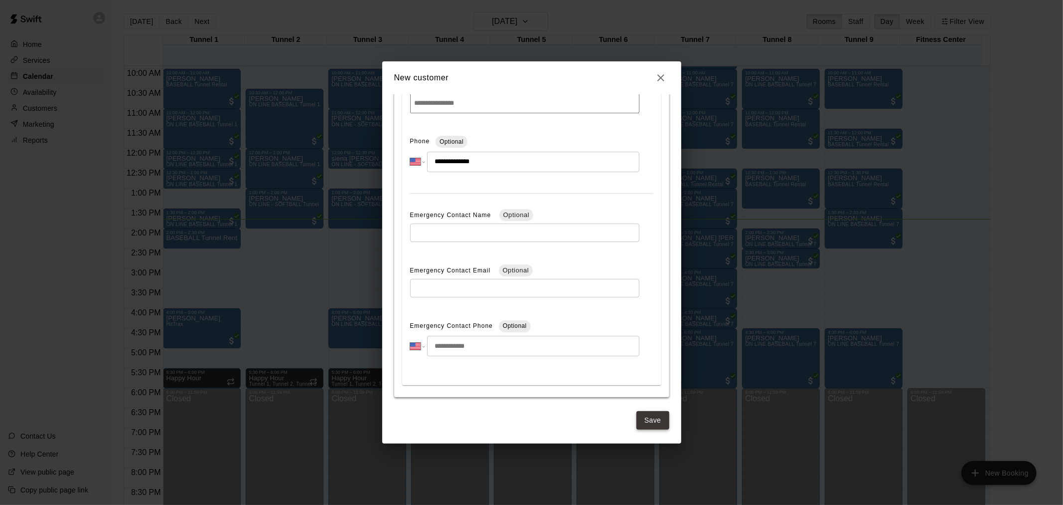
type input "**********"
click at [639, 421] on button "Save" at bounding box center [653, 420] width 33 height 18
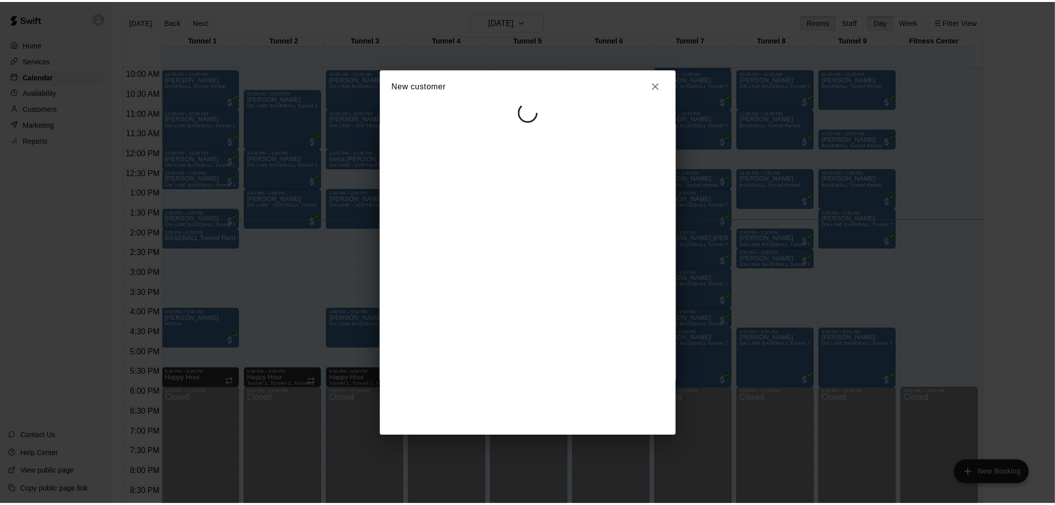
scroll to position [0, 0]
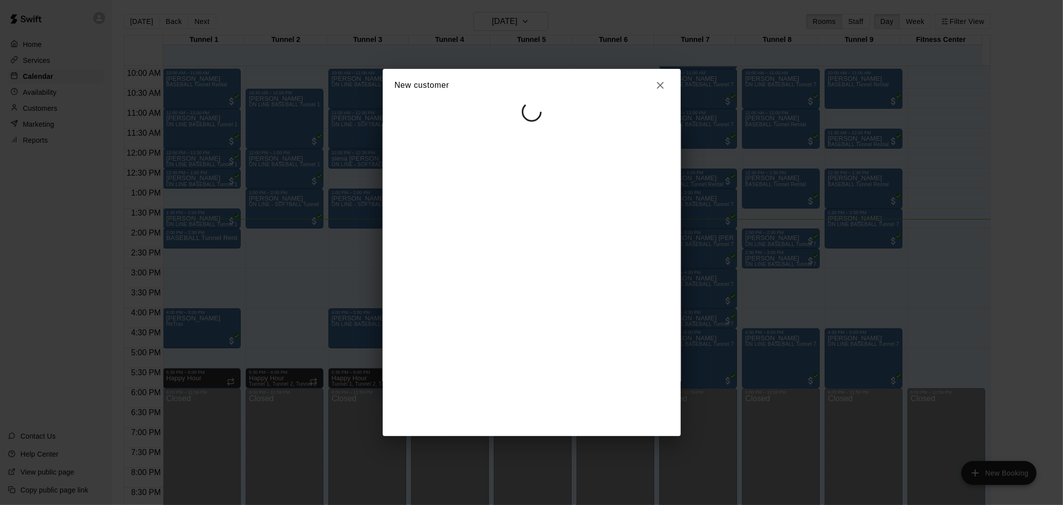
select select "**"
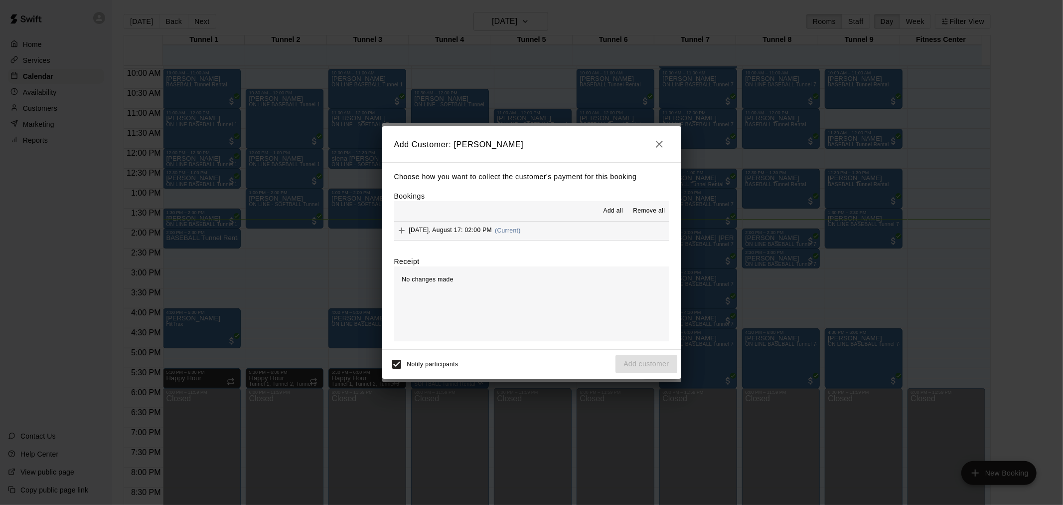
click at [554, 226] on button "[DATE], August 17: 02:00 PM (Current)" at bounding box center [531, 230] width 275 height 18
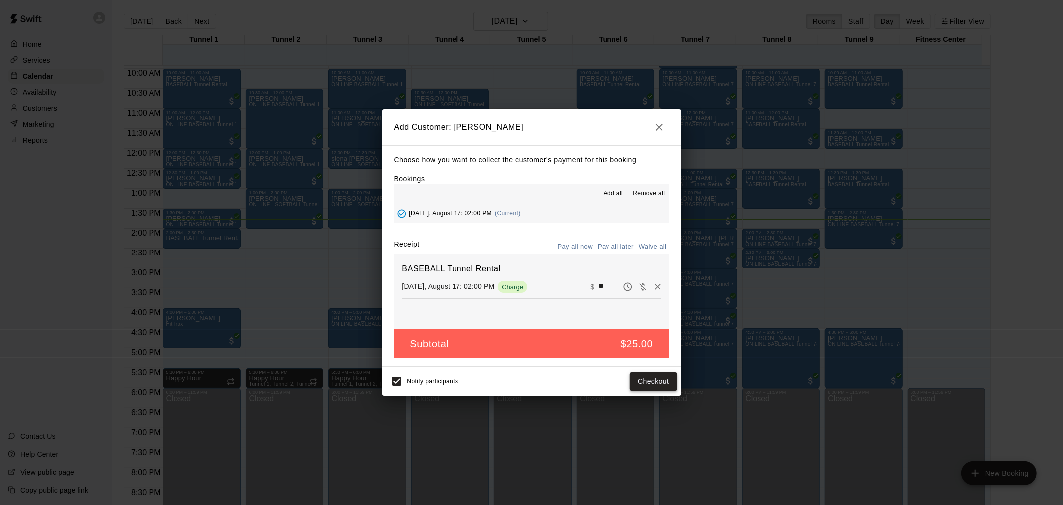
click at [660, 376] on button "Checkout" at bounding box center [653, 381] width 47 height 18
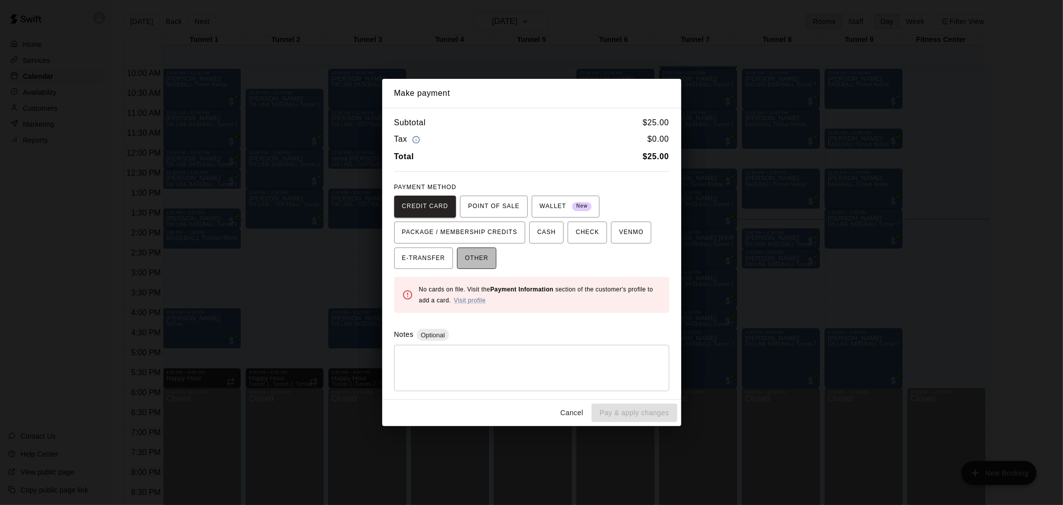
click at [478, 255] on span "OTHER" at bounding box center [476, 258] width 23 height 16
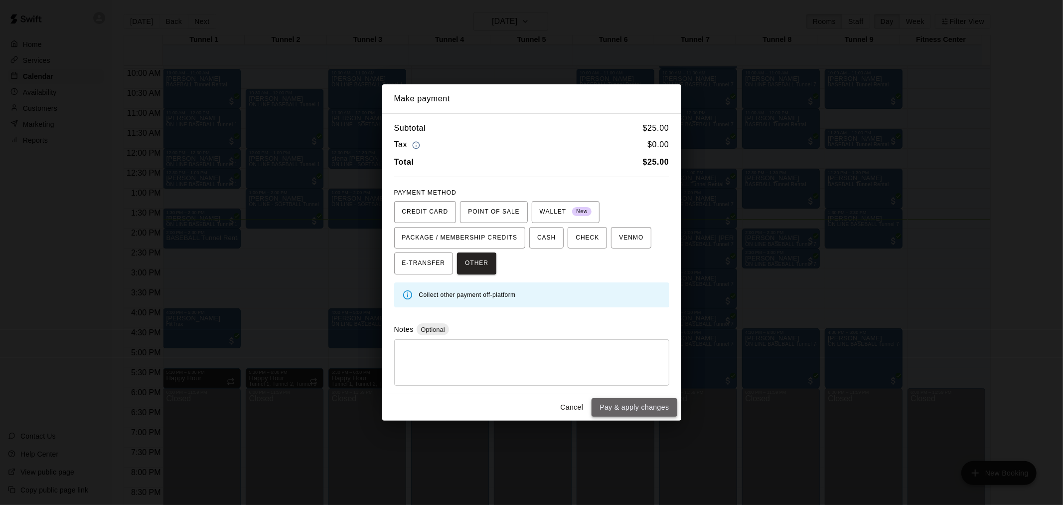
click at [637, 399] on button "Pay & apply changes" at bounding box center [634, 407] width 85 height 18
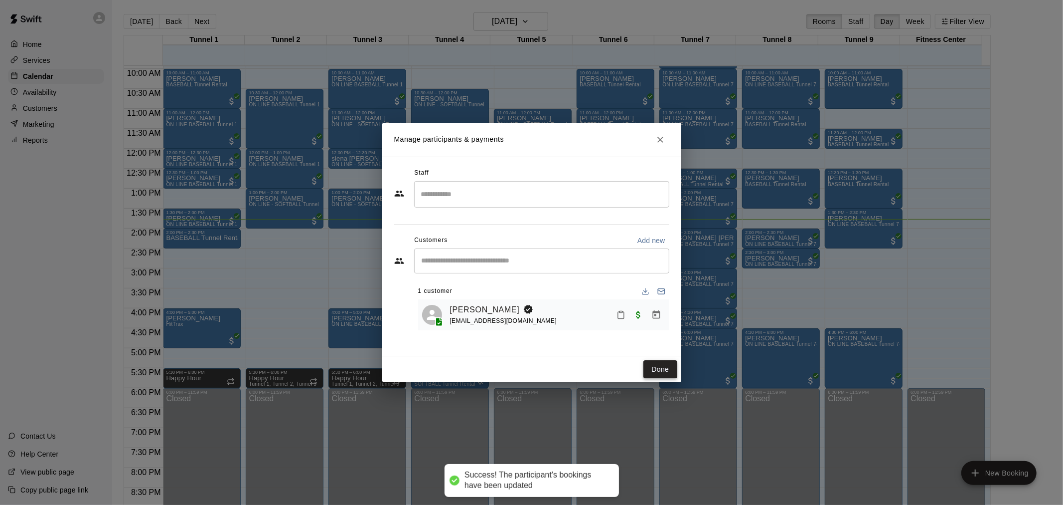
click at [666, 365] on button "Done" at bounding box center [660, 369] width 33 height 18
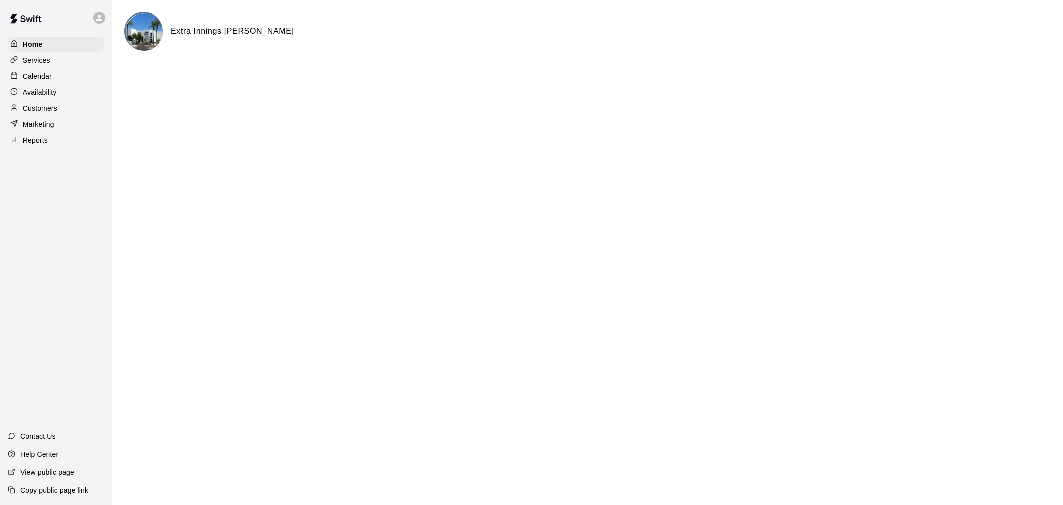
click at [41, 75] on p "Calendar" at bounding box center [37, 76] width 29 height 10
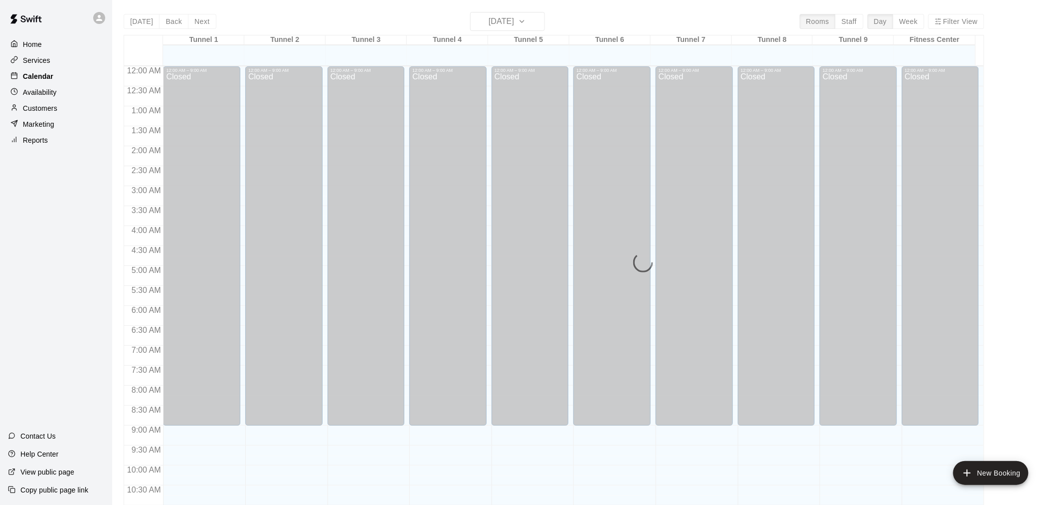
scroll to position [477, 0]
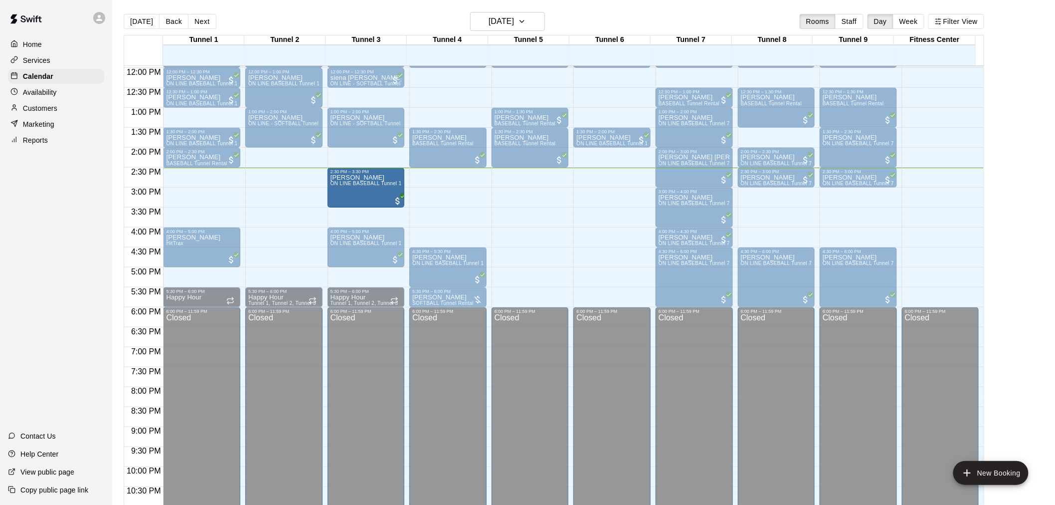
drag, startPoint x: 209, startPoint y: 187, endPoint x: 350, endPoint y: 192, distance: 141.2
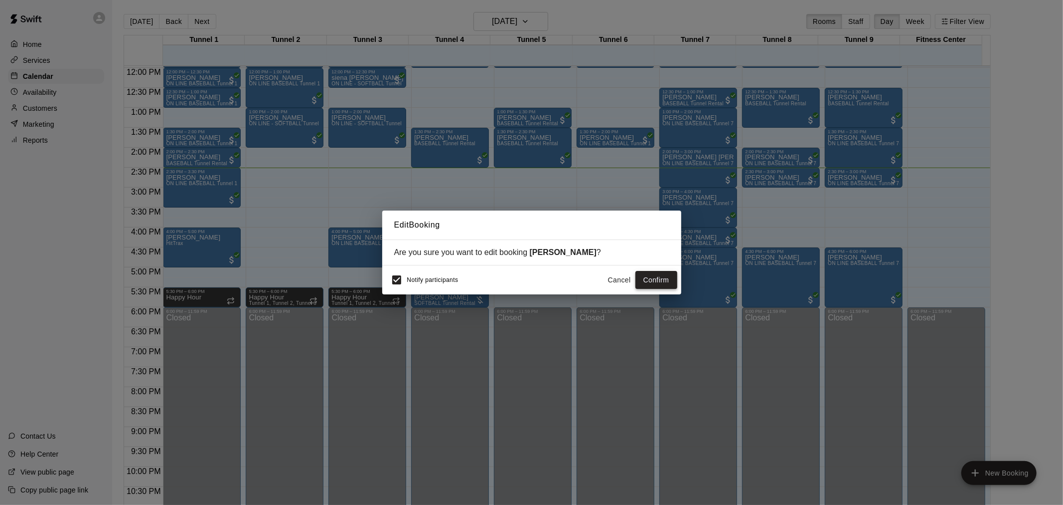
drag, startPoint x: 670, startPoint y: 292, endPoint x: 669, endPoint y: 275, distance: 17.0
click at [669, 285] on div "Notify participants Cancel Confirm" at bounding box center [531, 279] width 299 height 29
click at [669, 275] on button "Confirm" at bounding box center [657, 280] width 42 height 18
